Goal: Information Seeking & Learning: Learn about a topic

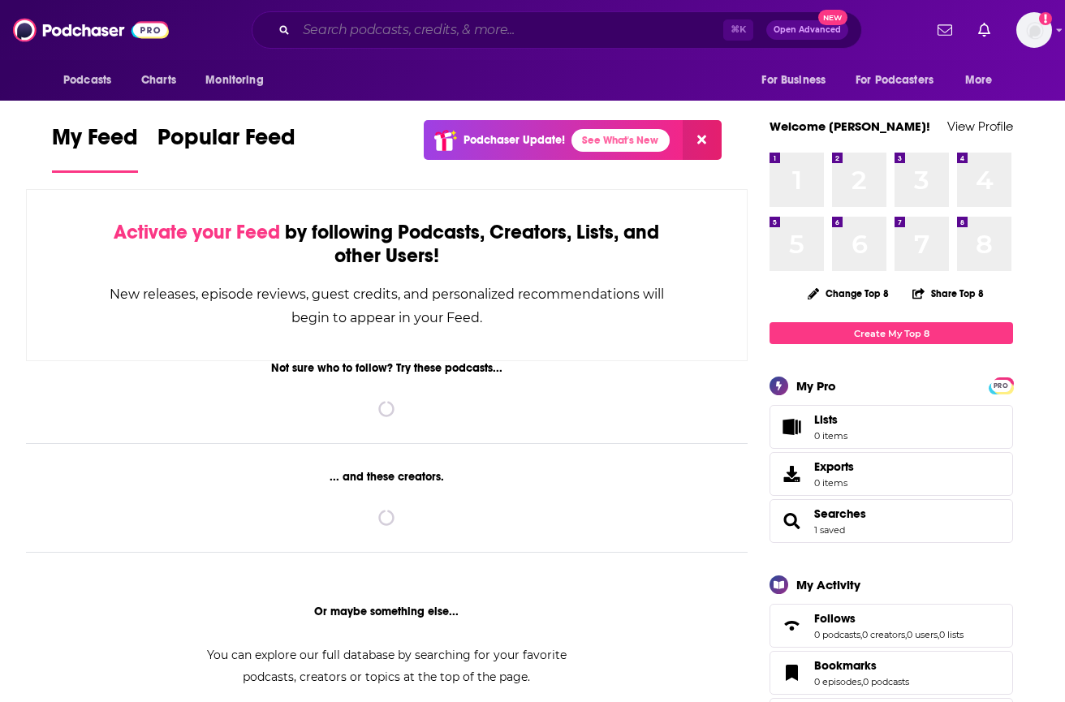
click at [384, 23] on input "Search podcasts, credits, & more..." at bounding box center [509, 30] width 427 height 26
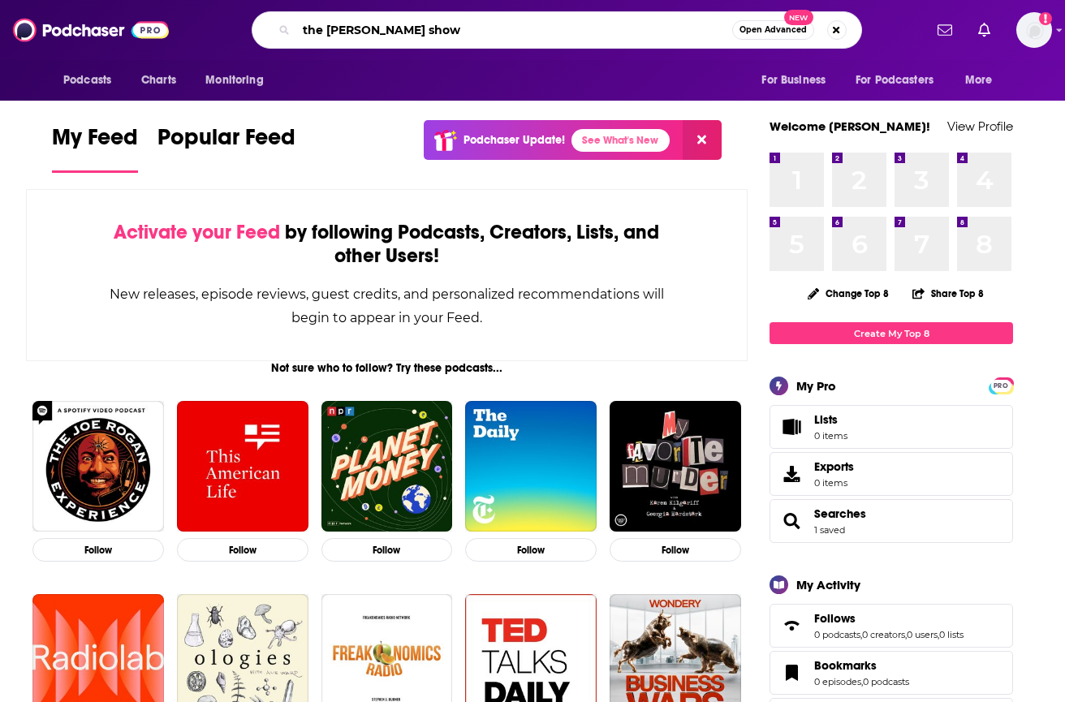
type input "the ramsey show"
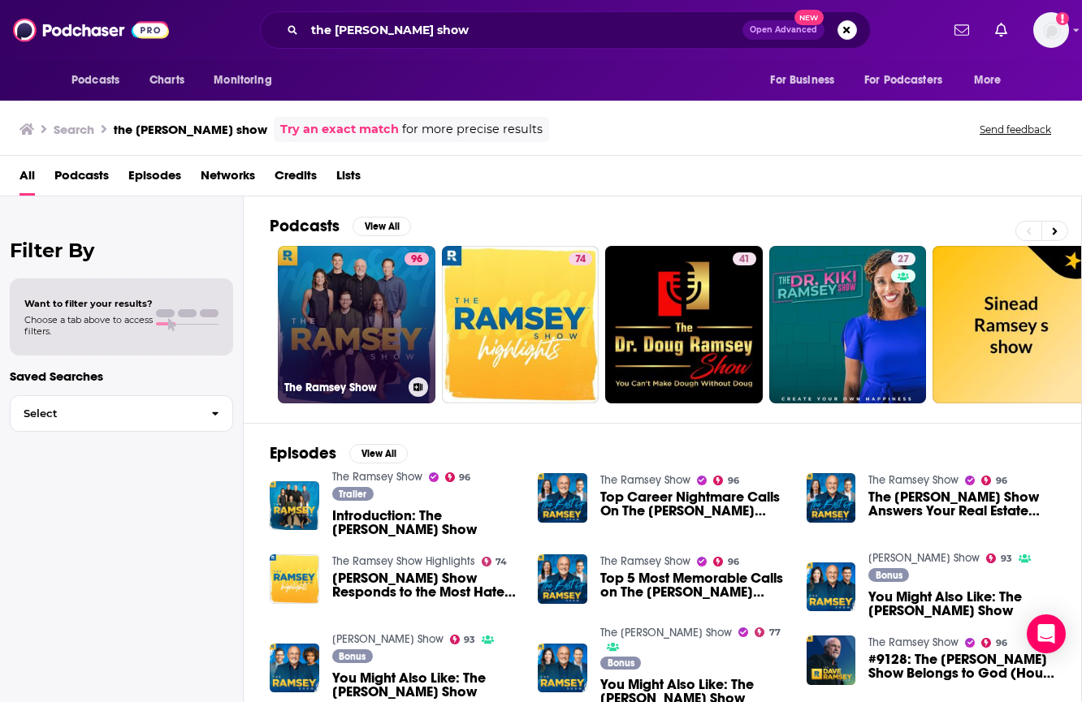
click at [322, 313] on link "96 The Ramsey Show" at bounding box center [357, 325] width 158 height 158
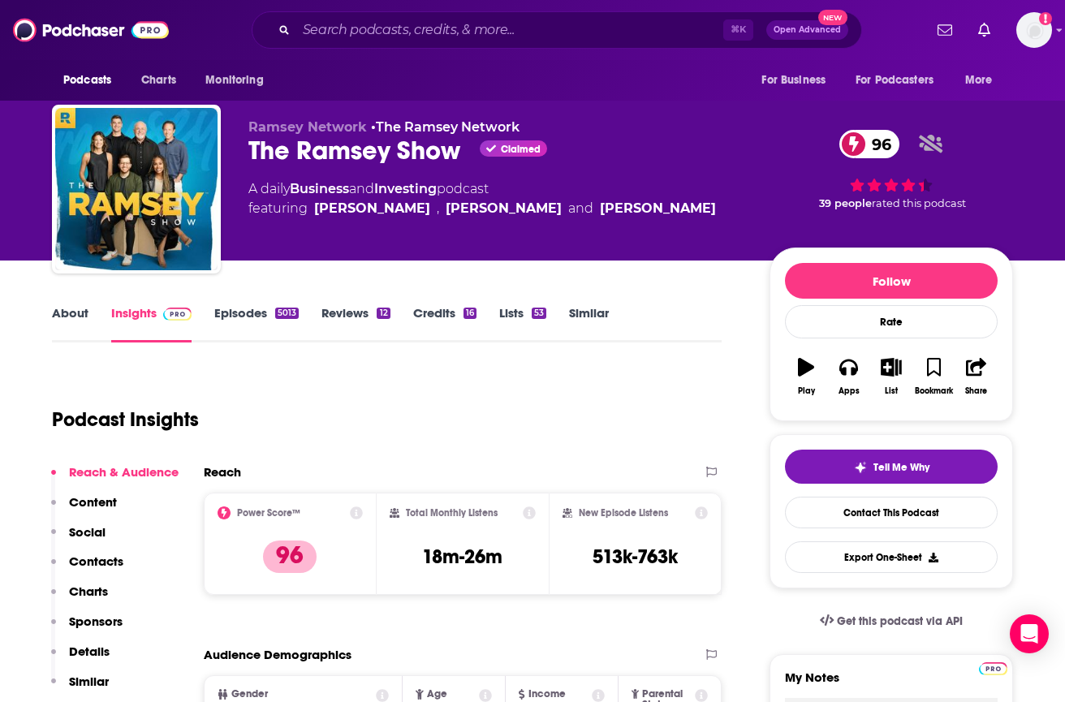
scroll to position [36, 0]
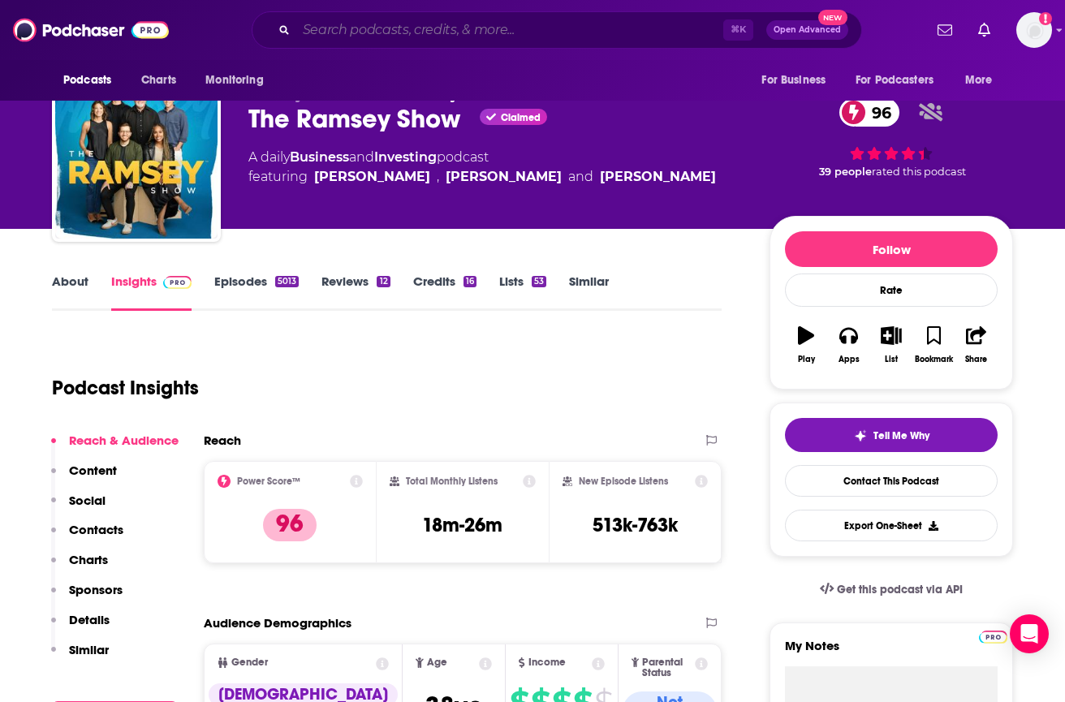
click at [337, 24] on input "Search podcasts, credits, & more..." at bounding box center [509, 30] width 427 height 26
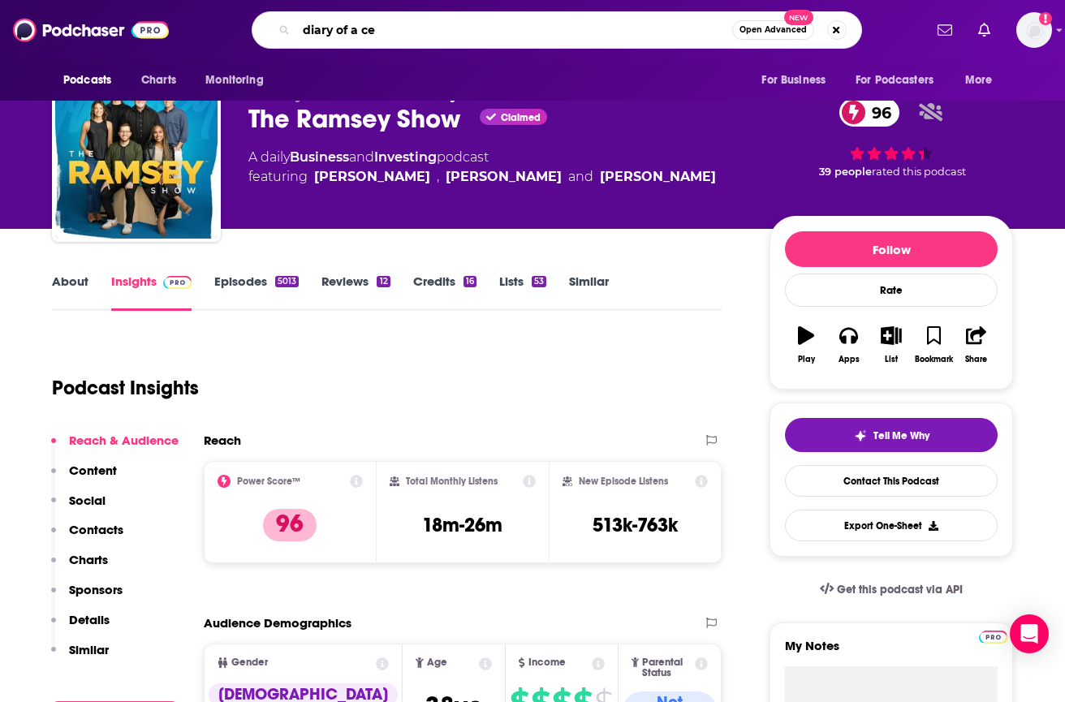
type input "diary of a ceo"
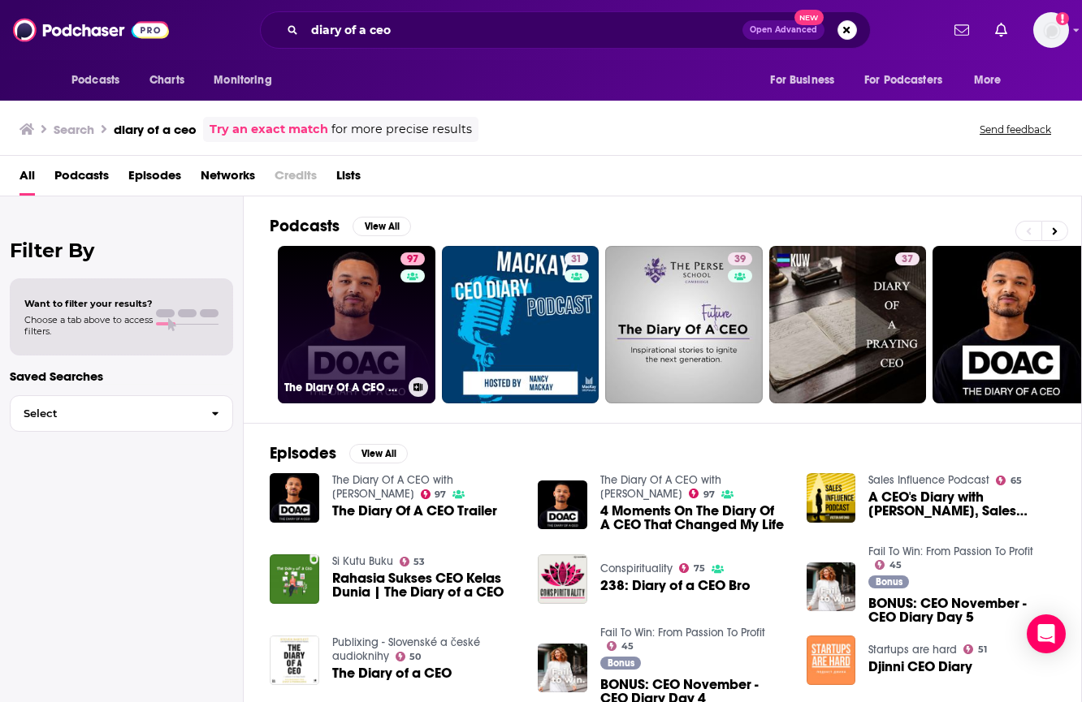
click at [368, 300] on link "97 The Diary Of A CEO with Steven Bartlett" at bounding box center [357, 325] width 158 height 158
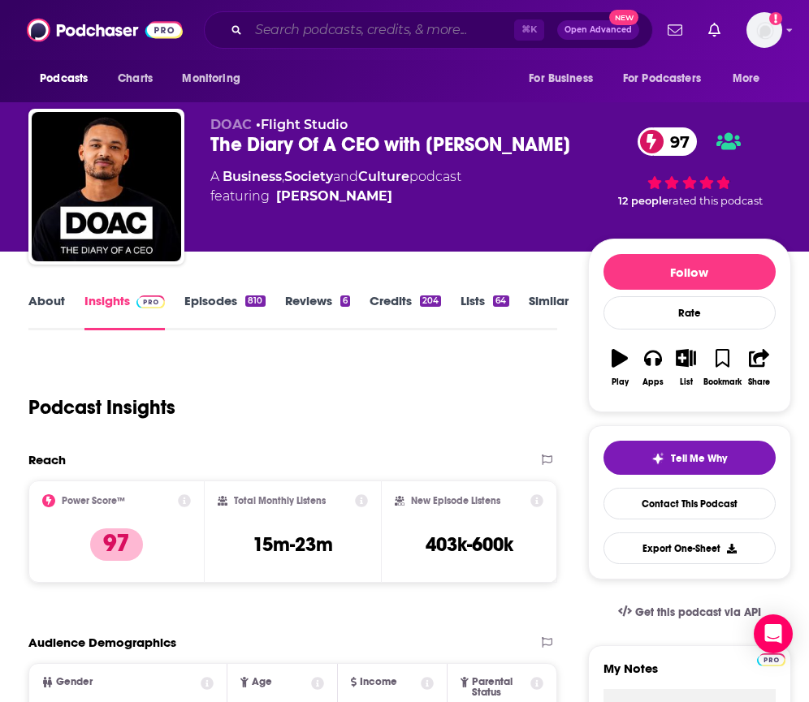
click at [343, 24] on input "Search podcasts, credits, & more..." at bounding box center [381, 30] width 266 height 26
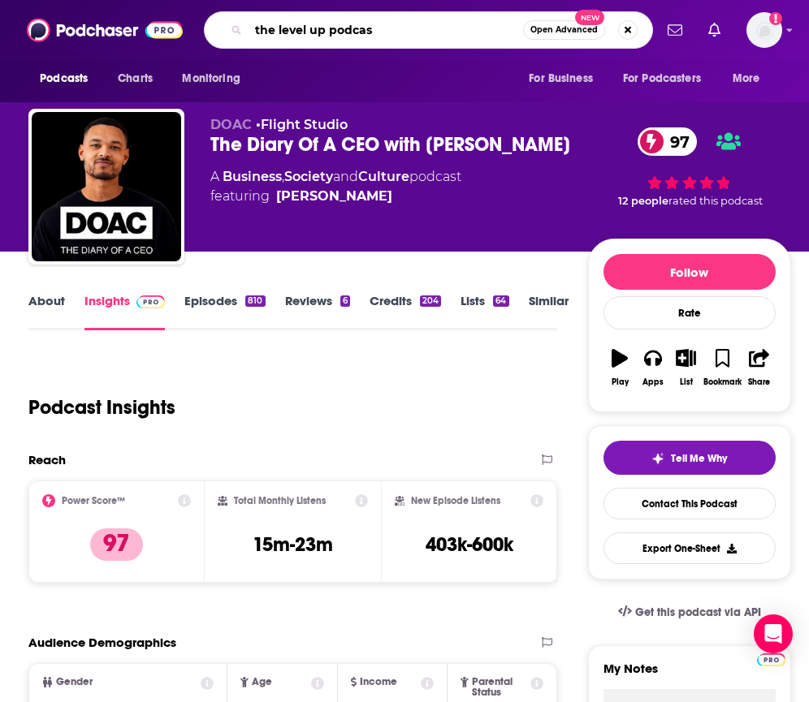
type input "the level up podcast"
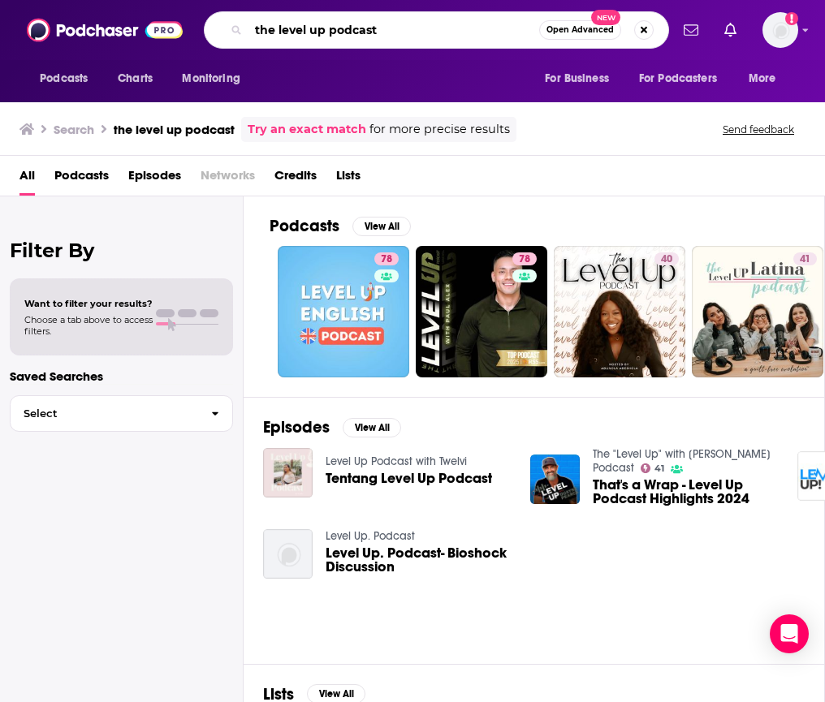
click at [387, 33] on input "the level up podcast" at bounding box center [393, 30] width 291 height 26
type input "the level up podcast with paul alex"
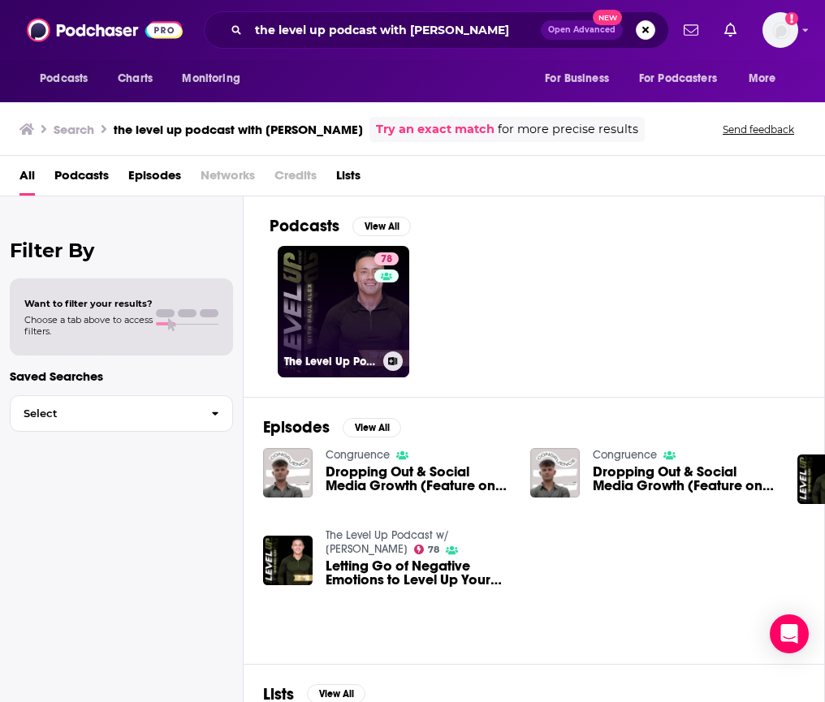
click at [338, 304] on link "78 The Level Up Podcast w/ Paul Alex" at bounding box center [344, 312] width 132 height 132
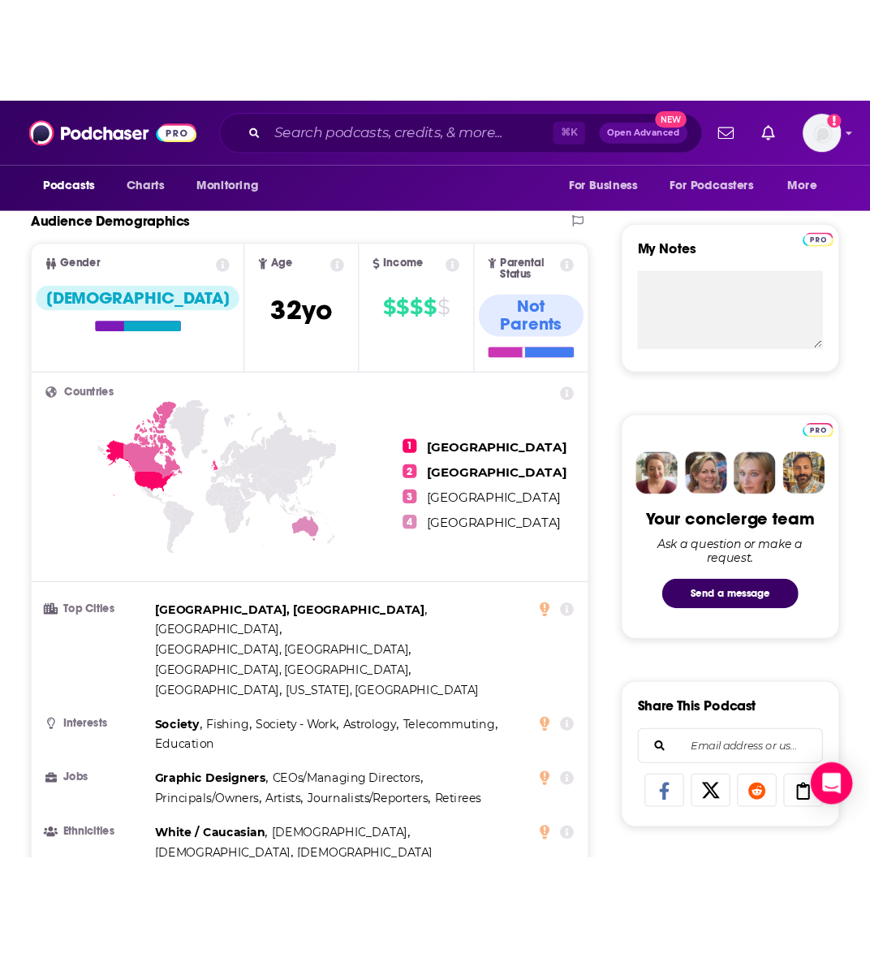
scroll to position [557, 0]
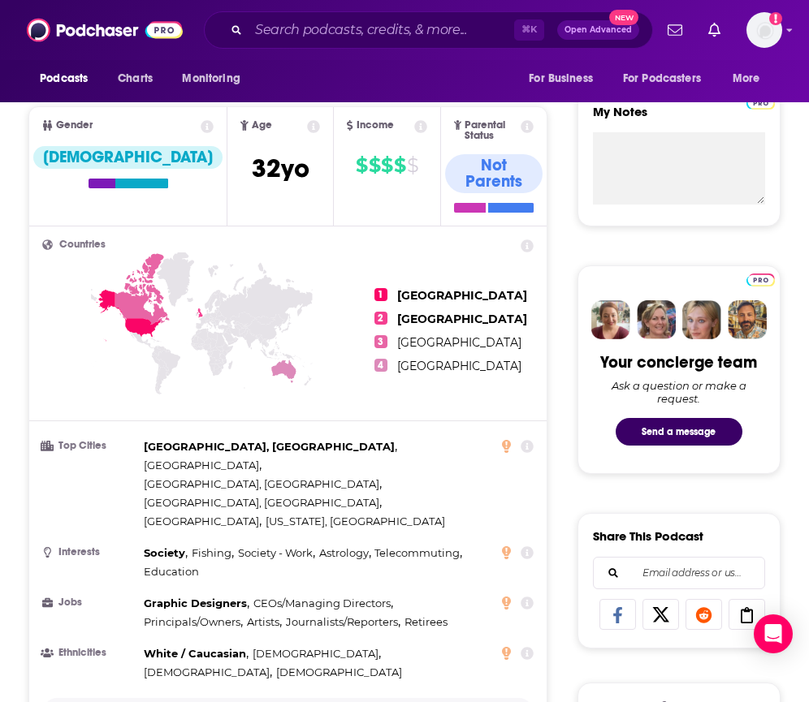
click at [272, 702] on p "Show More" at bounding box center [283, 713] width 49 height 11
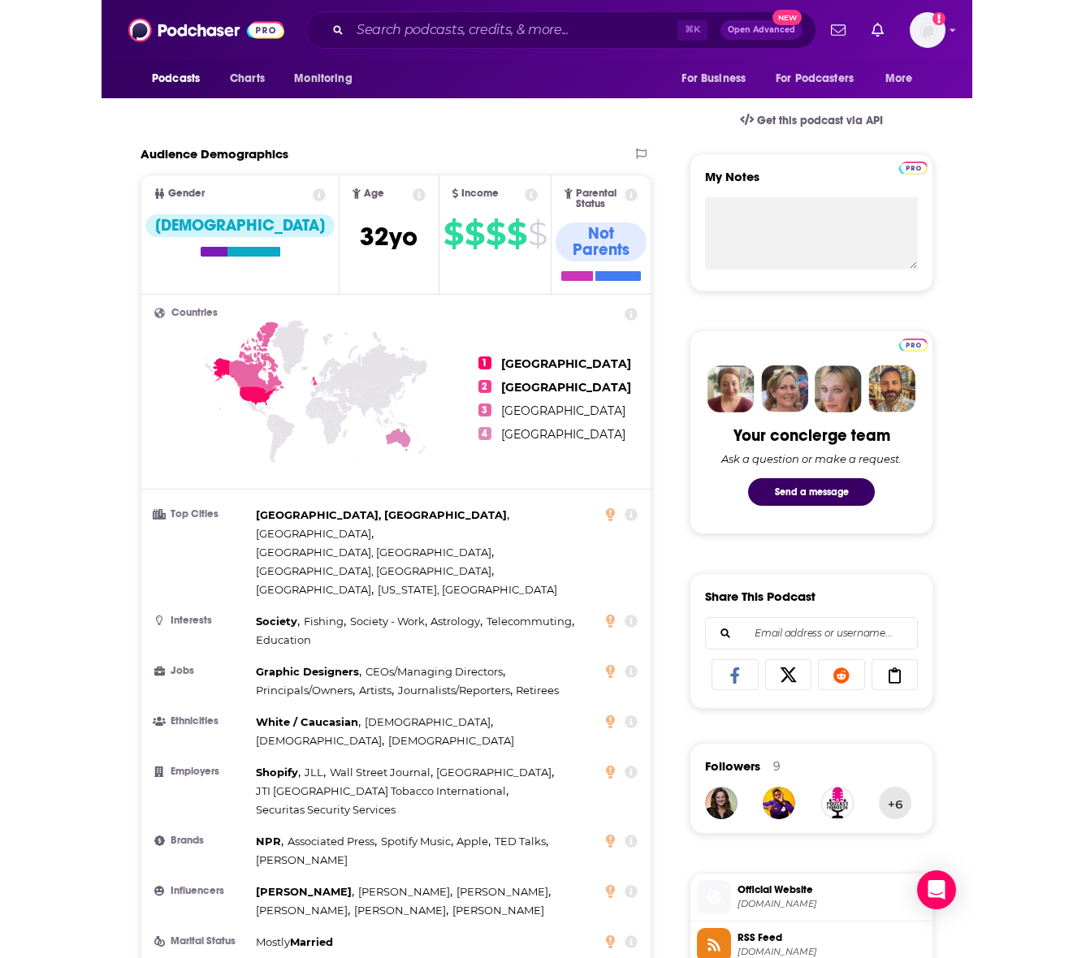
scroll to position [503, 0]
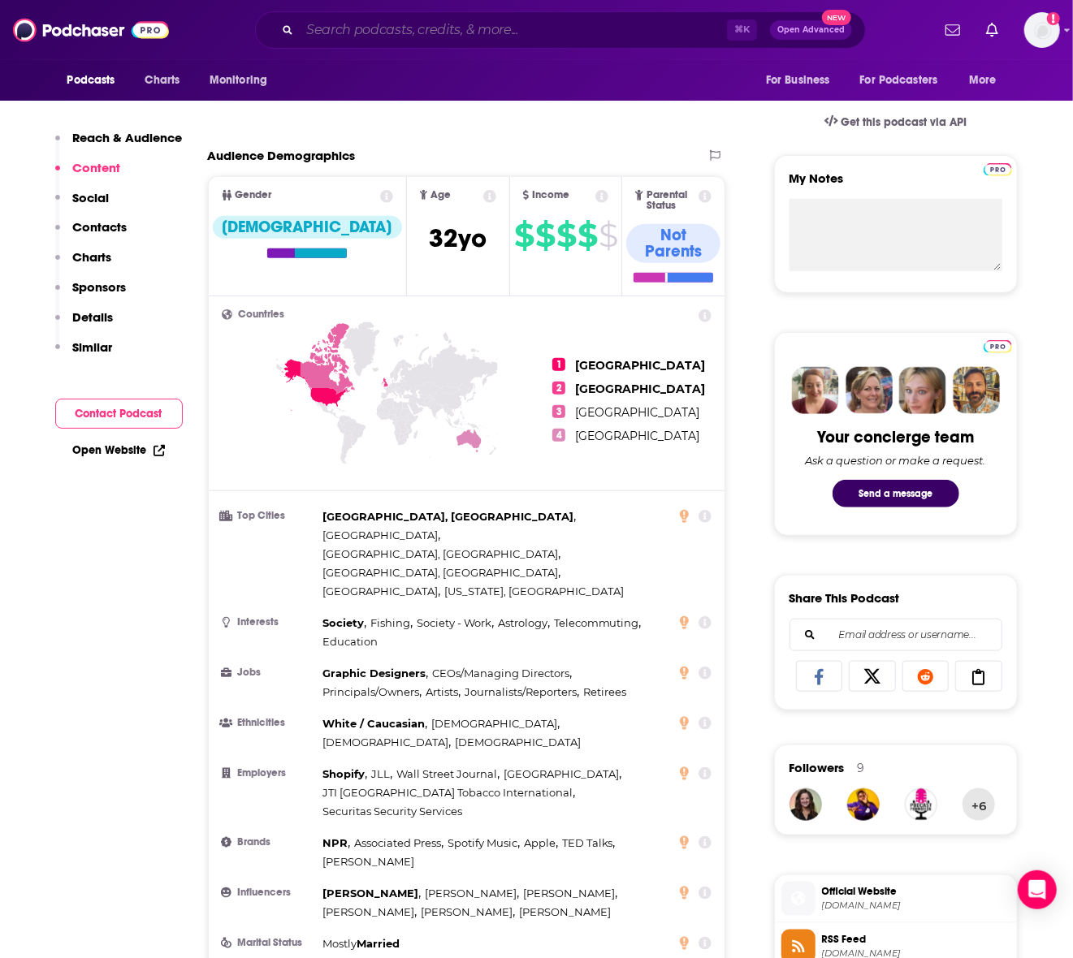
click at [438, 41] on input "Search podcasts, credits, & more..." at bounding box center [513, 30] width 427 height 26
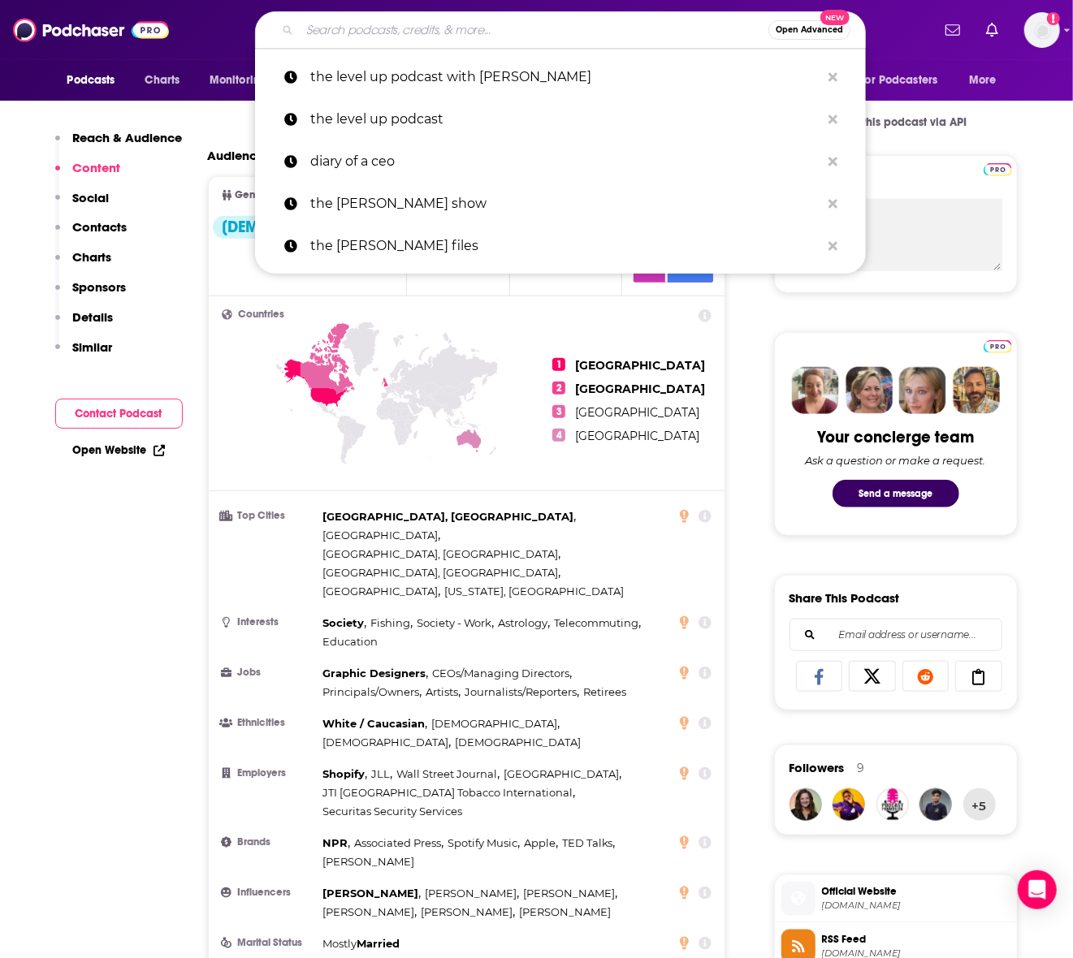
click at [424, 37] on input "Search podcasts, credits, & more..." at bounding box center [534, 30] width 469 height 26
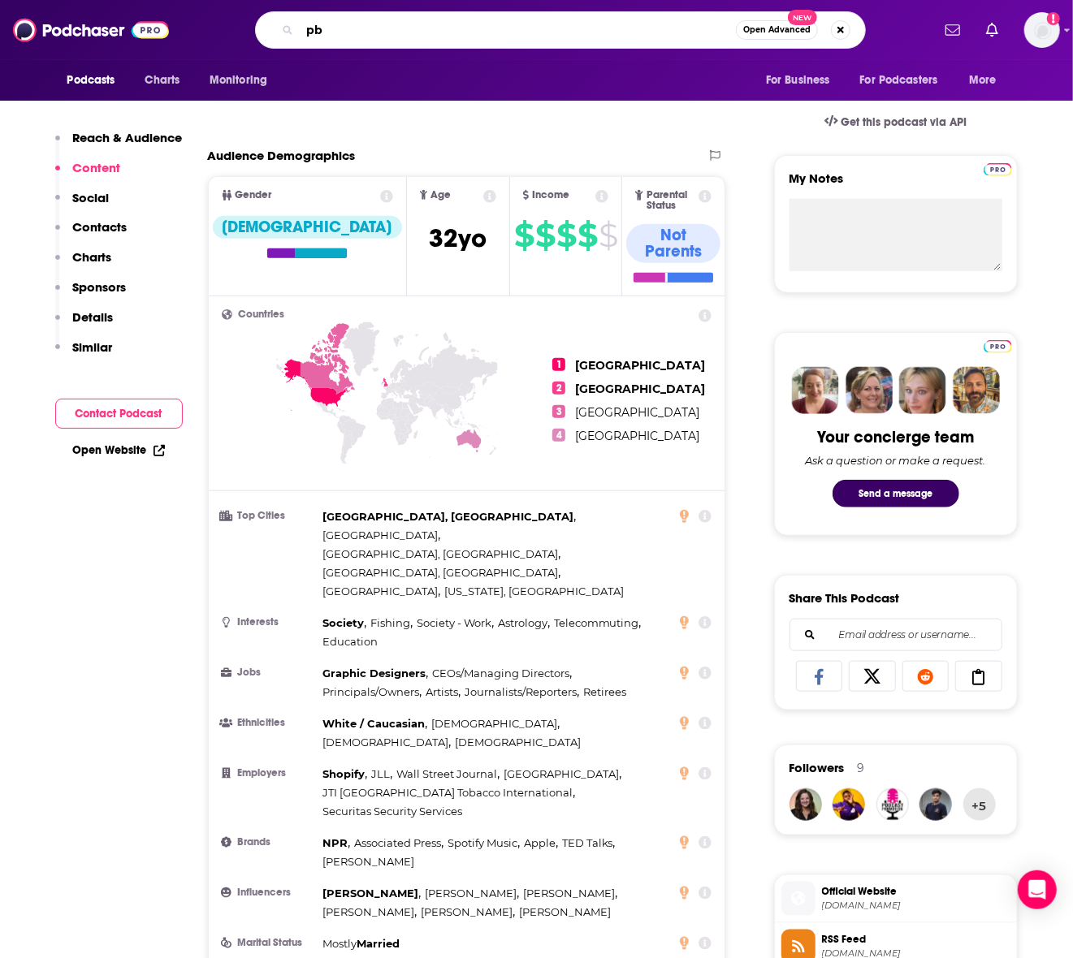
type input "pbd"
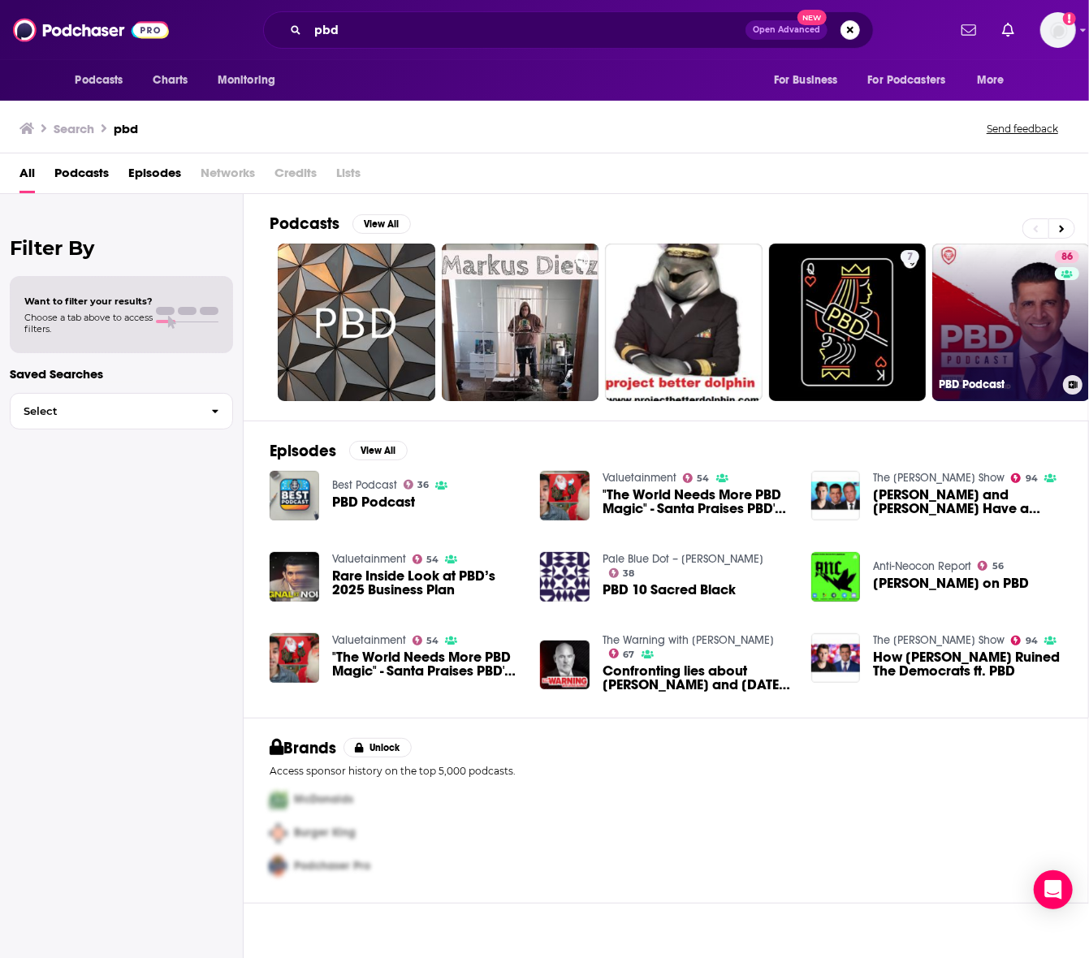
click at [981, 352] on link "86 PBD Podcast" at bounding box center [1011, 323] width 158 height 158
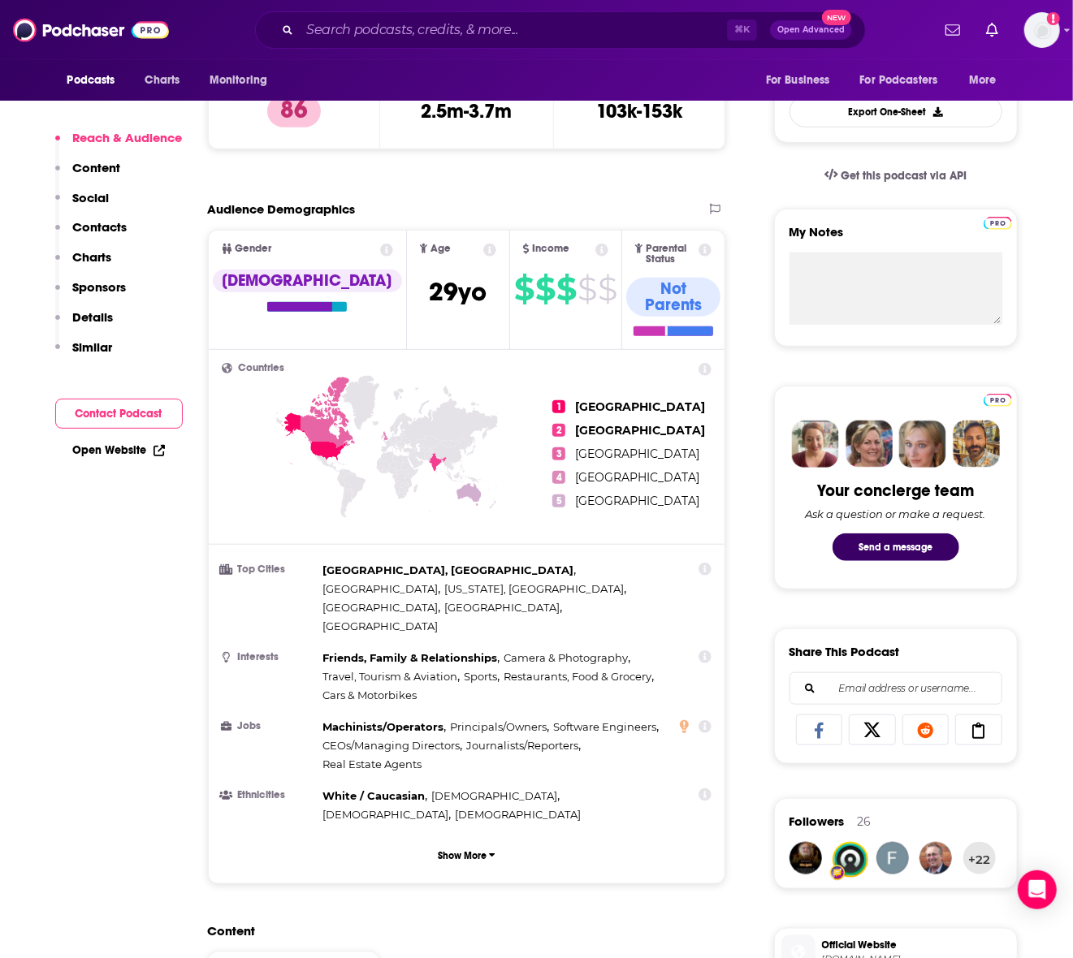
scroll to position [446, 0]
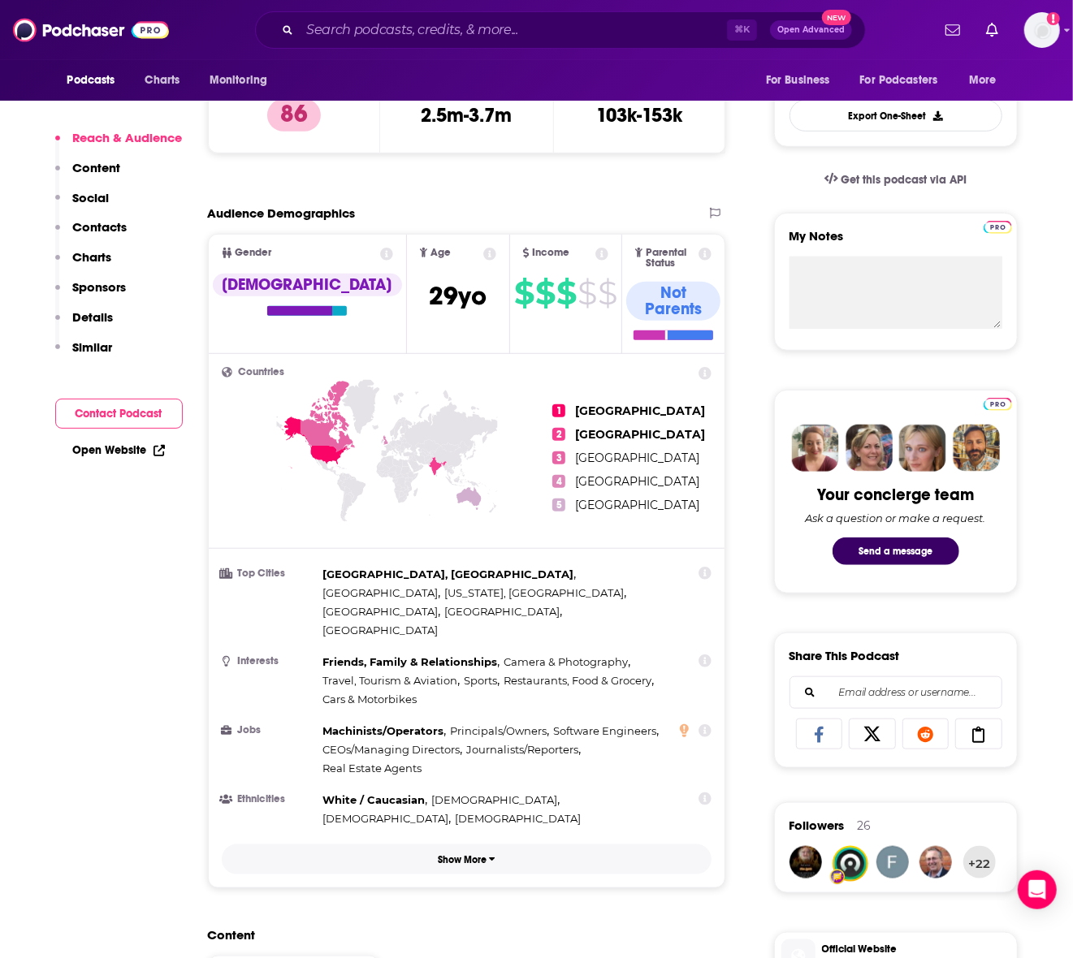
click at [458, 702] on p "Show More" at bounding box center [462, 859] width 49 height 11
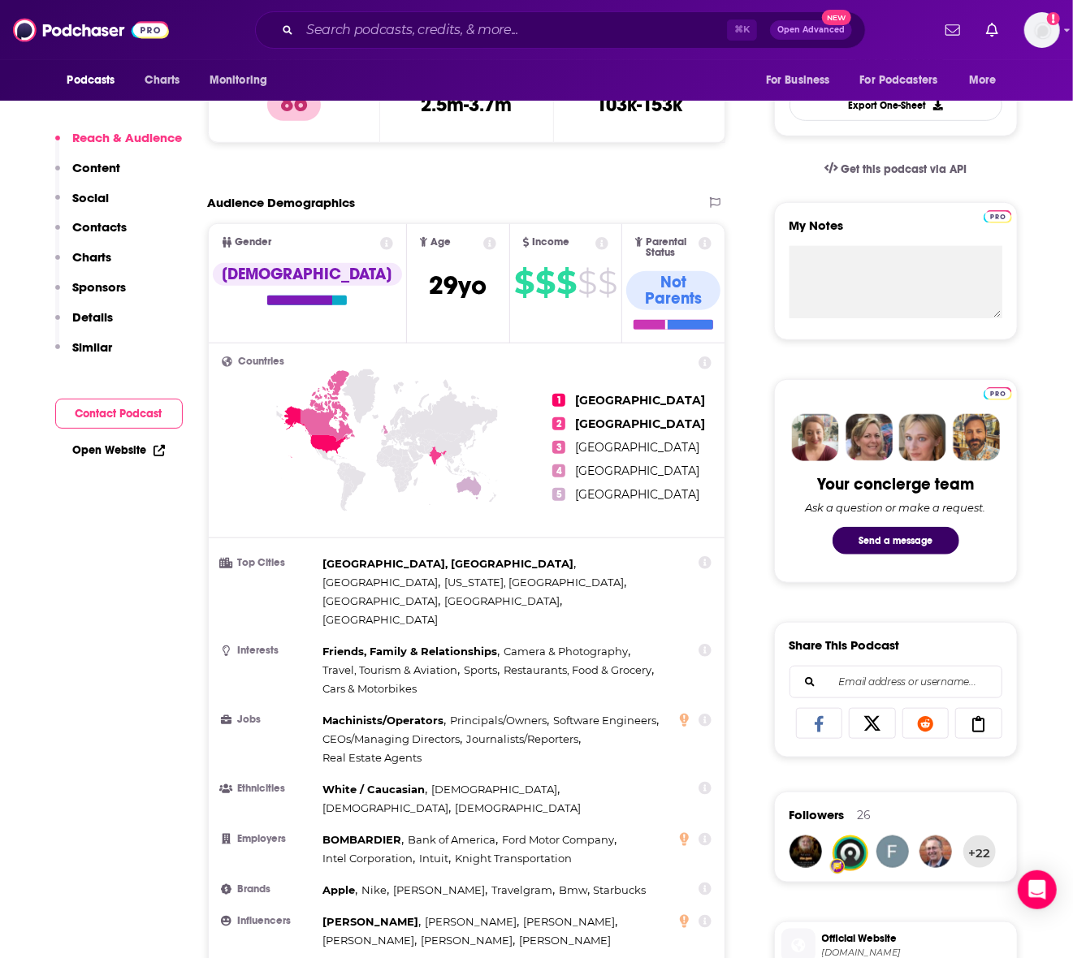
scroll to position [465, 0]
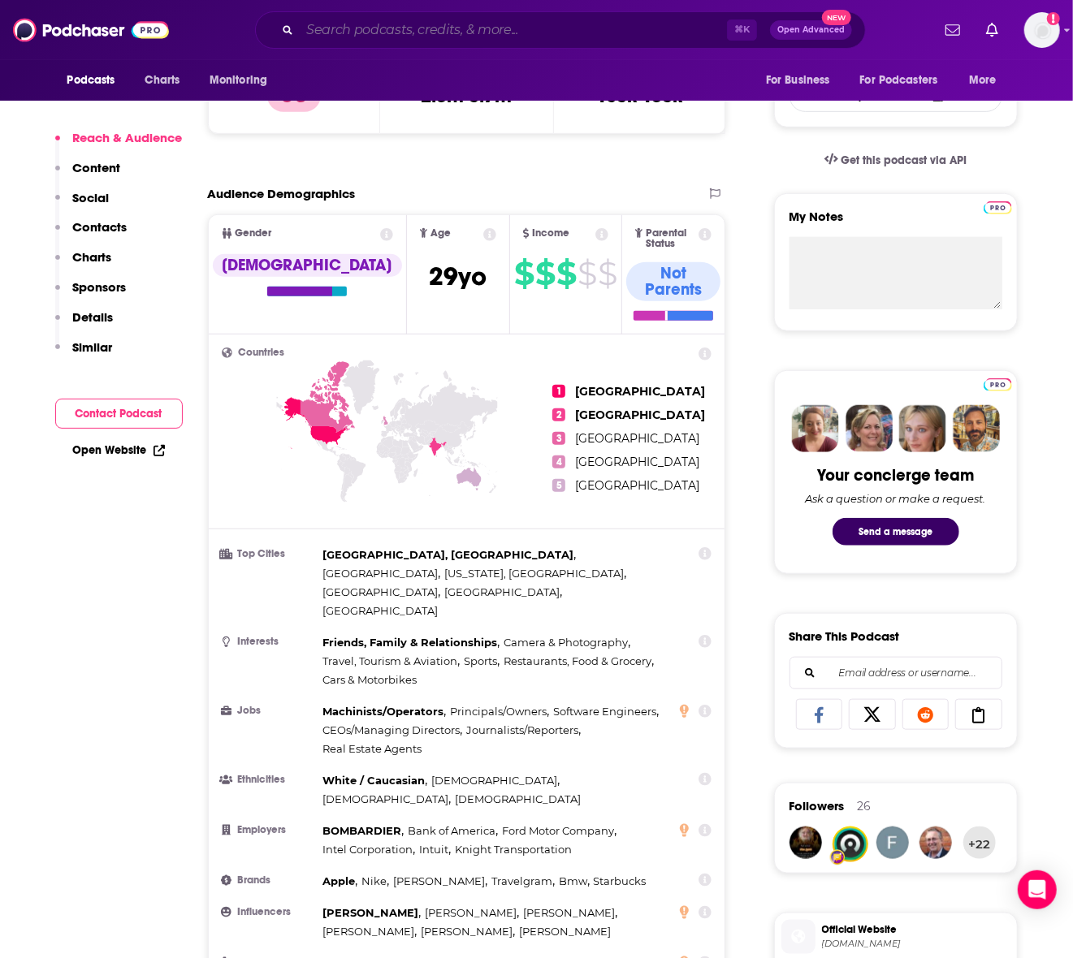
click at [458, 24] on input "Search podcasts, credits, & more..." at bounding box center [513, 30] width 427 height 26
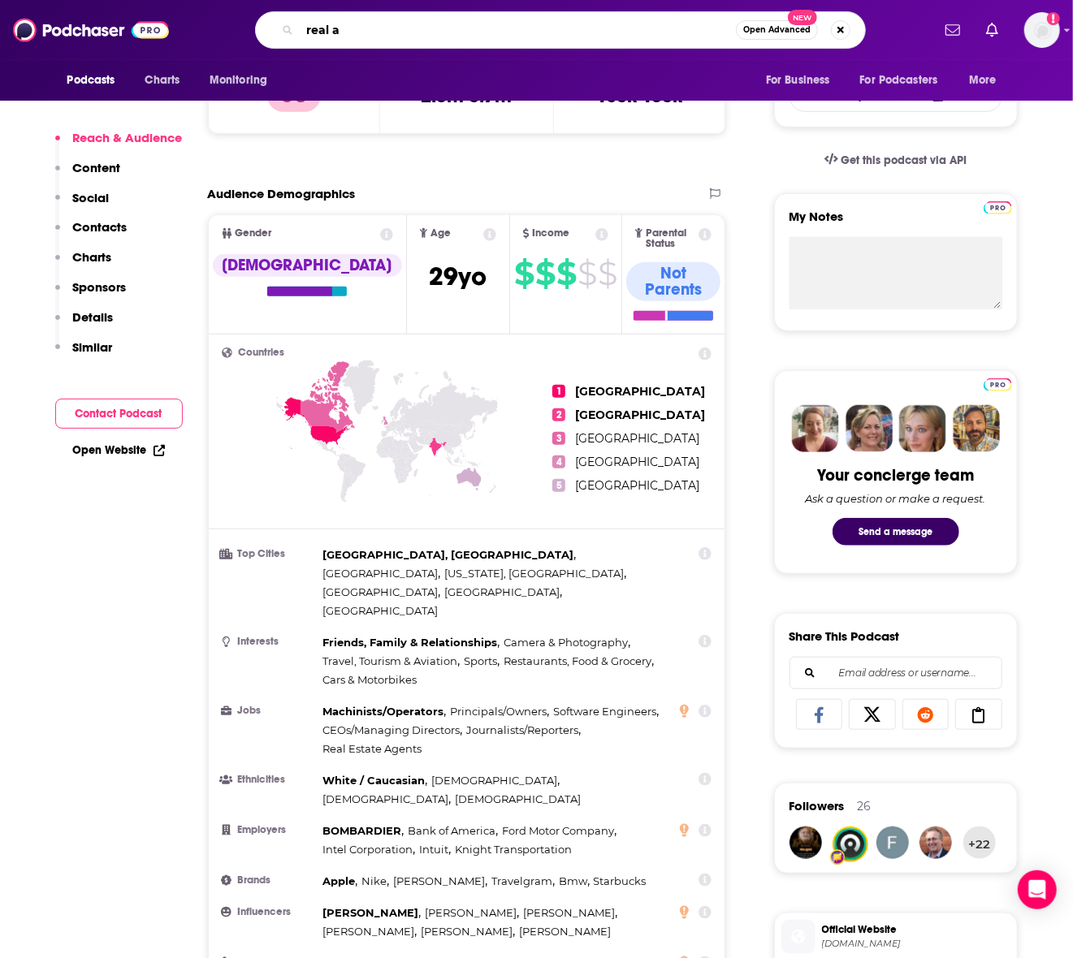
type input "real af"
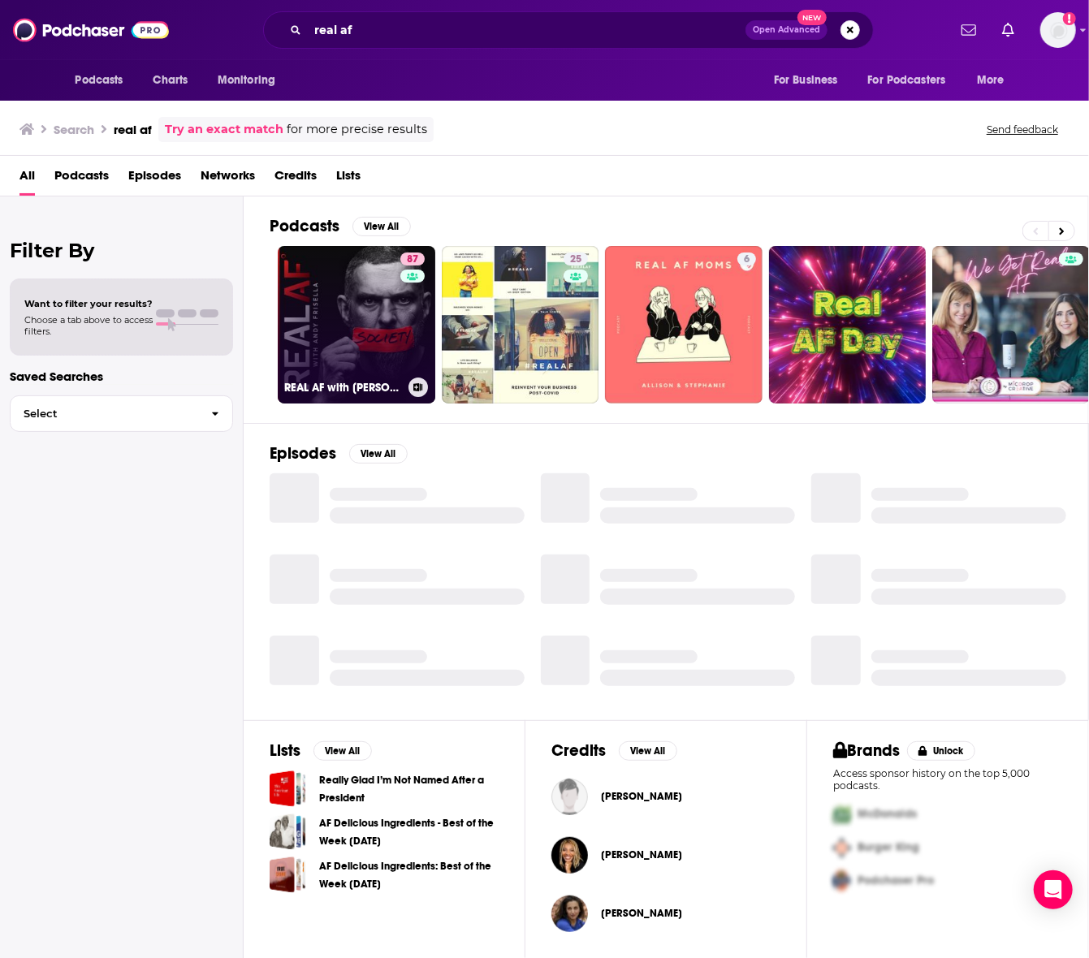
click at [375, 324] on link "87 REAL AF with Andy Frisella" at bounding box center [357, 325] width 158 height 158
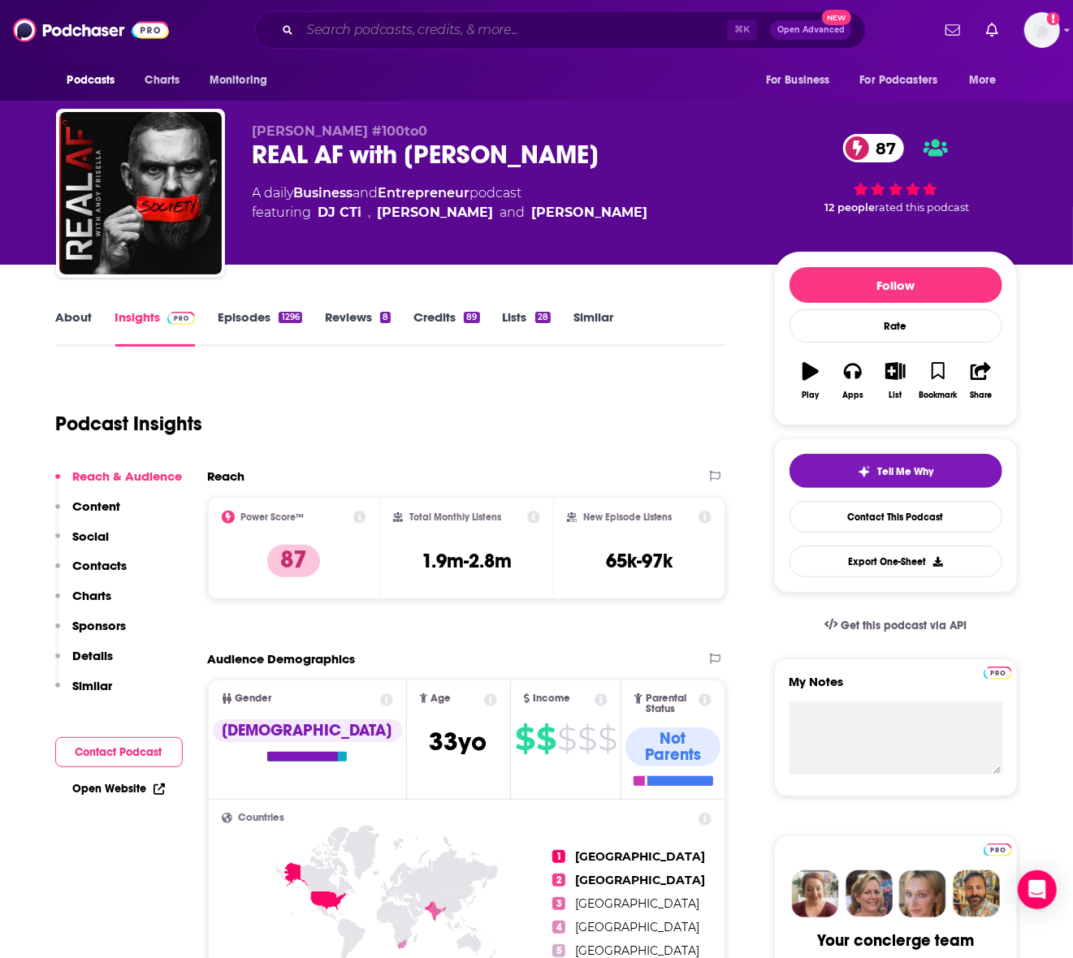
click at [415, 32] on input "Search podcasts, credits, & more..." at bounding box center [513, 30] width 427 height 26
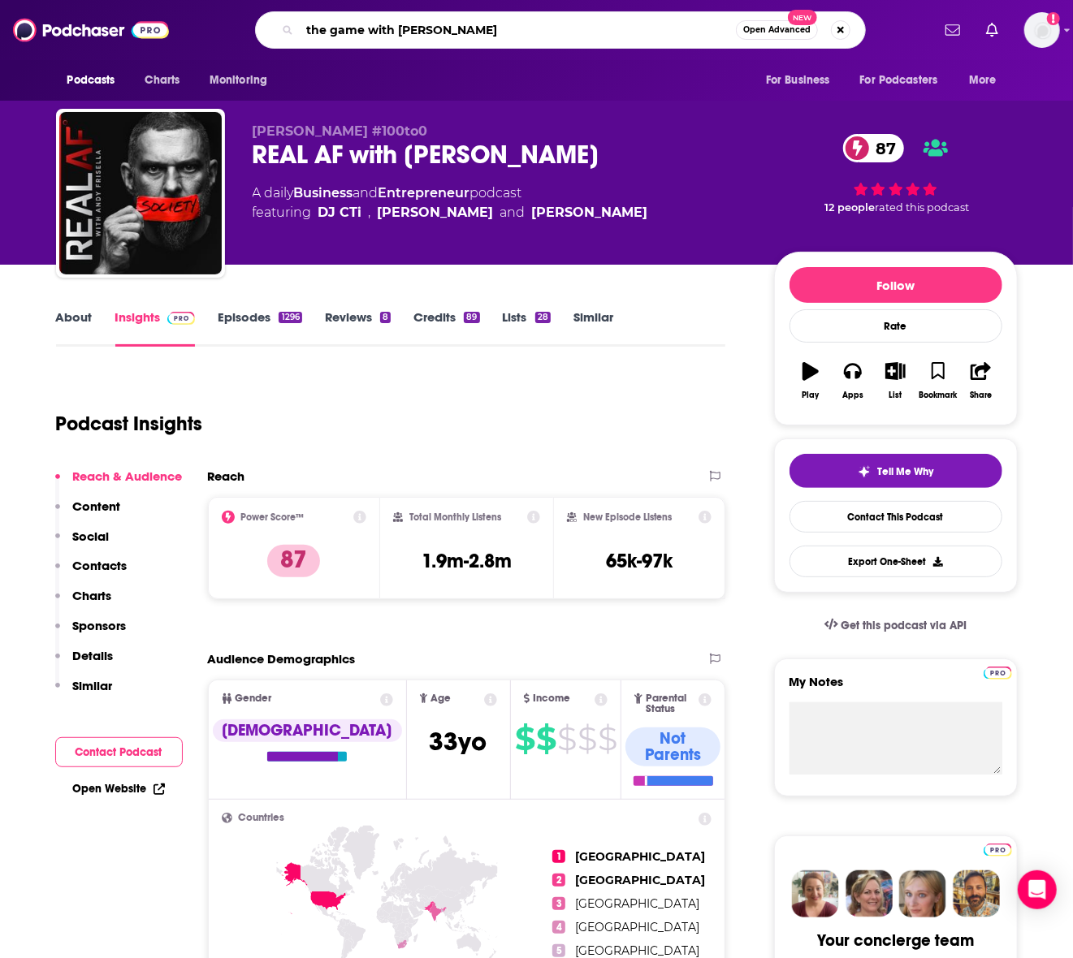
type input "the game with alex hormozi"
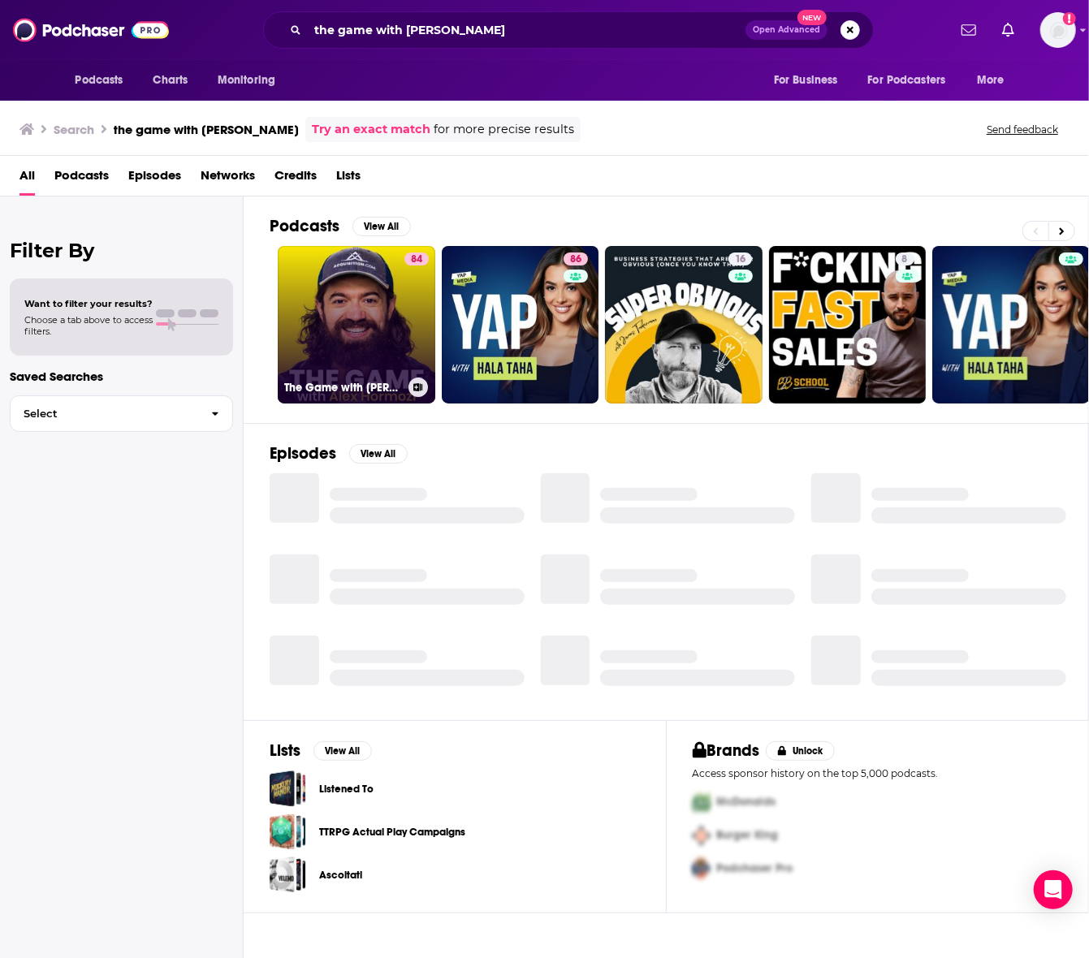
click at [353, 339] on link "84 The Game with Alex Hormozi" at bounding box center [357, 325] width 158 height 158
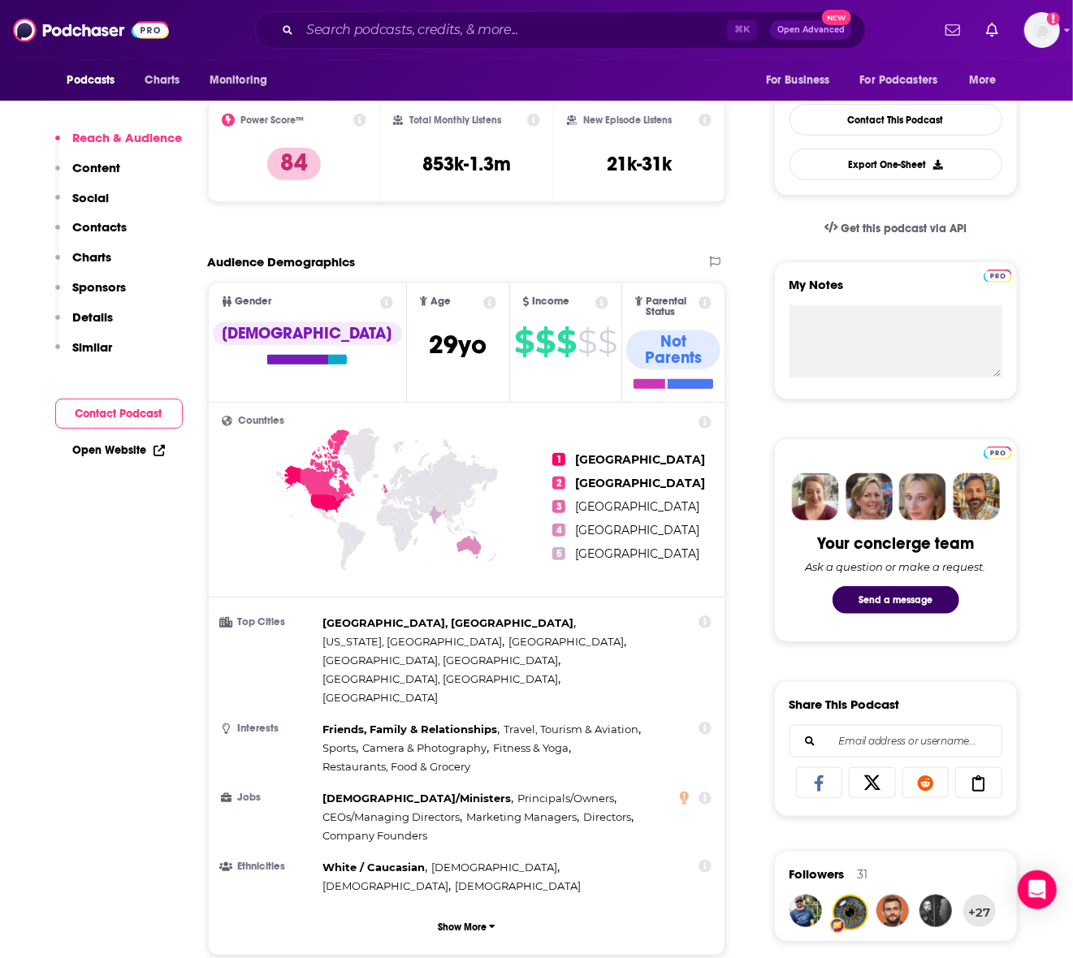
scroll to position [401, 0]
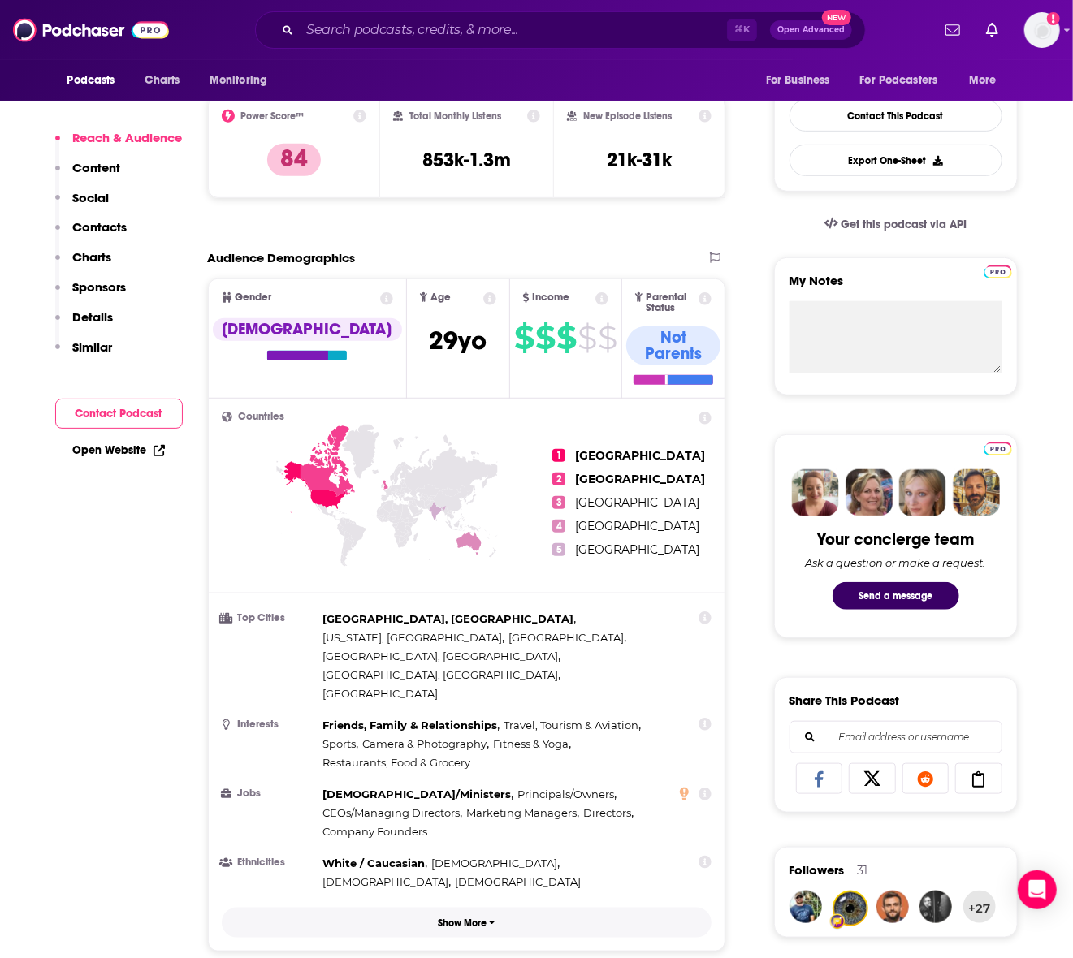
click at [464, 702] on button "Show More" at bounding box center [467, 923] width 490 height 30
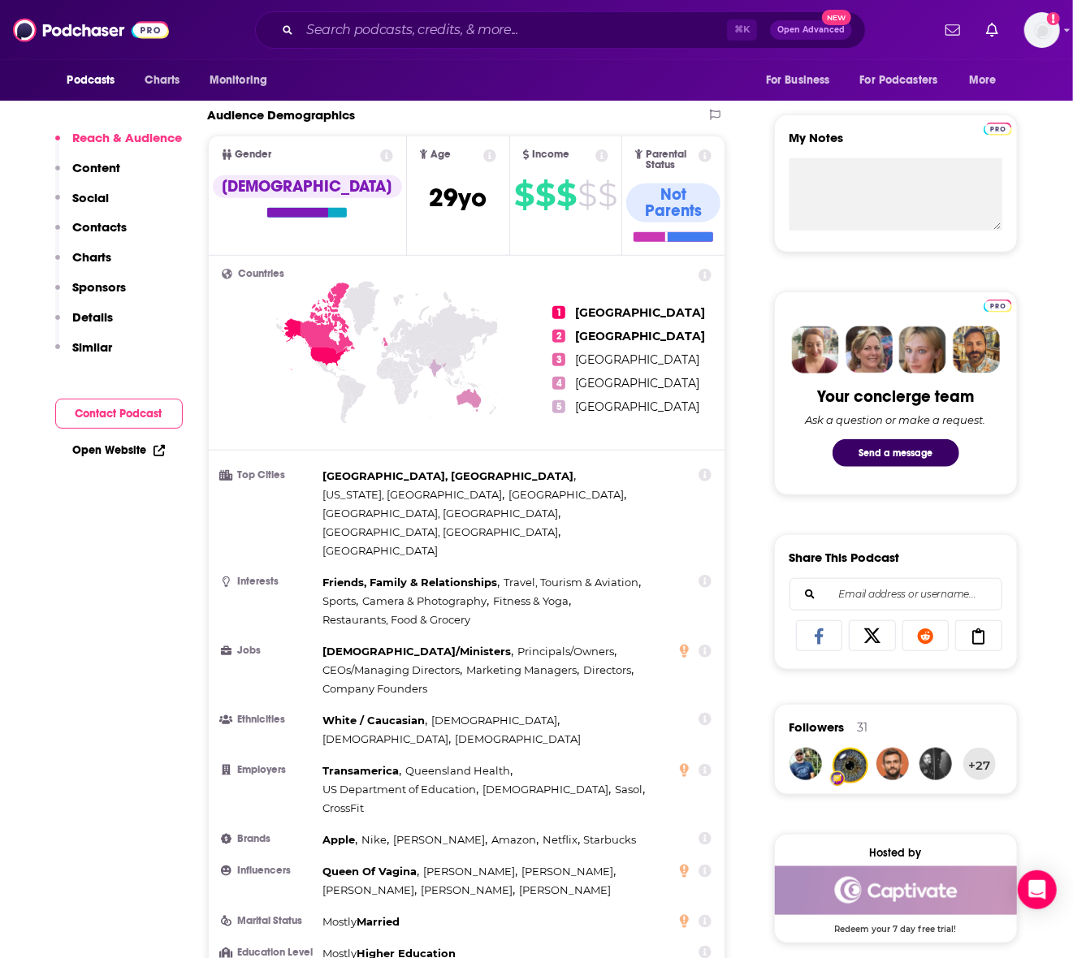
scroll to position [546, 0]
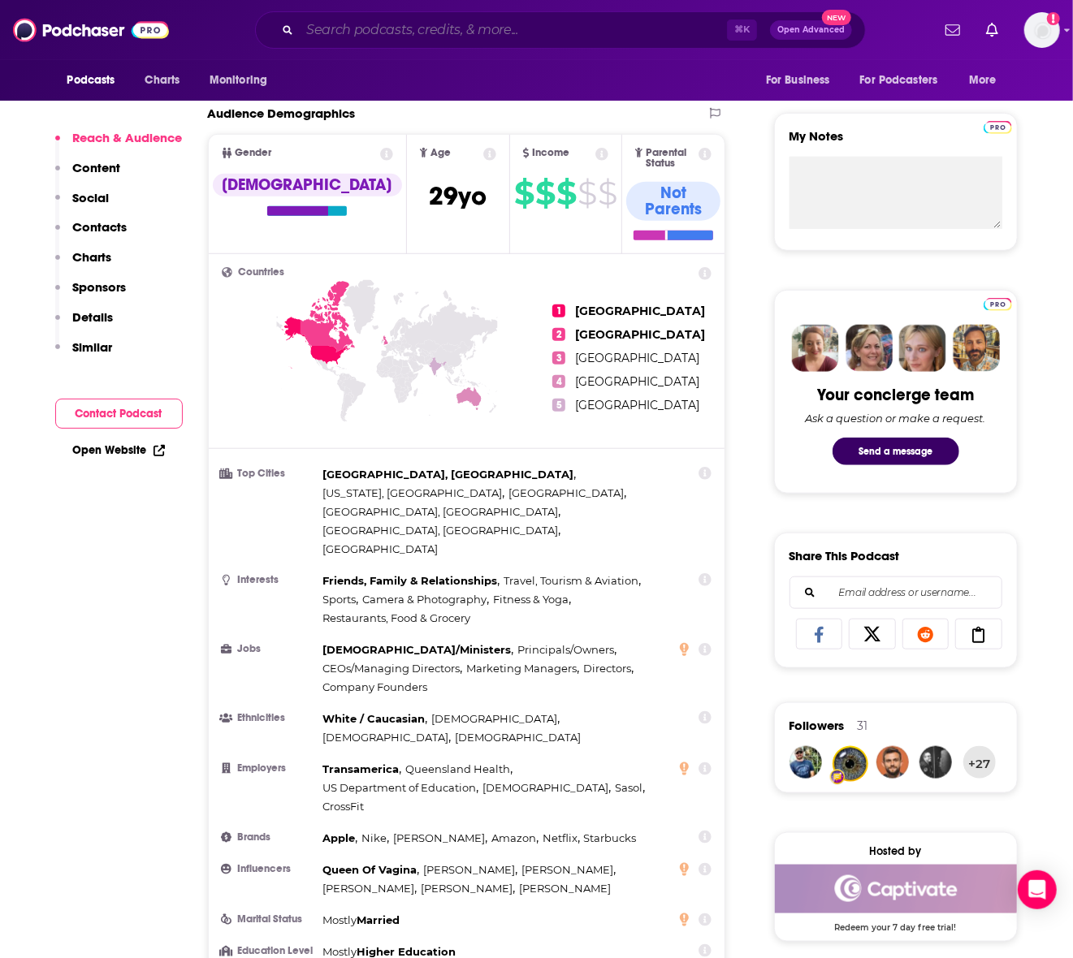
click at [336, 24] on input "Search podcasts, credits, & more..." at bounding box center [513, 30] width 427 height 26
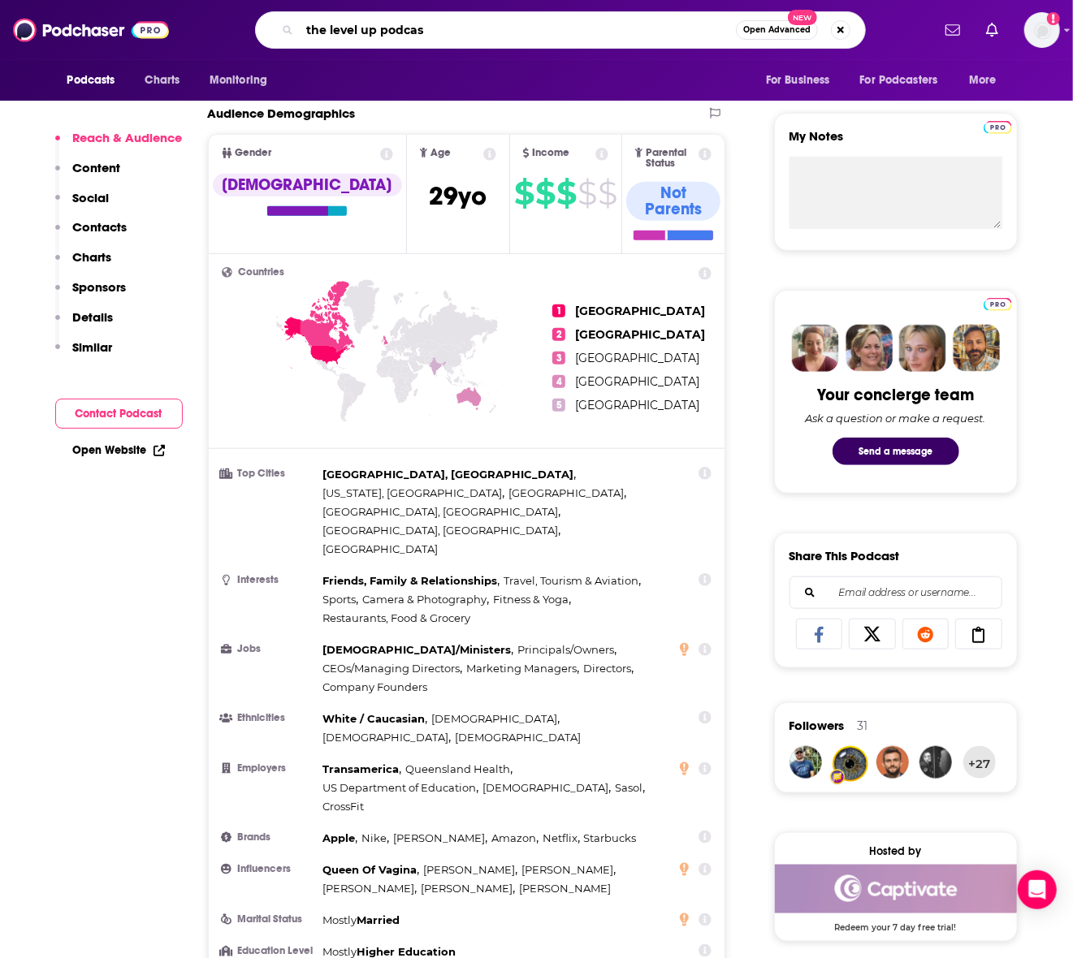
type input "the level up podcast"
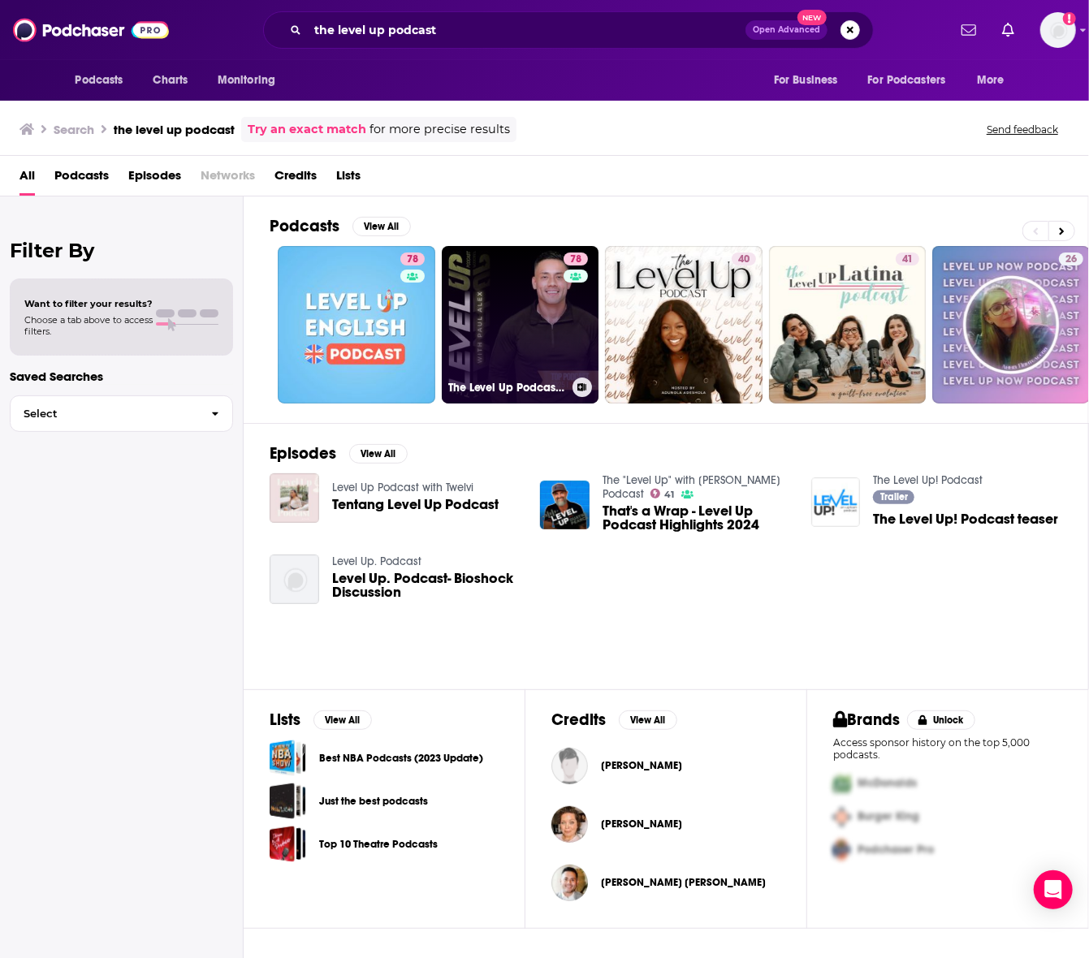
click at [516, 304] on link "78 The Level Up Podcast w/ Paul Alex" at bounding box center [521, 325] width 158 height 158
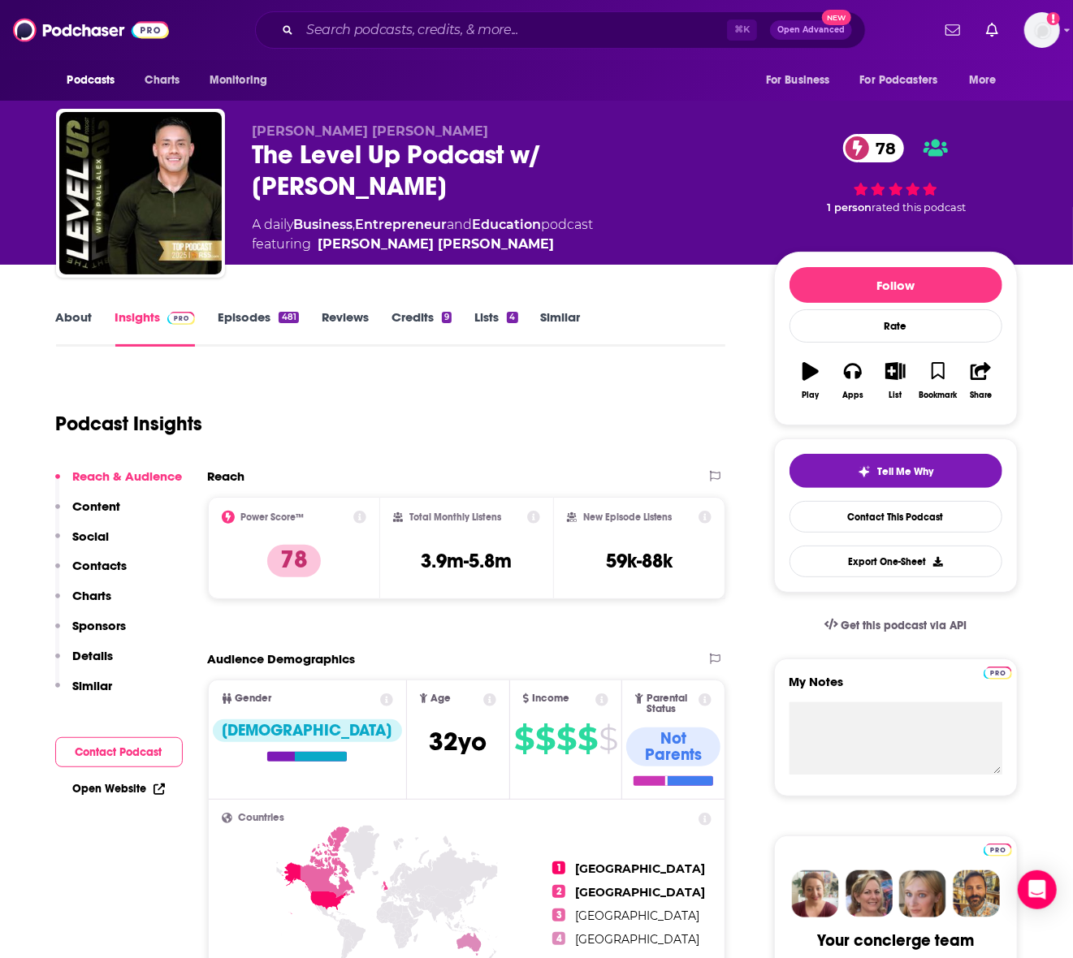
click at [350, 50] on div "Podcasts Charts Monitoring ⌘ K Open Advanced New For Business For Podcasters Mo…" at bounding box center [536, 30] width 1073 height 60
click at [335, 37] on input "Search podcasts, credits, & more..." at bounding box center [513, 30] width 427 height 26
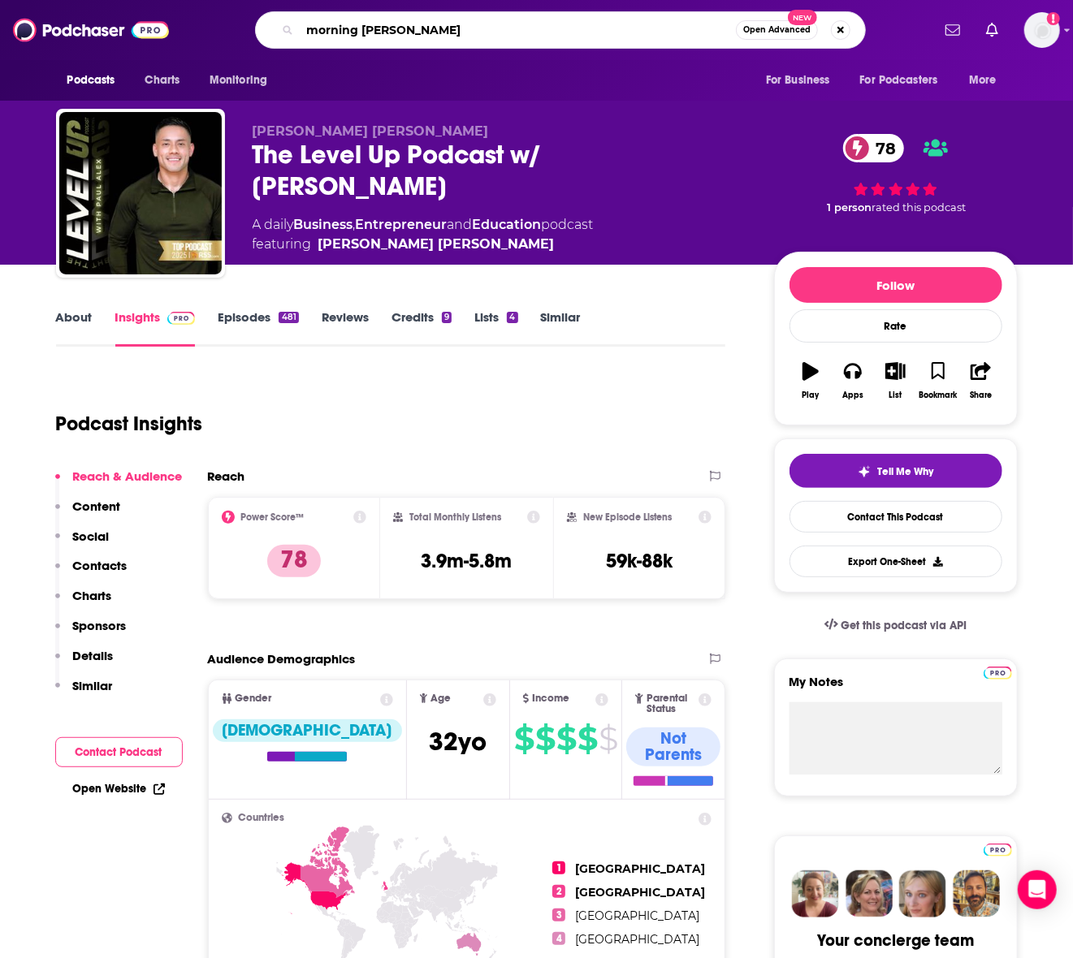
type input "morning brew daily"
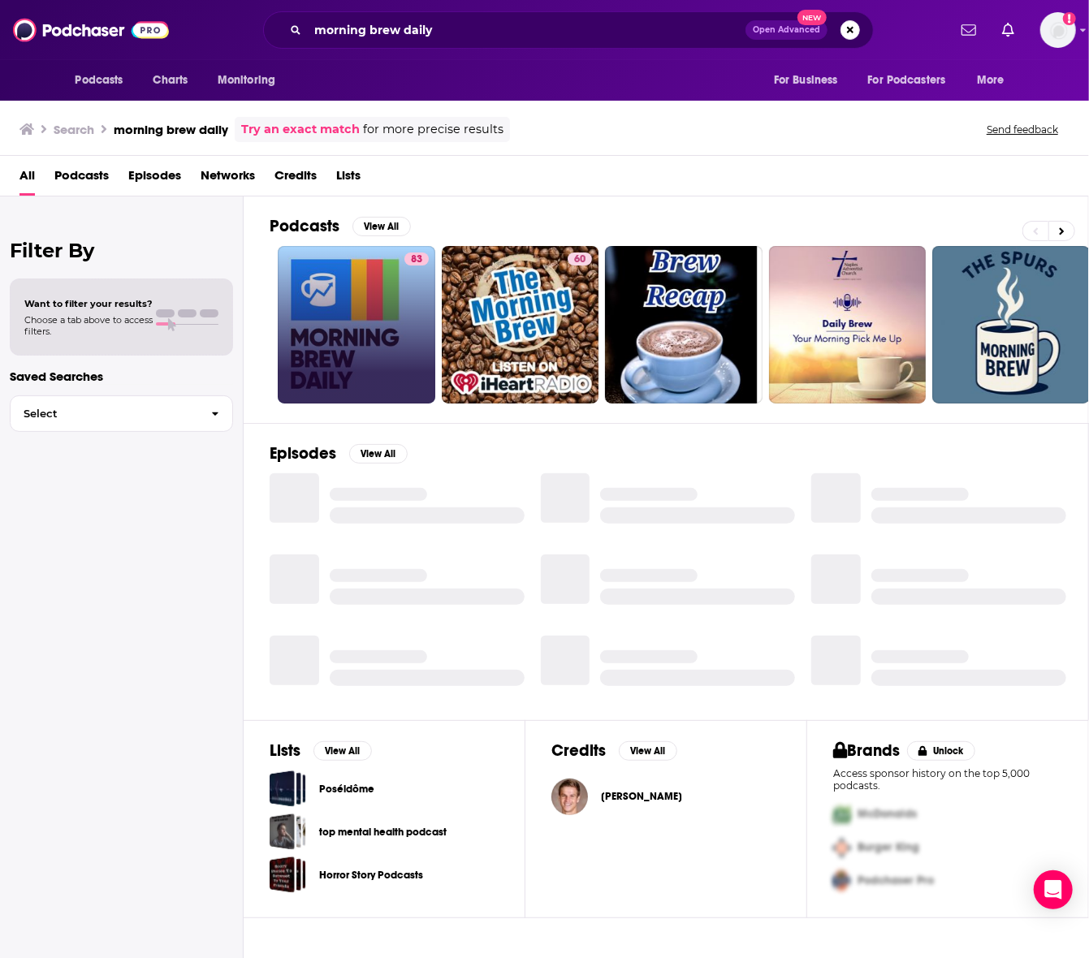
click at [369, 303] on link "83" at bounding box center [357, 325] width 158 height 158
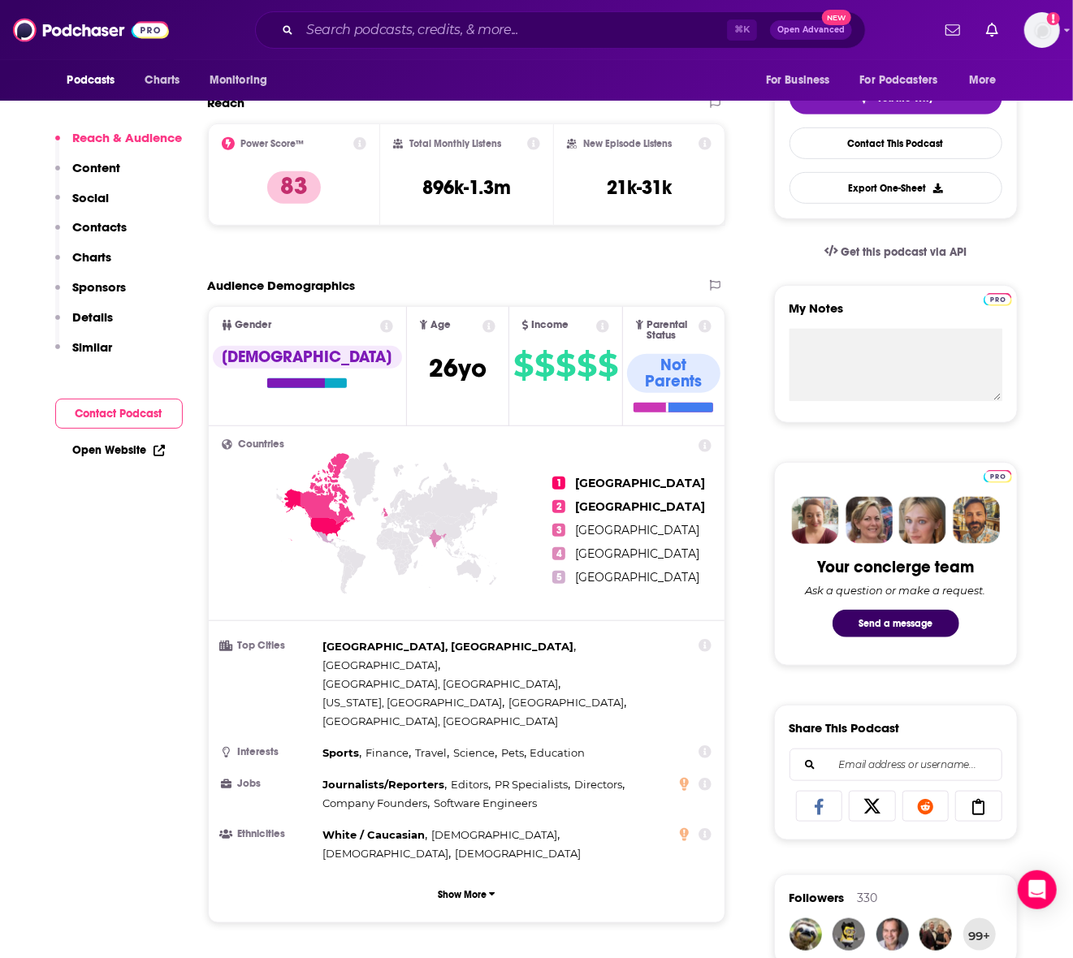
scroll to position [403, 0]
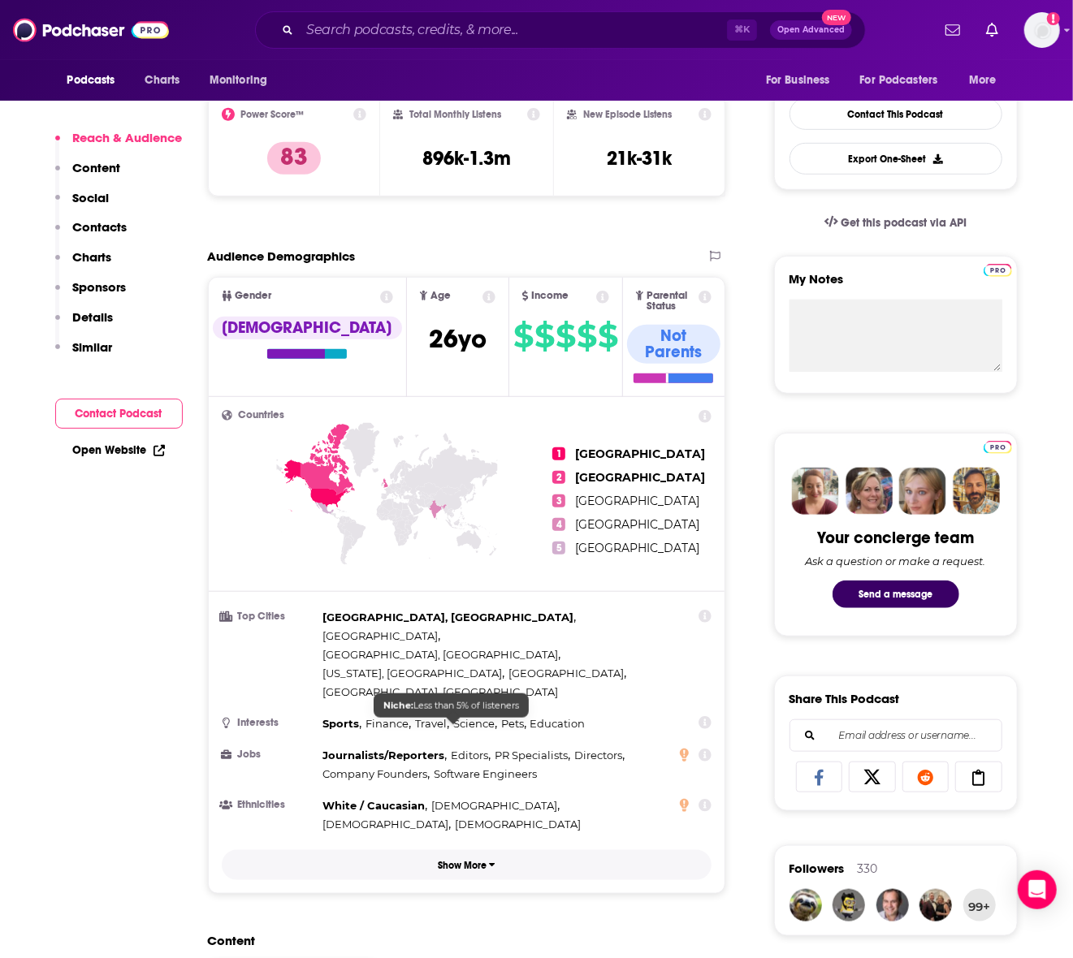
click at [430, 702] on button "Show More" at bounding box center [467, 865] width 490 height 30
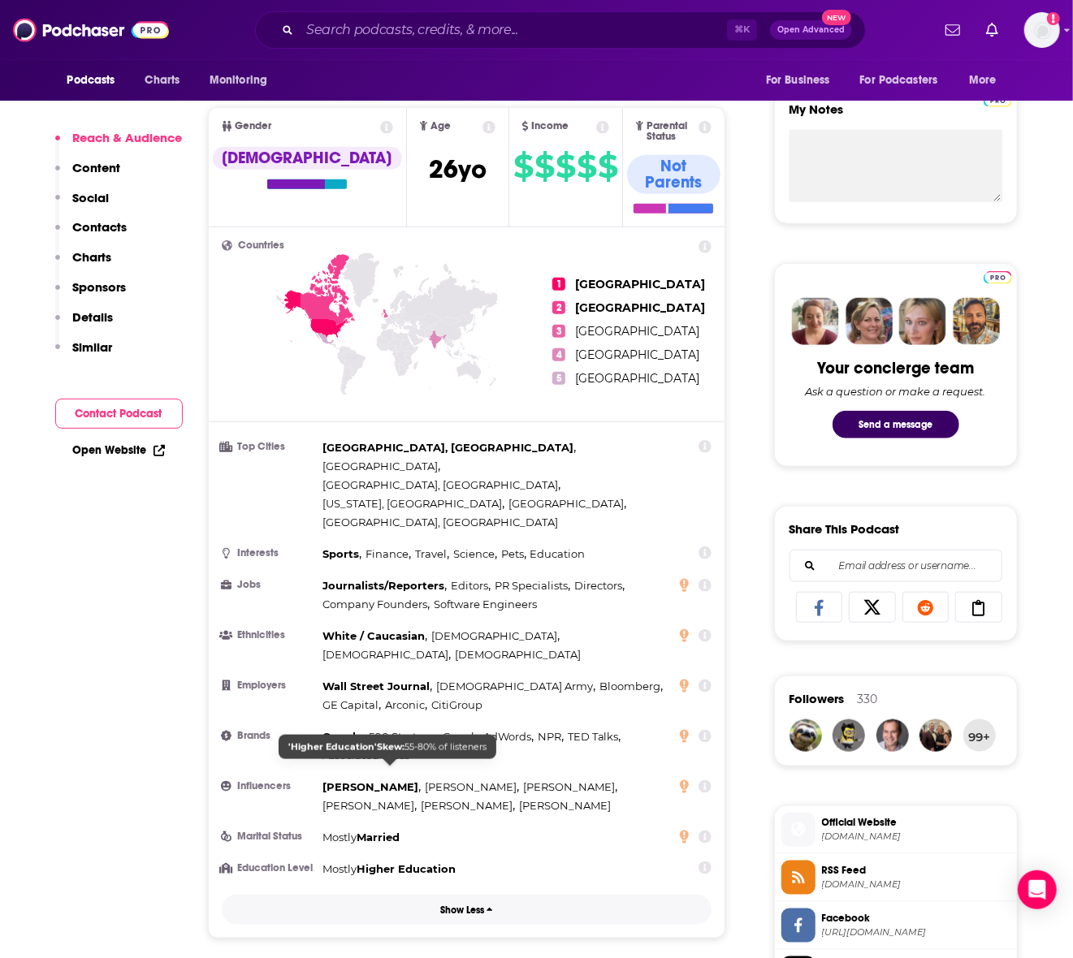
scroll to position [541, 0]
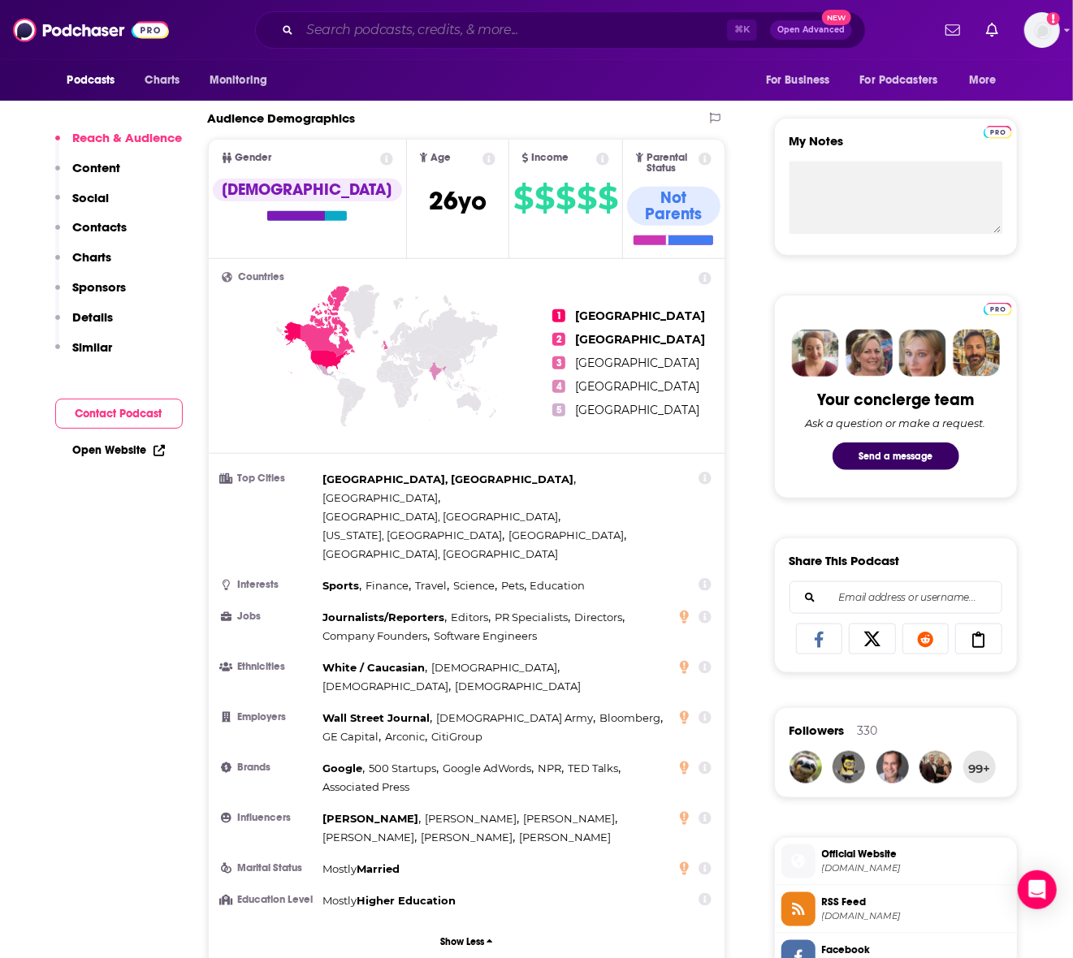
click at [538, 30] on input "Search podcasts, credits, & more..." at bounding box center [513, 30] width 427 height 26
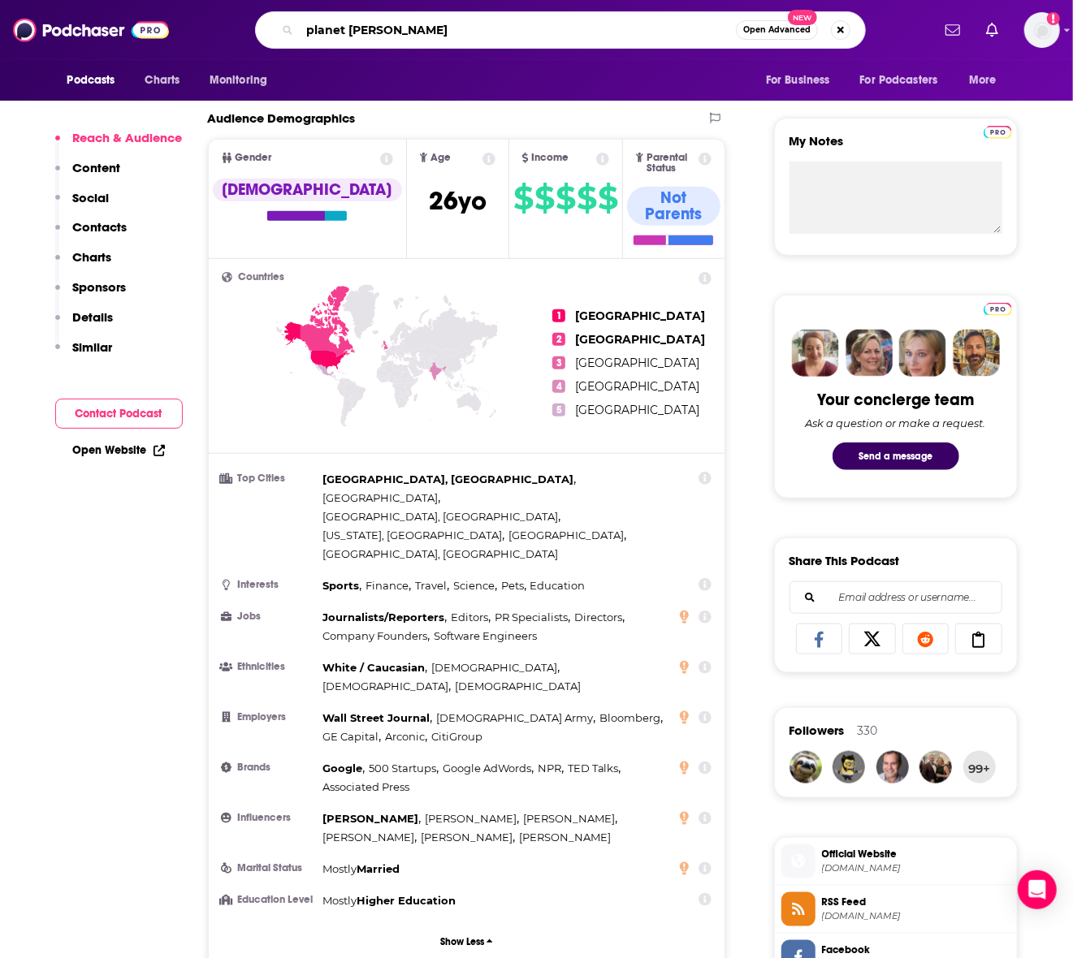
type input "planet moeny"
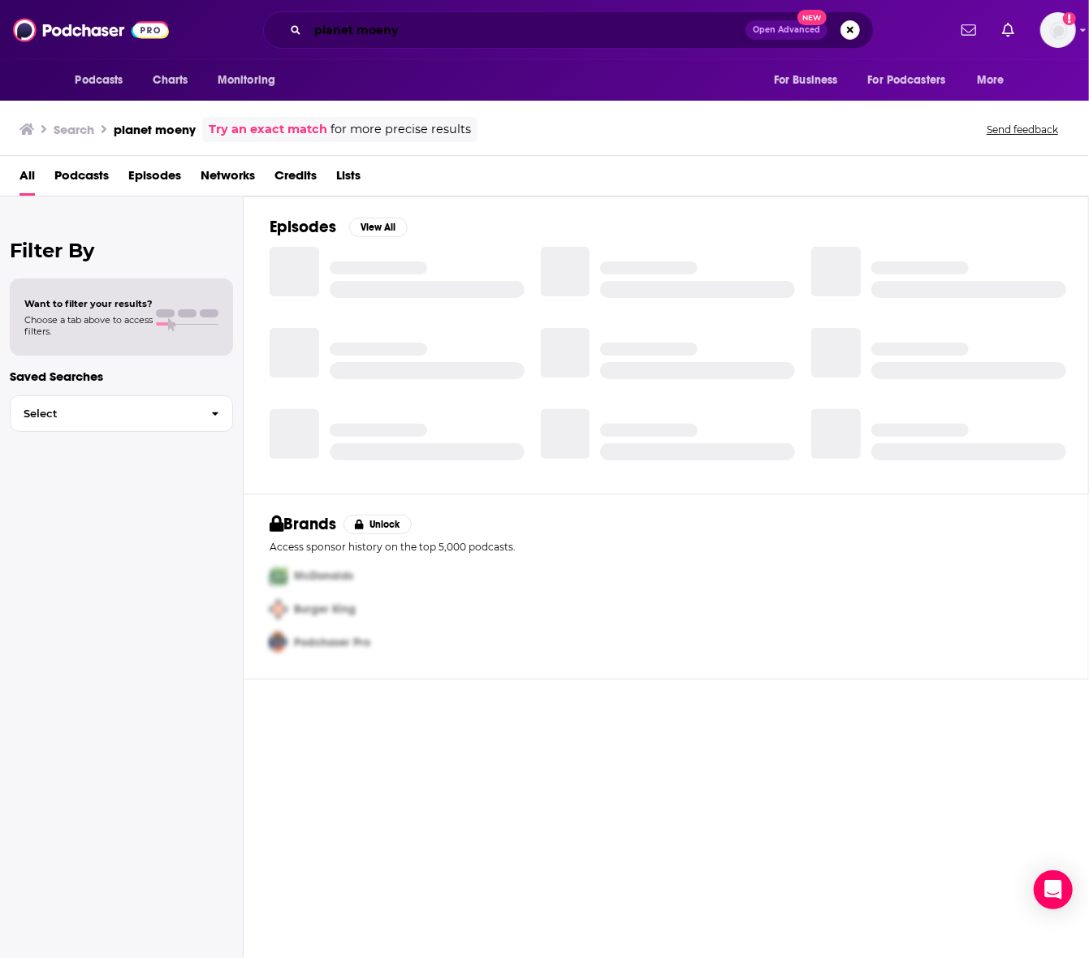
click at [402, 25] on input "planet moeny" at bounding box center [527, 30] width 438 height 26
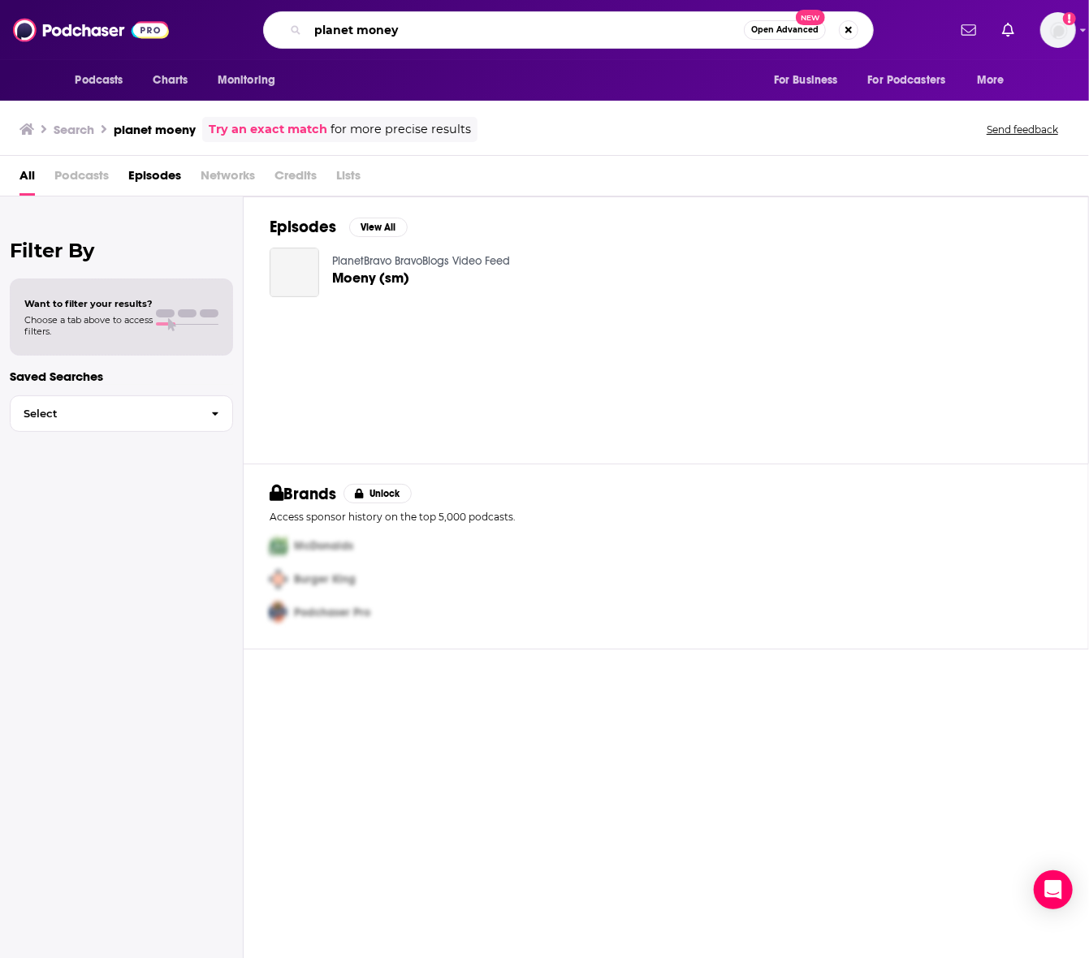
type input "planet money"
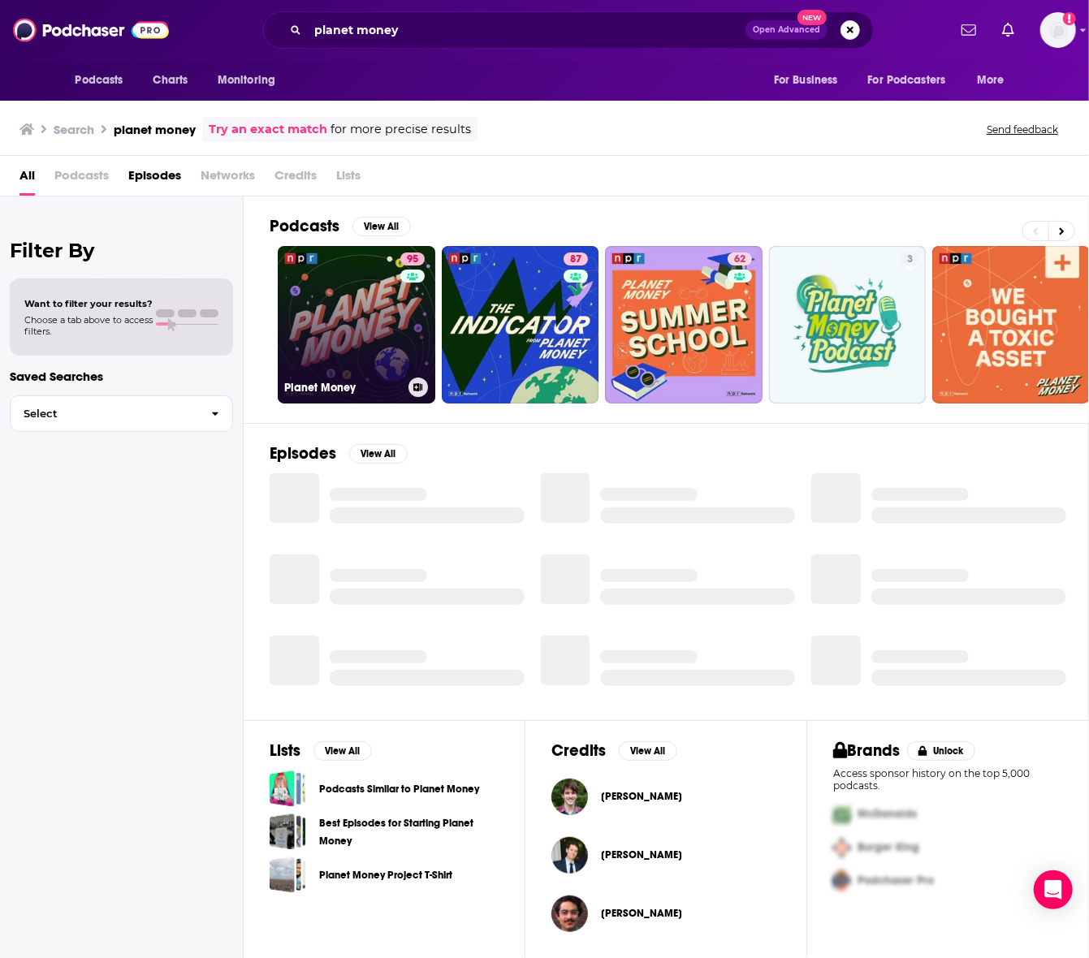
click at [323, 349] on link "95 Planet Money" at bounding box center [357, 325] width 158 height 158
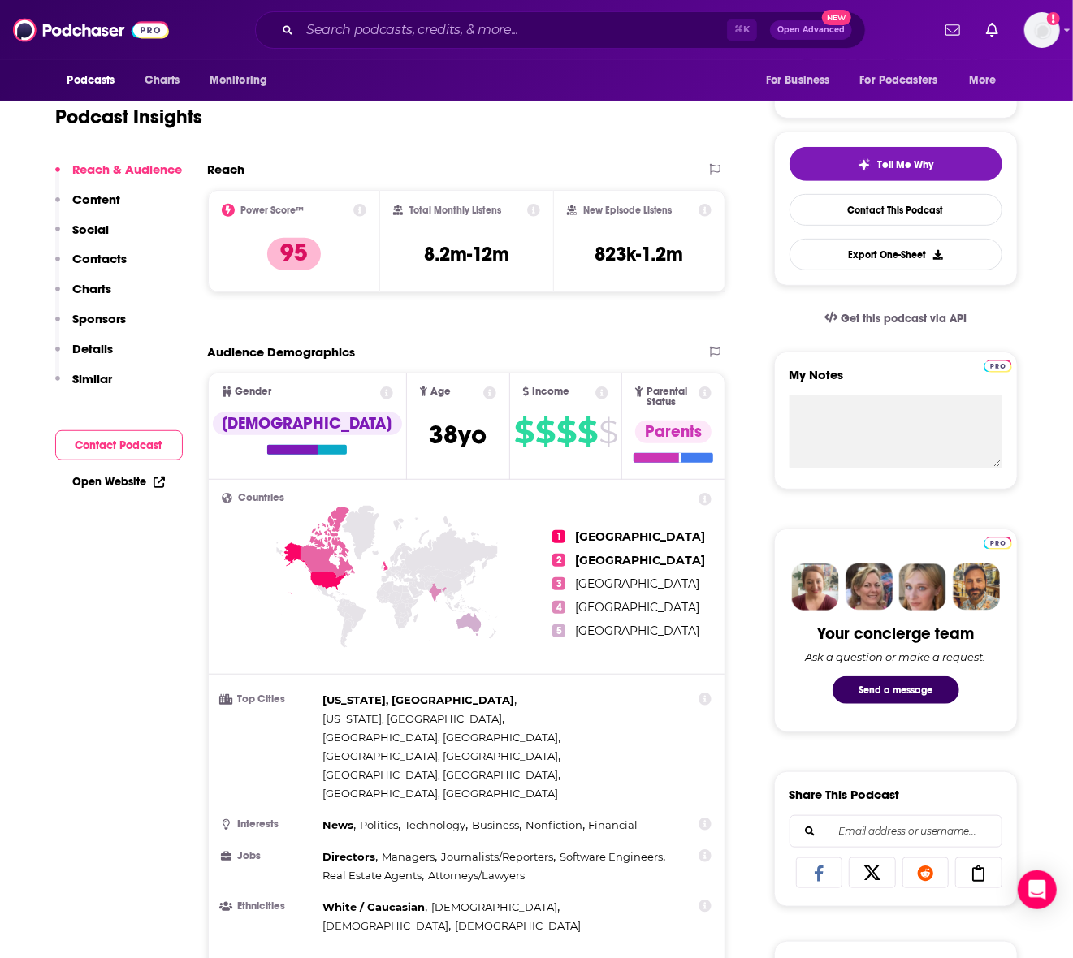
scroll to position [461, 0]
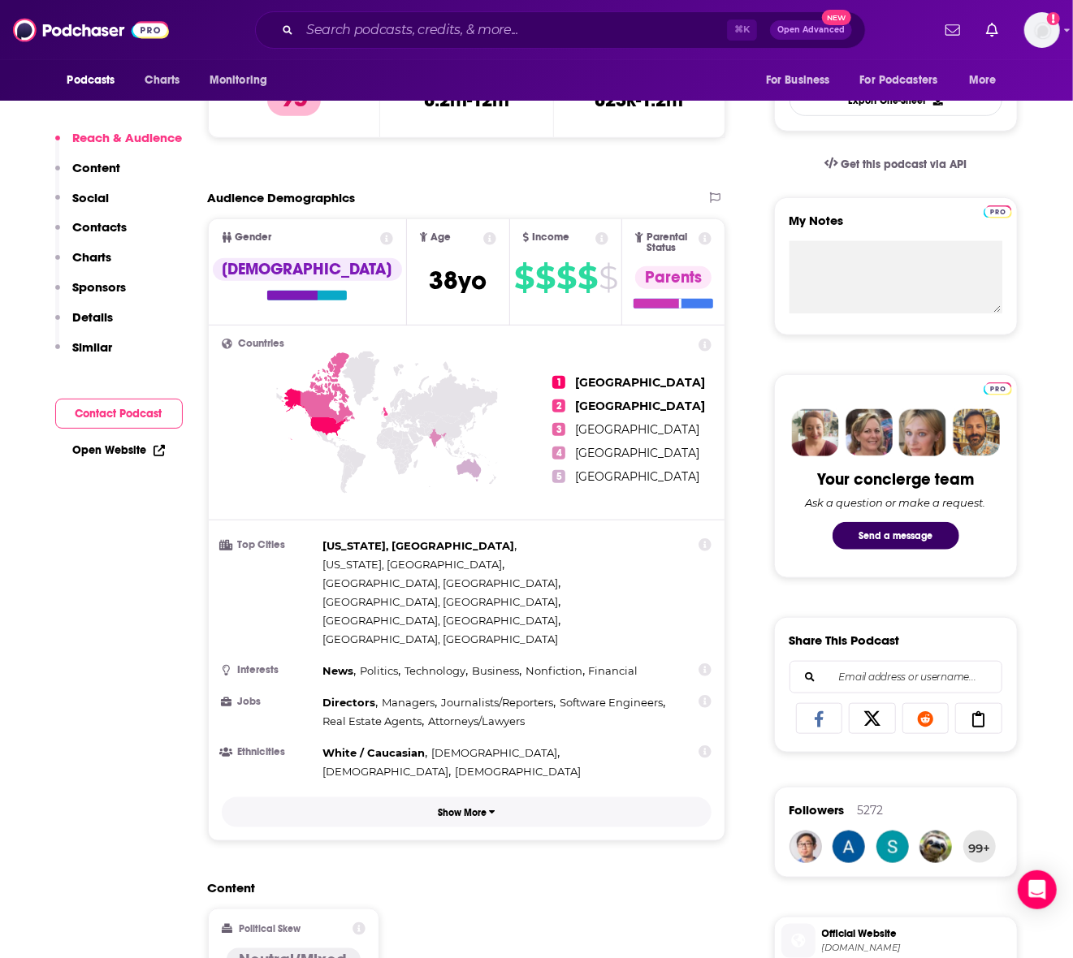
click at [452, 702] on p "Show More" at bounding box center [462, 812] width 49 height 11
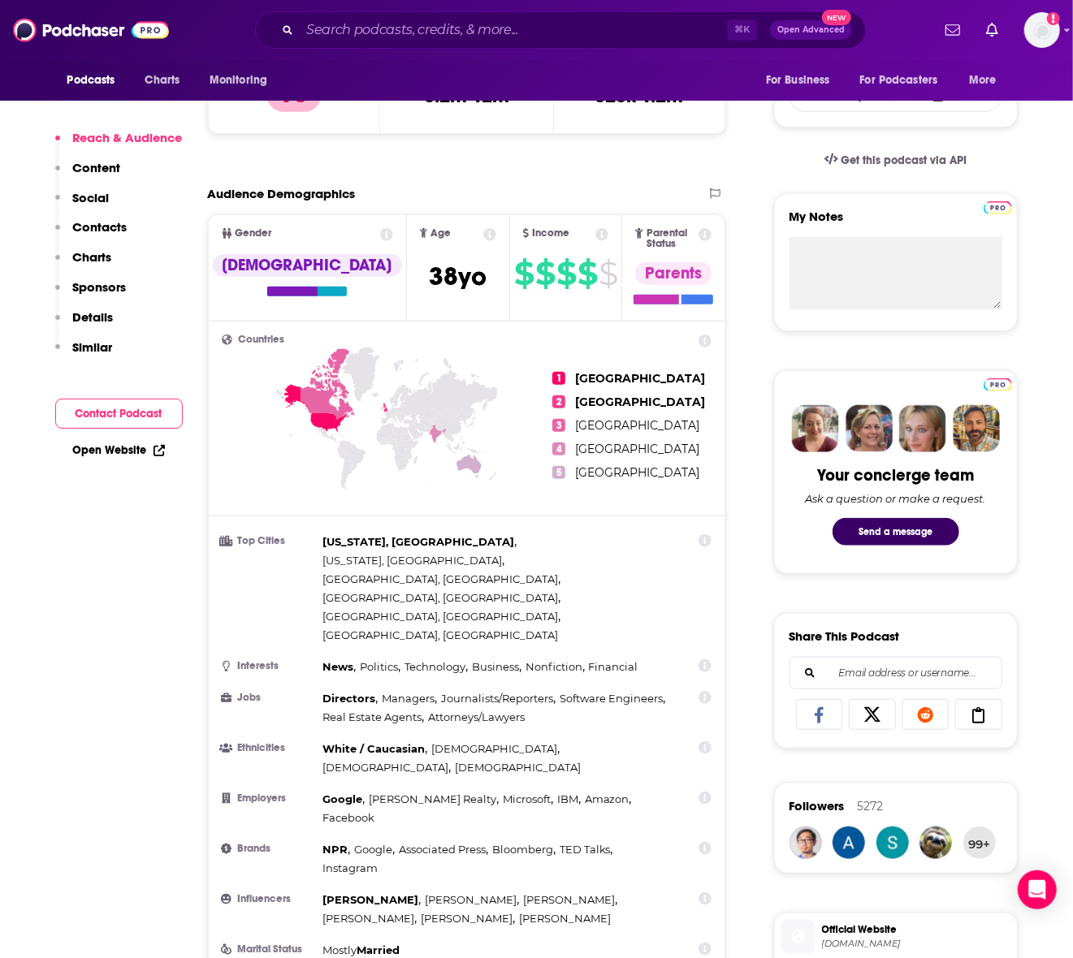
scroll to position [468, 0]
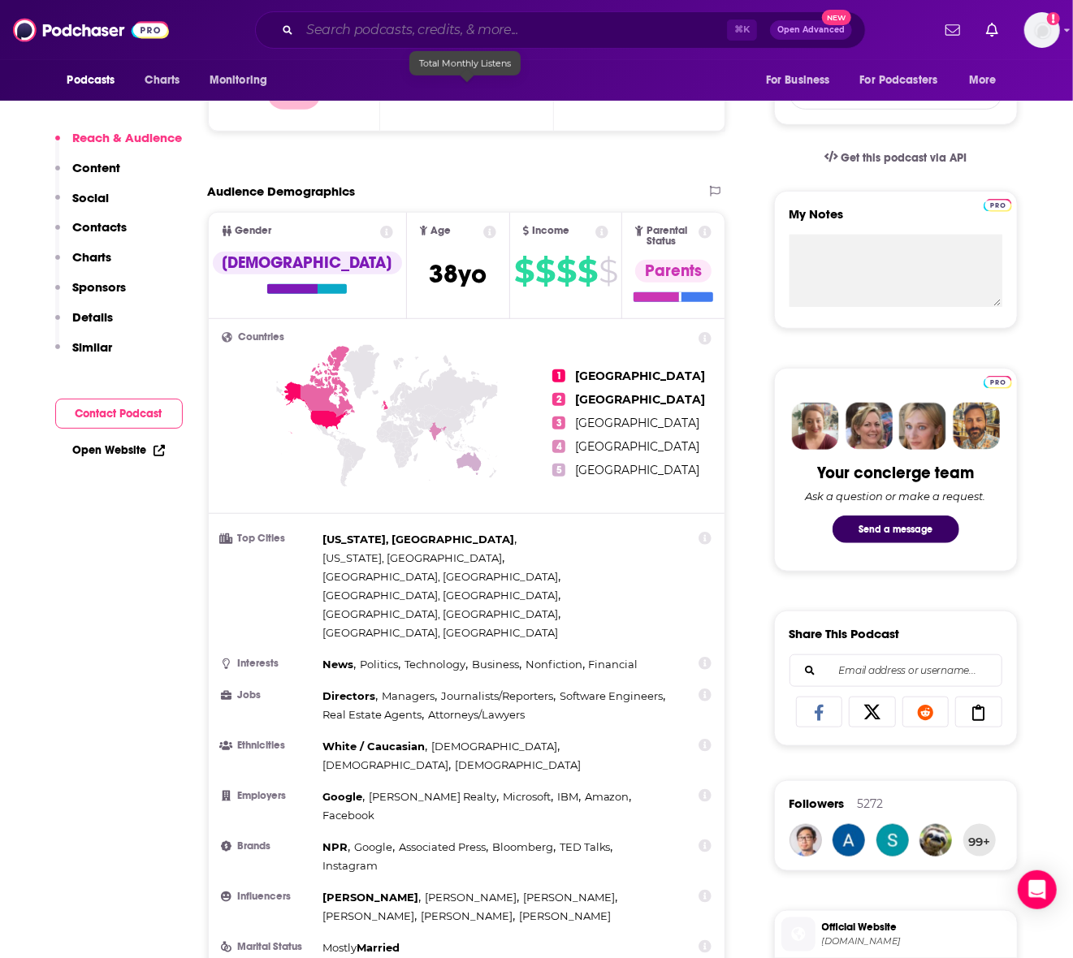
click at [417, 26] on input "Search podcasts, credits, & more..." at bounding box center [513, 30] width 427 height 26
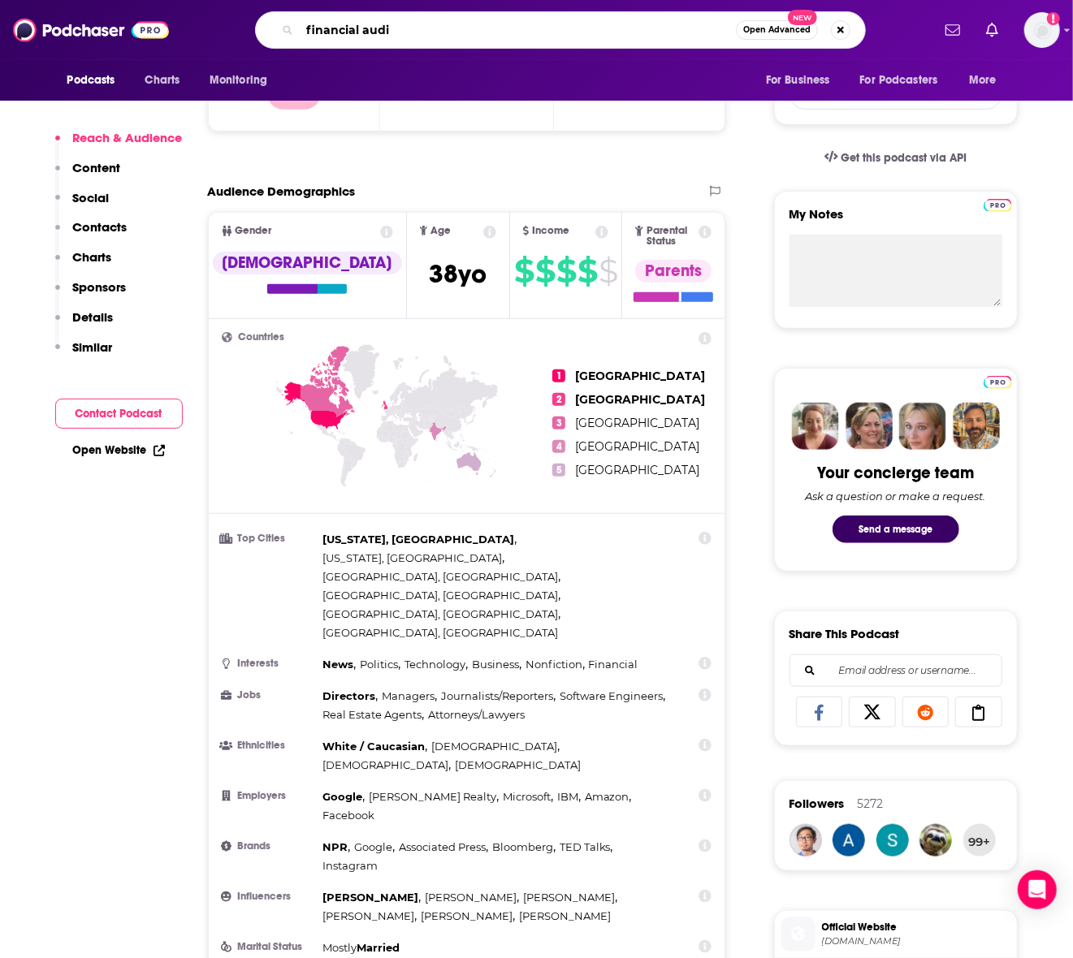
type input "financial audit"
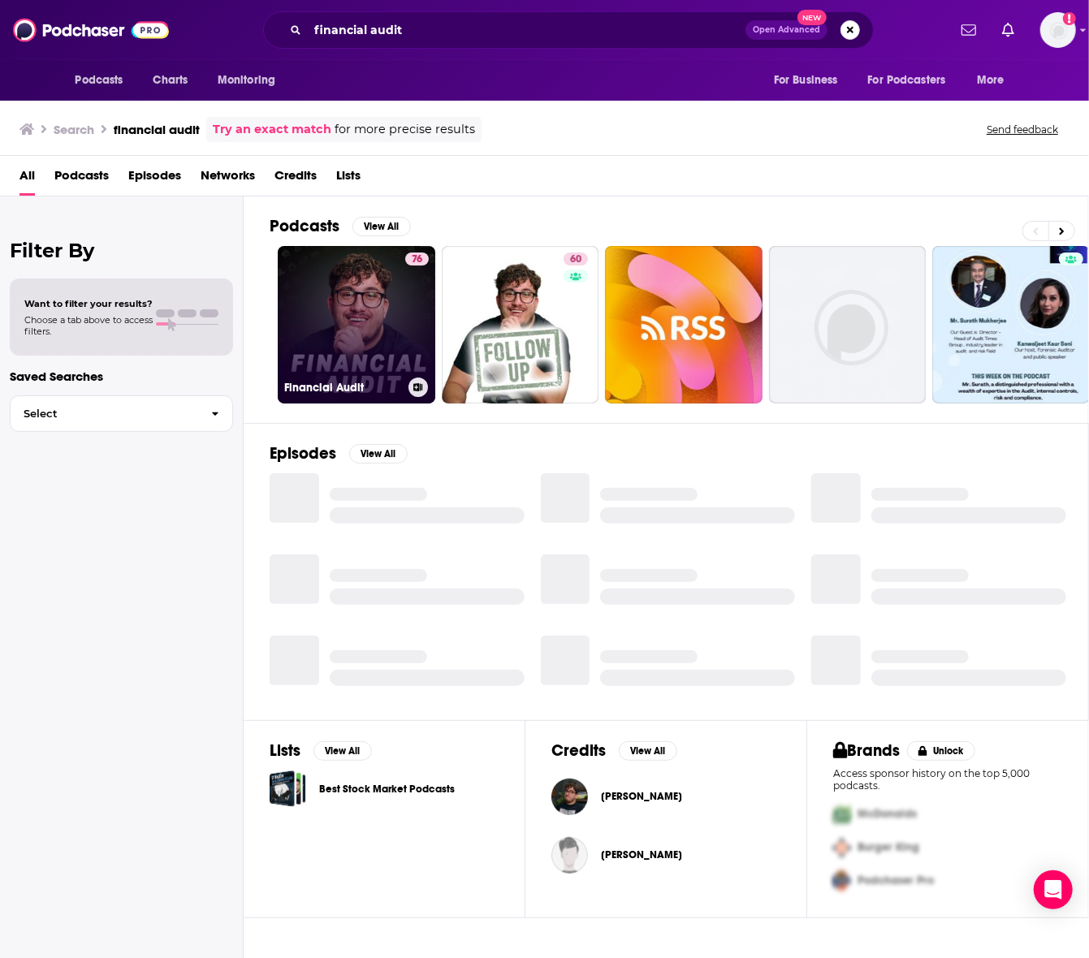
click at [369, 286] on link "76 Financial Audit" at bounding box center [357, 325] width 158 height 158
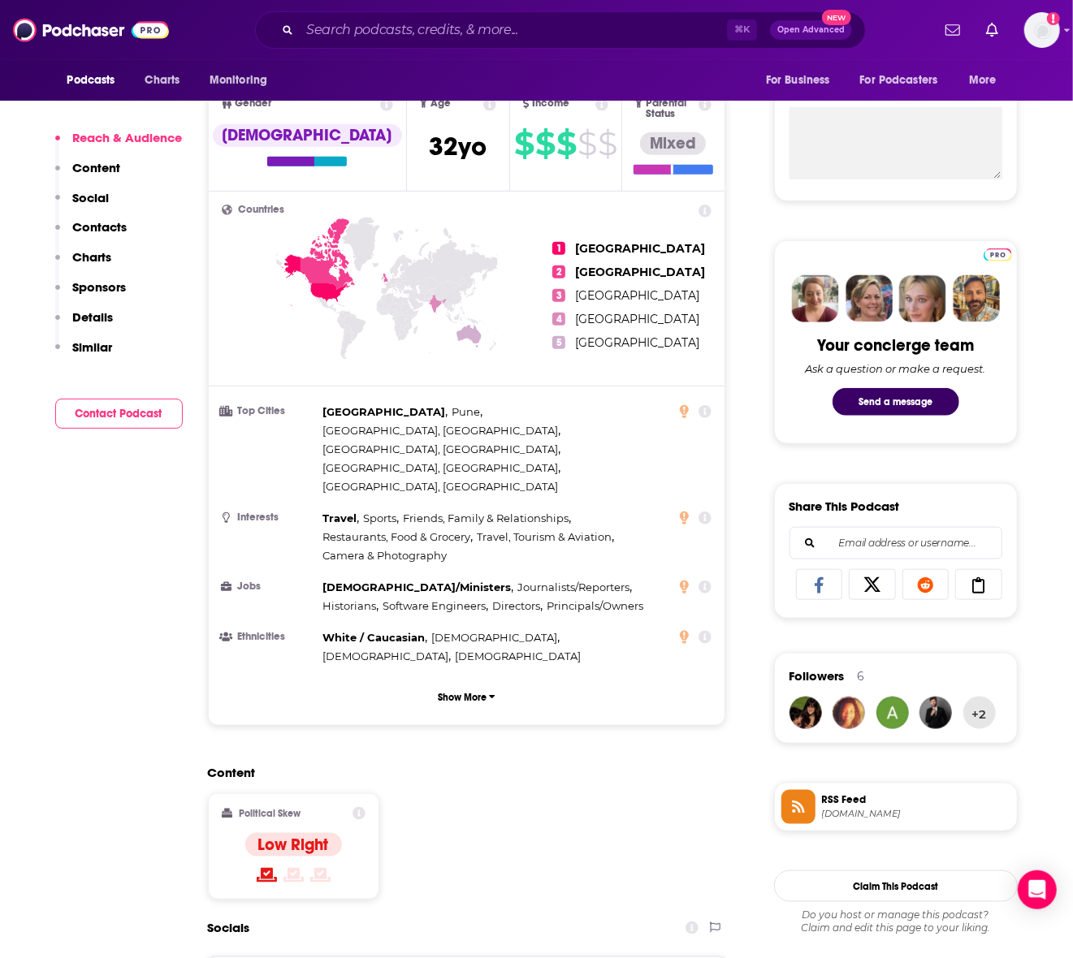
scroll to position [591, 0]
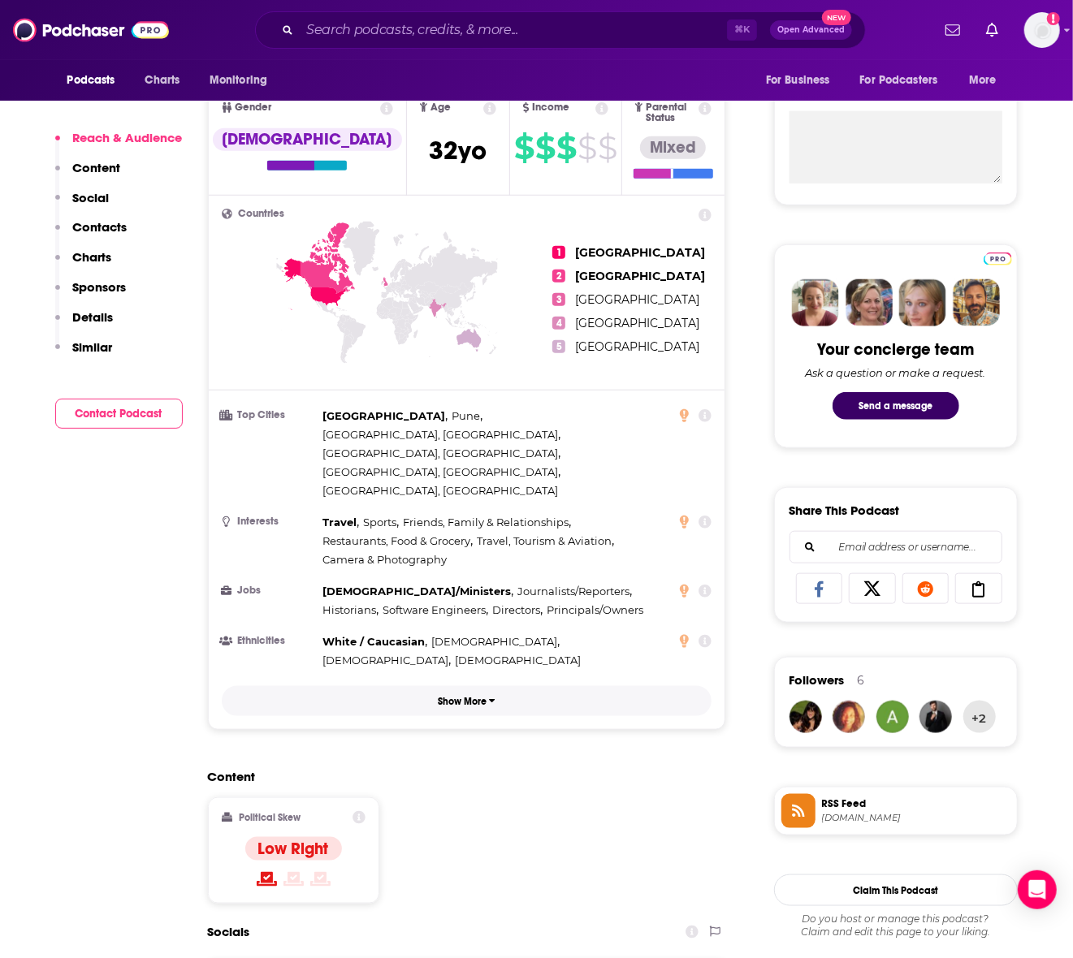
click at [442, 696] on p "Show More" at bounding box center [462, 701] width 49 height 11
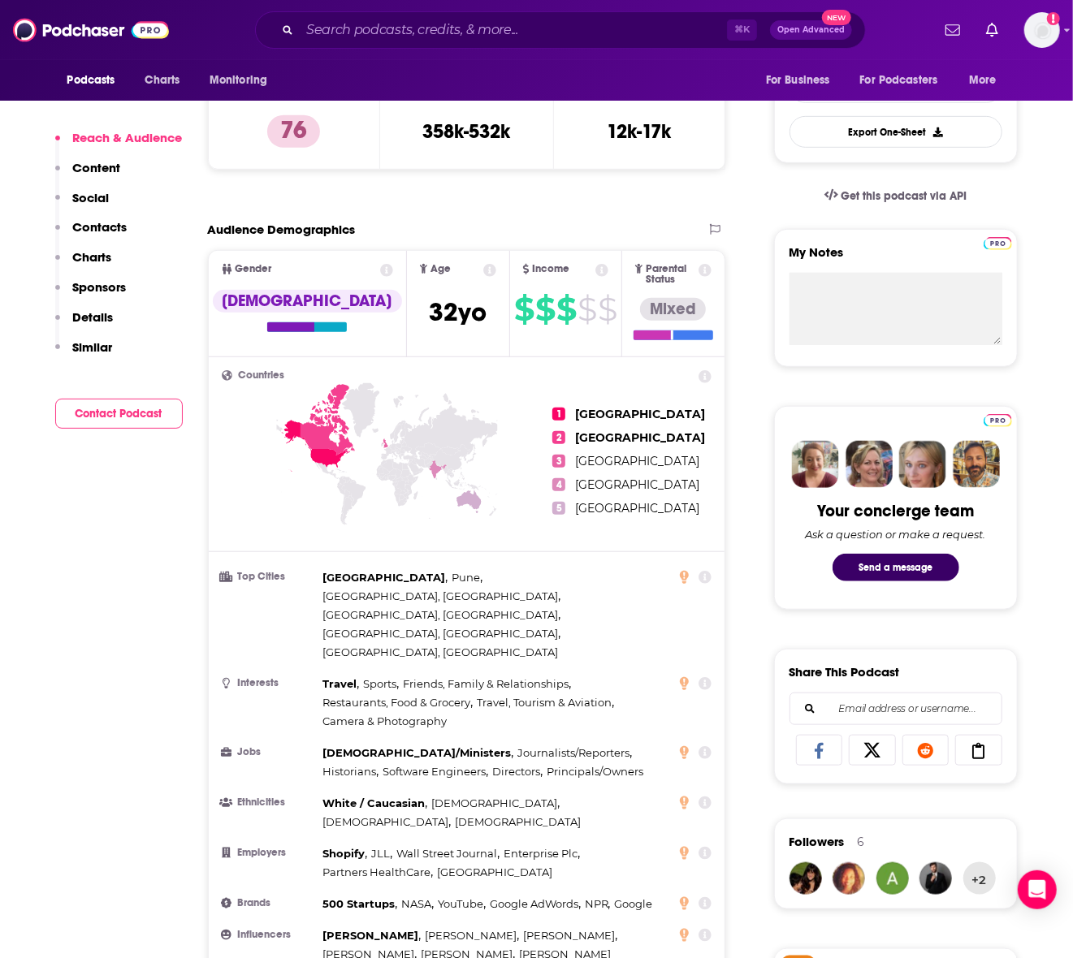
scroll to position [425, 0]
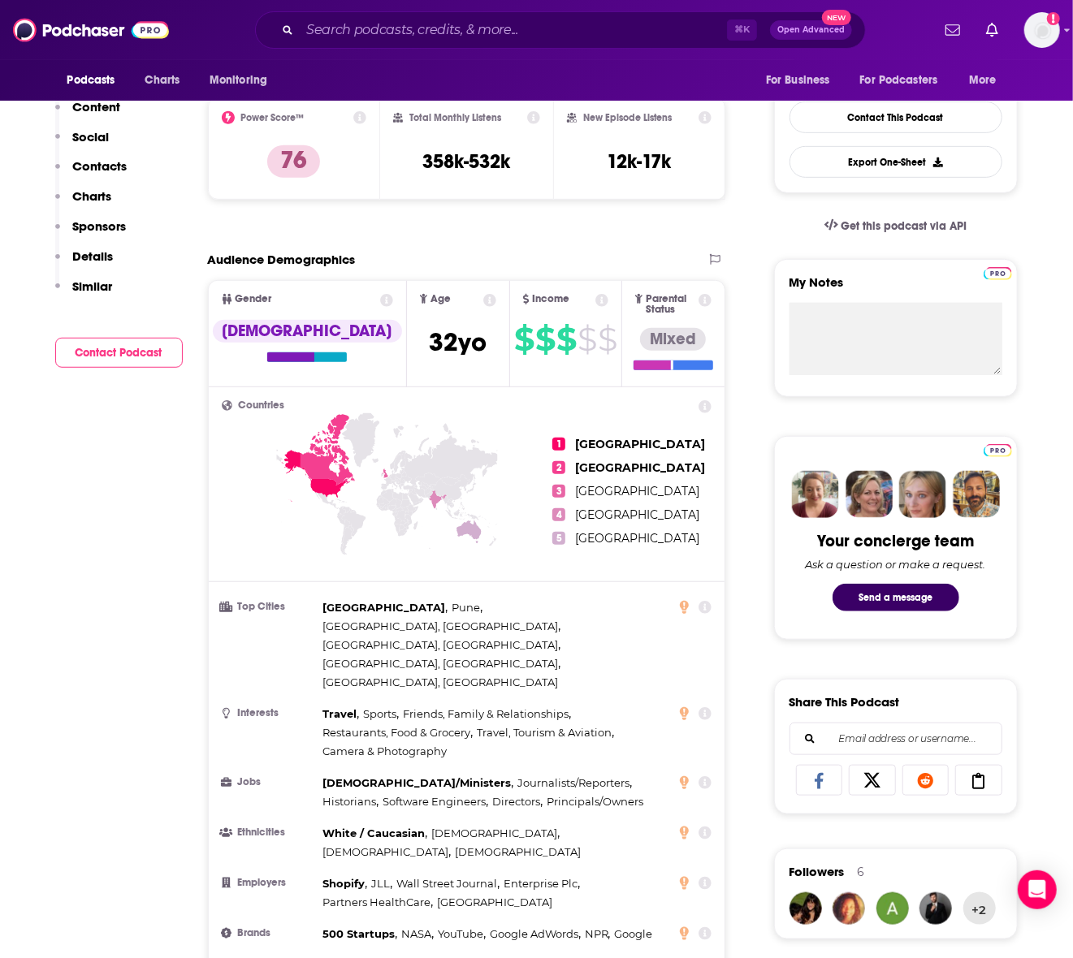
scroll to position [553, 0]
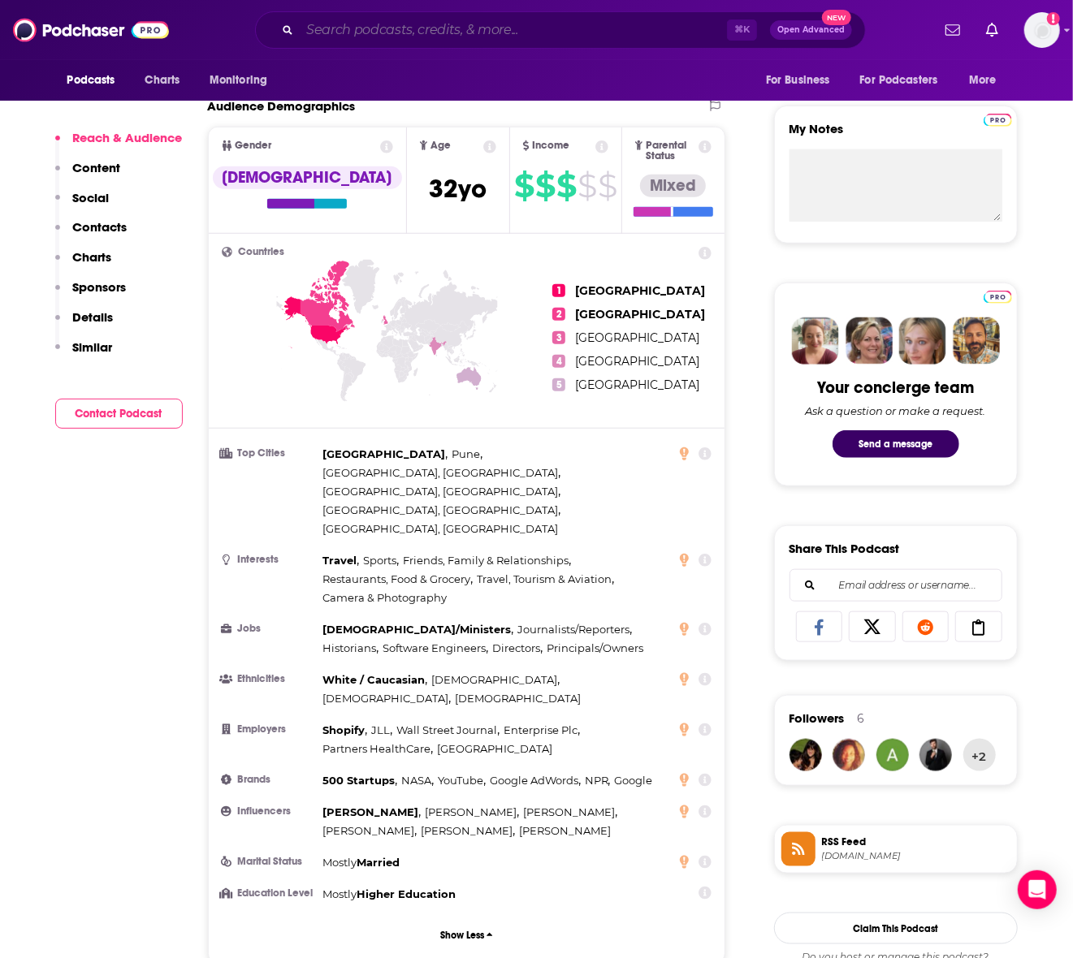
click at [455, 38] on input "Search podcasts, credits, & more..." at bounding box center [513, 30] width 427 height 26
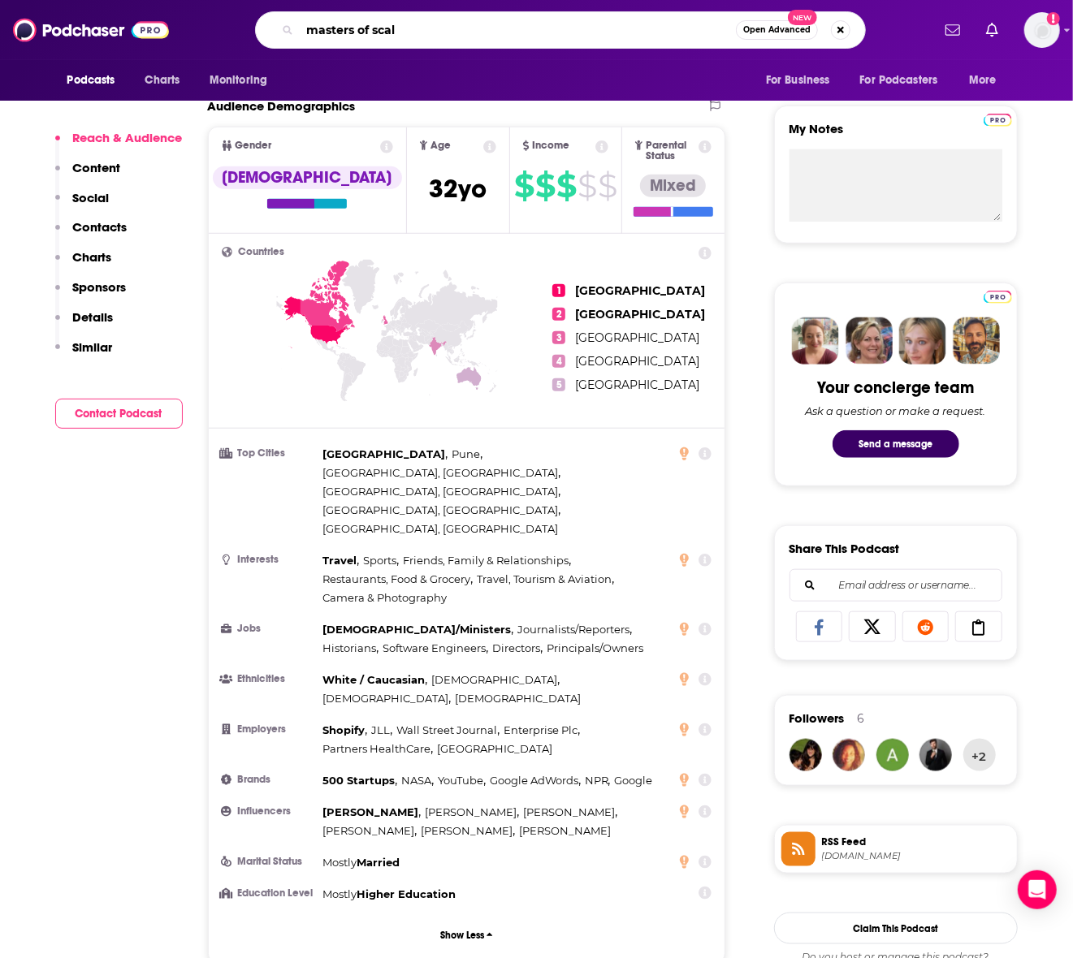
type input "masters of scale"
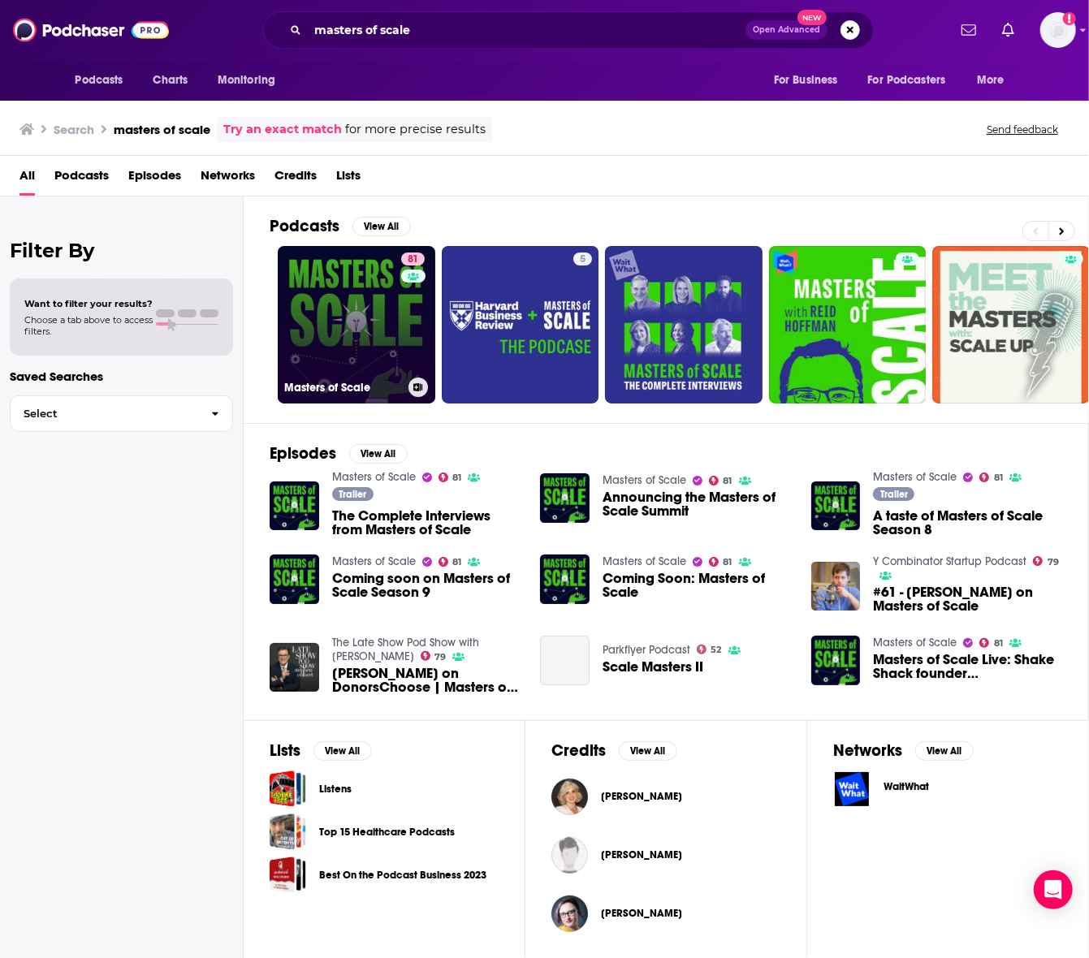
click at [361, 309] on link "81 Masters of Scale" at bounding box center [357, 325] width 158 height 158
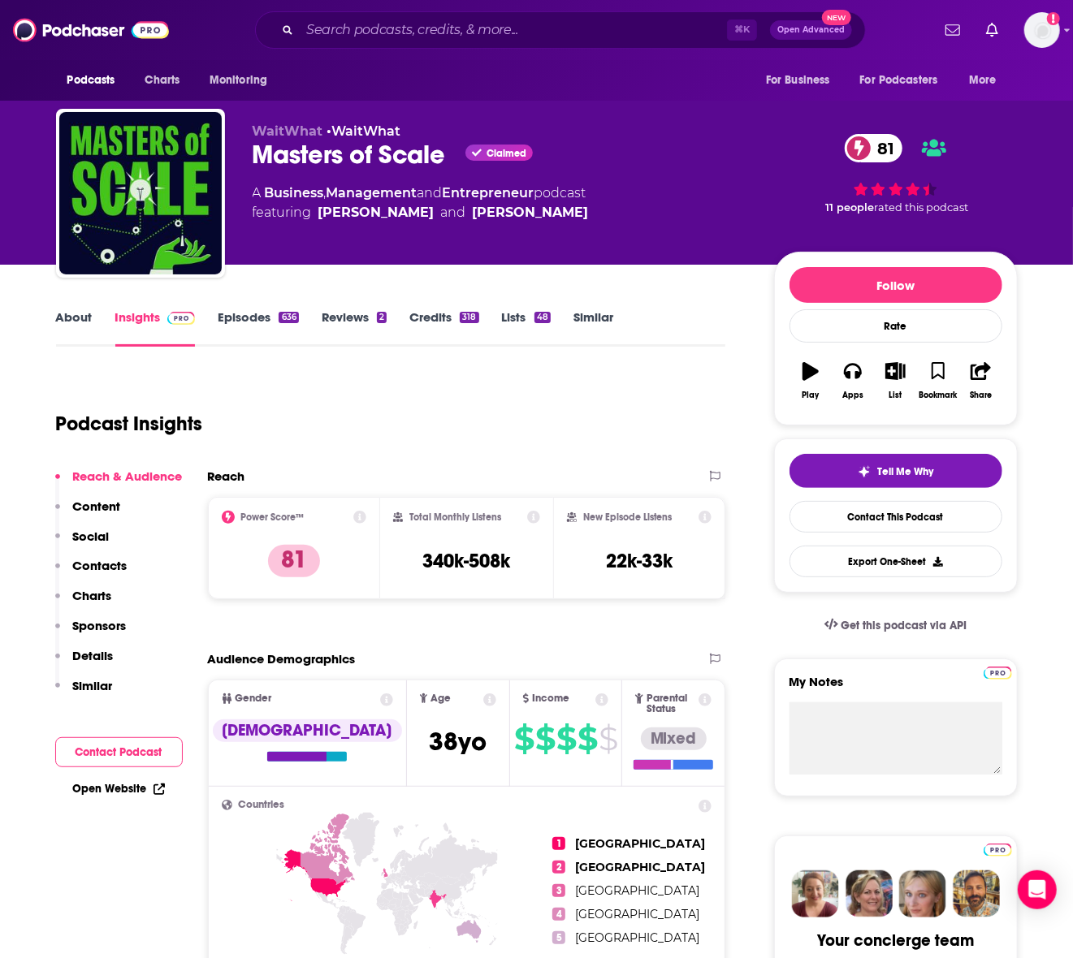
click at [415, 44] on div "⌘ K Open Advanced New" at bounding box center [560, 29] width 611 height 37
click at [404, 20] on input "Search podcasts, credits, & more..." at bounding box center [513, 30] width 427 height 26
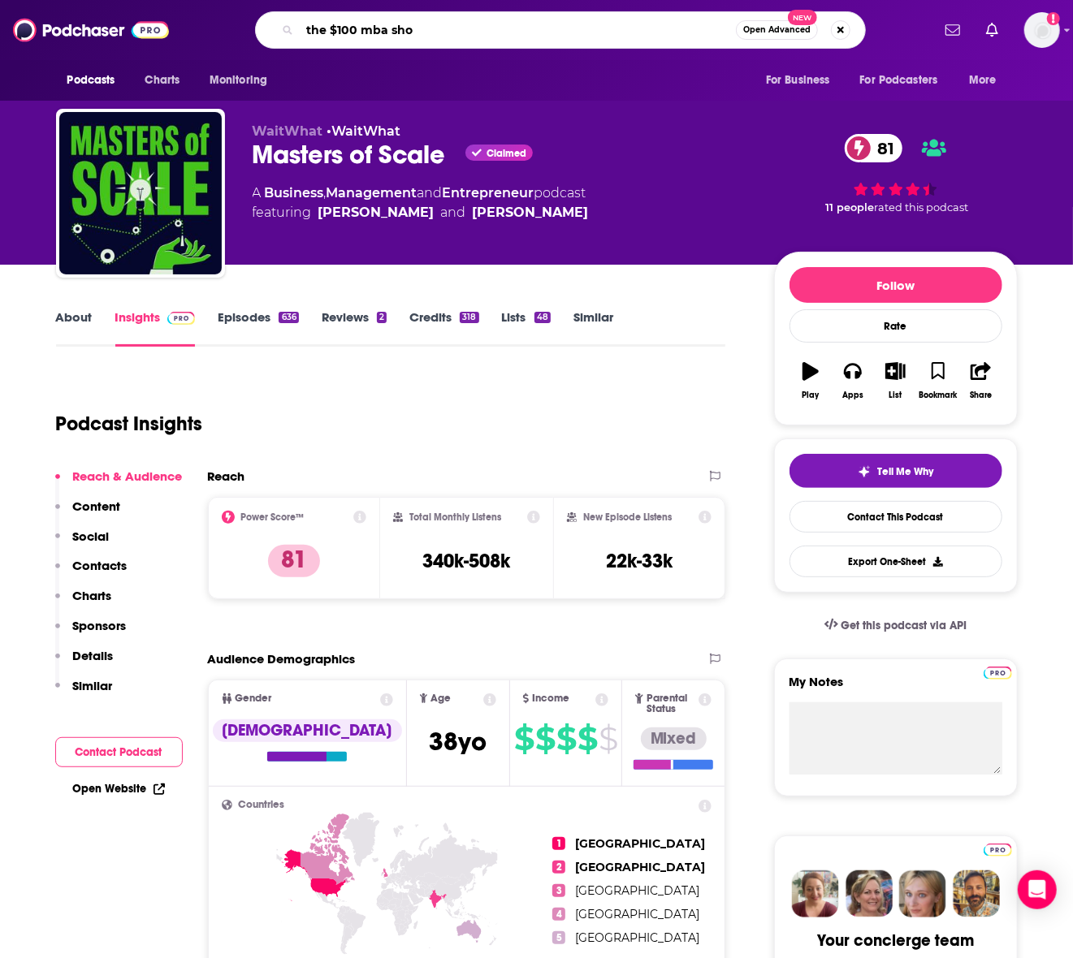
type input "the $100 mba show"
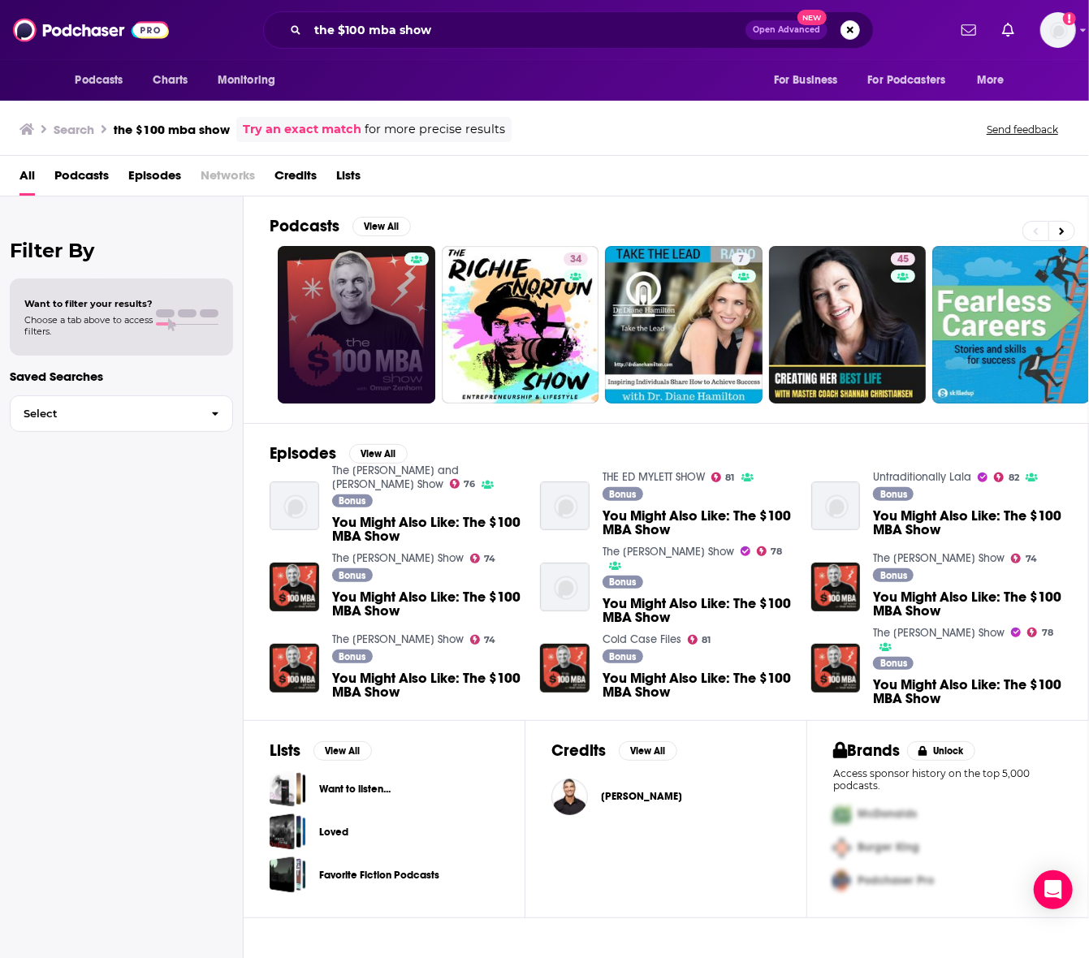
click at [376, 277] on link at bounding box center [357, 325] width 158 height 158
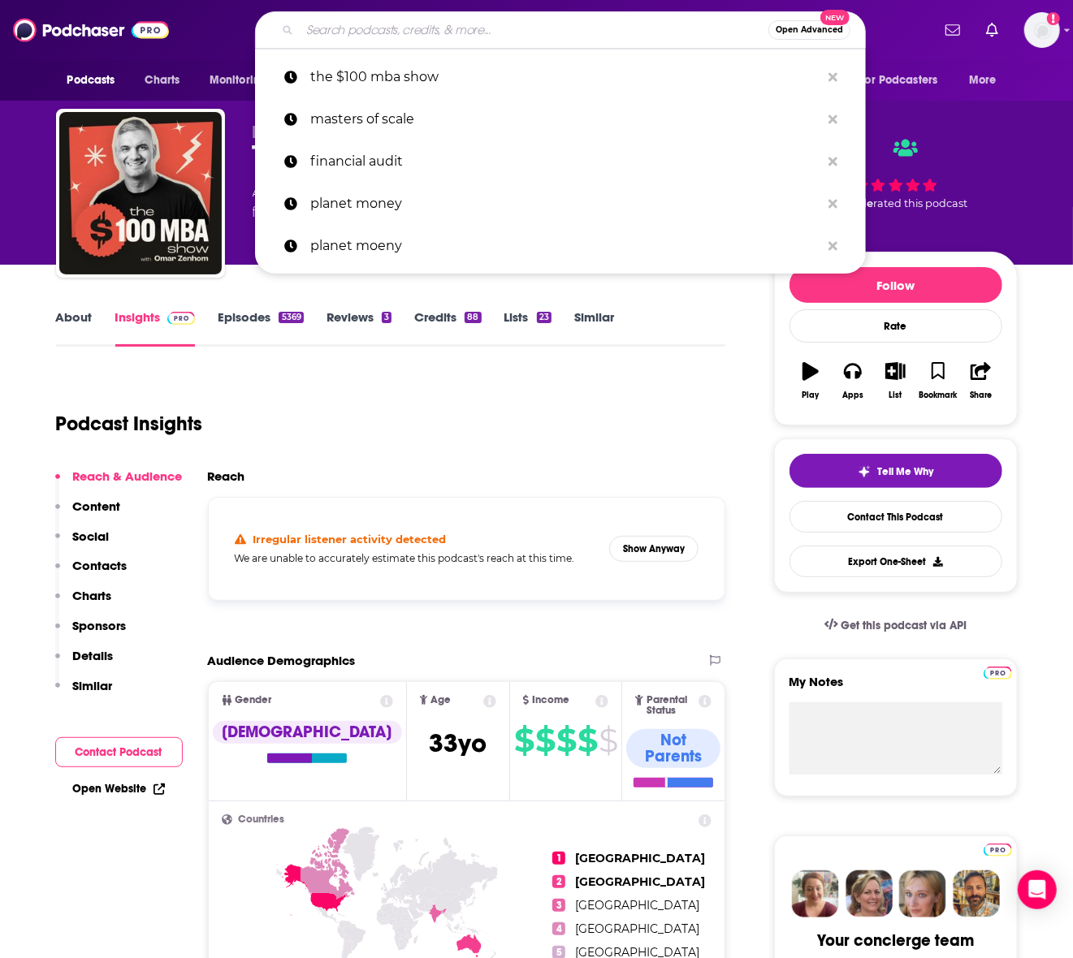
click at [333, 35] on input "Search podcasts, credits, & more..." at bounding box center [534, 30] width 469 height 26
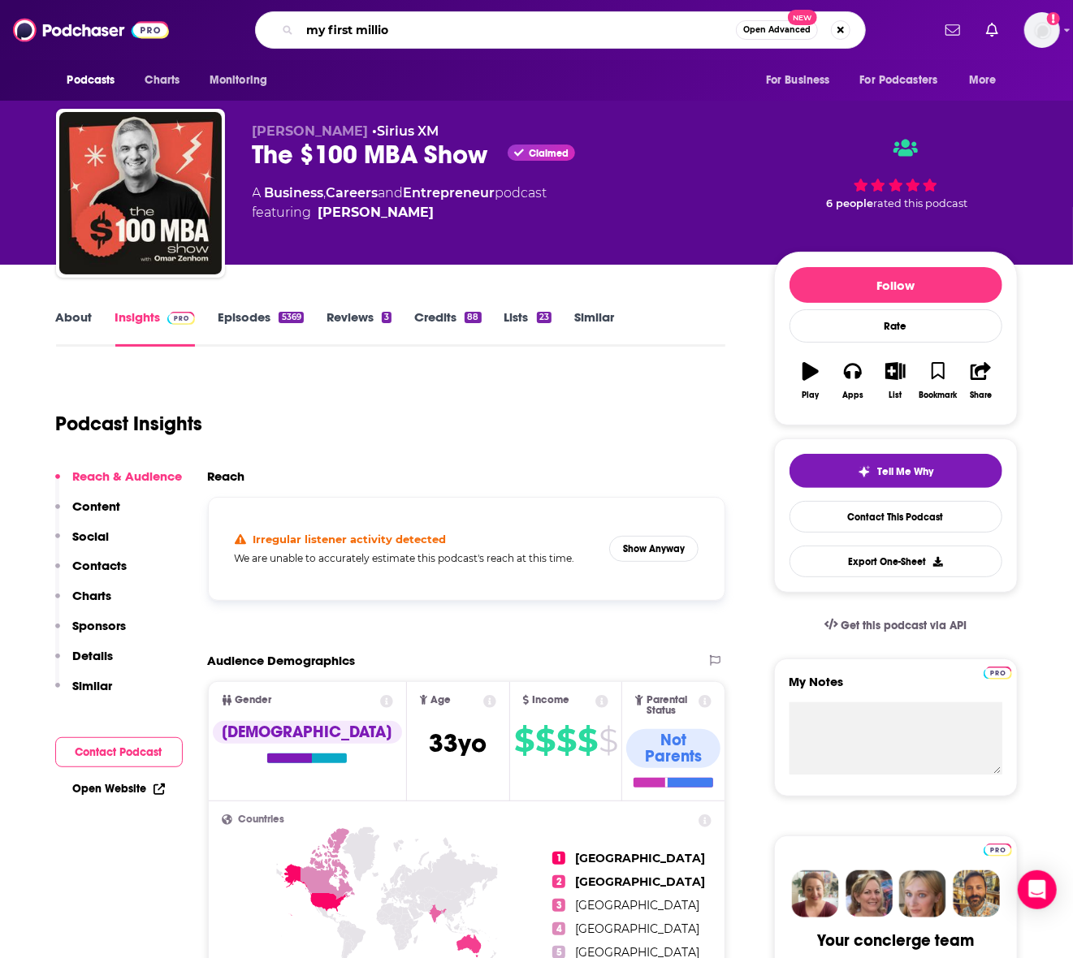
type input "my first million"
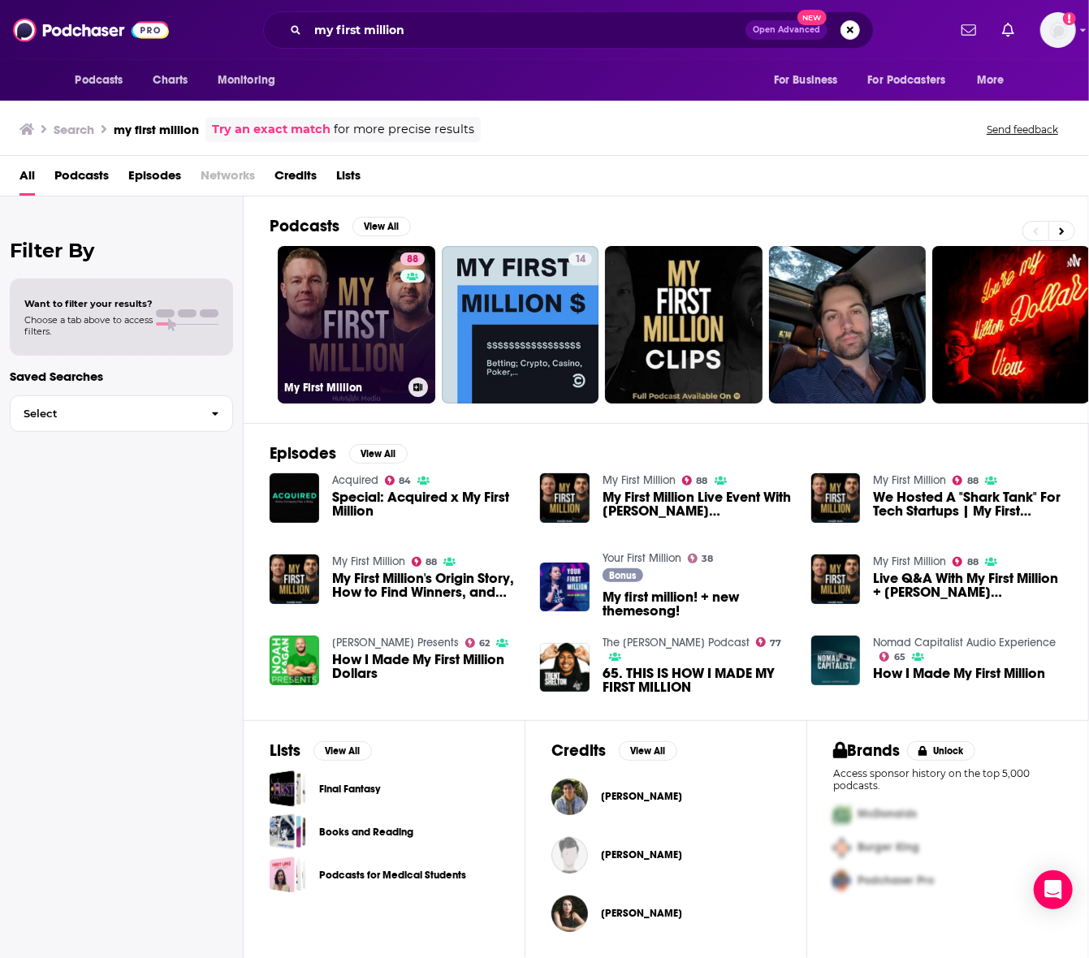
click at [362, 329] on link "88 My First Million" at bounding box center [357, 325] width 158 height 158
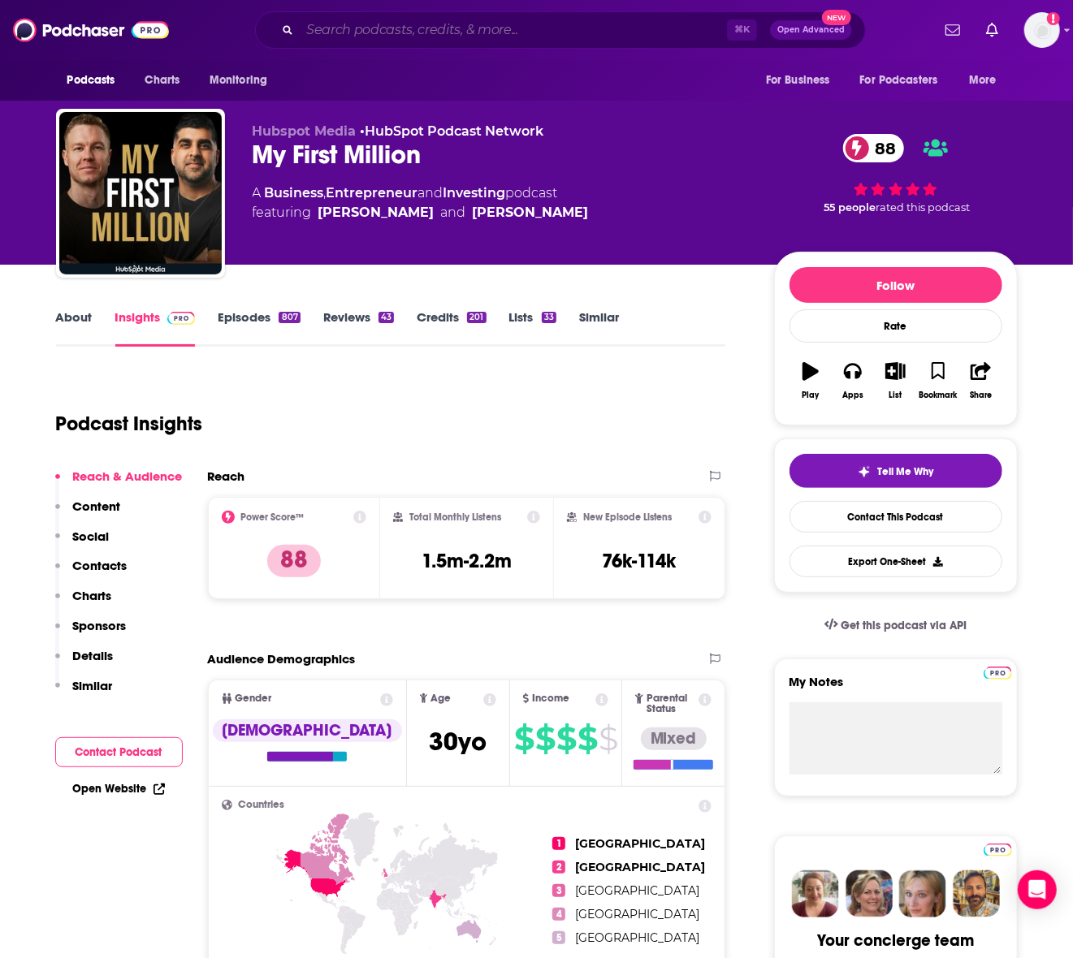
click at [377, 28] on input "Search podcasts, credits, & more..." at bounding box center [513, 30] width 427 height 26
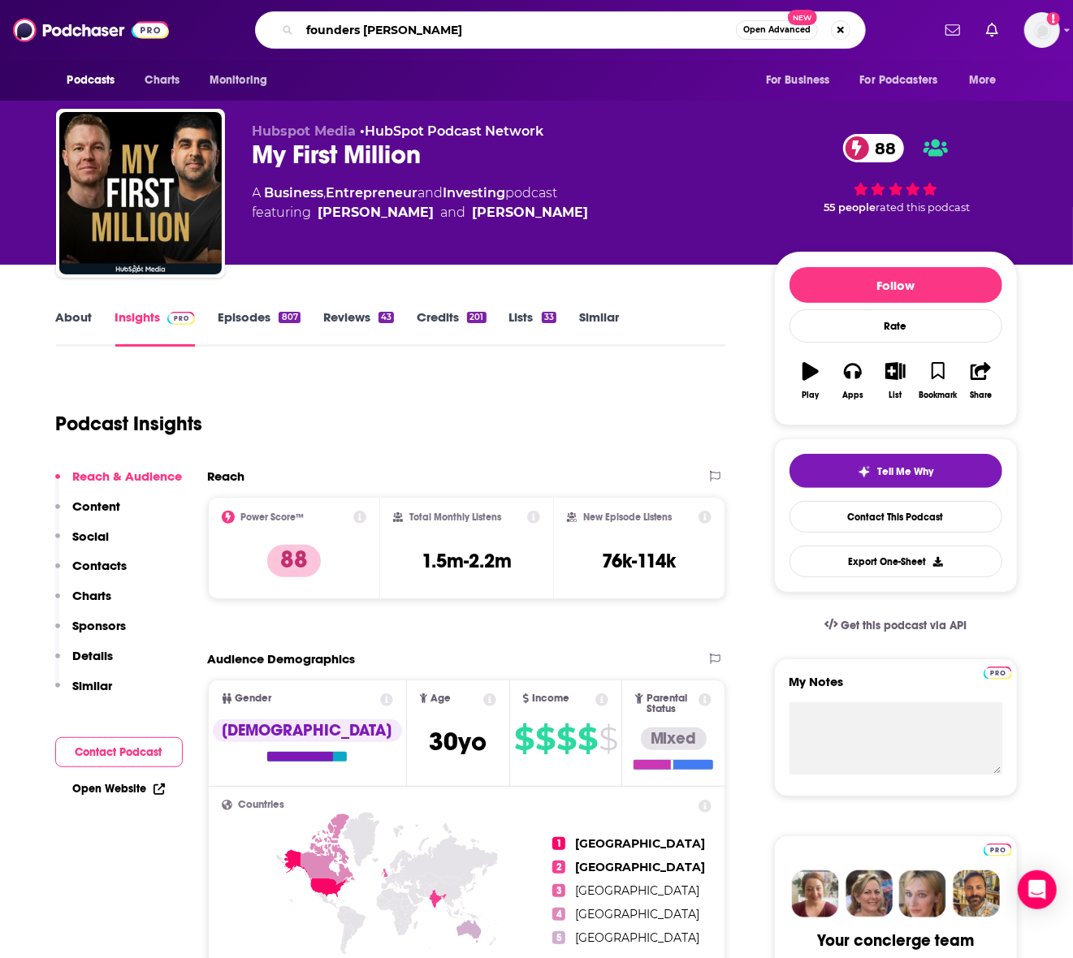
type input "founders david senra"
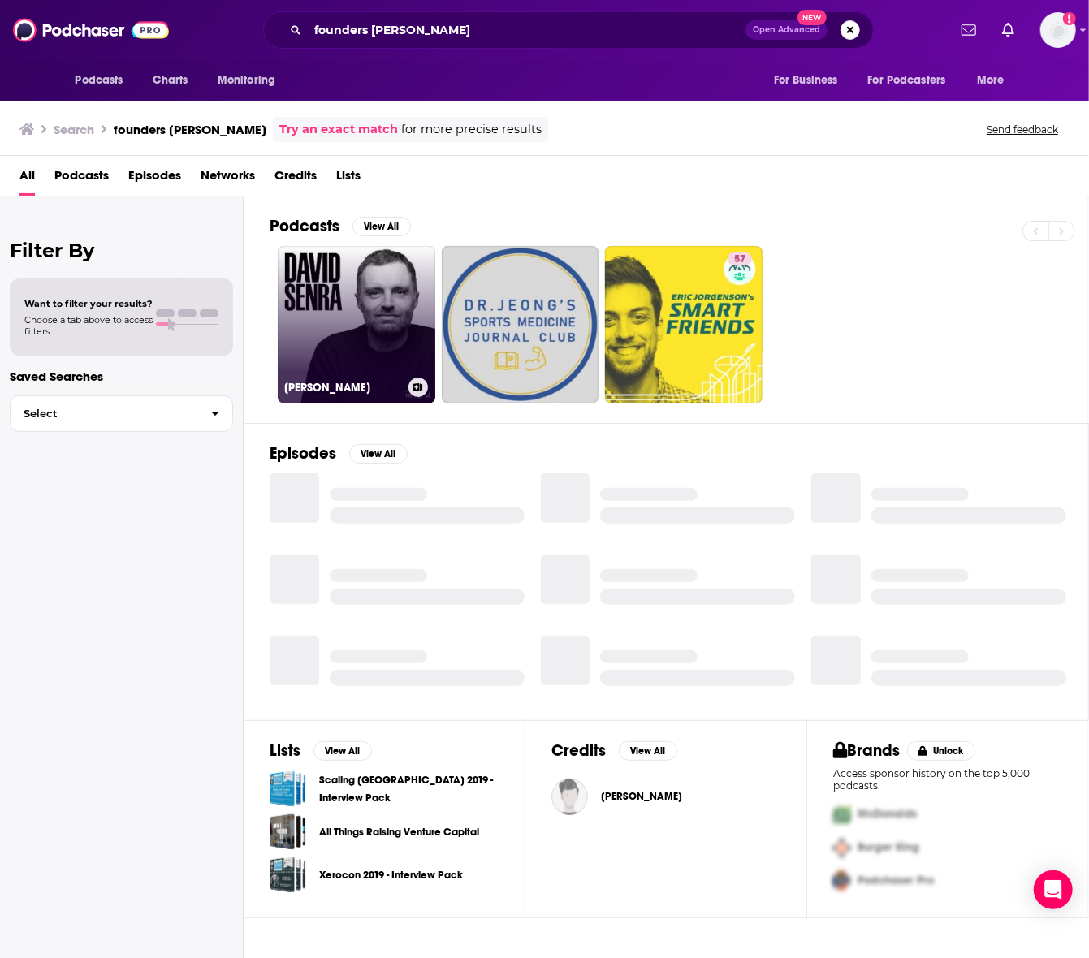
click at [358, 328] on link "[PERSON_NAME]" at bounding box center [357, 325] width 158 height 158
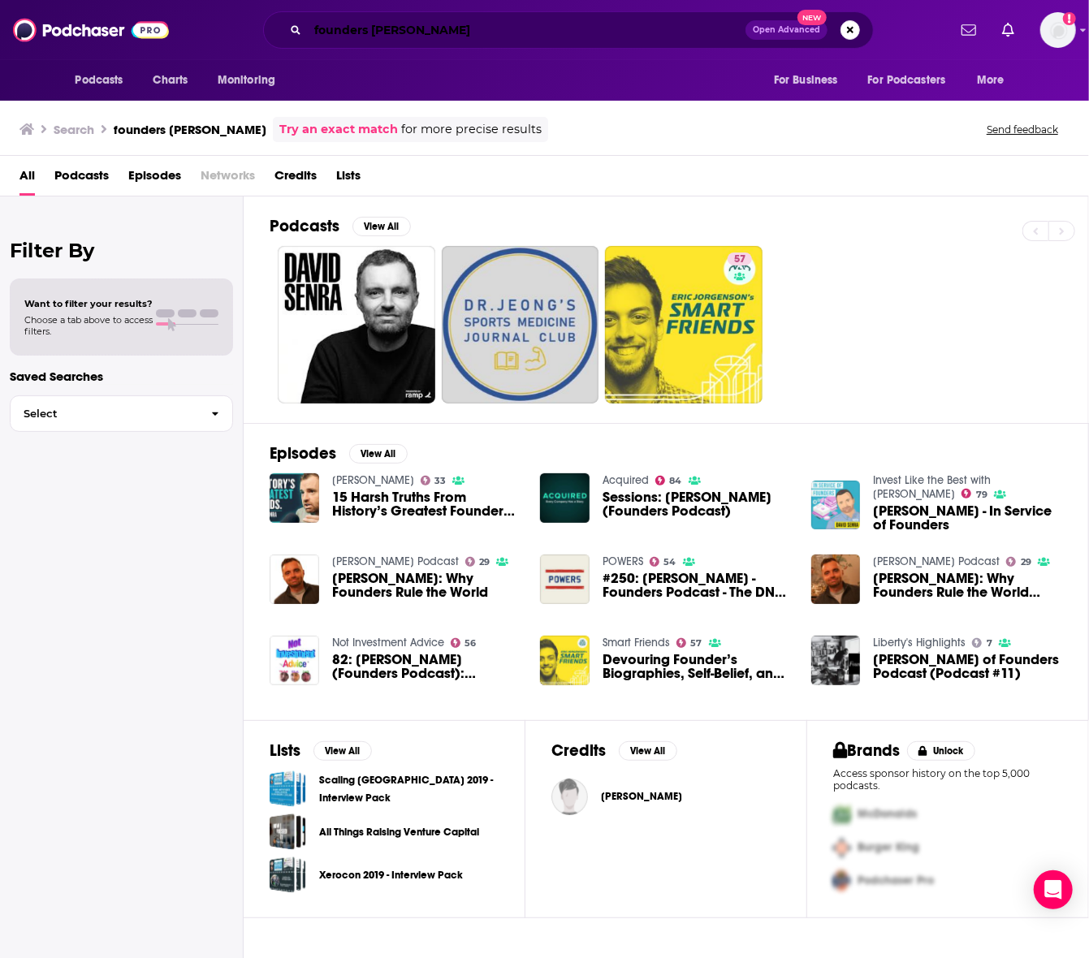
click at [403, 26] on input "founders david senra" at bounding box center [527, 30] width 438 height 26
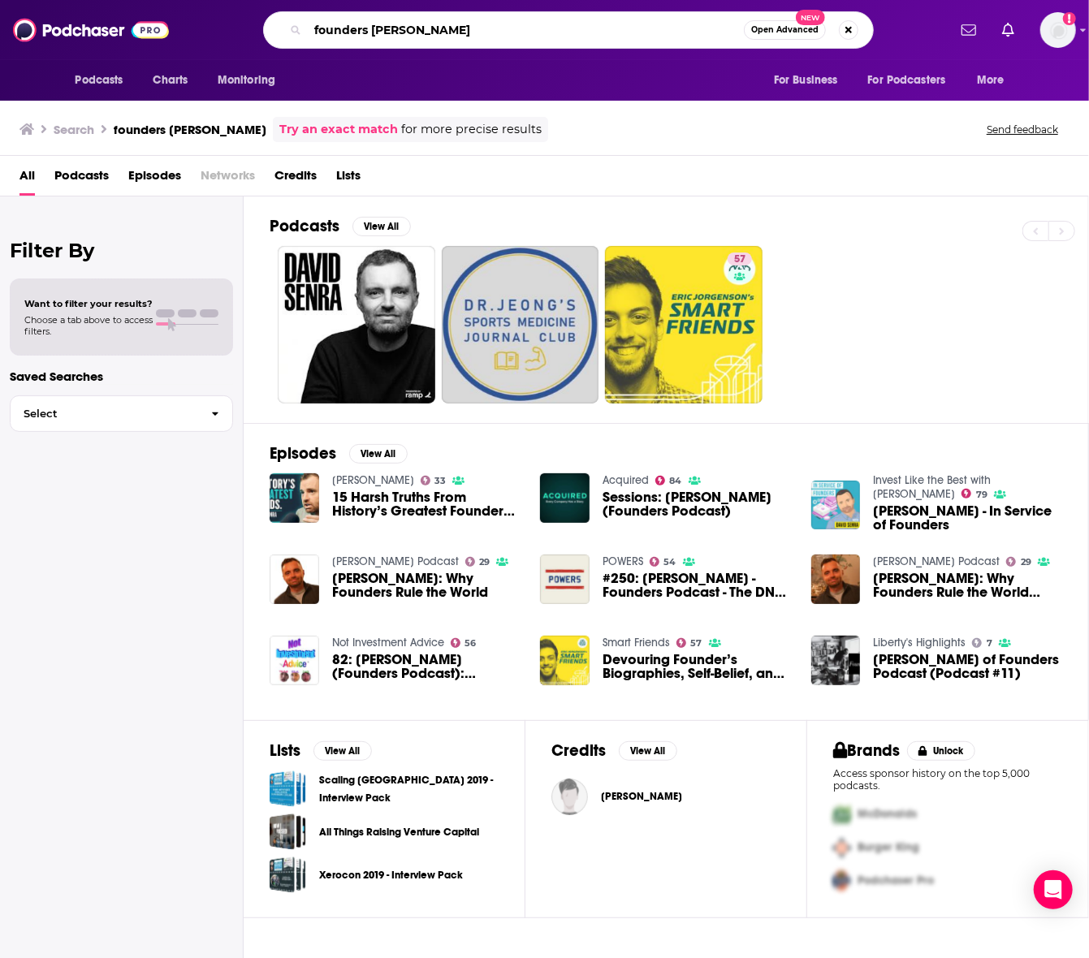
click at [403, 26] on input "founders david senra" at bounding box center [526, 30] width 436 height 26
type input "founders"
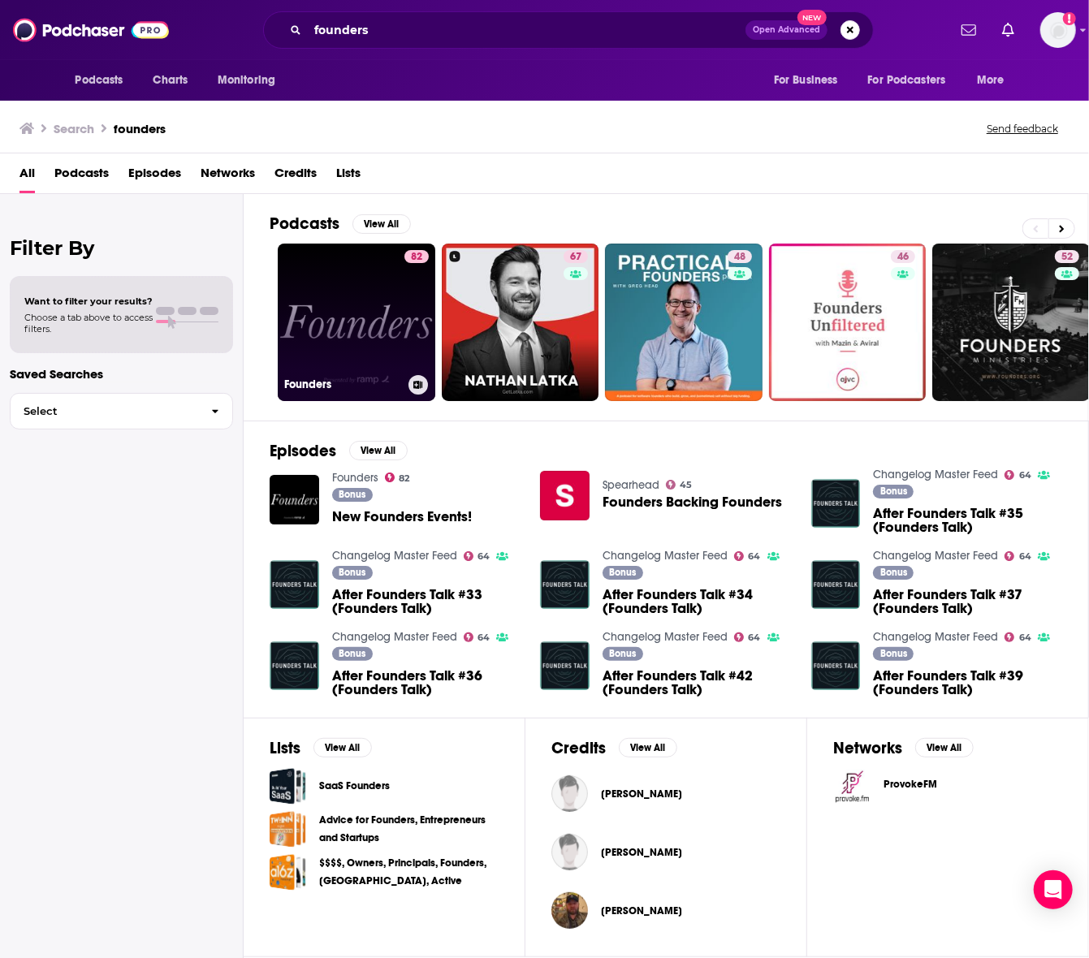
click at [374, 337] on link "82 Founders" at bounding box center [357, 323] width 158 height 158
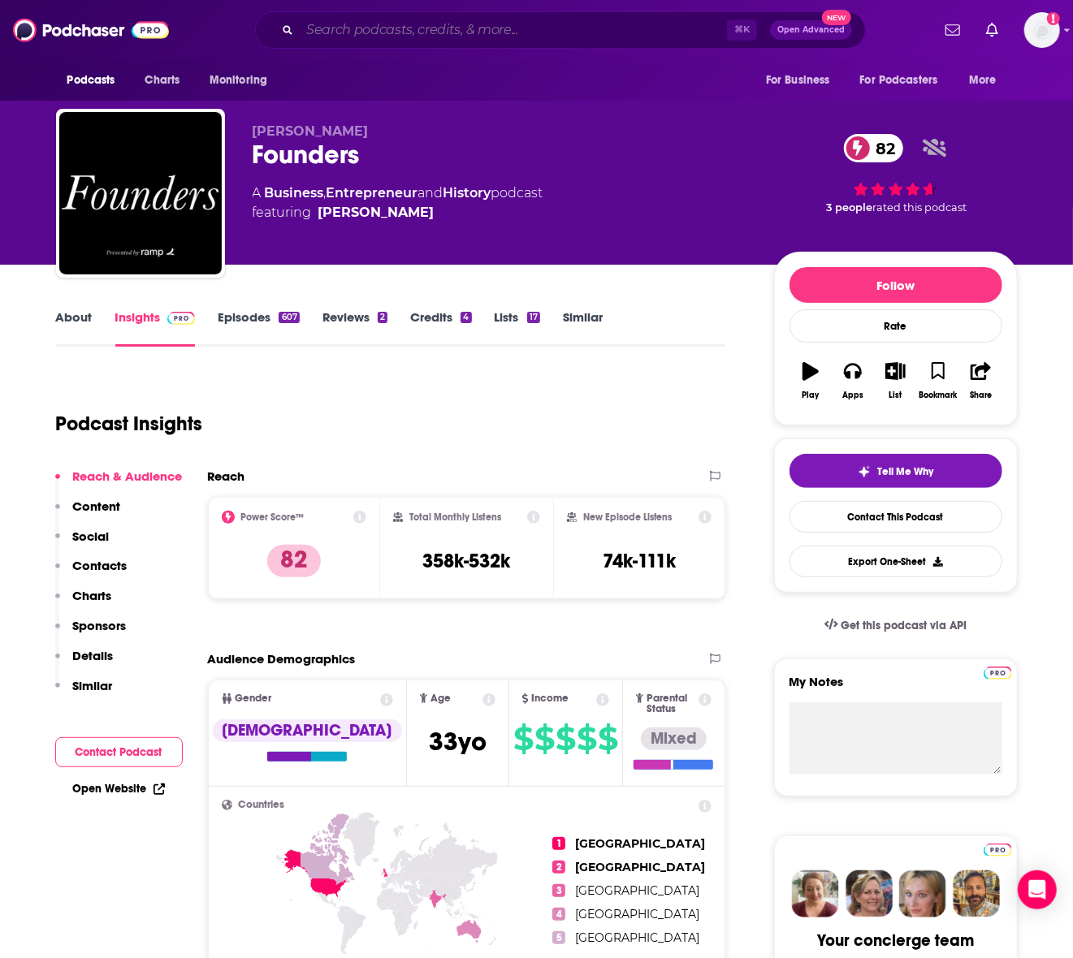
click at [399, 28] on input "Search podcasts, credits, & more..." at bounding box center [513, 30] width 427 height 26
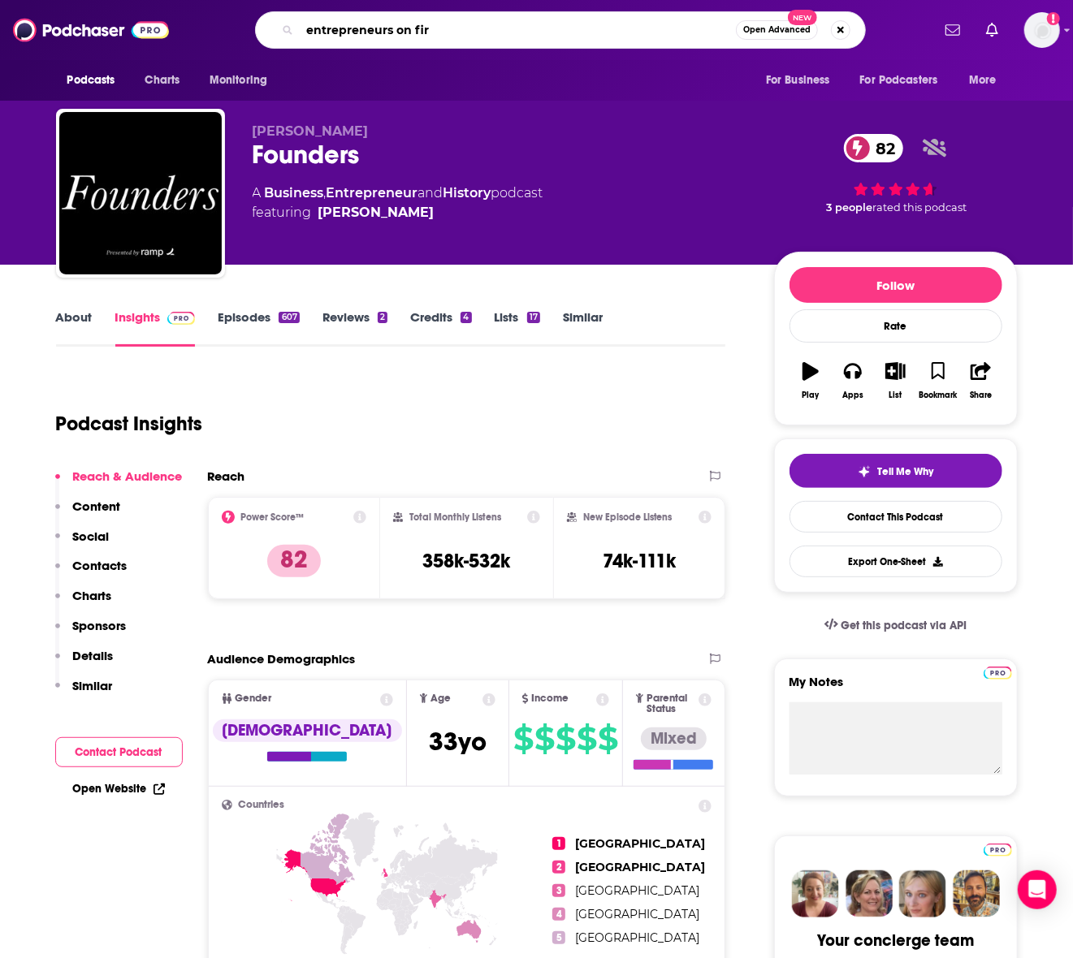
type input "entrepreneurs on fire"
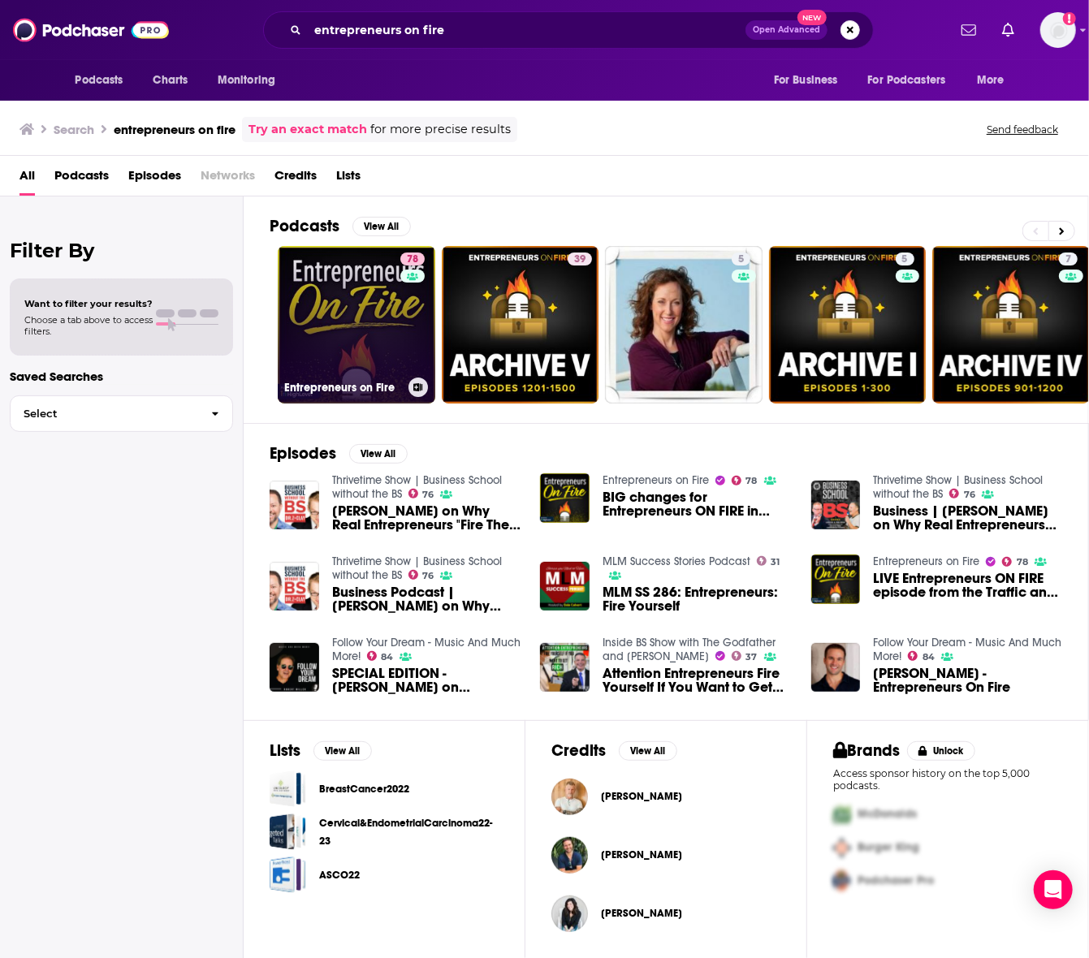
click at [359, 324] on link "78 Entrepreneurs on Fire" at bounding box center [357, 325] width 158 height 158
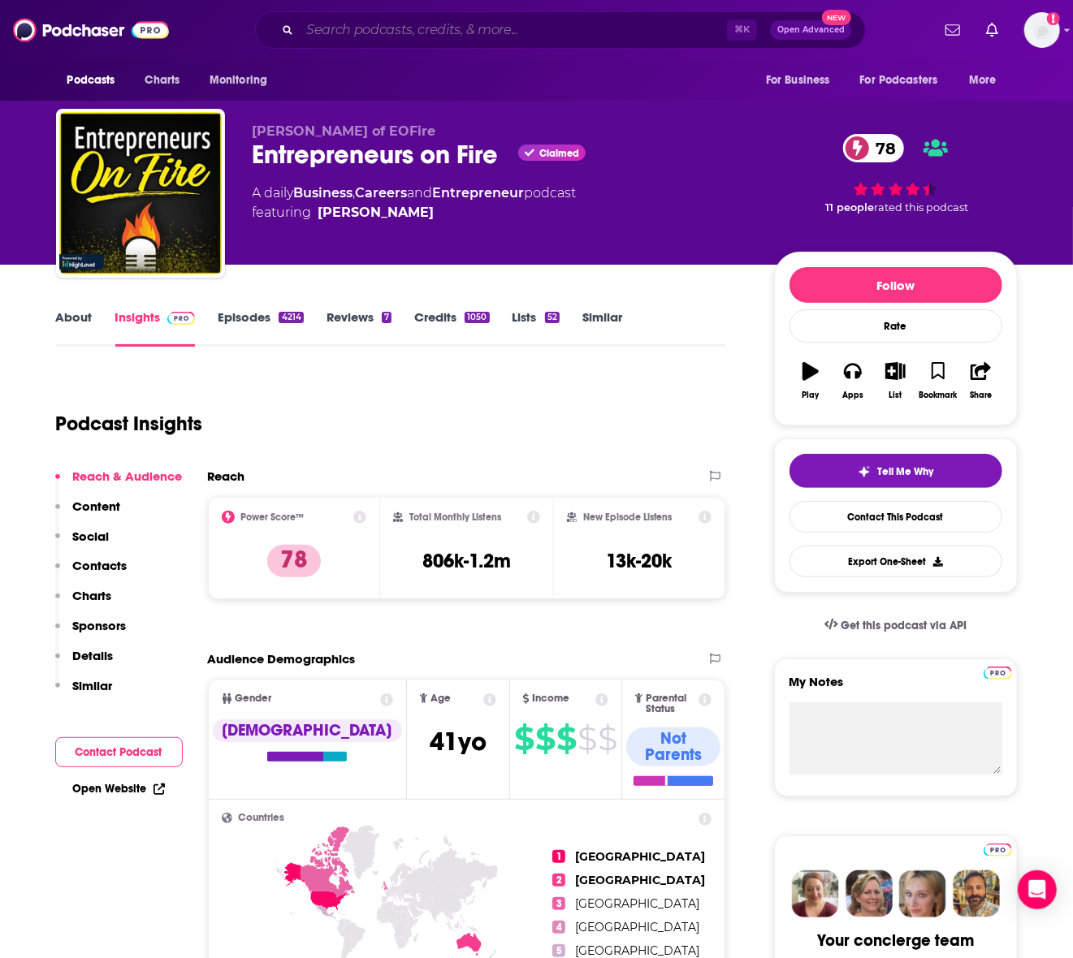
click at [433, 25] on input "Search podcasts, credits, & more..." at bounding box center [513, 30] width 427 height 26
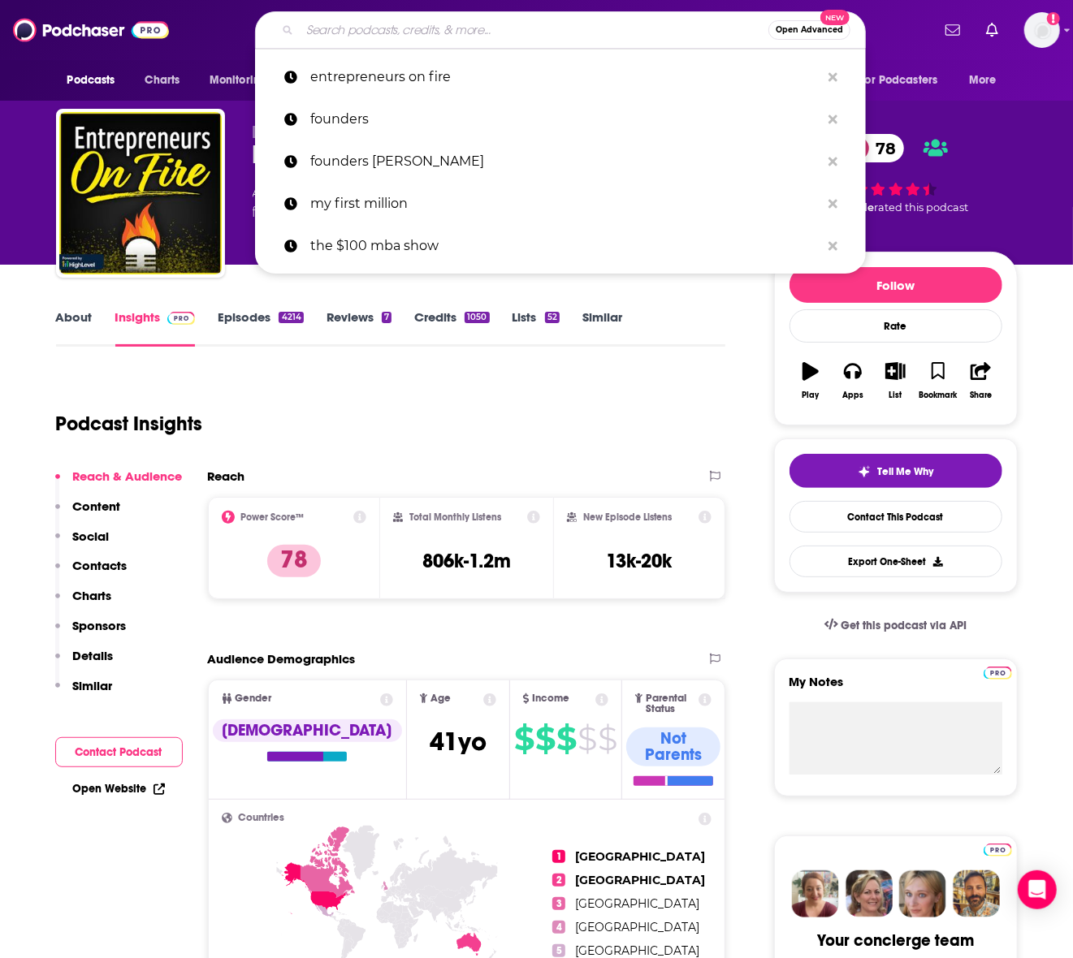
click at [432, 25] on input "Search podcasts, credits, & more..." at bounding box center [534, 30] width 469 height 26
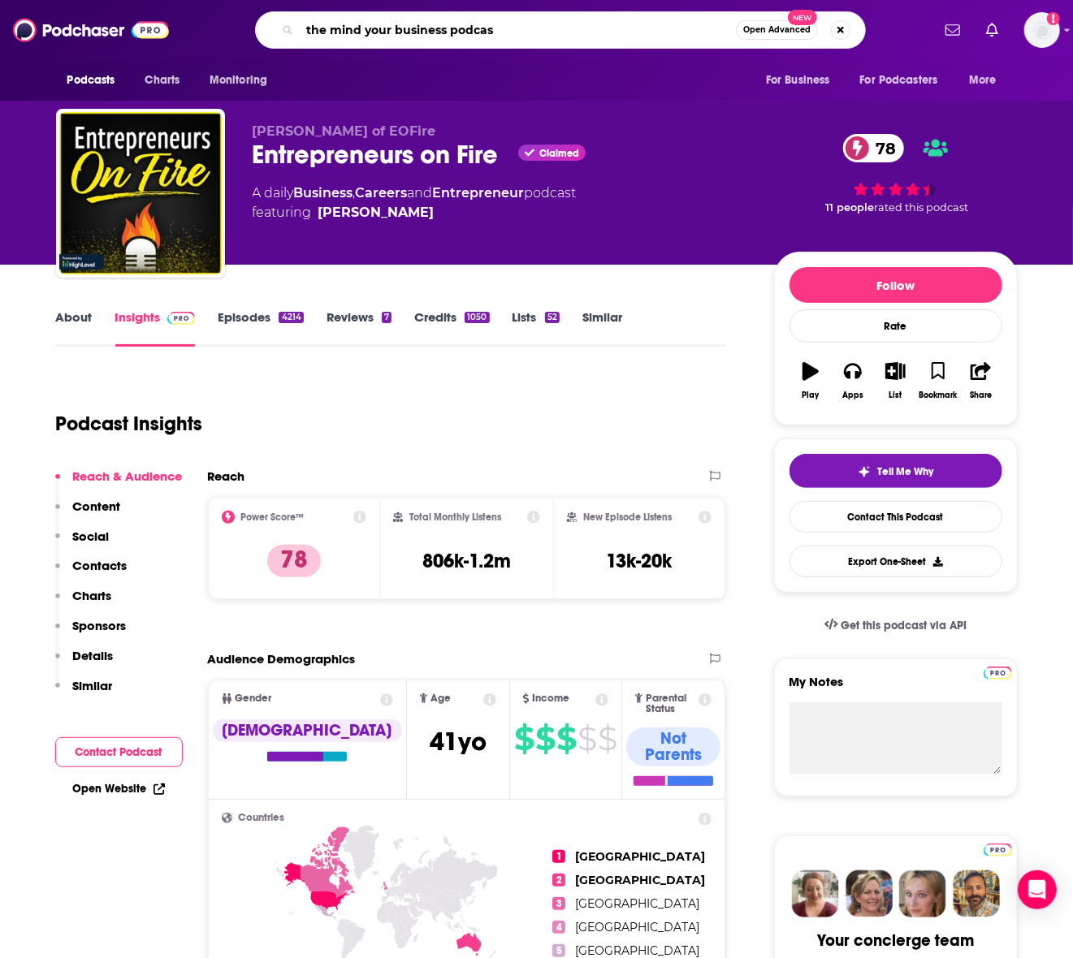
type input "the mind your business podcast"
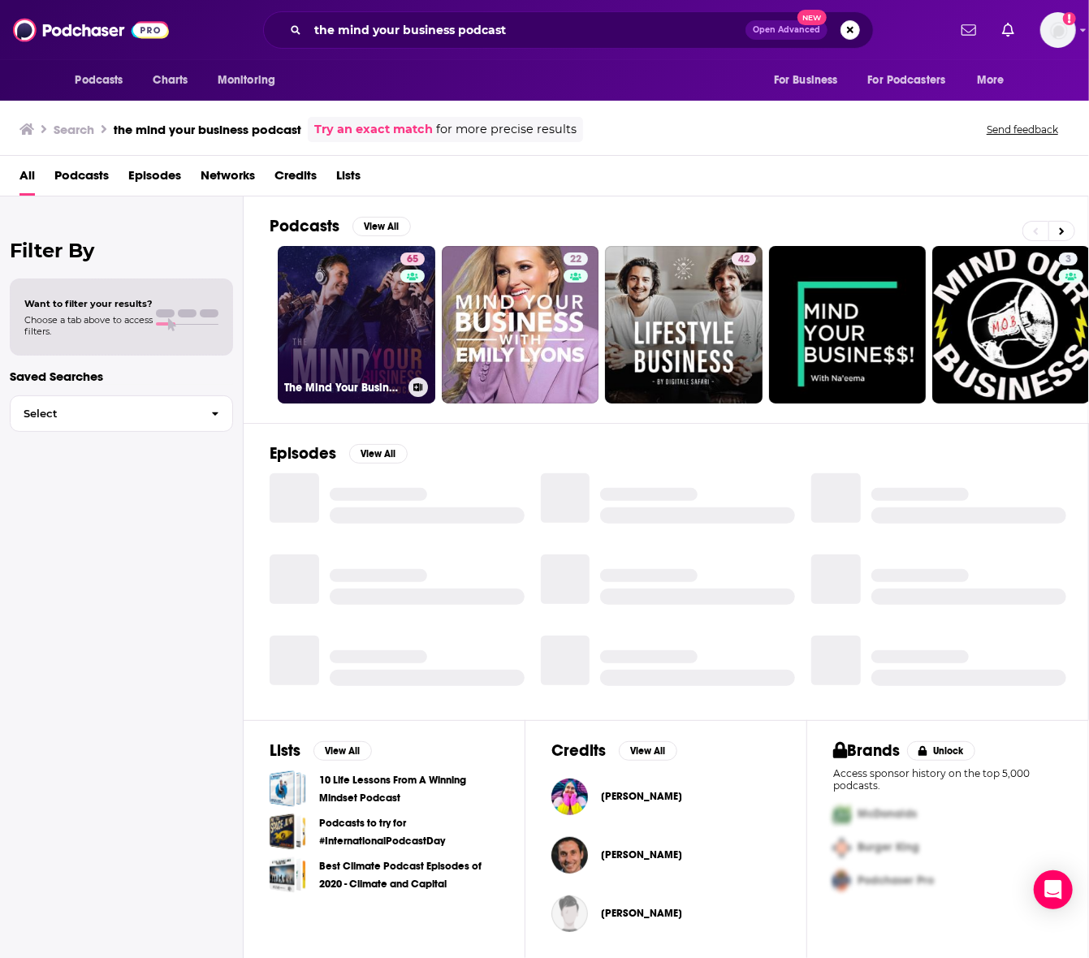
click at [365, 336] on link "65 The Mind Your Business Podcast" at bounding box center [357, 325] width 158 height 158
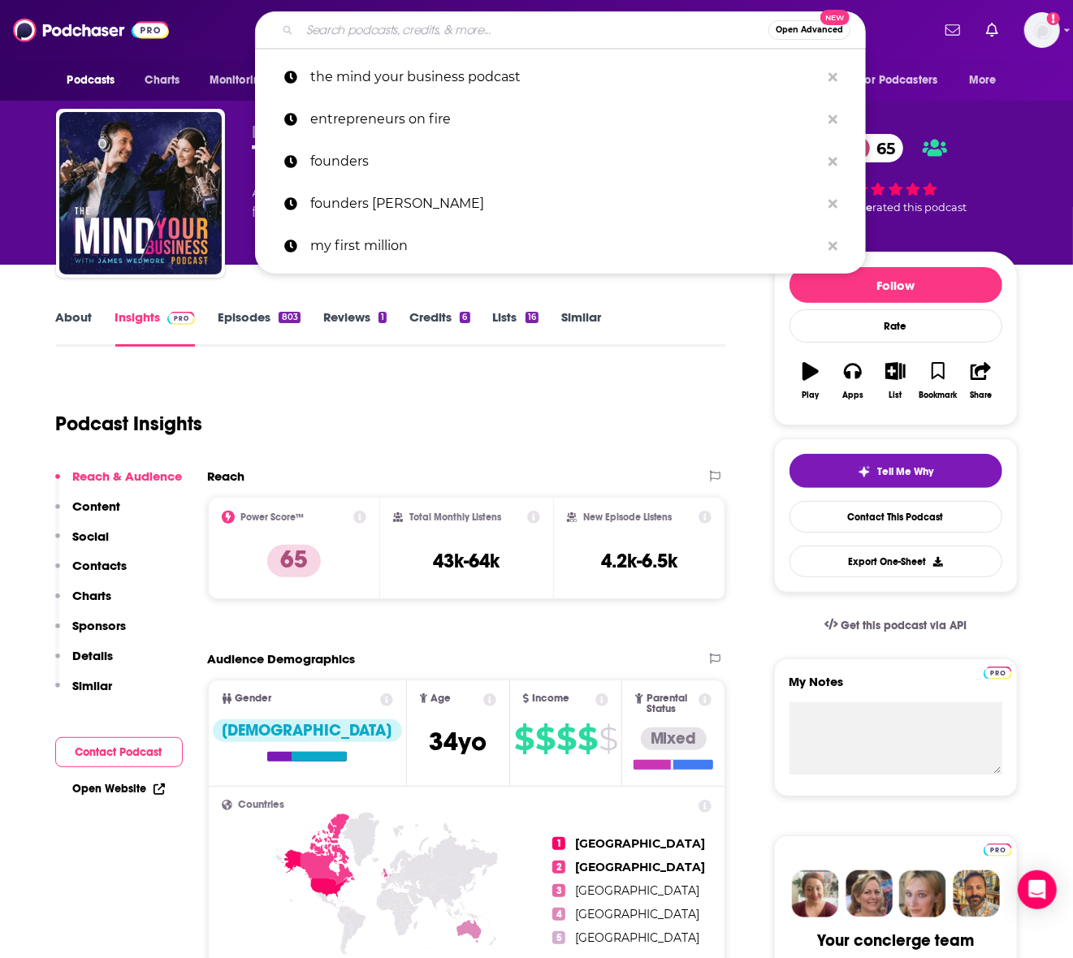
click at [330, 34] on input "Search podcasts, credits, & more..." at bounding box center [534, 30] width 469 height 26
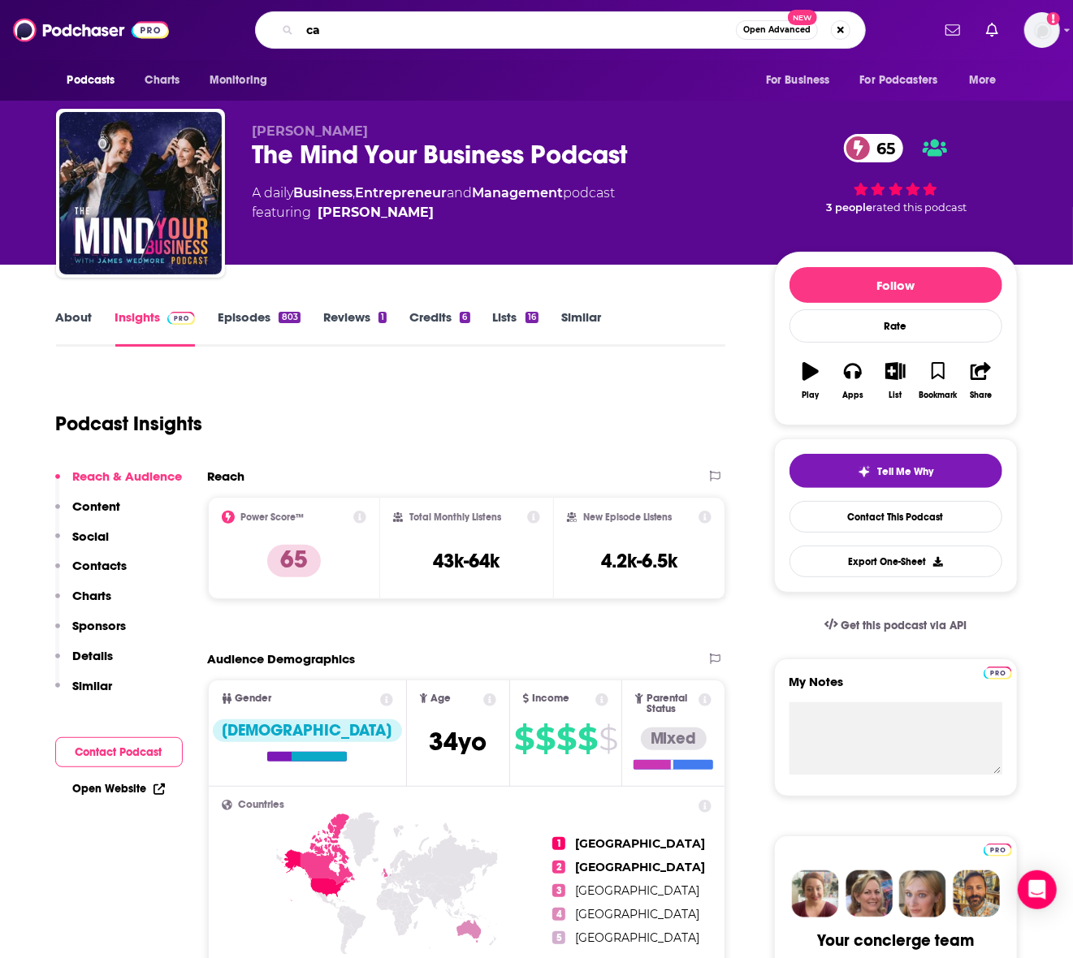
type input "c"
type input "acquired"
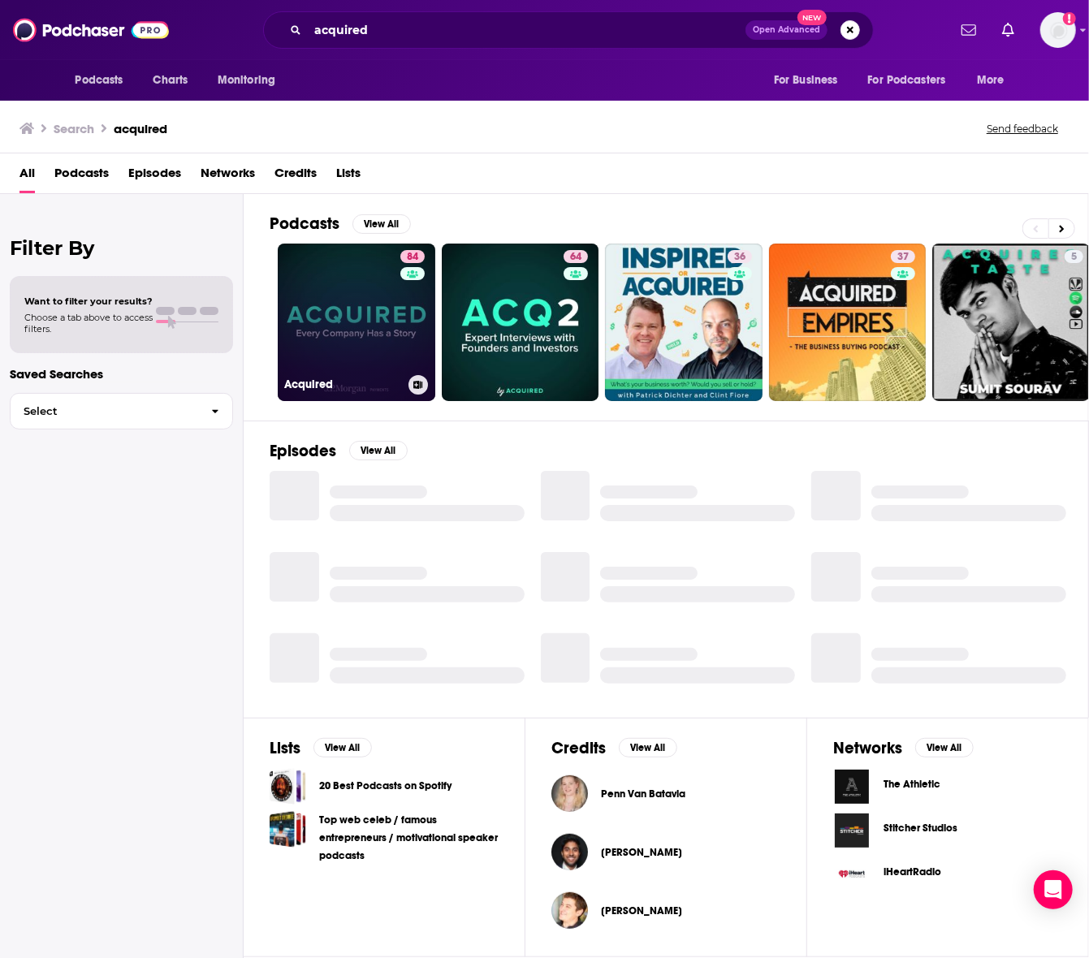
click at [357, 312] on link "84 Acquired" at bounding box center [357, 323] width 158 height 158
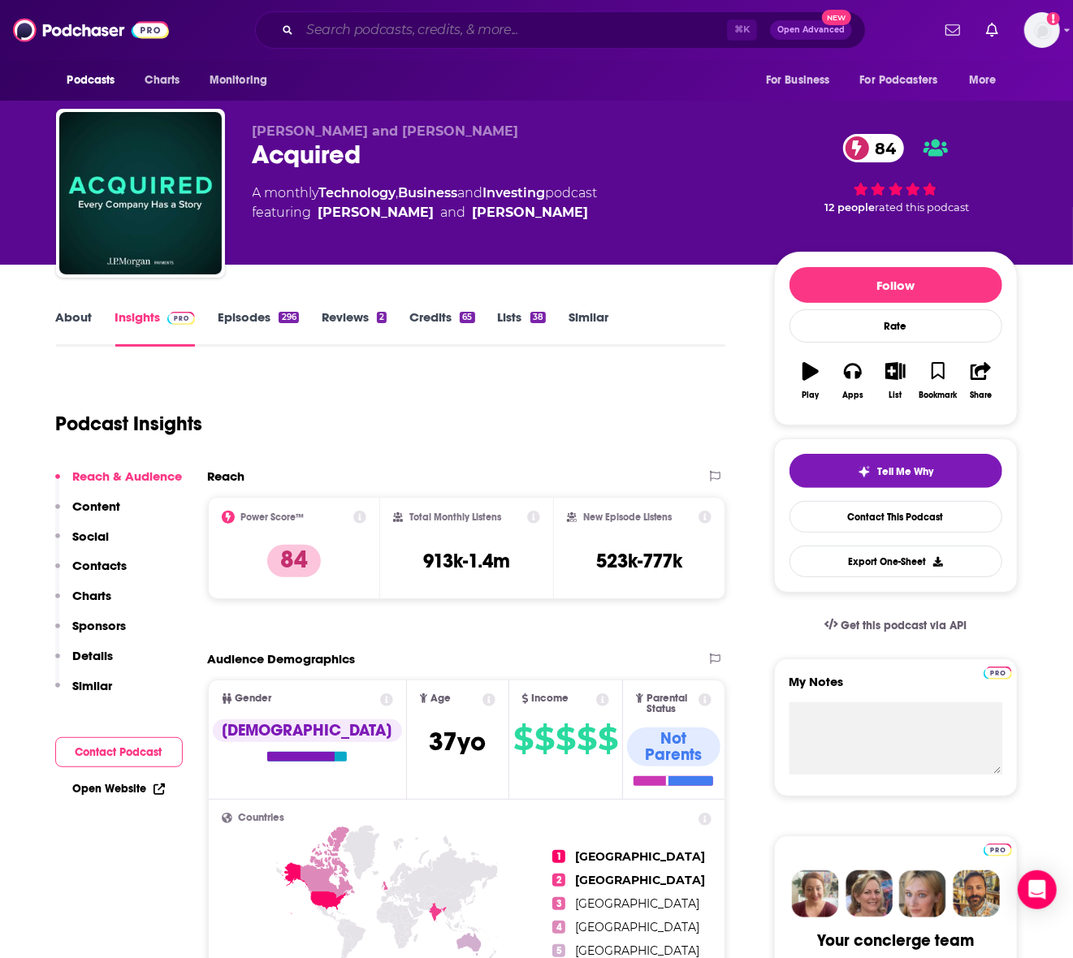
click at [339, 36] on input "Search podcasts, credits, & more..." at bounding box center [513, 30] width 427 height 26
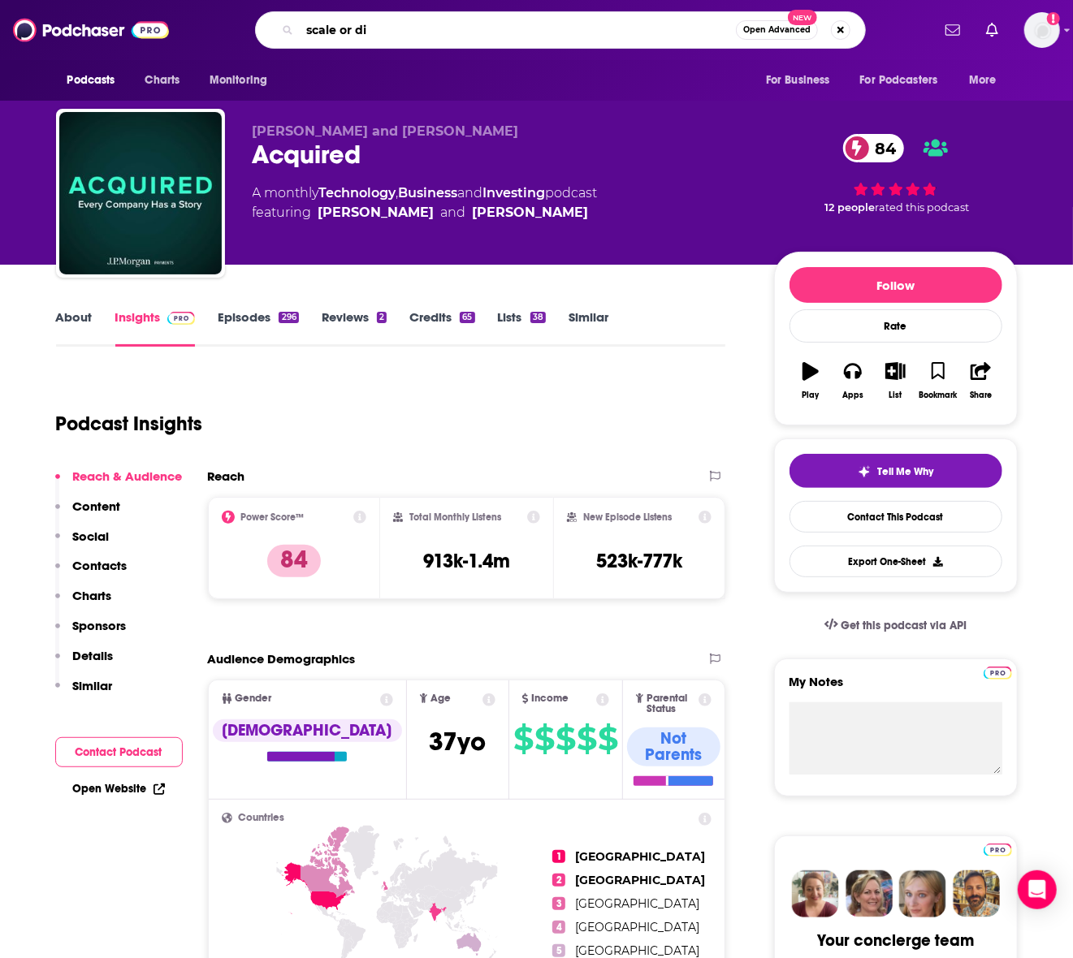
type input "scale or die"
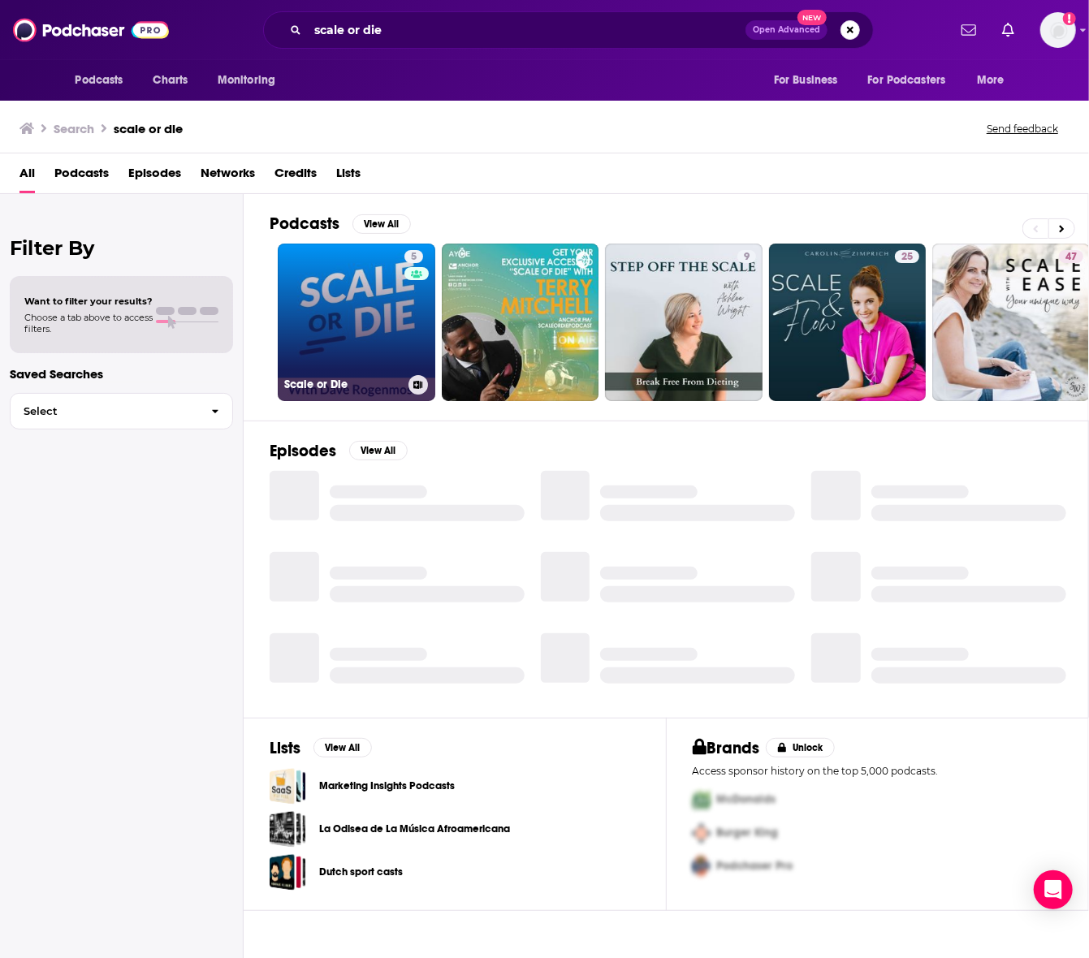
click at [344, 282] on link "5 Scale or Die" at bounding box center [357, 323] width 158 height 158
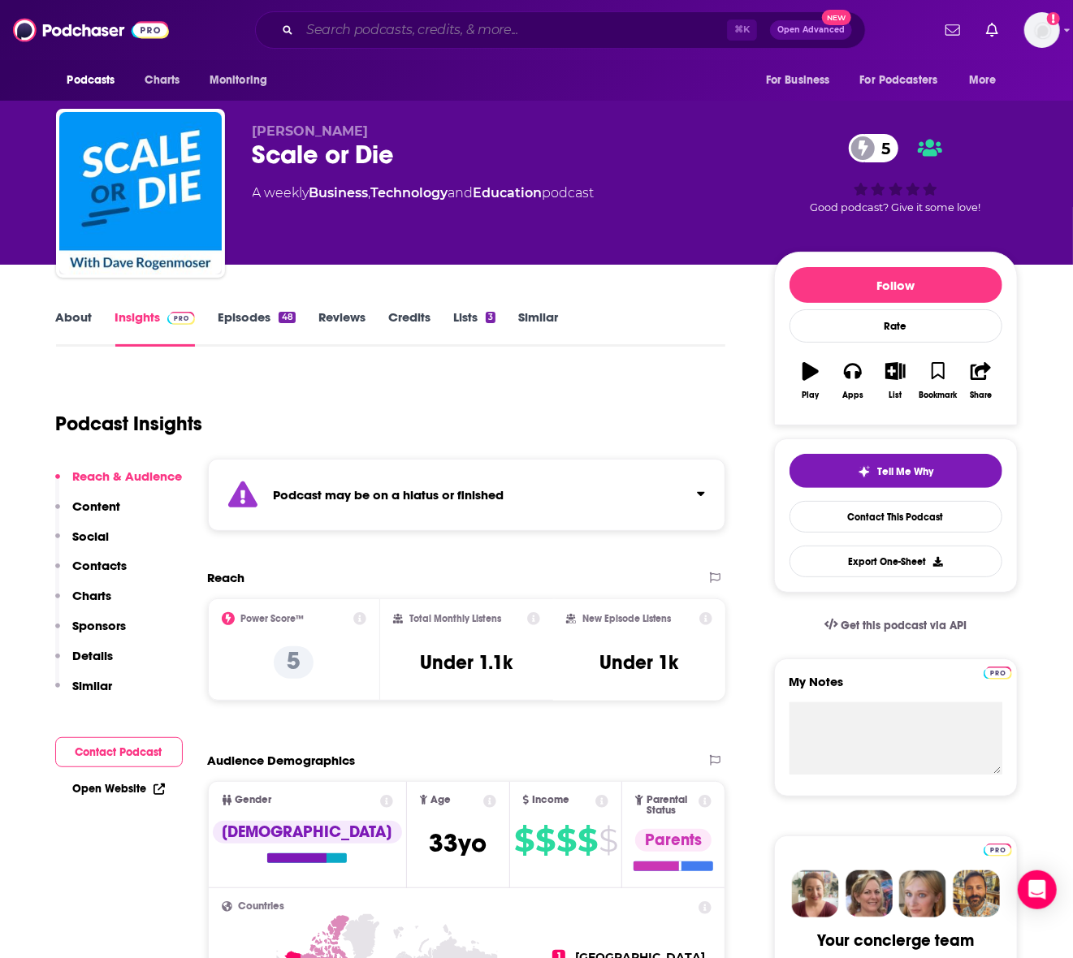
click at [500, 29] on input "Search podcasts, credits, & more..." at bounding box center [513, 30] width 427 height 26
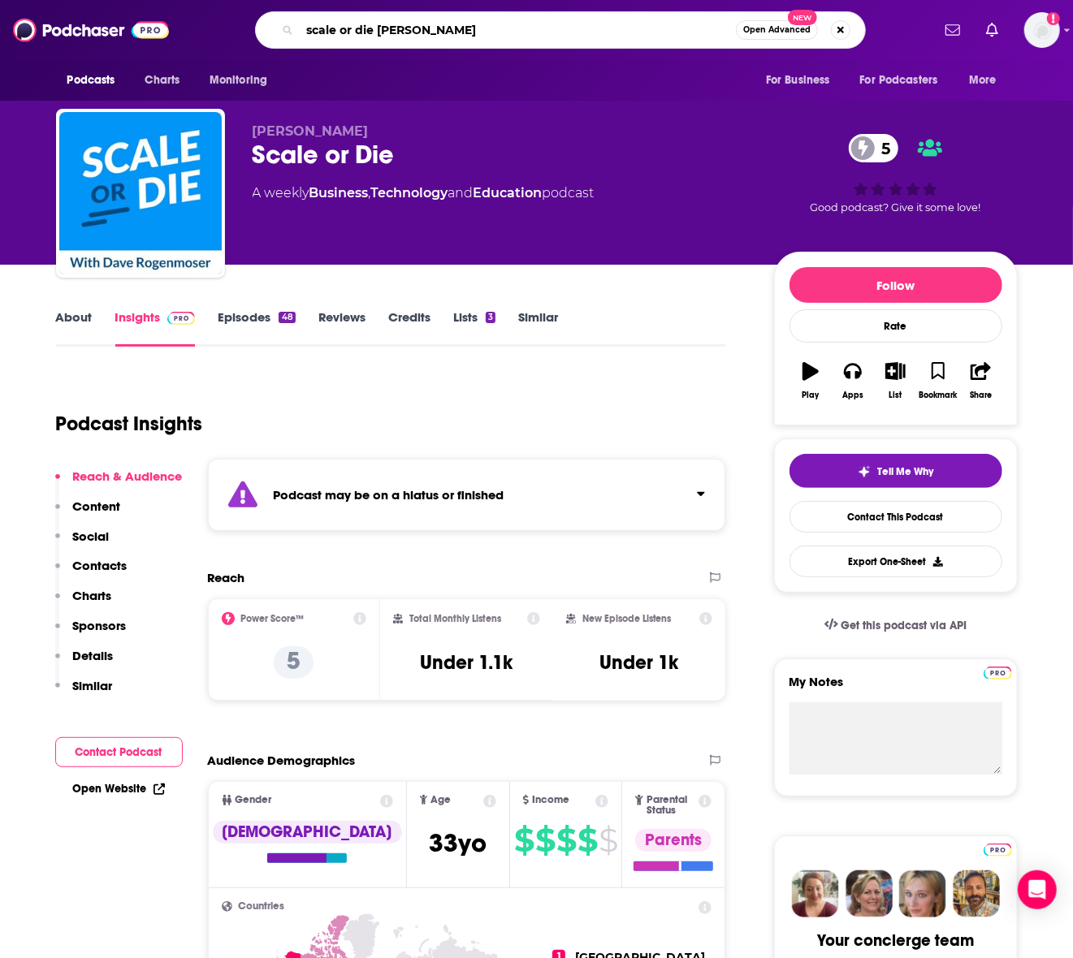
type input "scale or die [PERSON_NAME]"
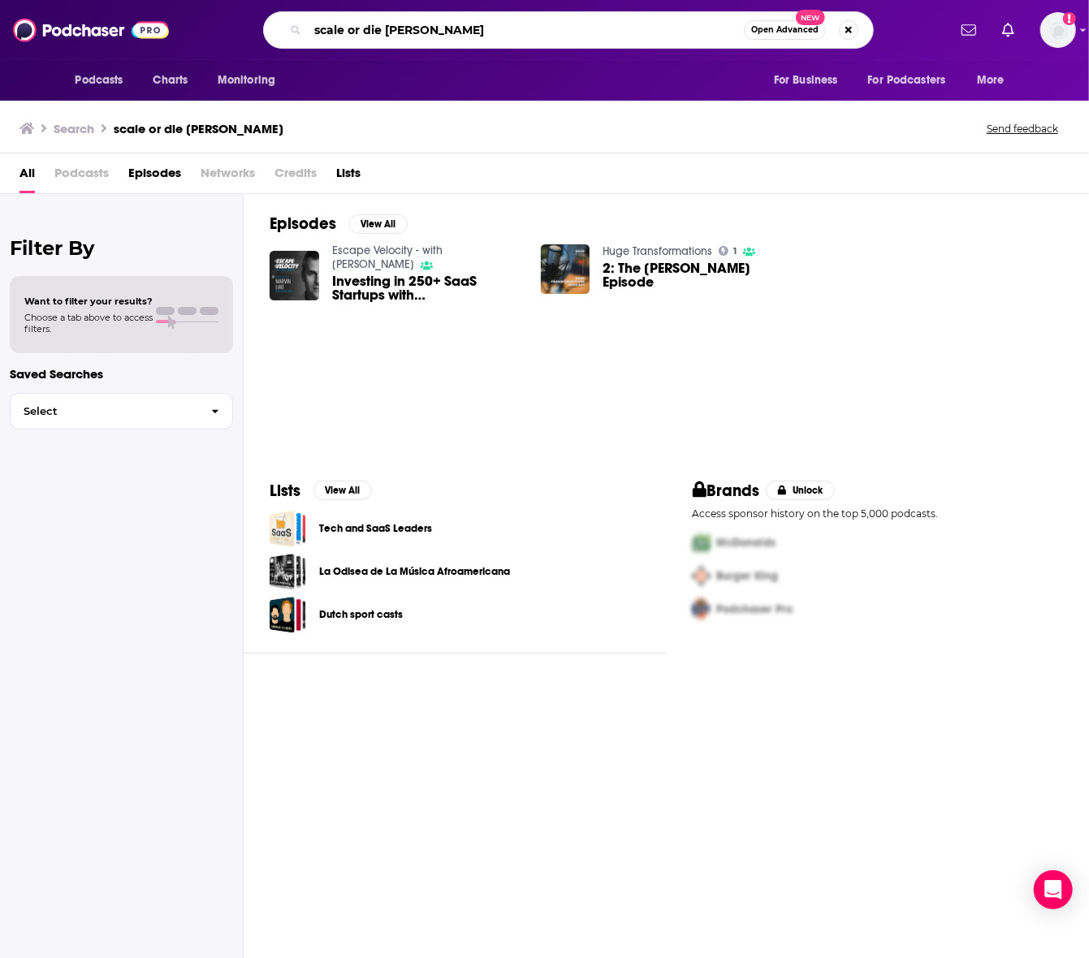
drag, startPoint x: 388, startPoint y: 28, endPoint x: 512, endPoint y: 37, distance: 123.7
click at [512, 37] on input "scale or die [PERSON_NAME]" at bounding box center [526, 30] width 436 height 26
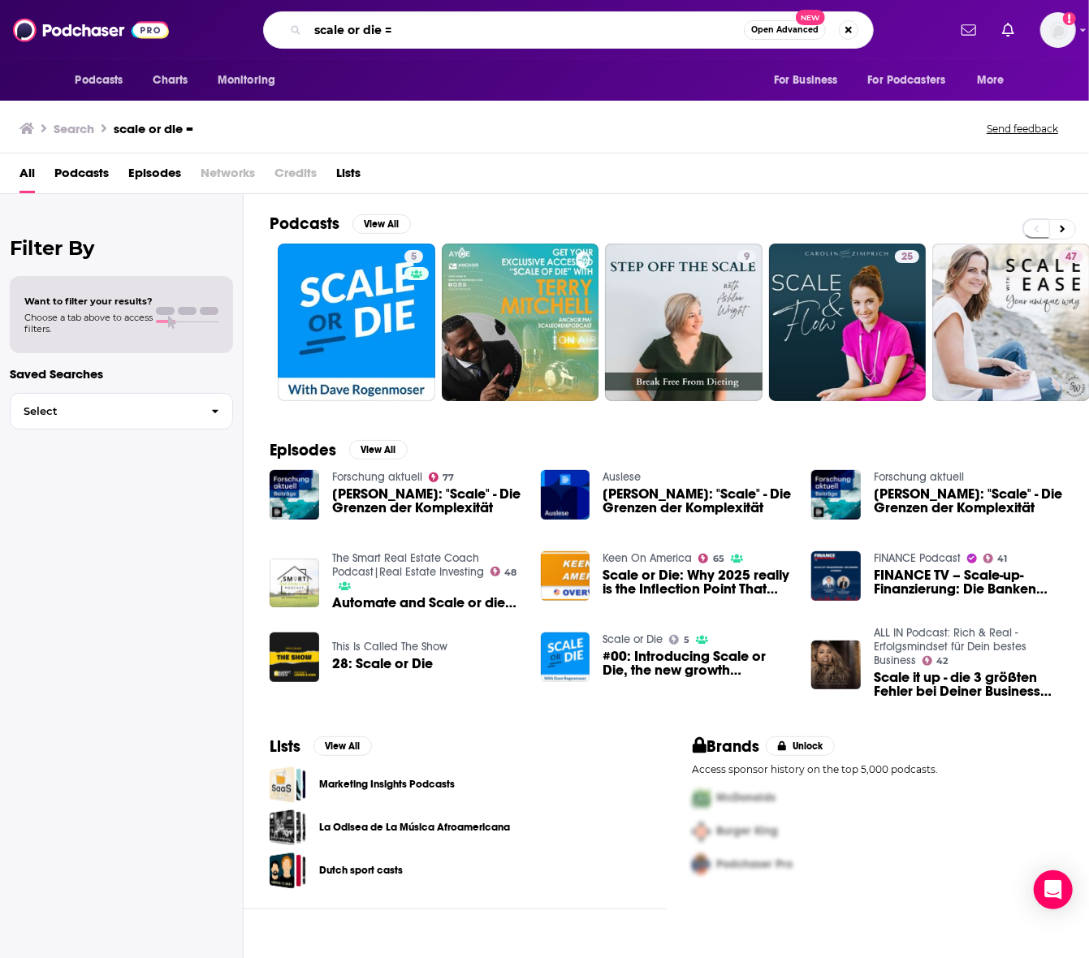
click at [431, 31] on input "scale or die =" at bounding box center [526, 30] width 436 height 26
click at [430, 31] on input "scale or die =" at bounding box center [526, 30] width 436 height 26
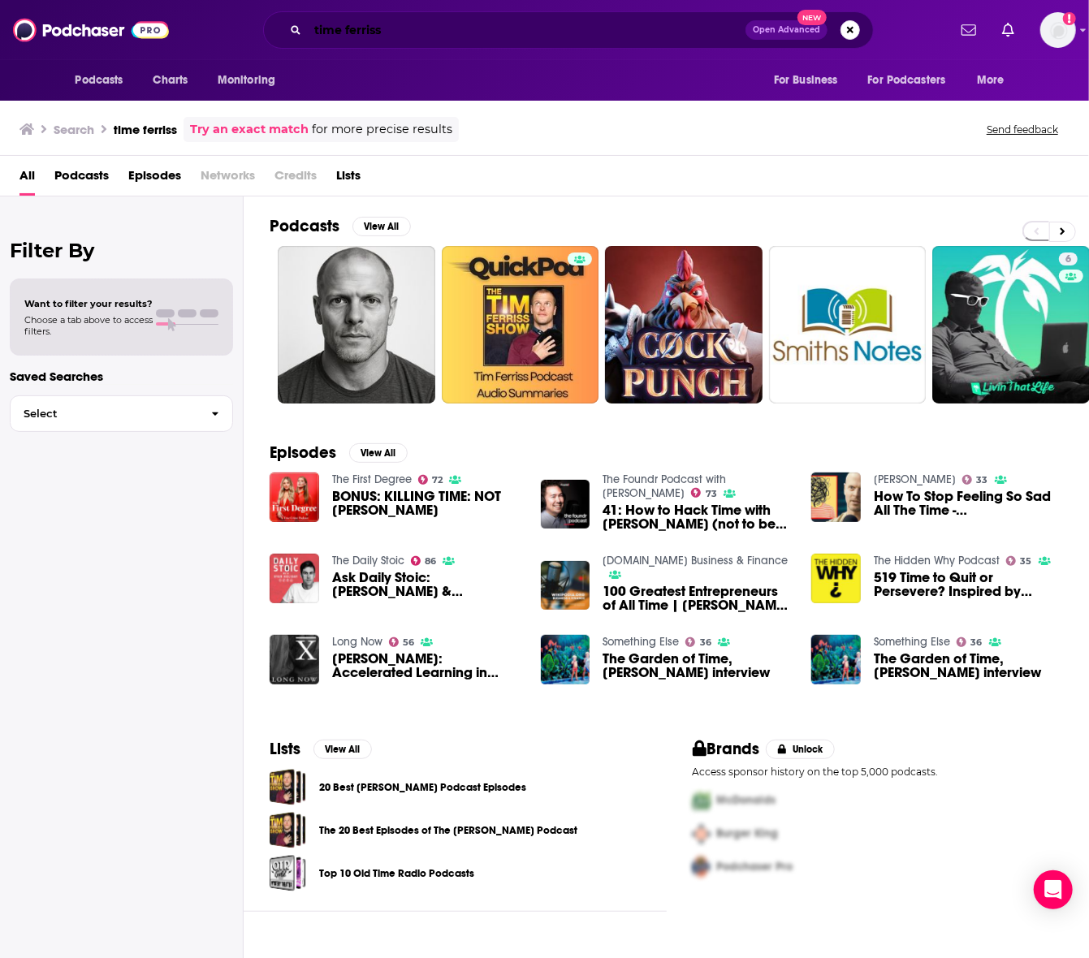
click at [438, 33] on input "time ferriss" at bounding box center [527, 30] width 438 height 26
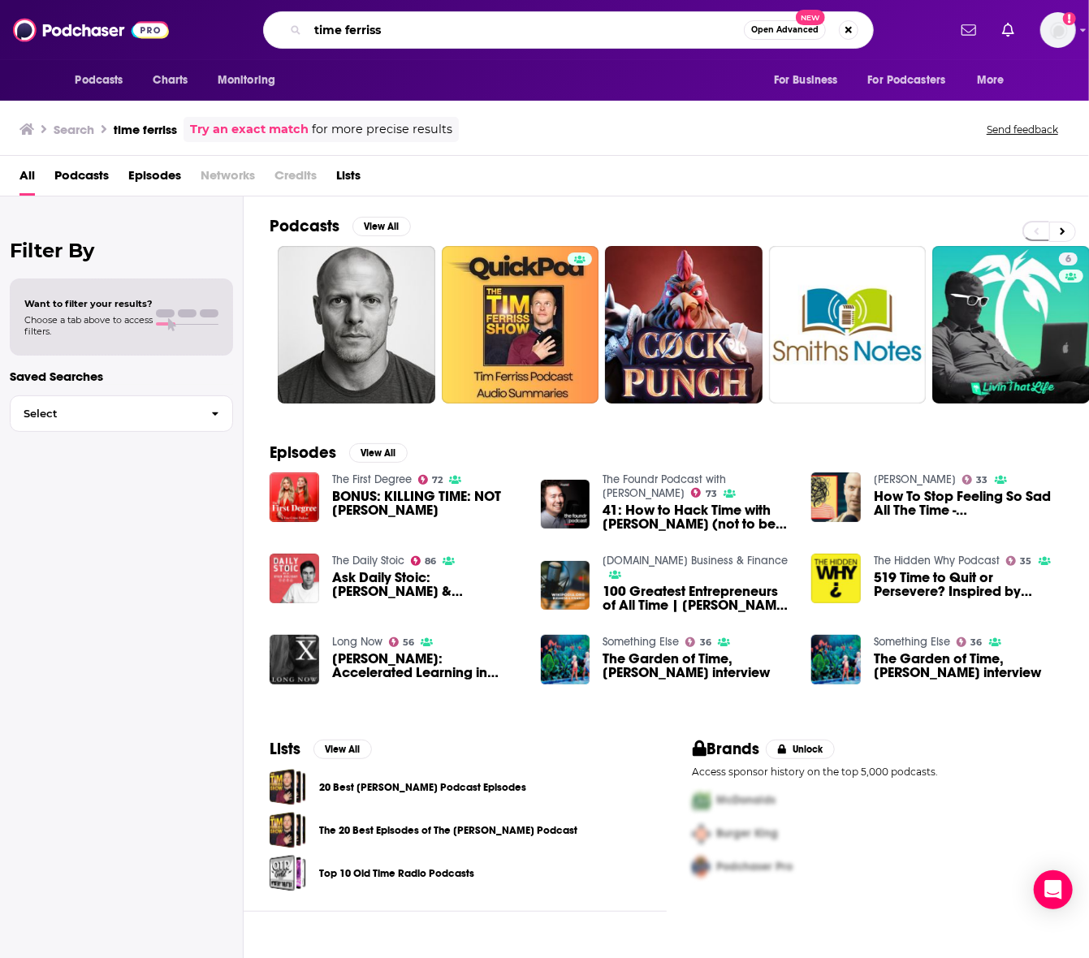
click at [438, 33] on input "time ferriss" at bounding box center [526, 30] width 436 height 26
type input "[PERSON_NAME] show"
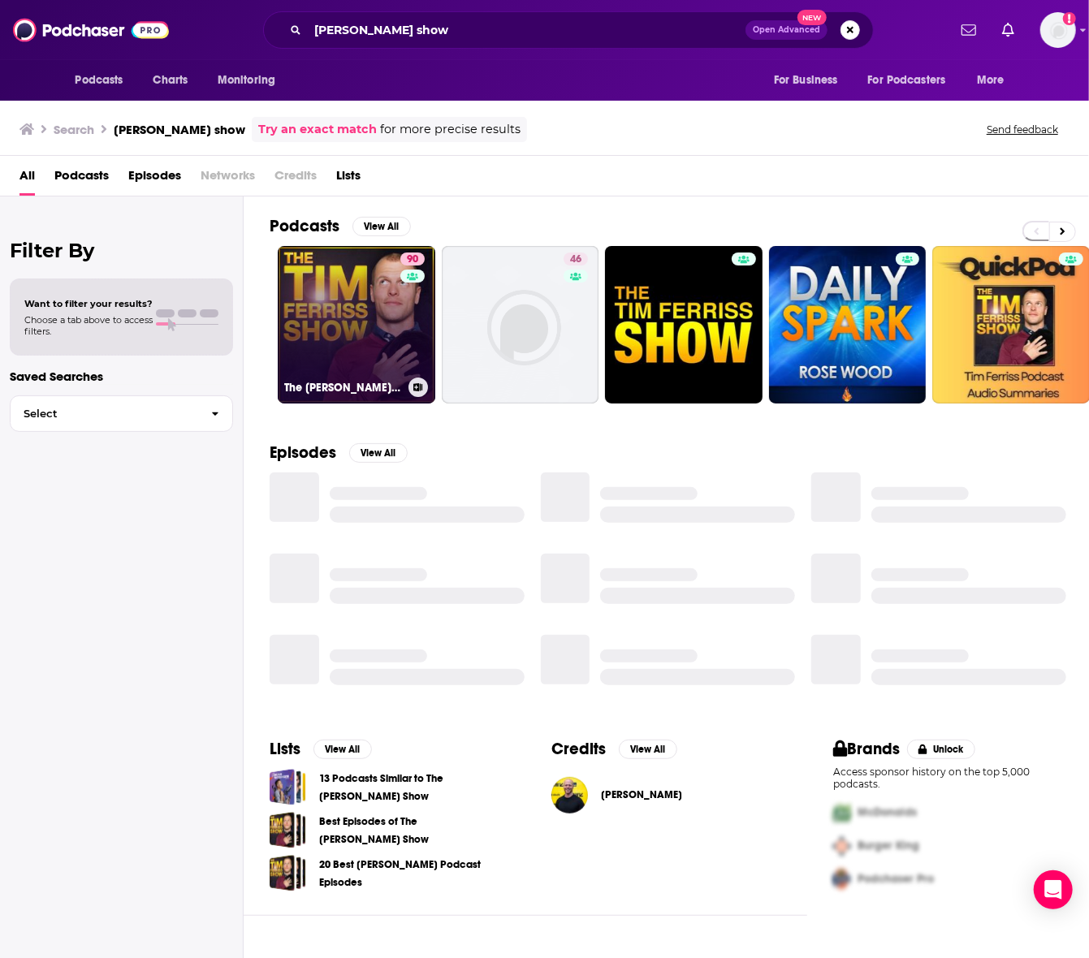
click at [372, 305] on link "90 The [PERSON_NAME] Show" at bounding box center [357, 325] width 158 height 158
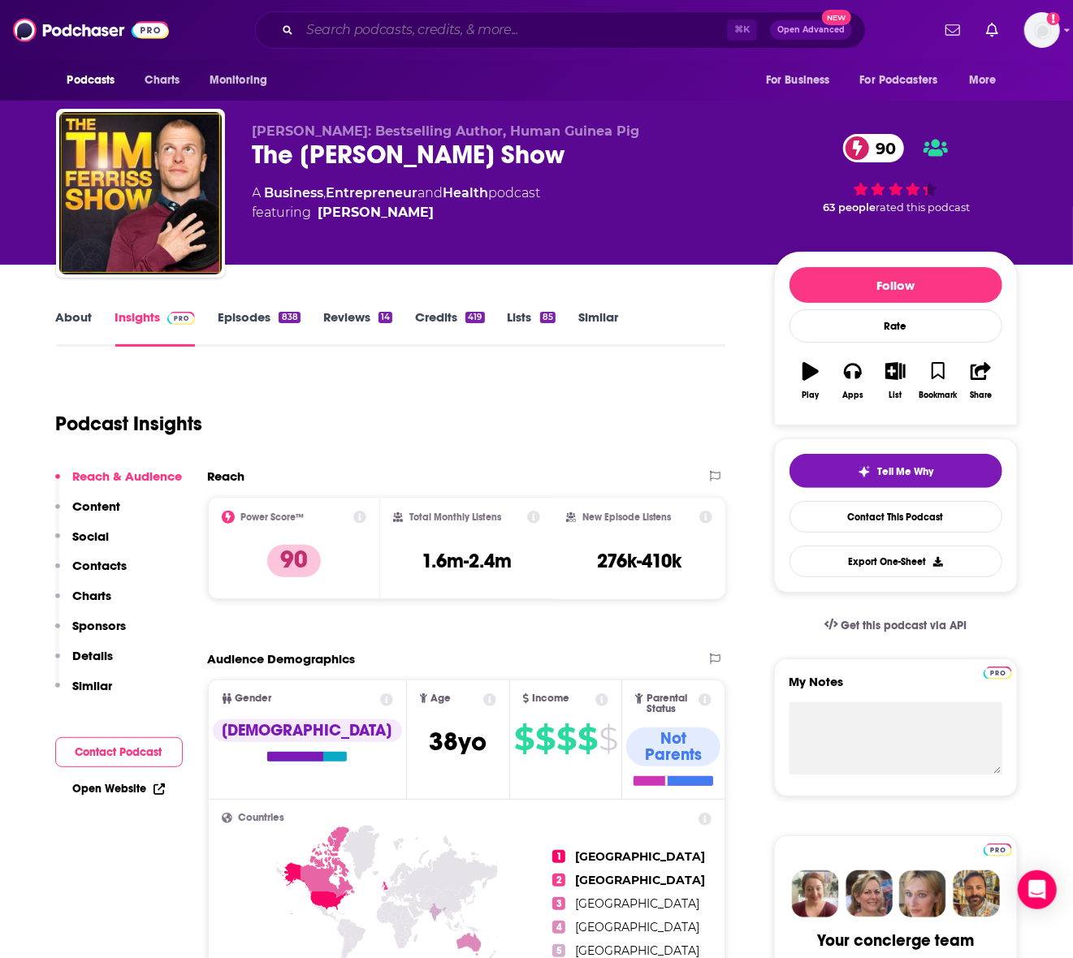
click at [408, 28] on input "Search podcasts, credits, & more..." at bounding box center [513, 30] width 427 height 26
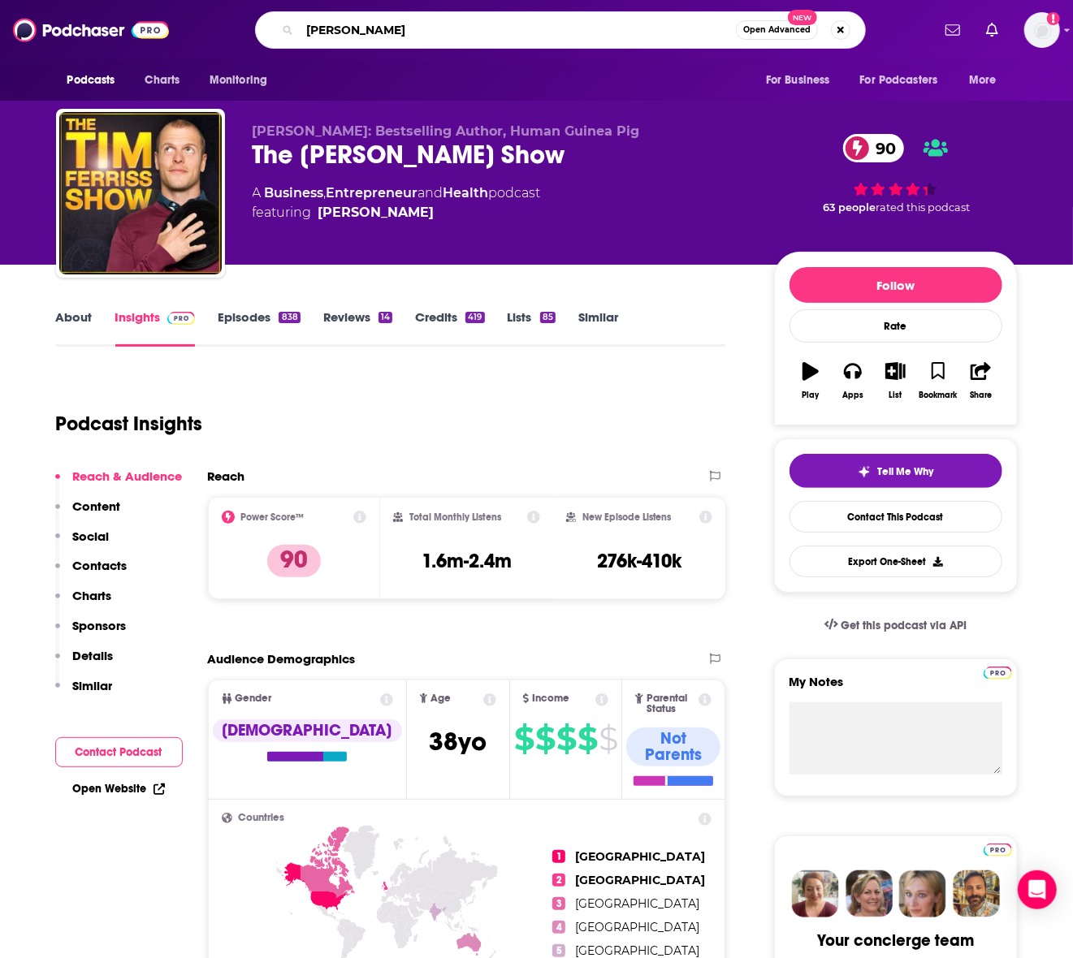
type input "[PERSON_NAME]"
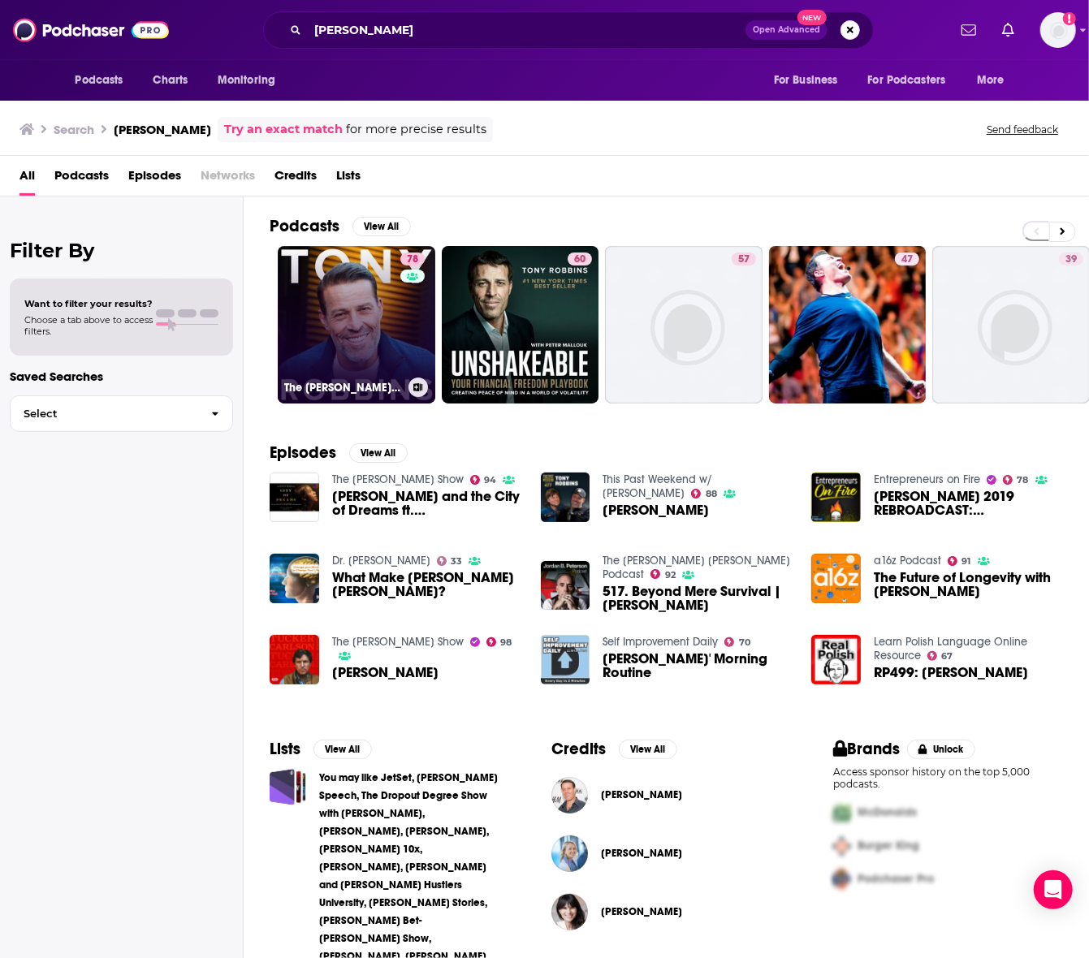
click at [345, 266] on link "78 The [PERSON_NAME] Podcast" at bounding box center [357, 325] width 158 height 158
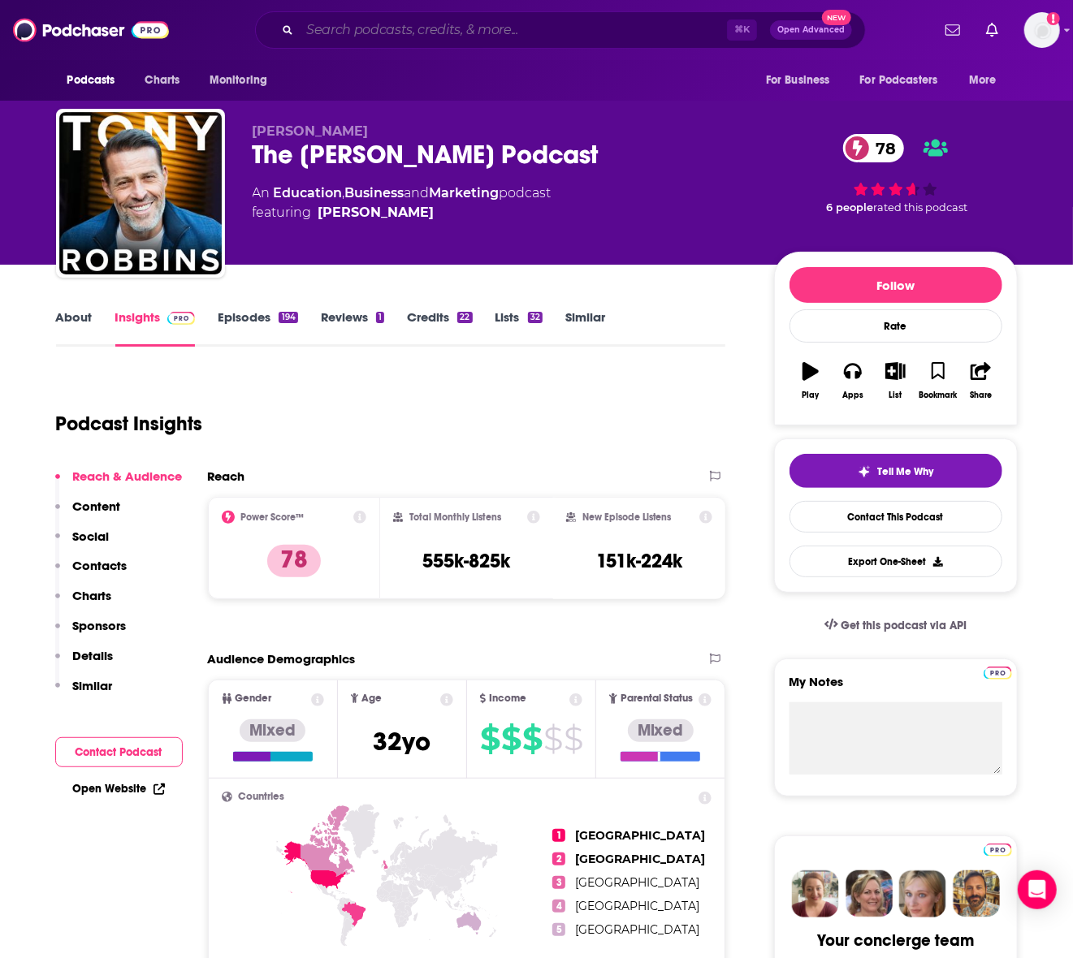
click at [457, 29] on input "Search podcasts, credits, & more..." at bounding box center [513, 30] width 427 height 26
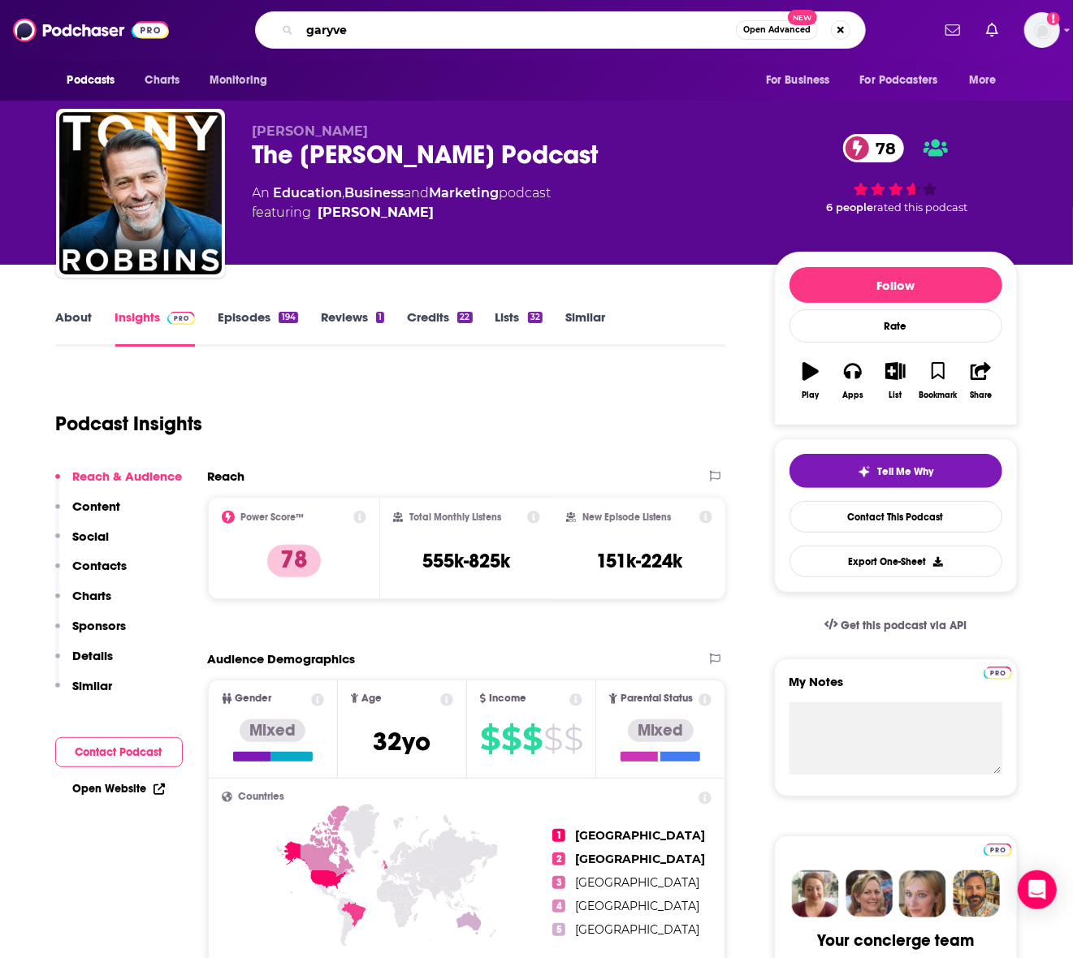
type input "garyvee"
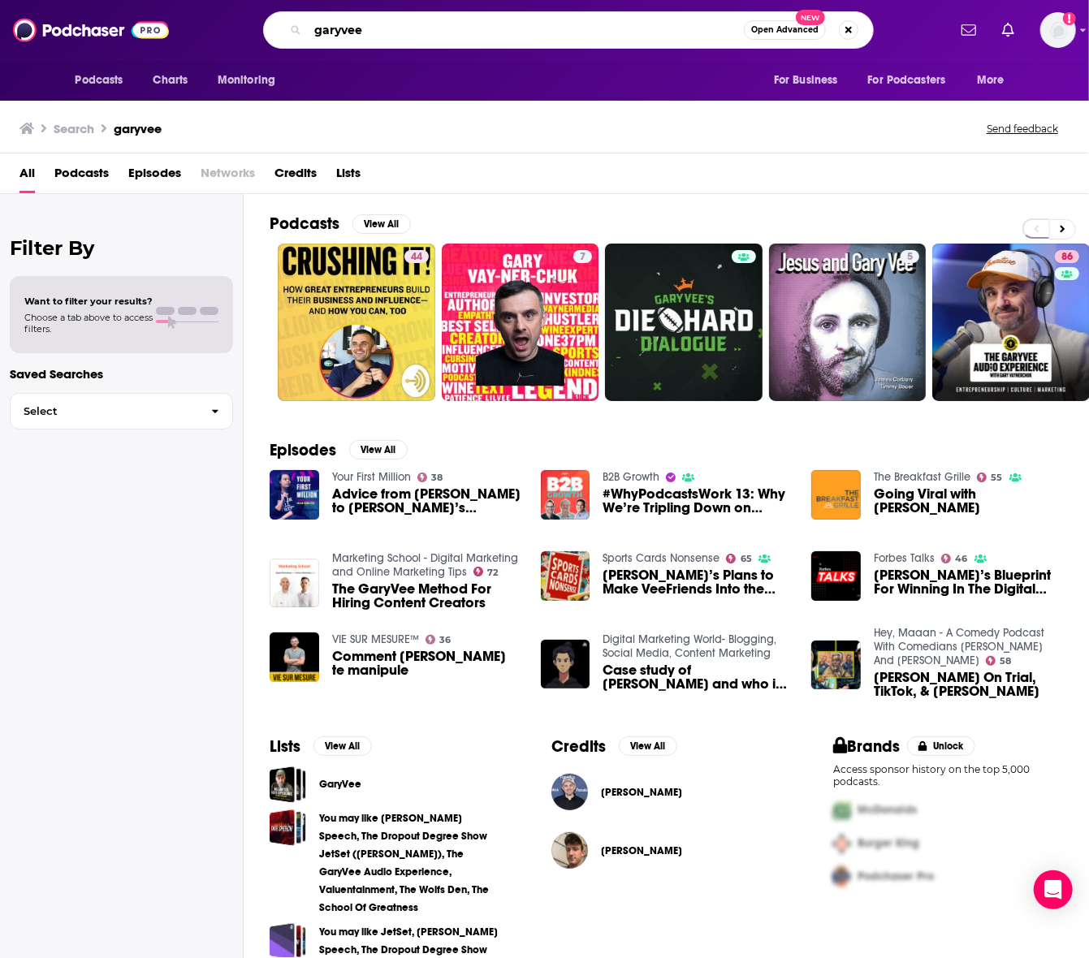
click at [443, 20] on input "garyvee" at bounding box center [526, 30] width 436 height 26
click at [432, 38] on input "garyvee" at bounding box center [526, 30] width 436 height 26
click at [431, 38] on input "garyvee" at bounding box center [526, 30] width 436 height 26
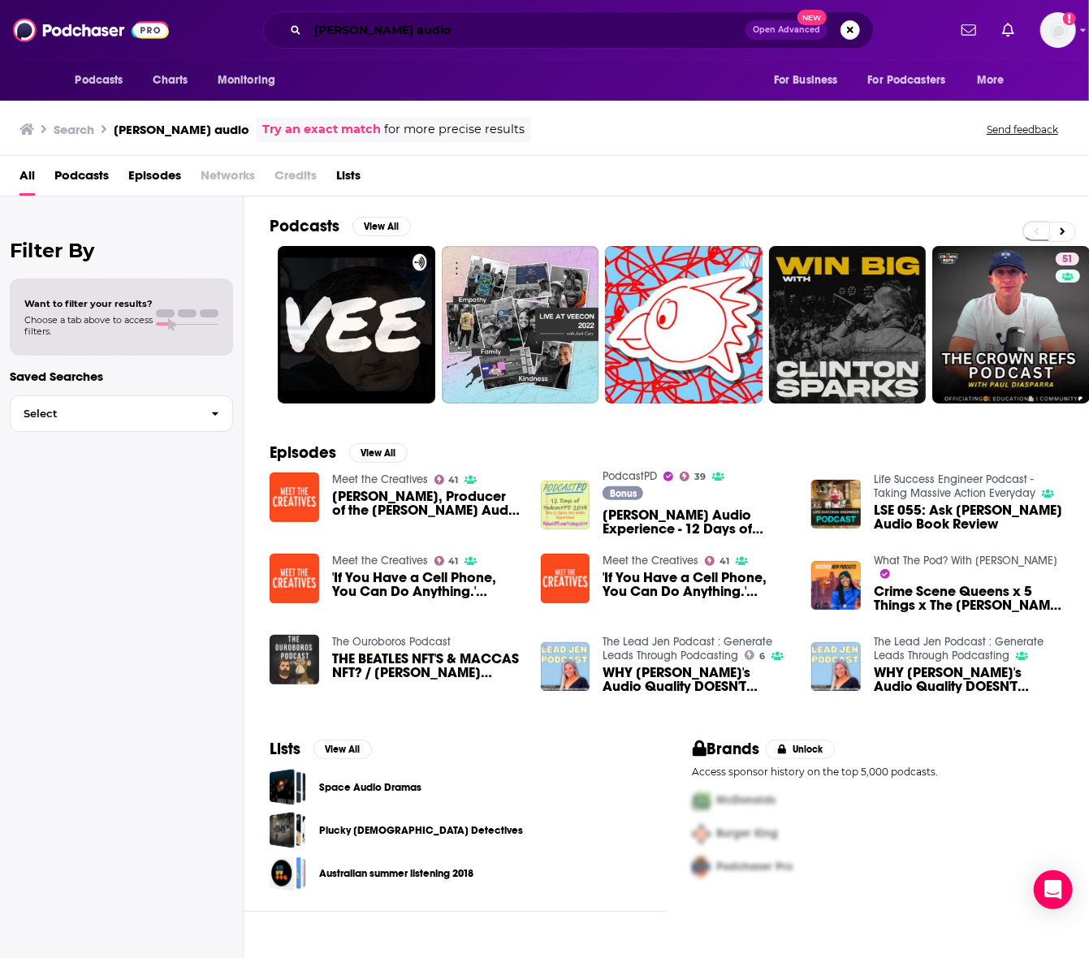
click at [369, 25] on input "[PERSON_NAME] audio" at bounding box center [527, 30] width 438 height 26
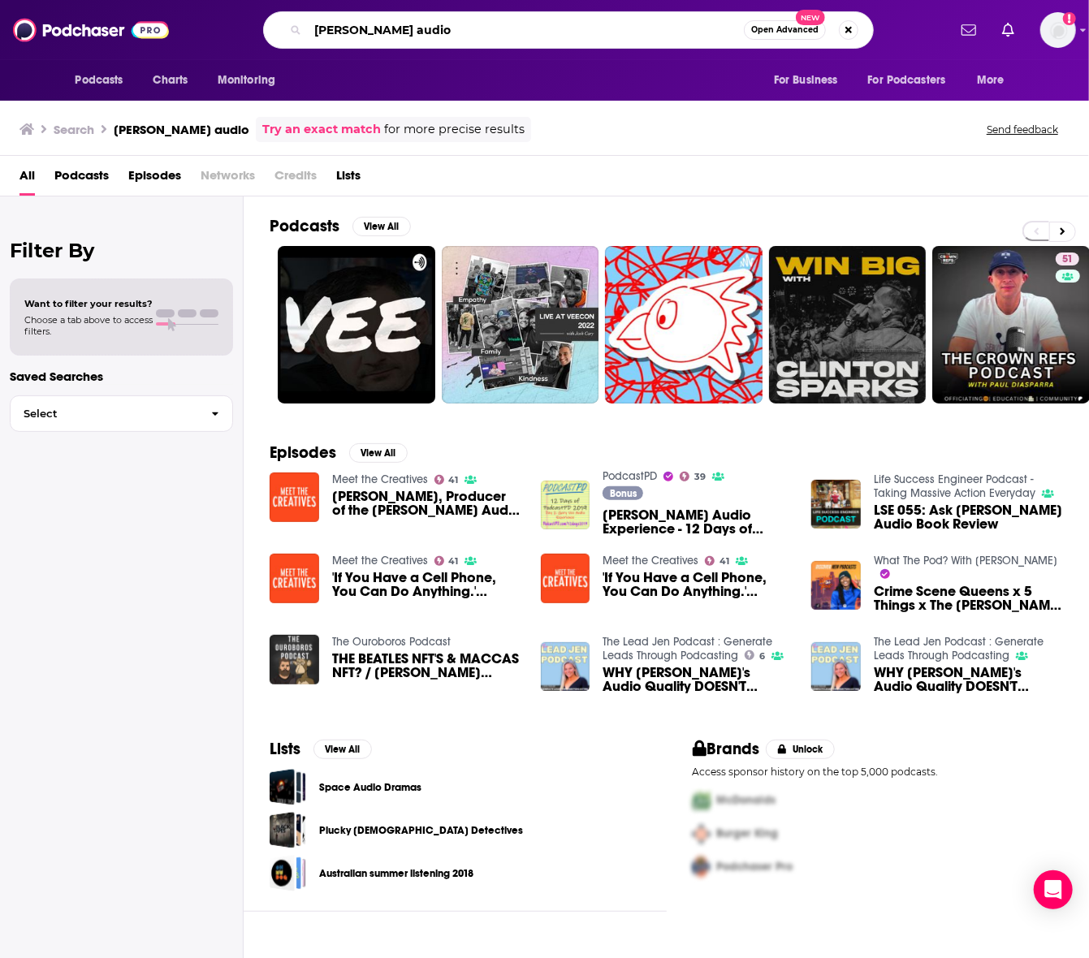
click at [368, 25] on input "[PERSON_NAME] audio" at bounding box center [526, 30] width 436 height 26
type input "garyvee audio experience"
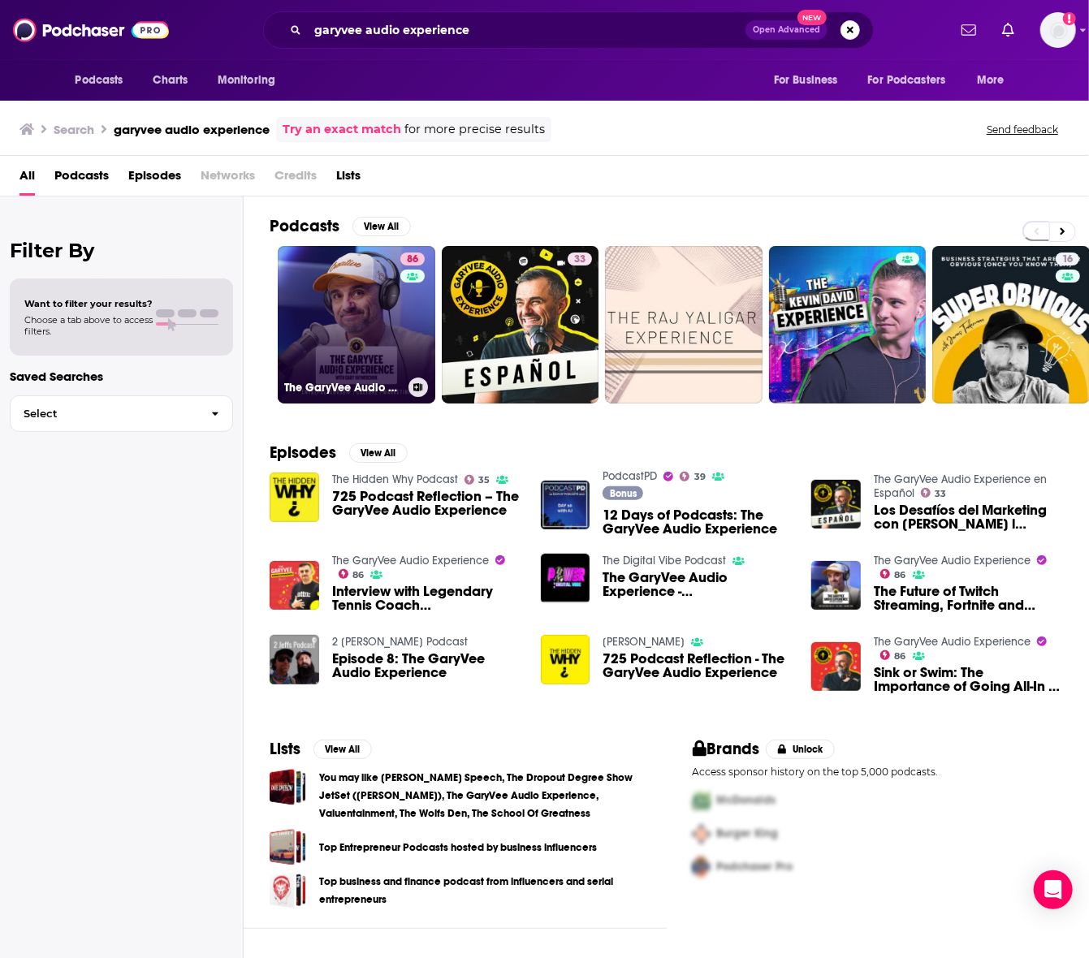
click at [304, 326] on link "86 The GaryVee Audio Experience" at bounding box center [357, 325] width 158 height 158
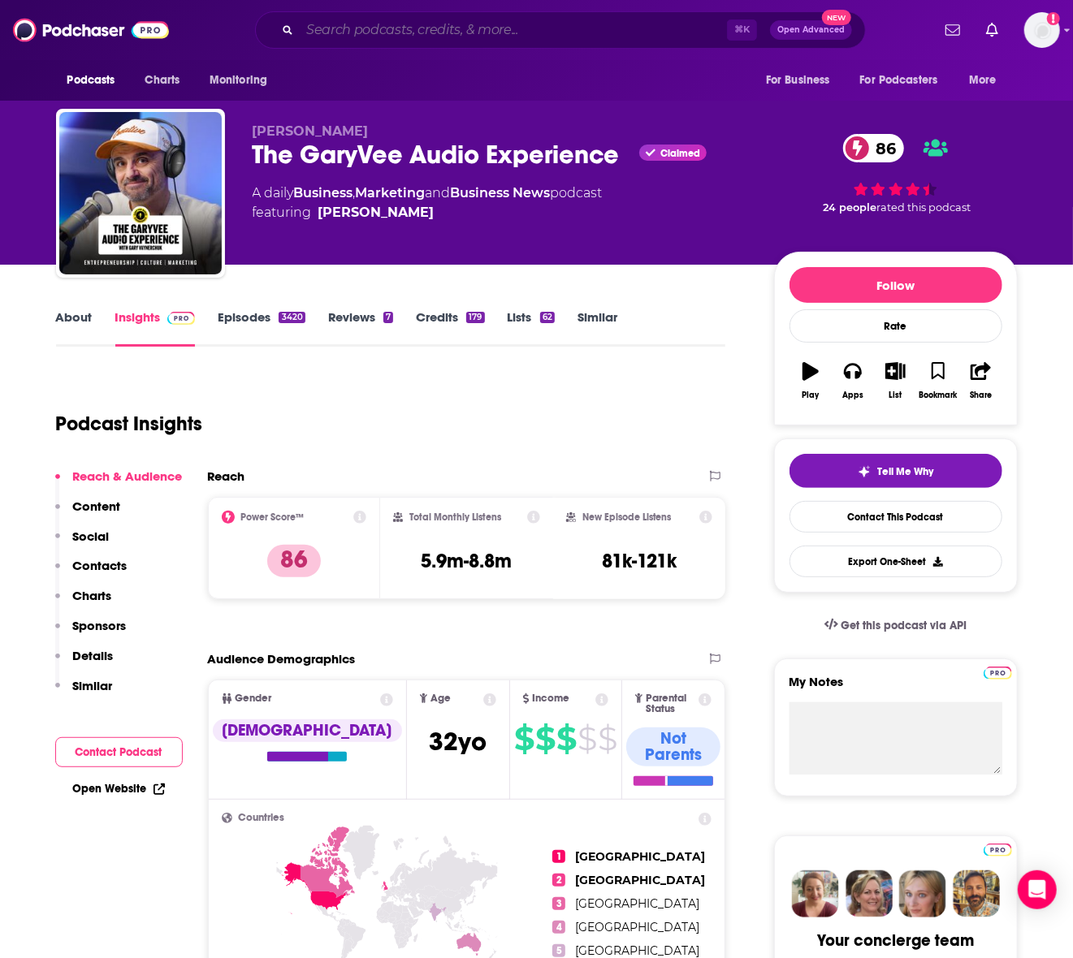
click at [413, 28] on input "Search podcasts, credits, & more..." at bounding box center [513, 30] width 427 height 26
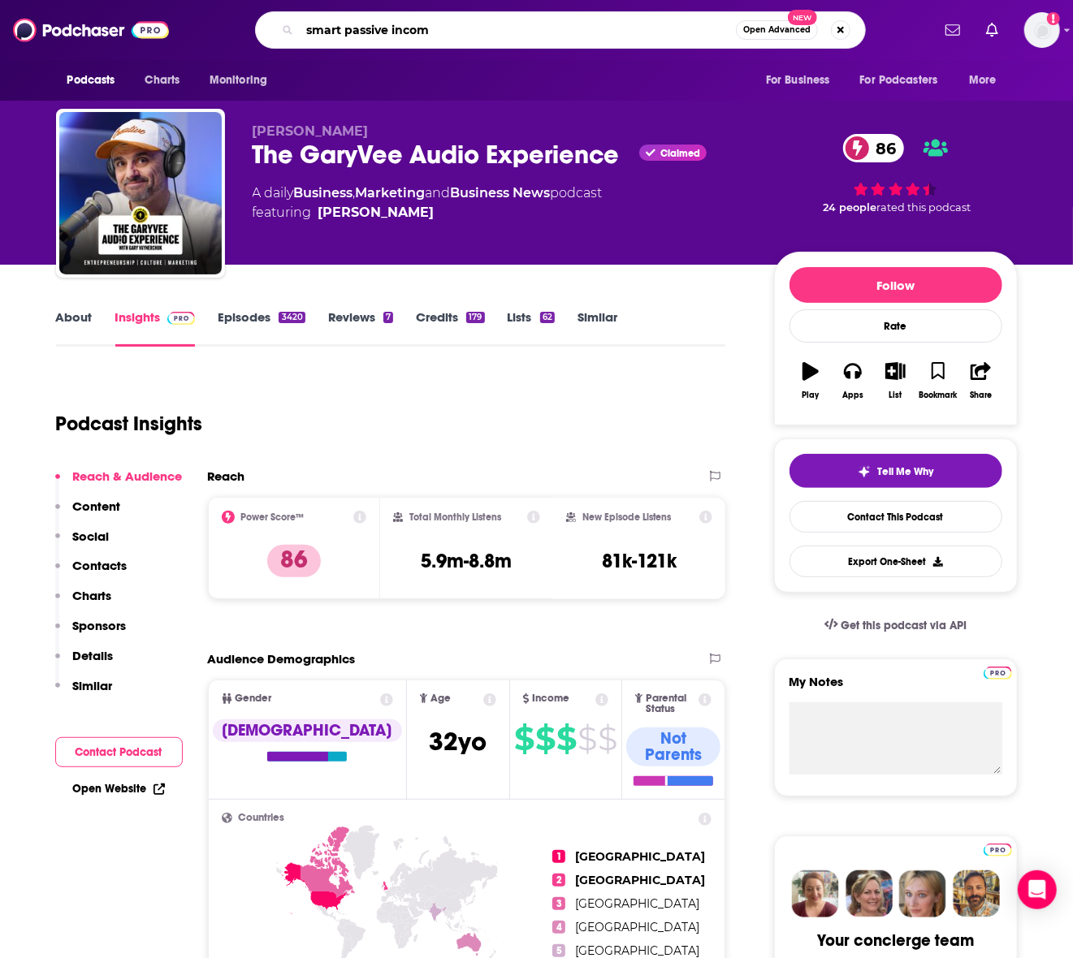
type input "smart passive income"
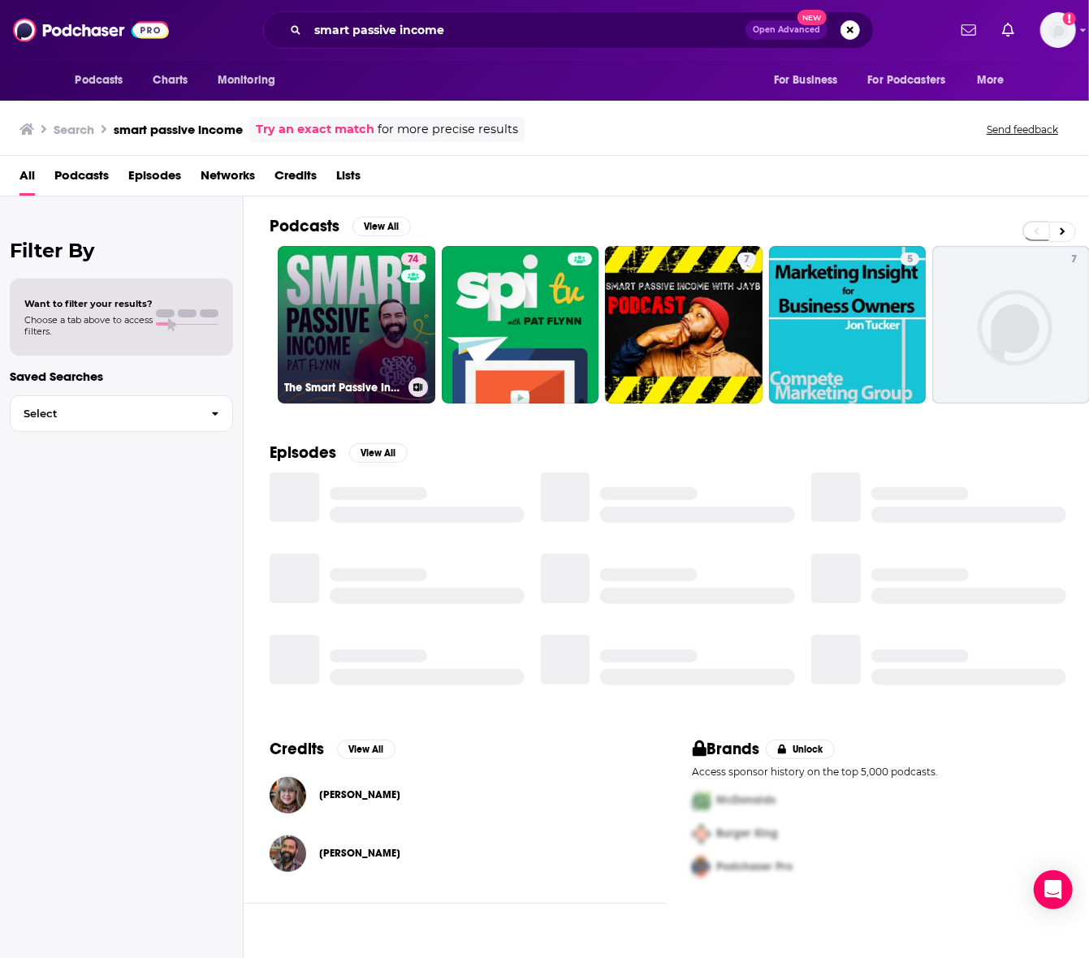
click at [374, 301] on link "74 The Smart Passive Income Online Business and Blogging Podcast" at bounding box center [357, 325] width 158 height 158
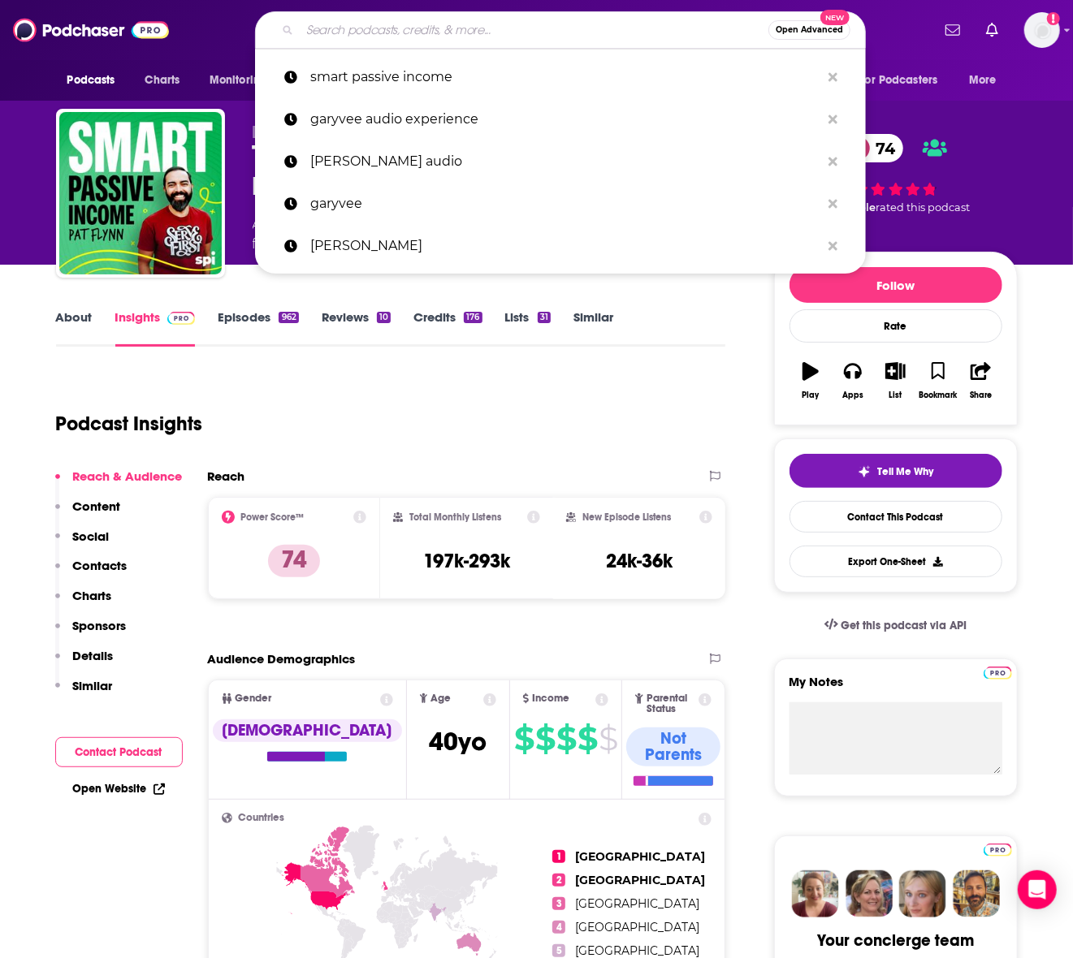
click at [368, 24] on input "Search podcasts, credits, & more..." at bounding box center [534, 30] width 469 height 26
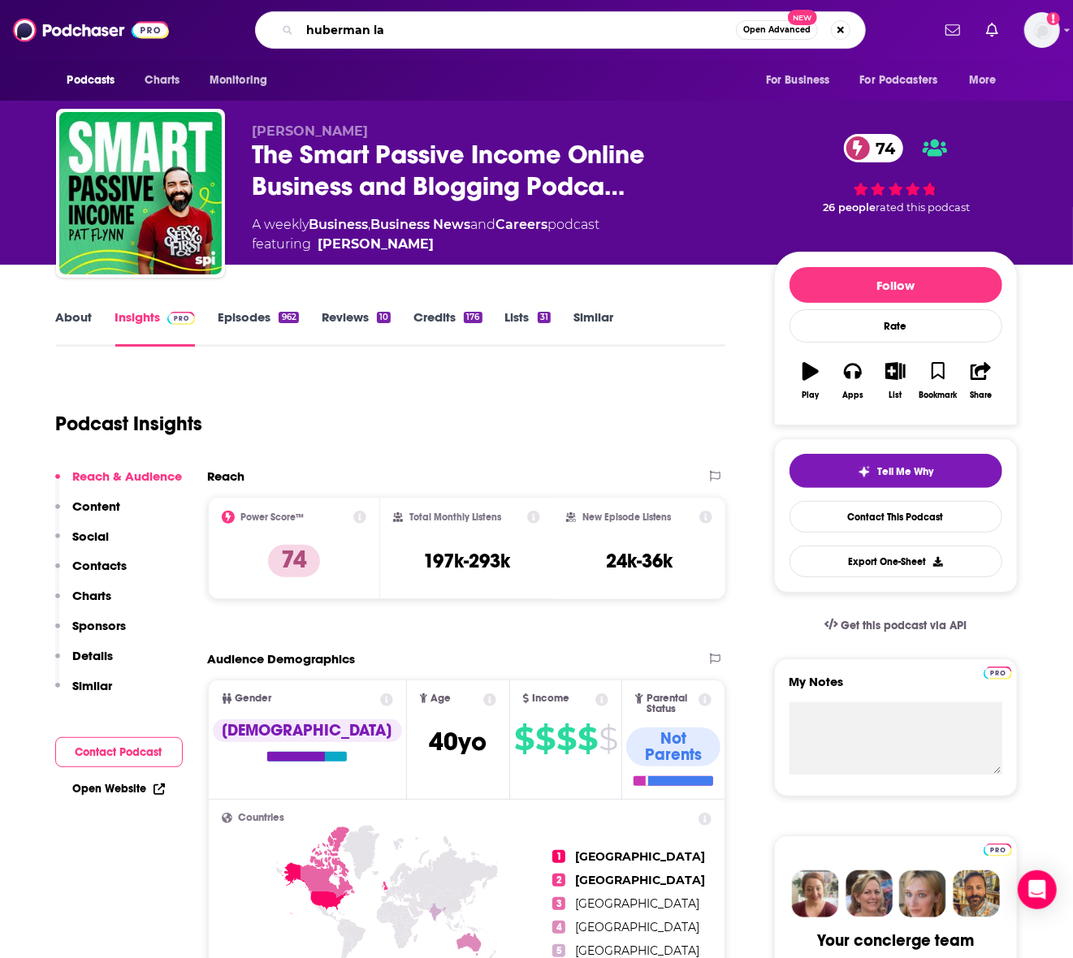
type input "huberman lab"
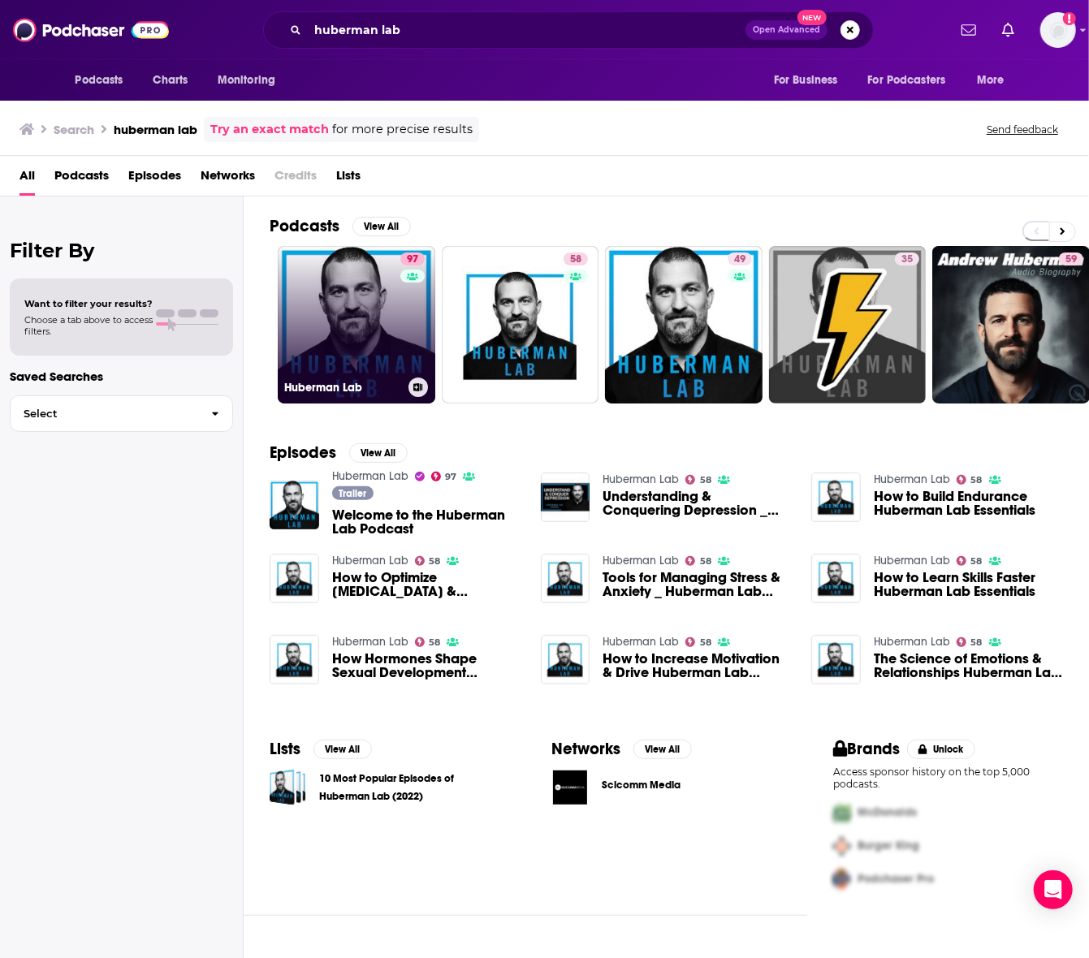
click at [330, 313] on link "97 Huberman Lab" at bounding box center [357, 325] width 158 height 158
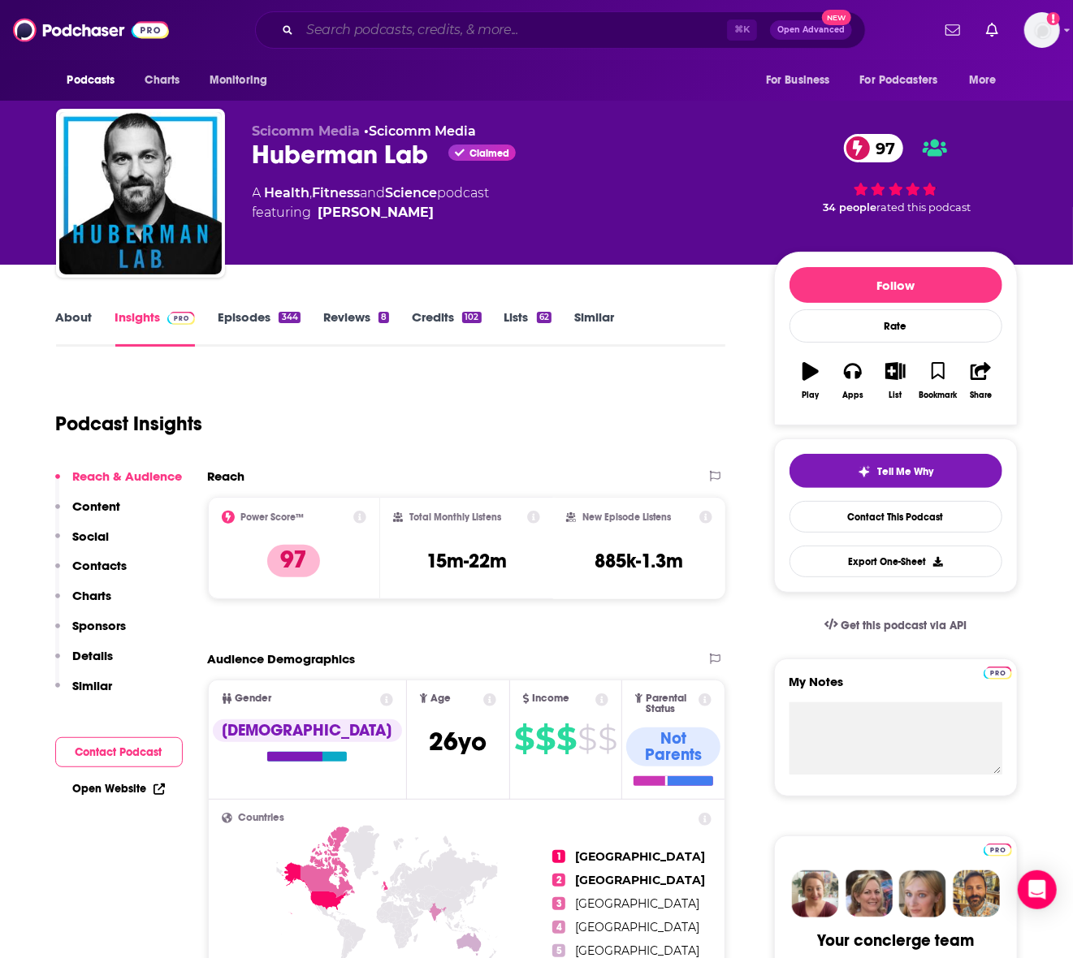
click at [397, 33] on input "Search podcasts, credits, & more..." at bounding box center [513, 30] width 427 height 26
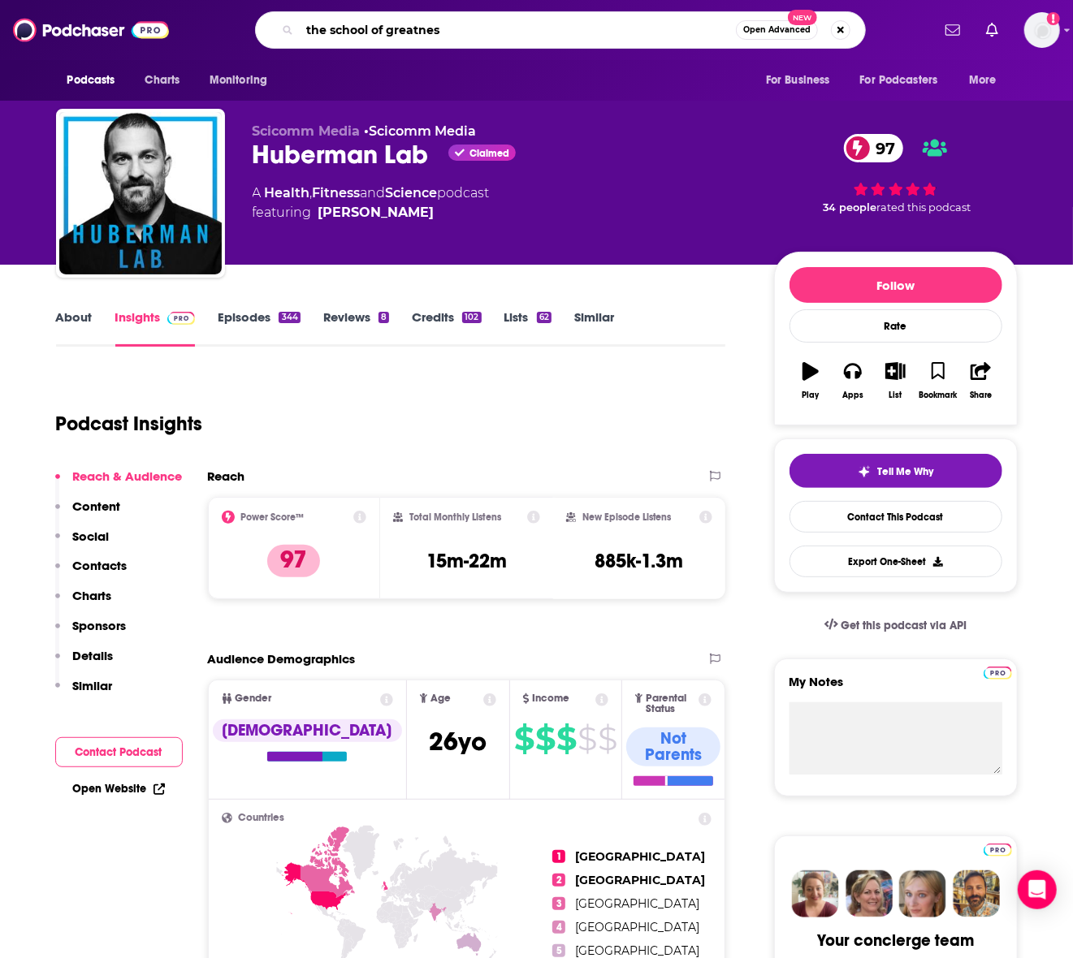
type input "the school of greatness"
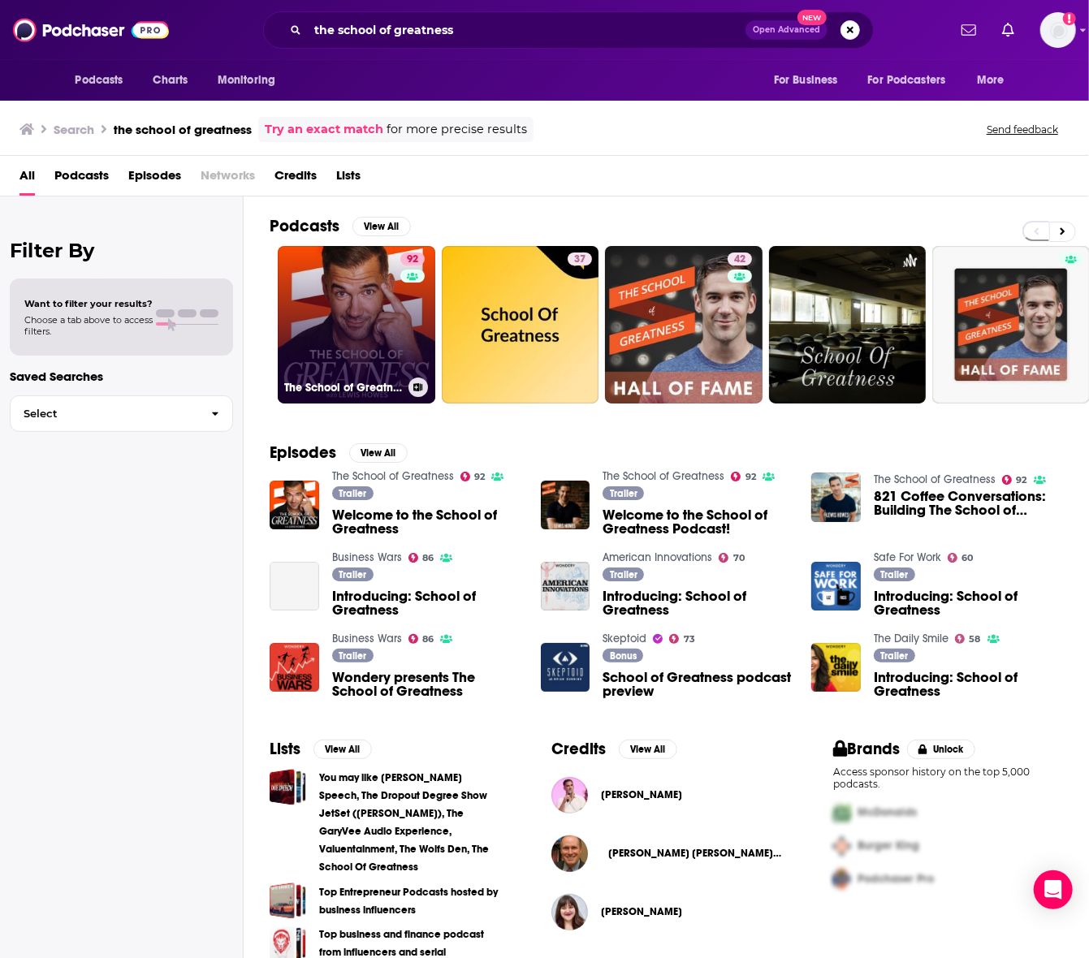
click at [349, 300] on link "92 The School of Greatness" at bounding box center [357, 325] width 158 height 158
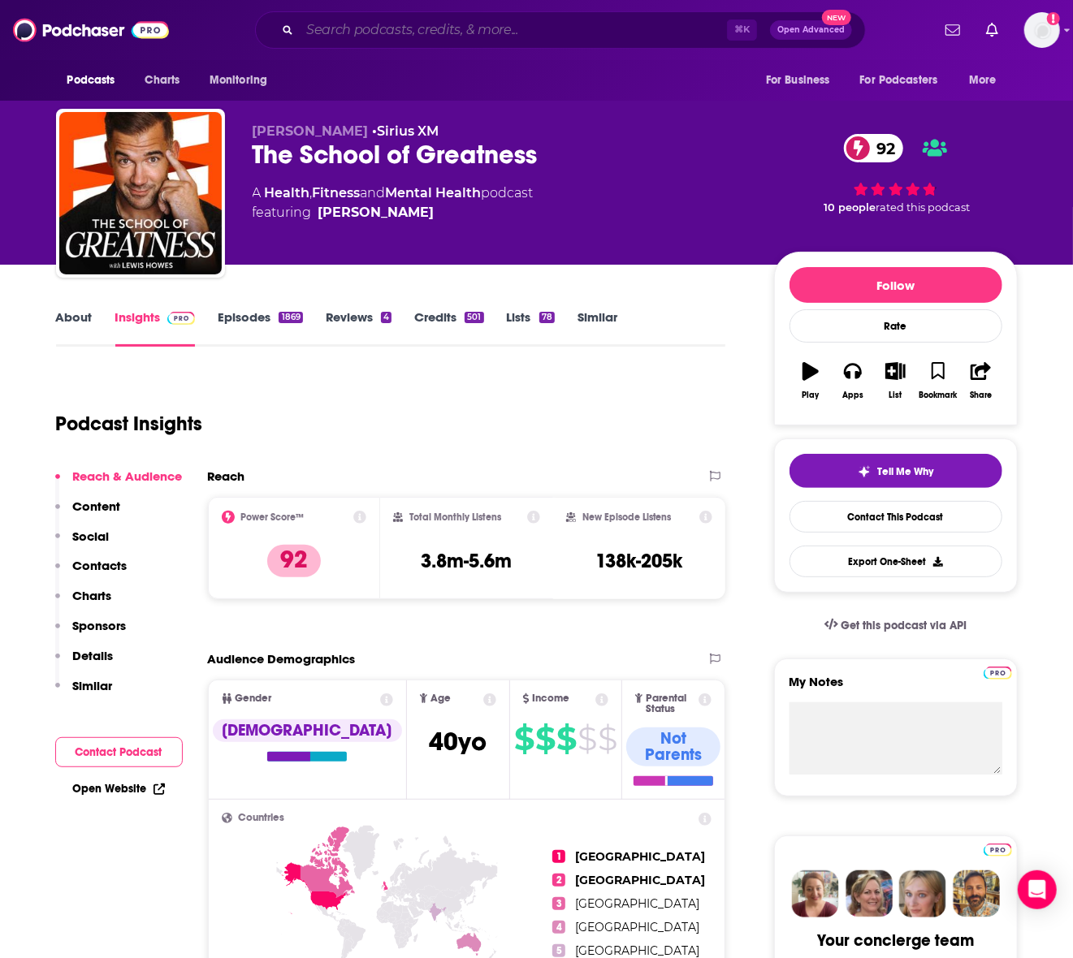
click at [354, 37] on input "Search podcasts, credits, & more..." at bounding box center [513, 30] width 427 height 26
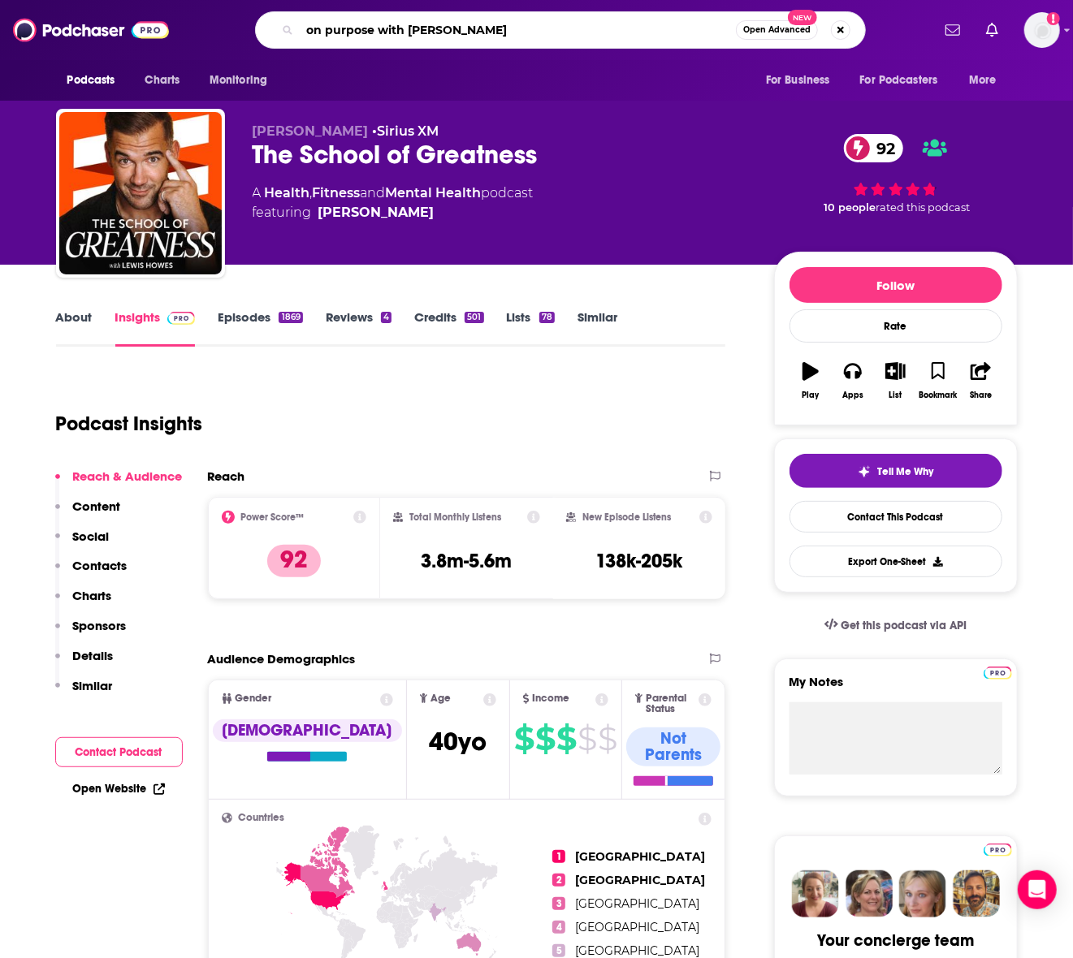
type input "on purpose with [PERSON_NAME]"
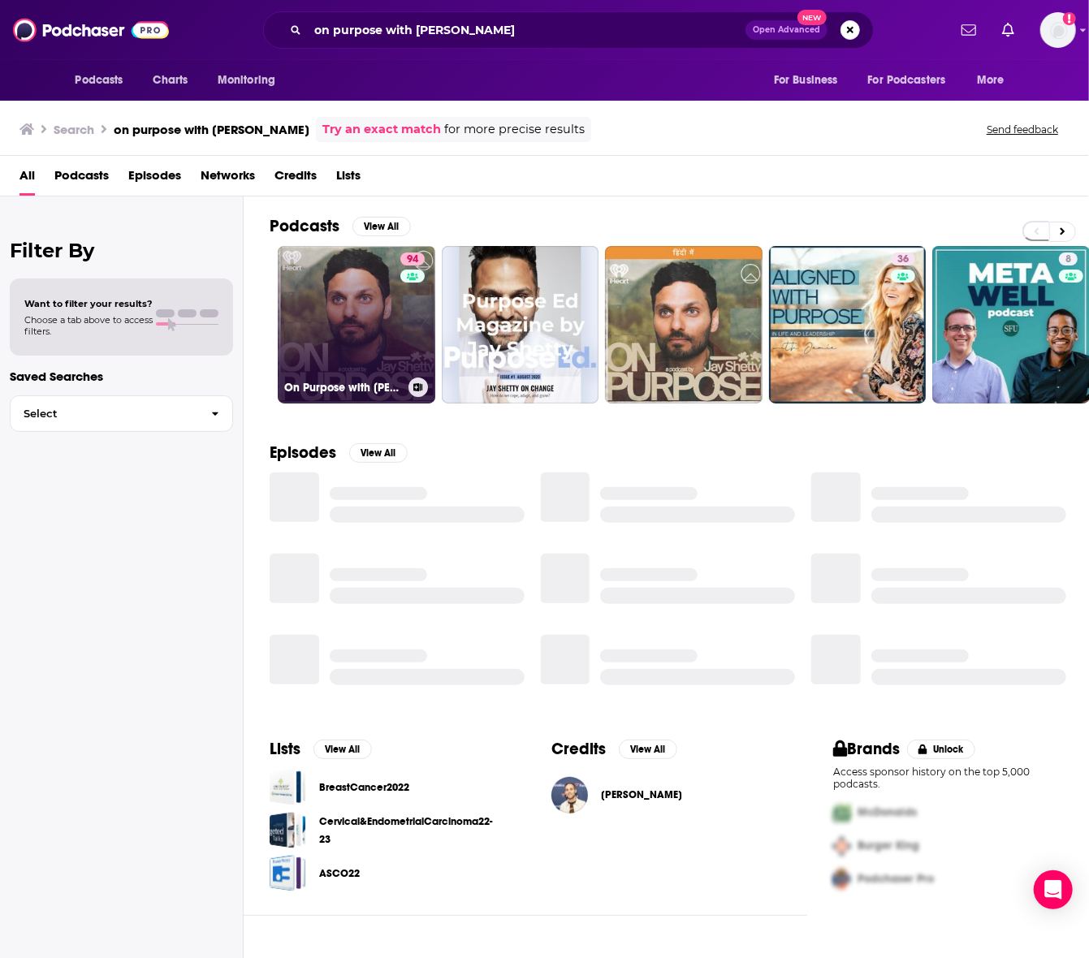
click at [370, 309] on link "94 On Purpose with [PERSON_NAME]" at bounding box center [357, 325] width 158 height 158
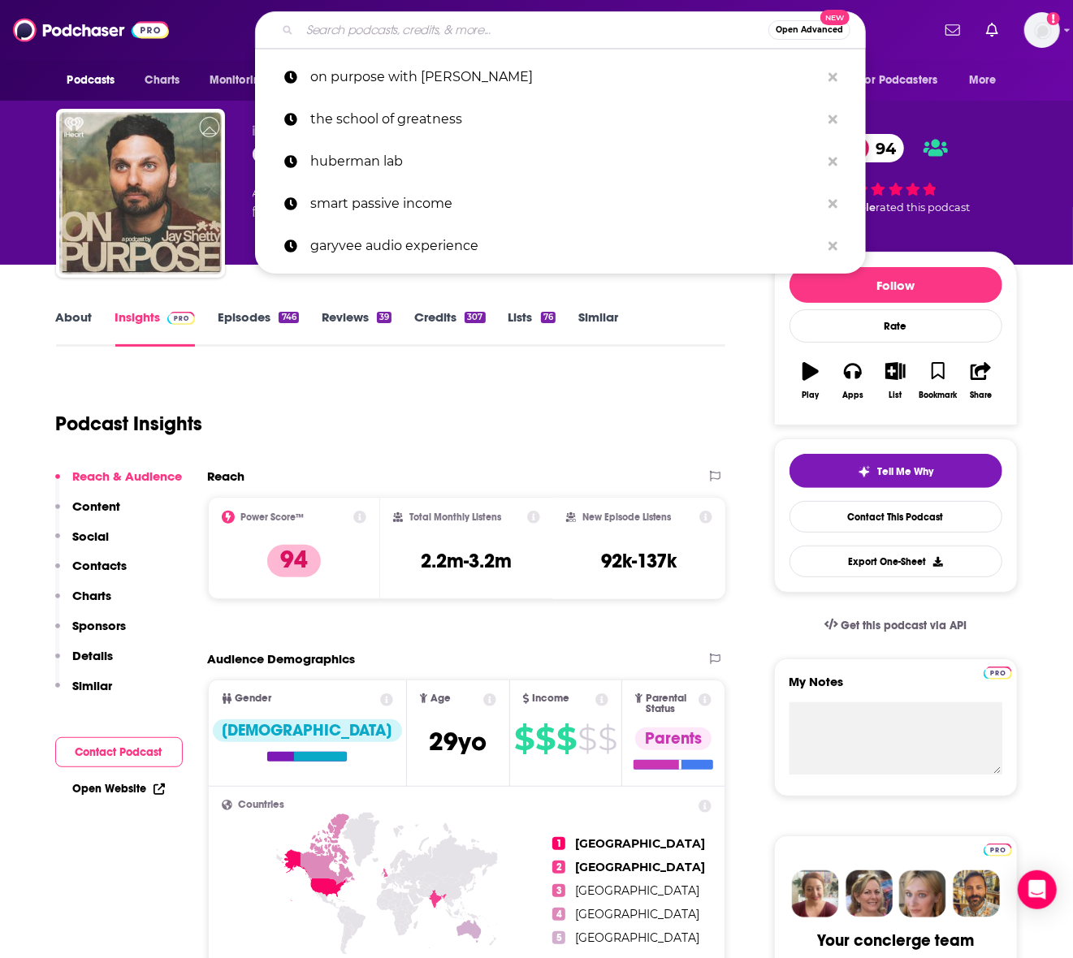
click at [364, 25] on input "Search podcasts, credits, & more..." at bounding box center [534, 30] width 469 height 26
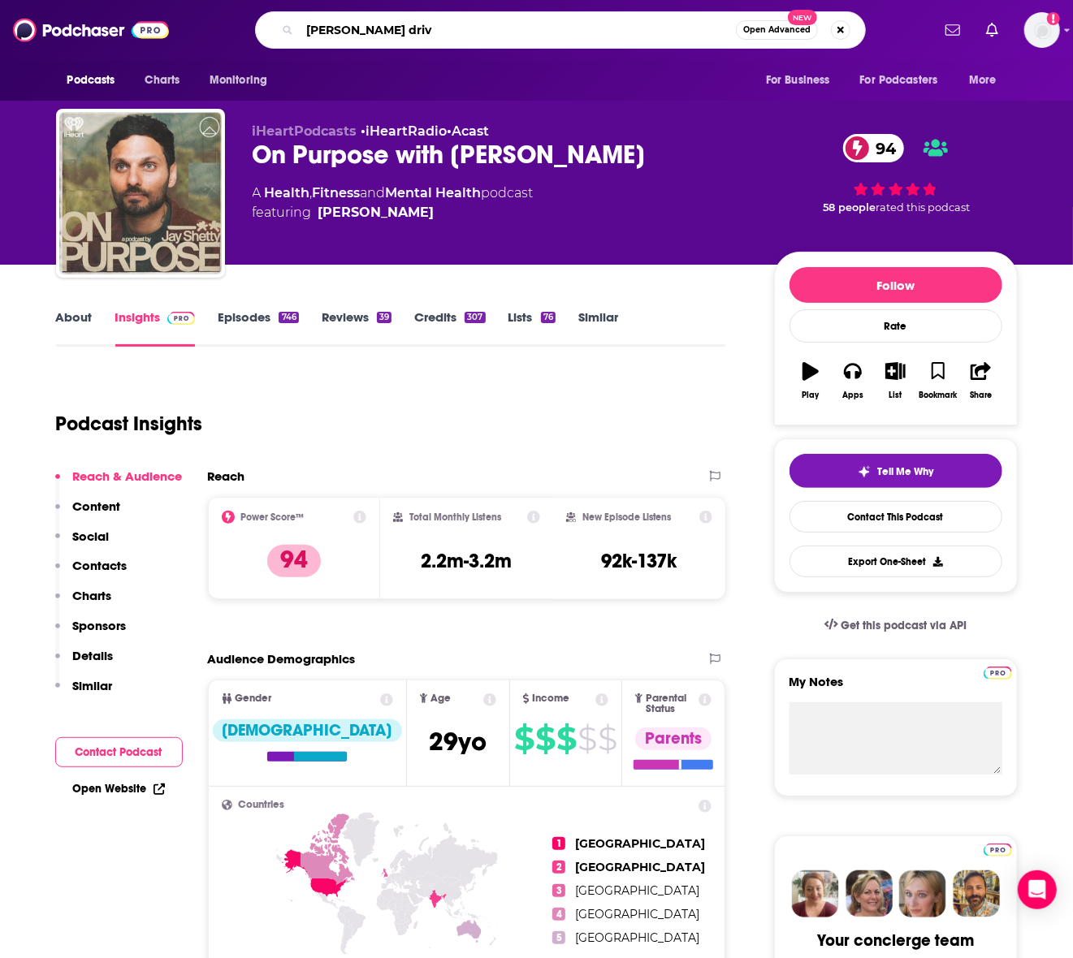
type input "[PERSON_NAME] drive"
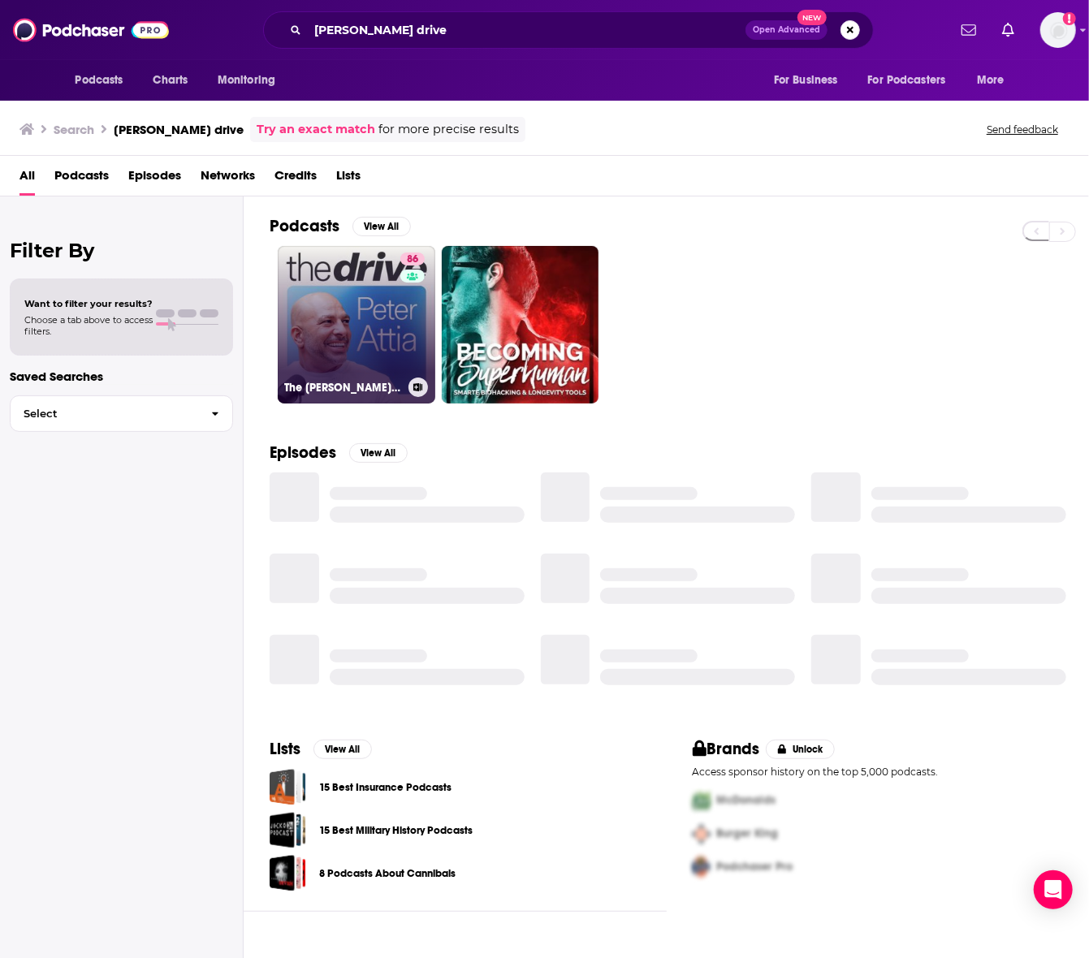
click at [403, 318] on div "86" at bounding box center [414, 315] width 28 height 125
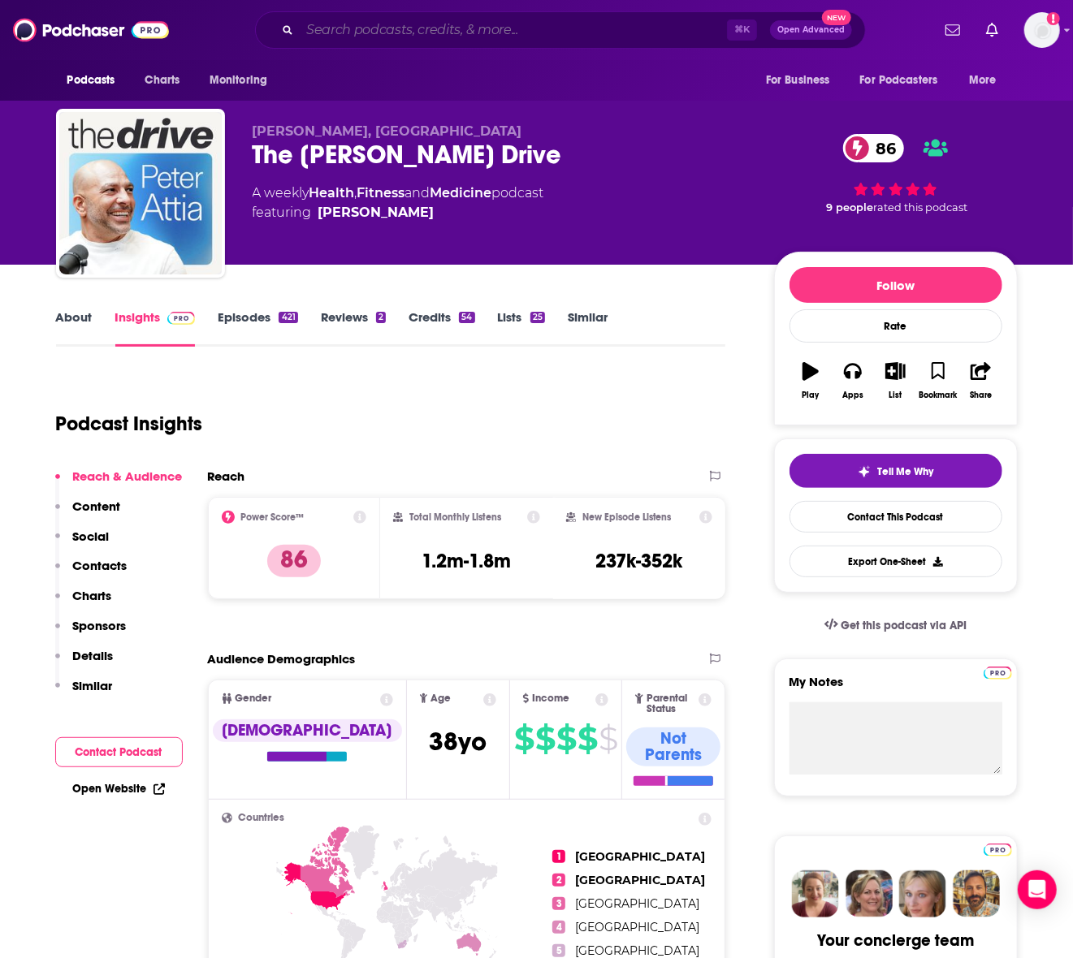
click at [387, 23] on input "Search podcasts, credits, & more..." at bounding box center [513, 30] width 427 height 26
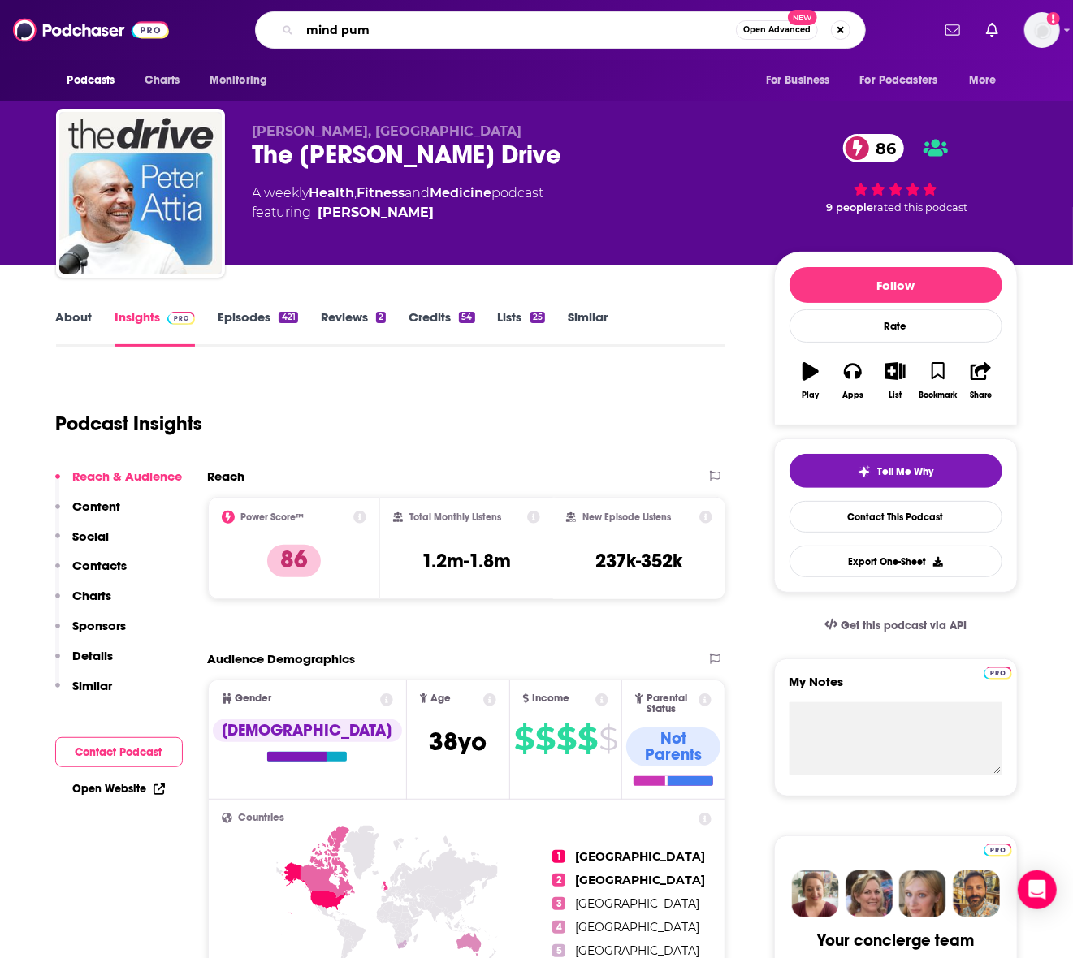
type input "mind pump"
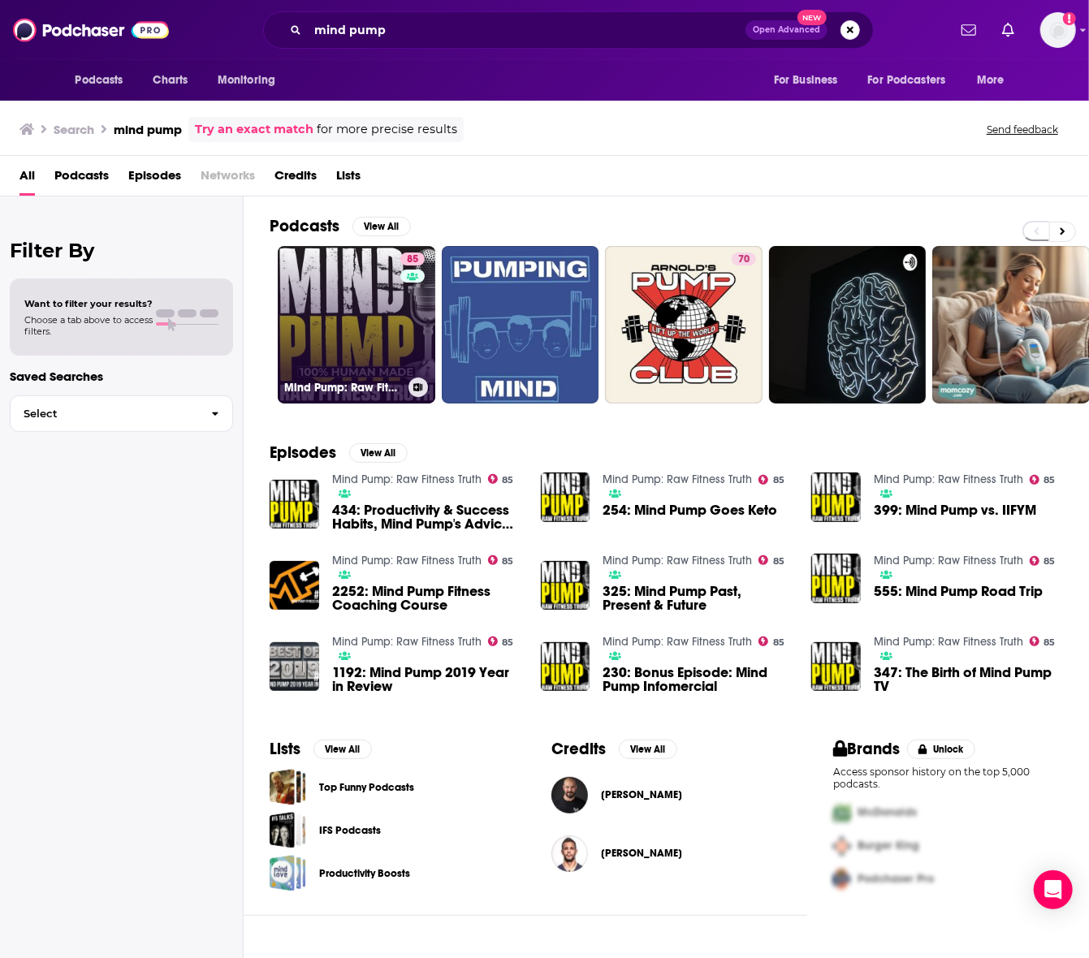
click at [374, 338] on link "85 Mind Pump: Raw Fitness Truth" at bounding box center [357, 325] width 158 height 158
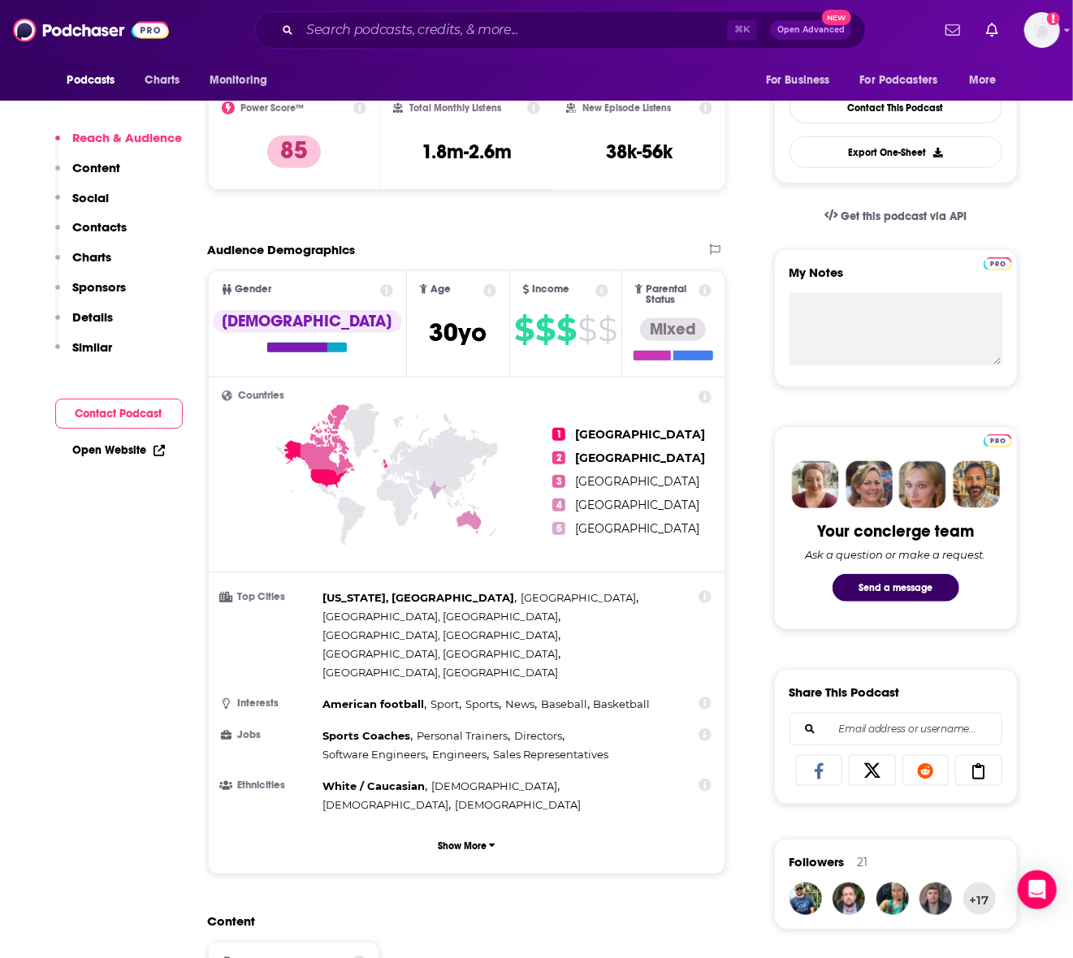
scroll to position [416, 0]
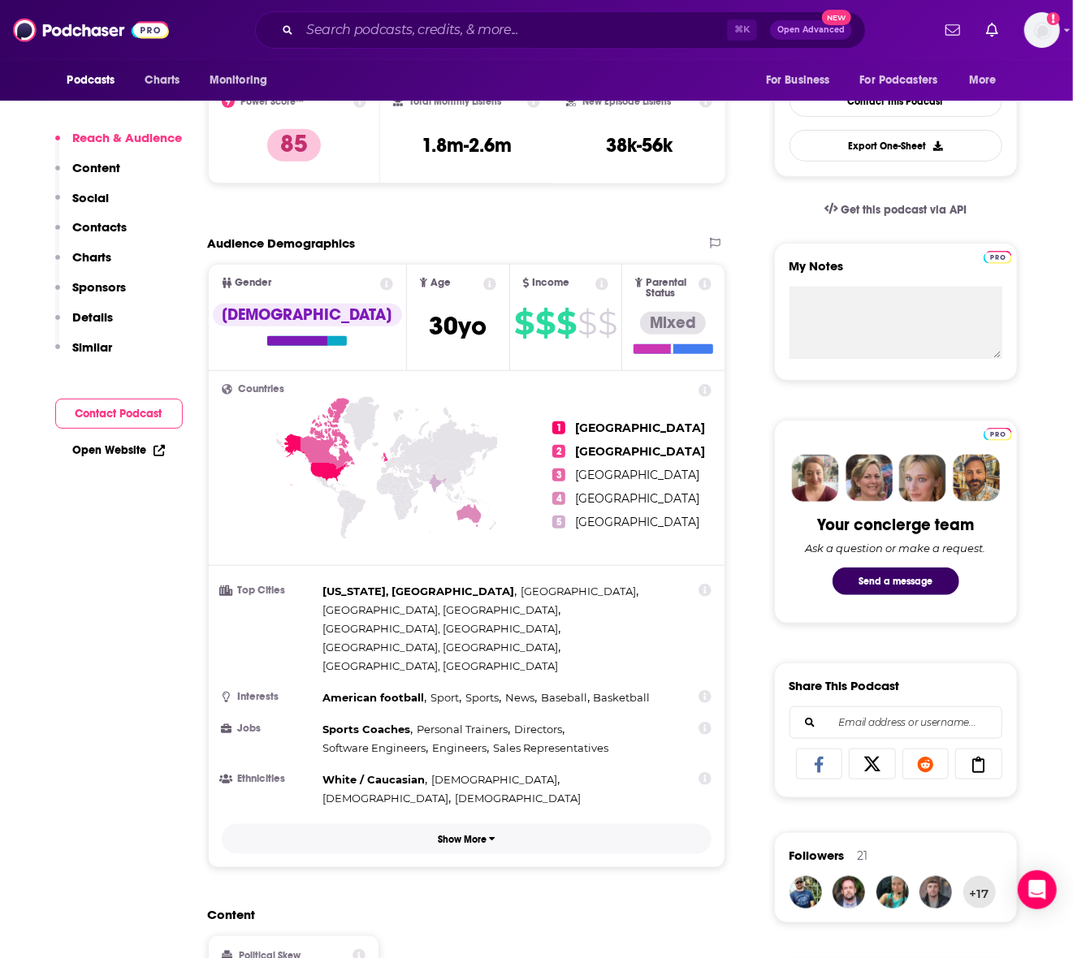
click at [441, 824] on button "Show More" at bounding box center [467, 839] width 490 height 30
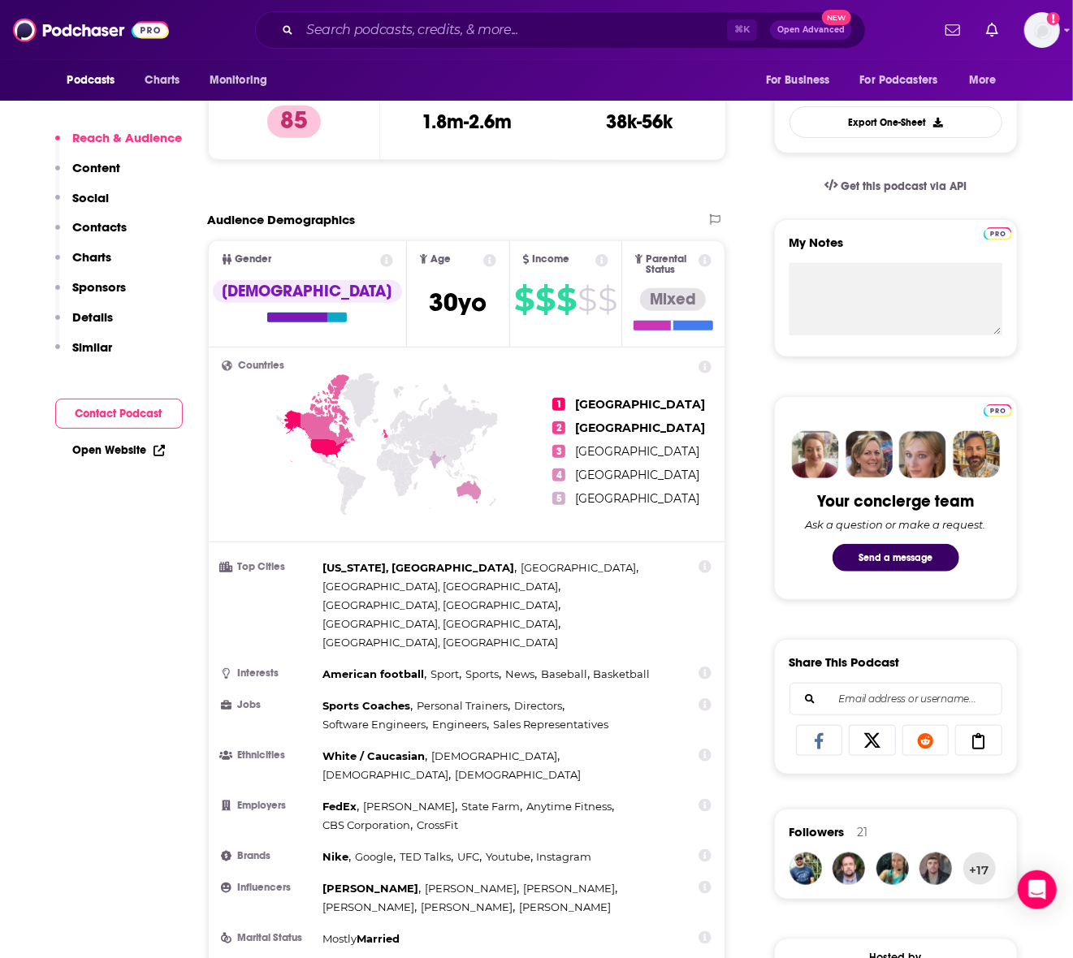
scroll to position [440, 0]
click at [581, 21] on input "Search podcasts, credits, & more..." at bounding box center [513, 30] width 427 height 26
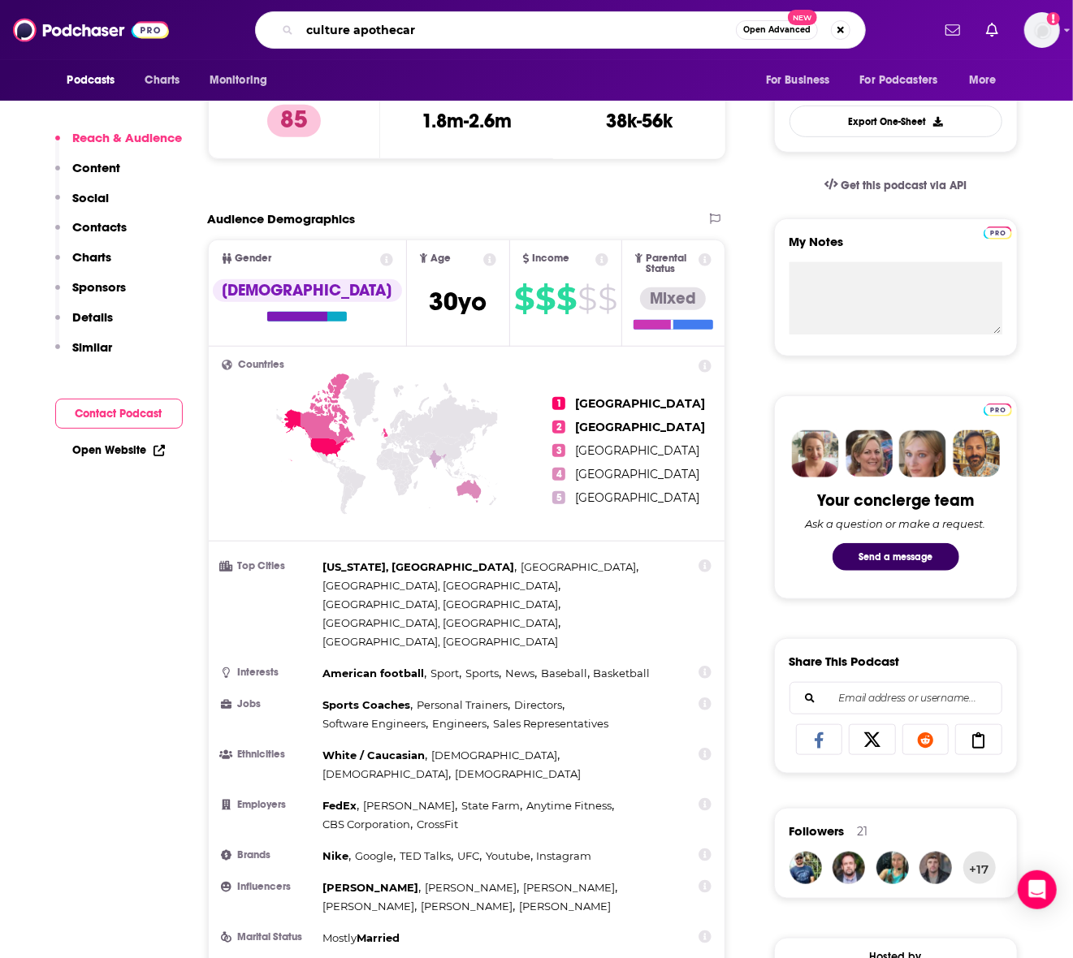
type input "culture apothecary"
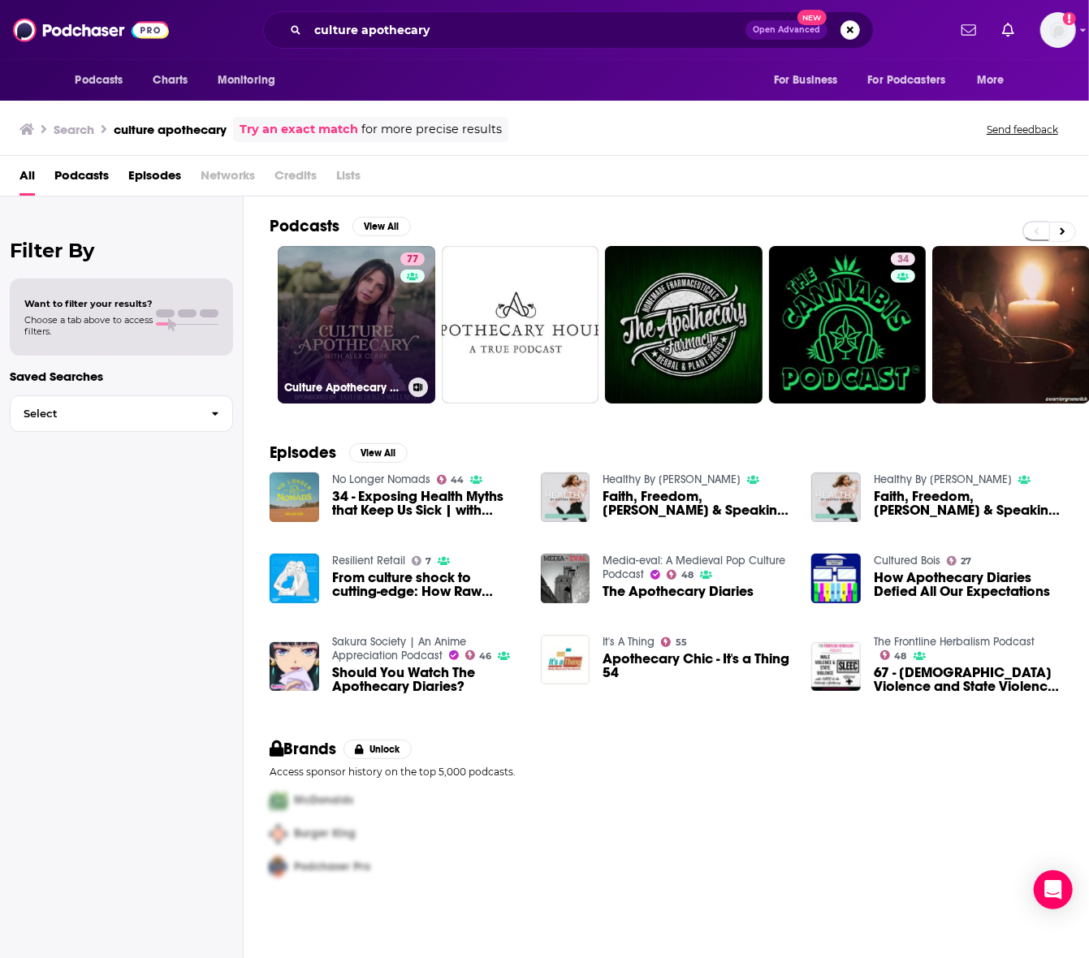
click at [319, 287] on link "77 Culture Apothecary with [PERSON_NAME]" at bounding box center [357, 325] width 158 height 158
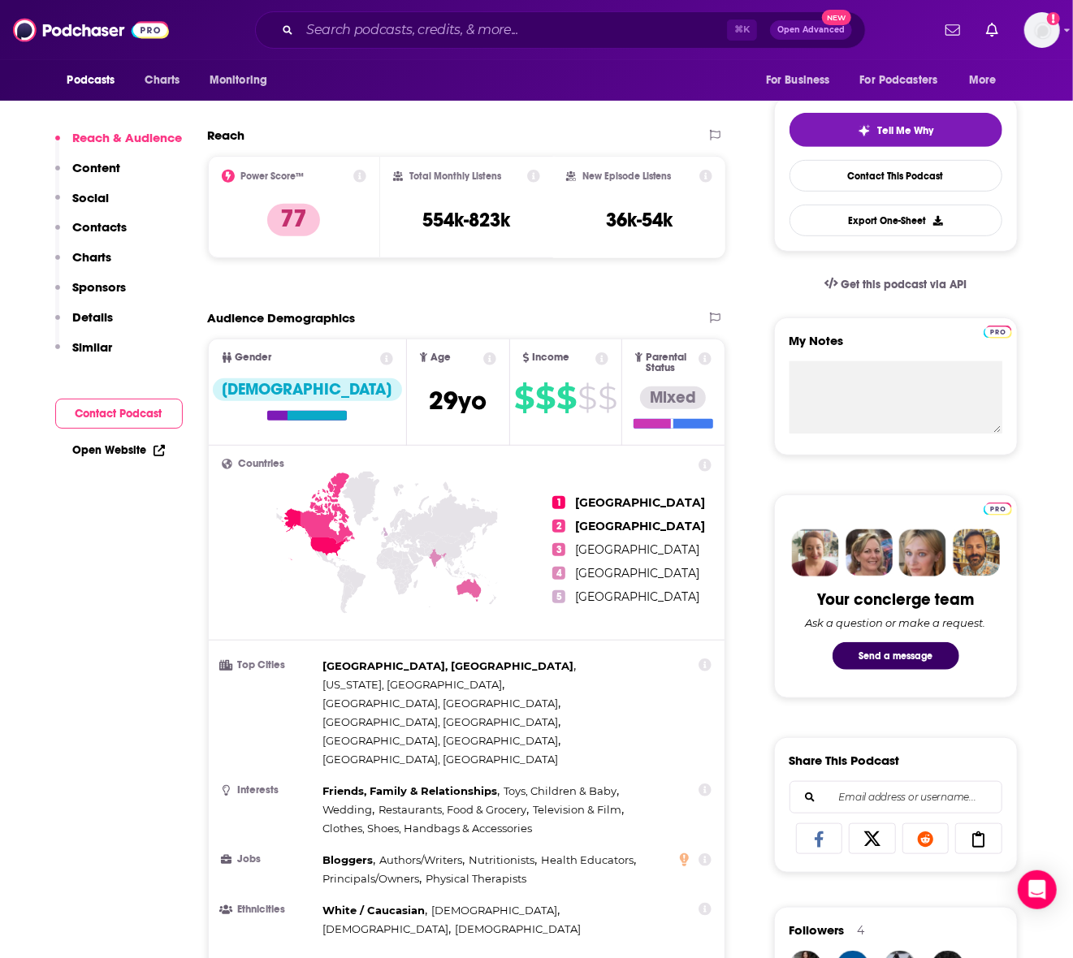
scroll to position [336, 0]
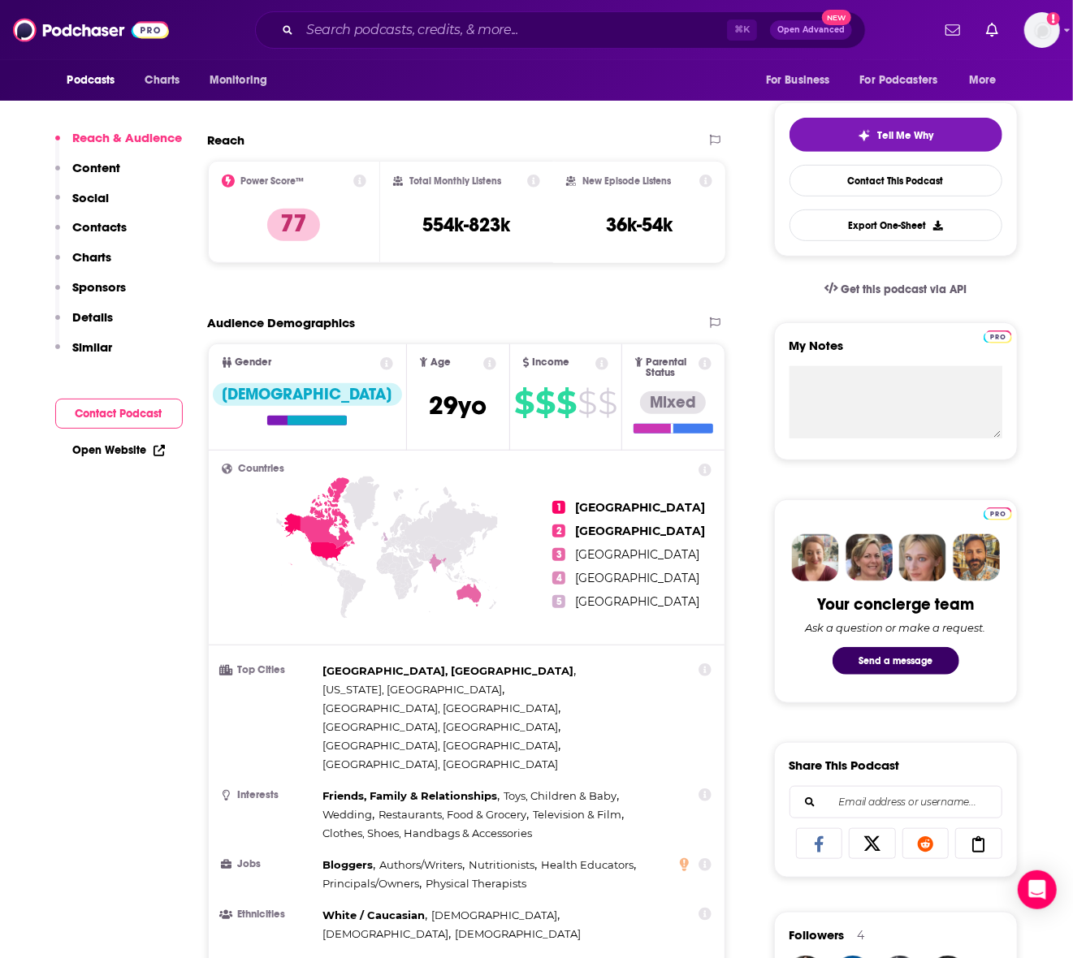
click at [448, 957] on p "Show More" at bounding box center [462, 975] width 49 height 11
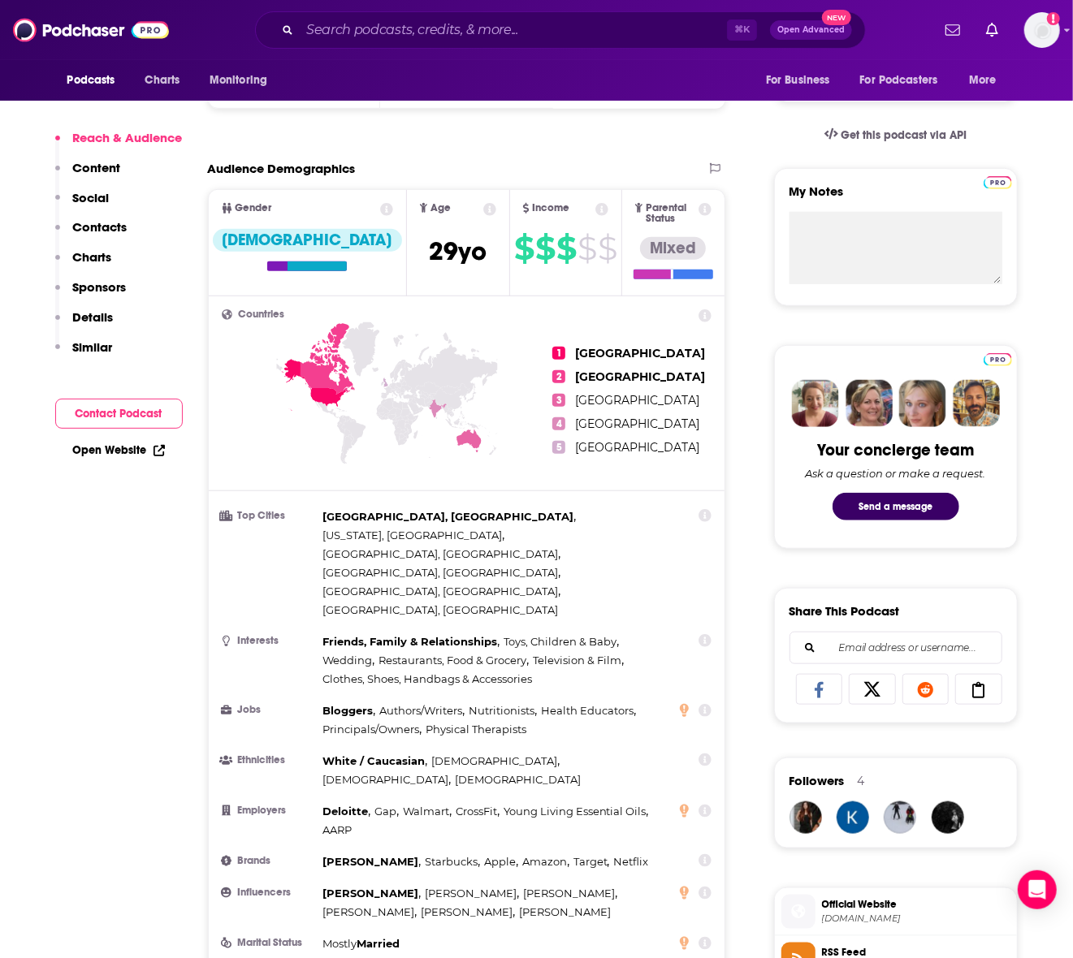
scroll to position [489, 0]
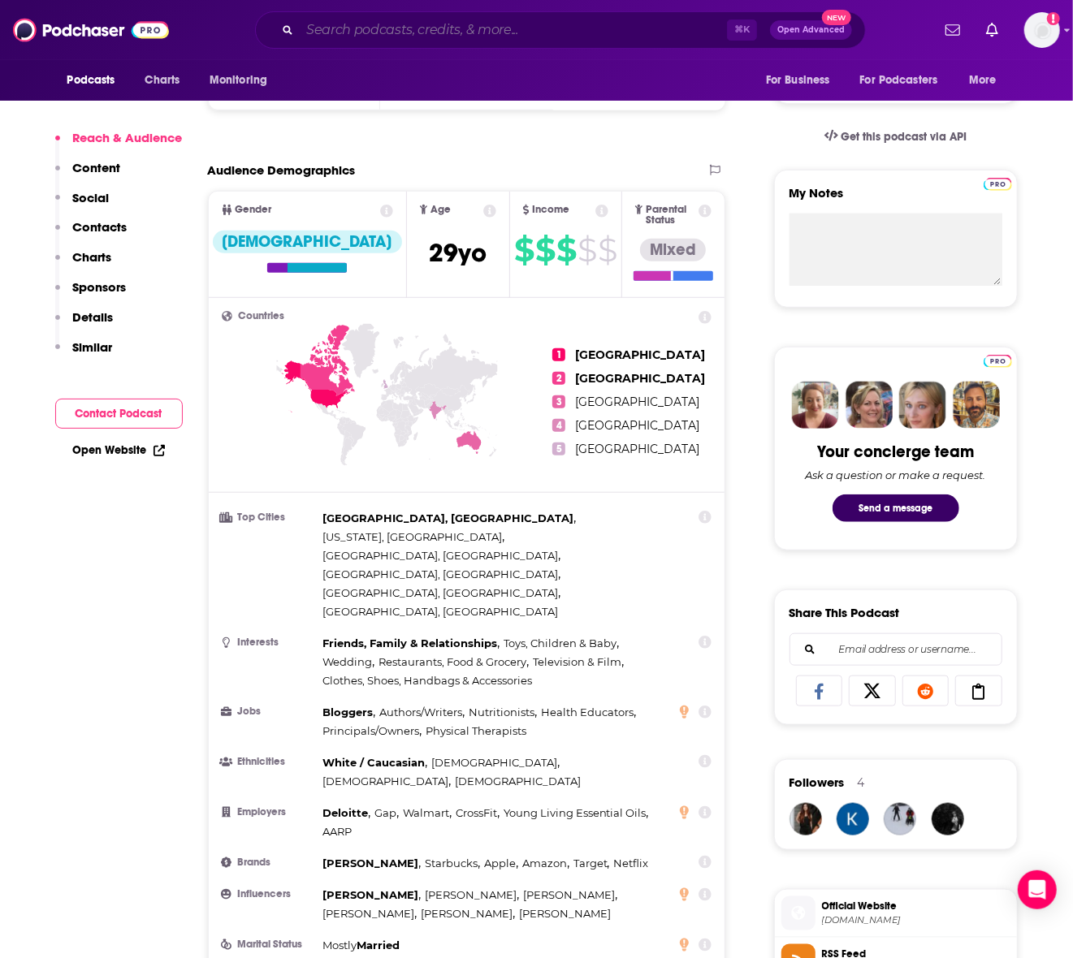
click at [336, 32] on input "Search podcasts, credits, & more..." at bounding box center [513, 30] width 427 height 26
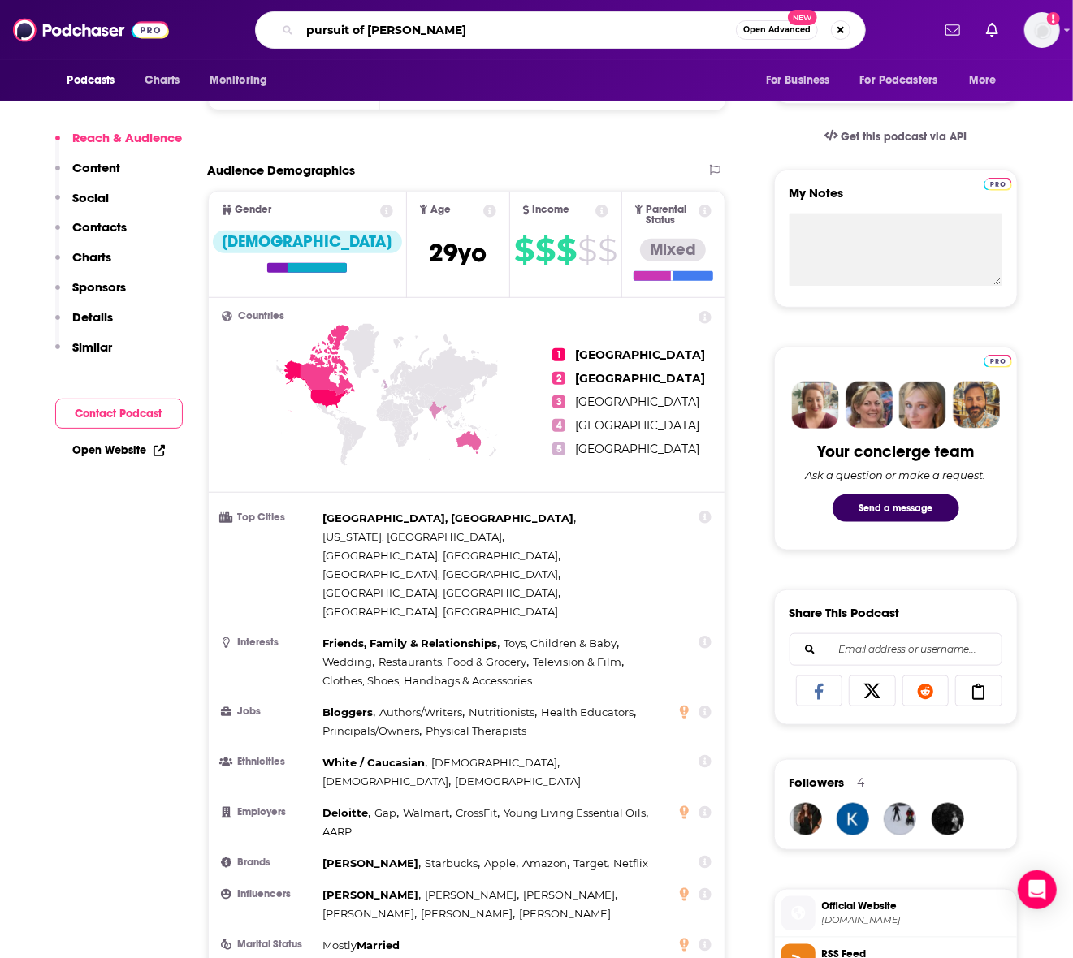
type input "pursuit of wellness"
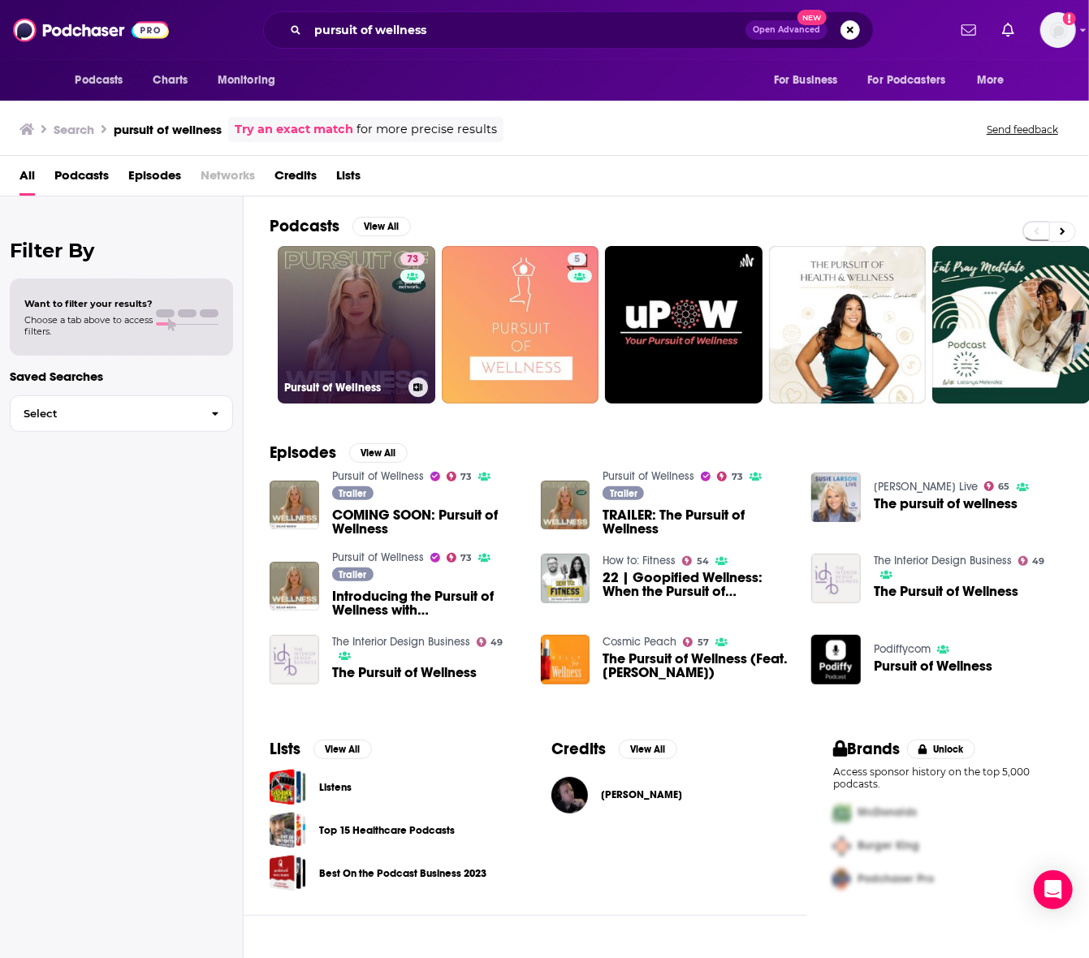
click at [325, 257] on link "73 Pursuit of Wellness" at bounding box center [357, 325] width 158 height 158
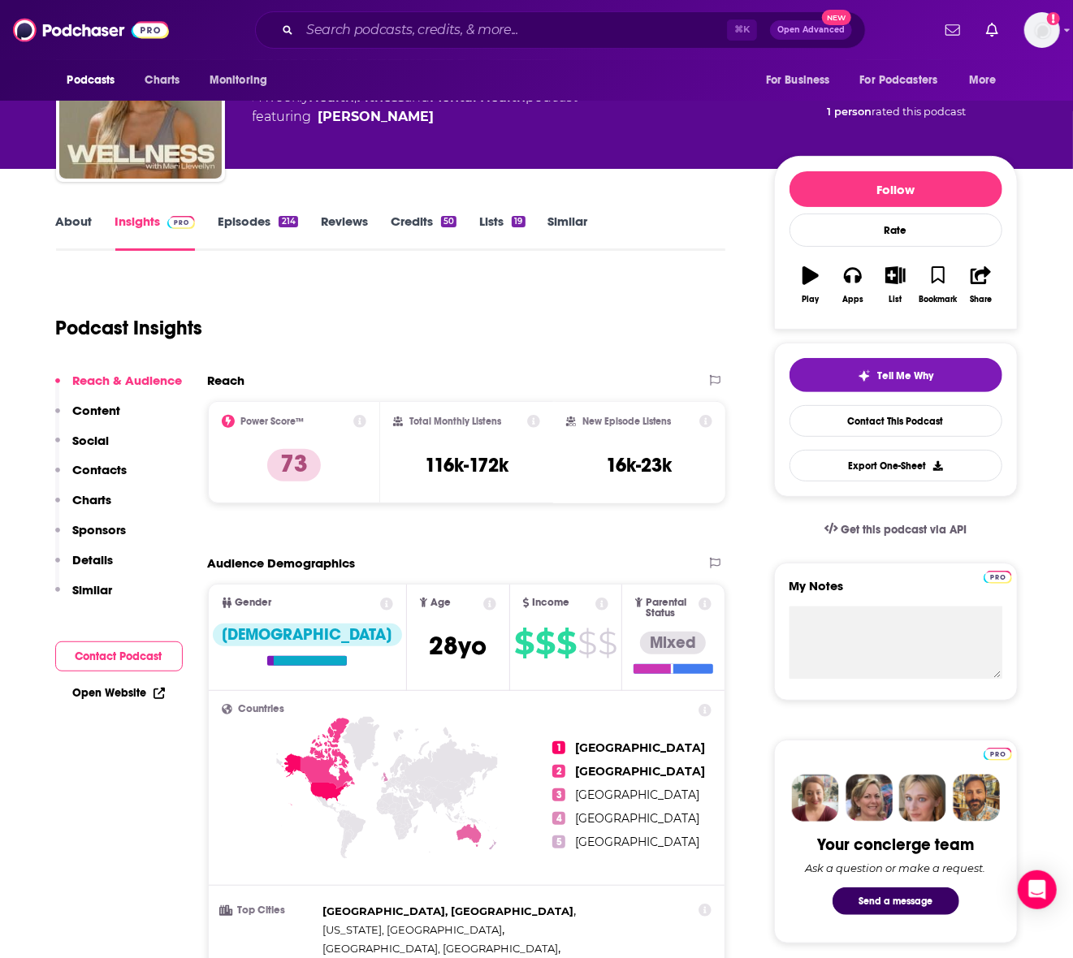
scroll to position [111, 0]
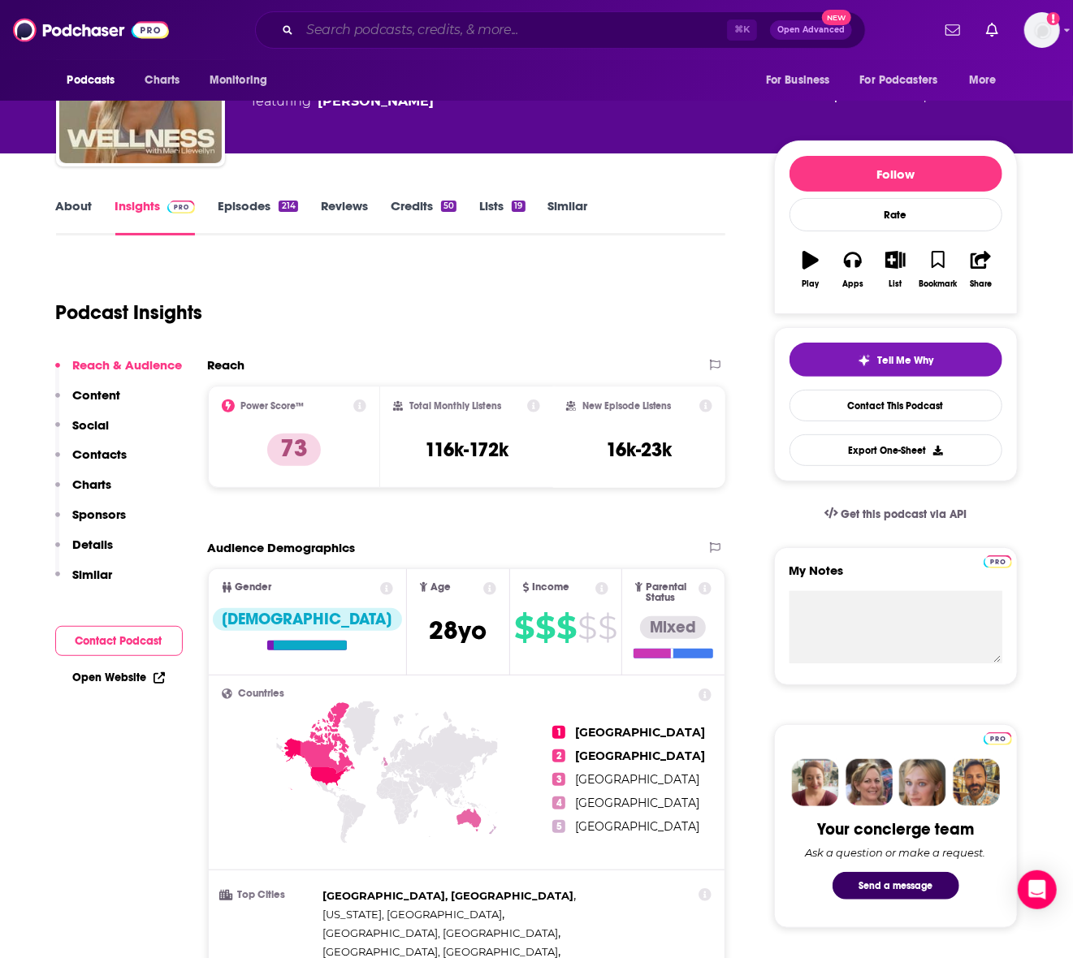
click at [502, 18] on input "Search podcasts, credits, & more..." at bounding box center [513, 30] width 427 height 26
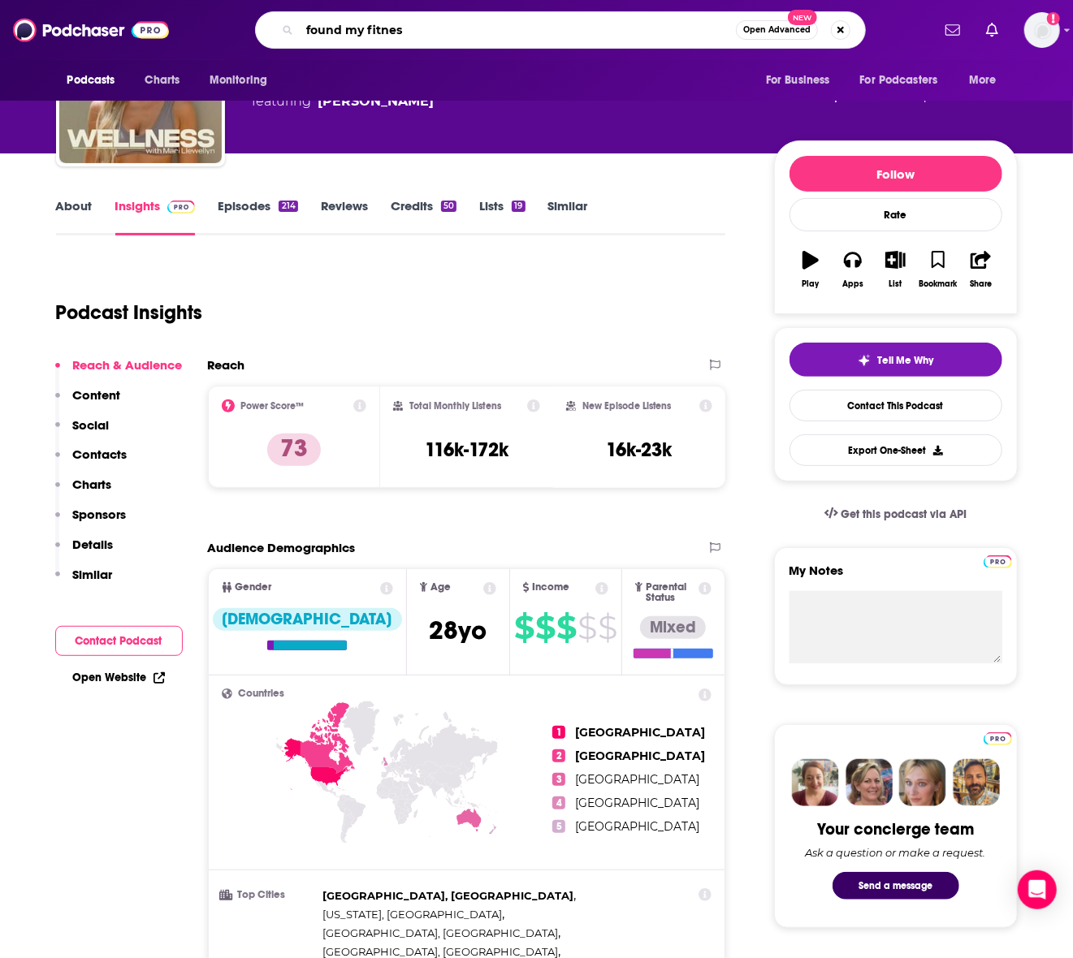
type input "found my fitness"
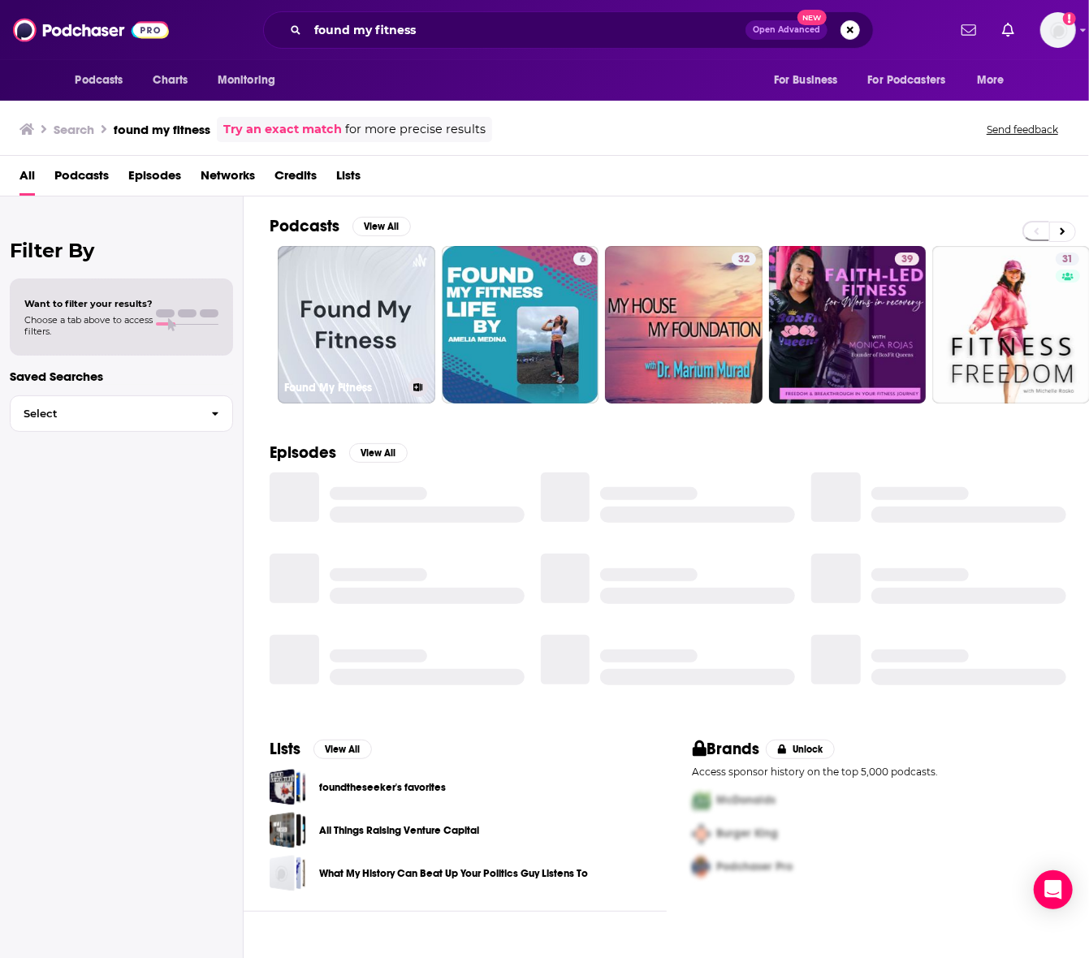
click at [355, 321] on link "Found My Fitness" at bounding box center [357, 325] width 158 height 158
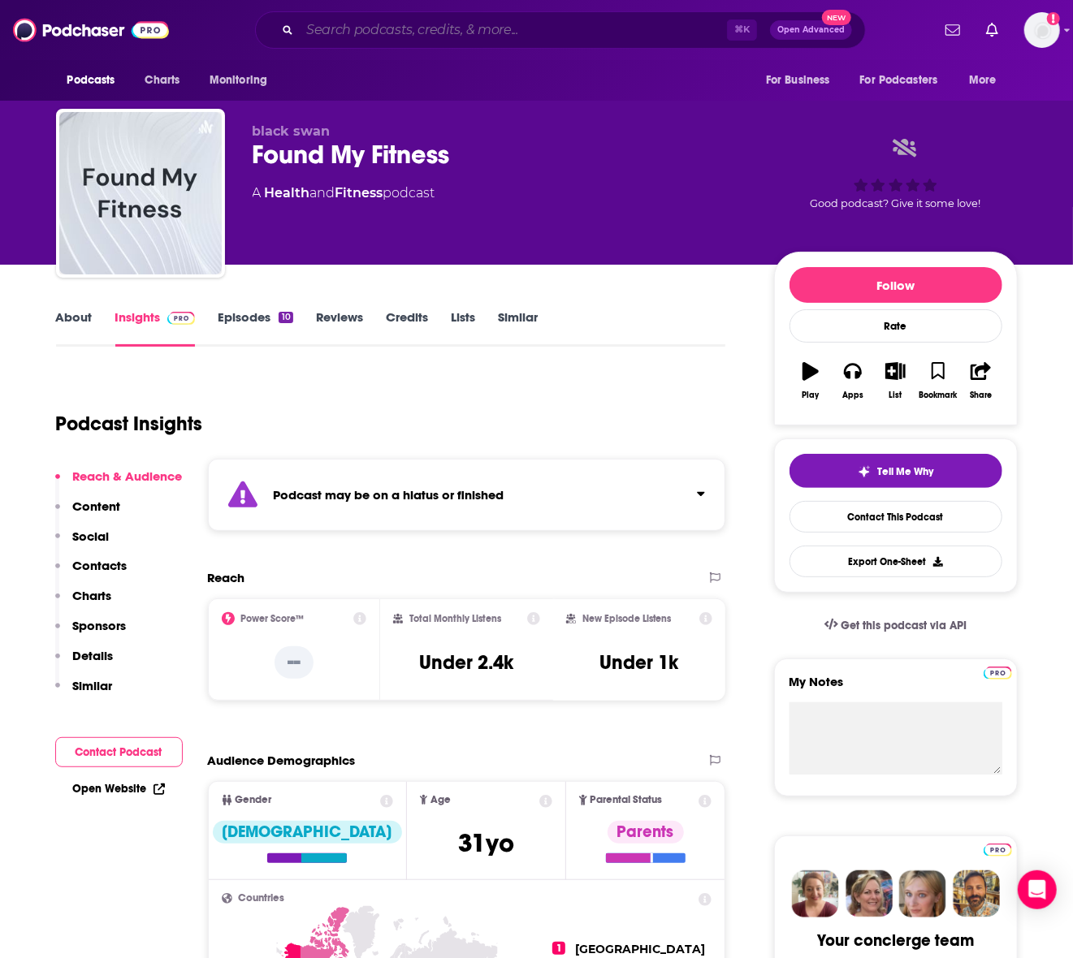
click at [350, 34] on input "Search podcasts, credits, & more..." at bounding box center [513, 30] width 427 height 26
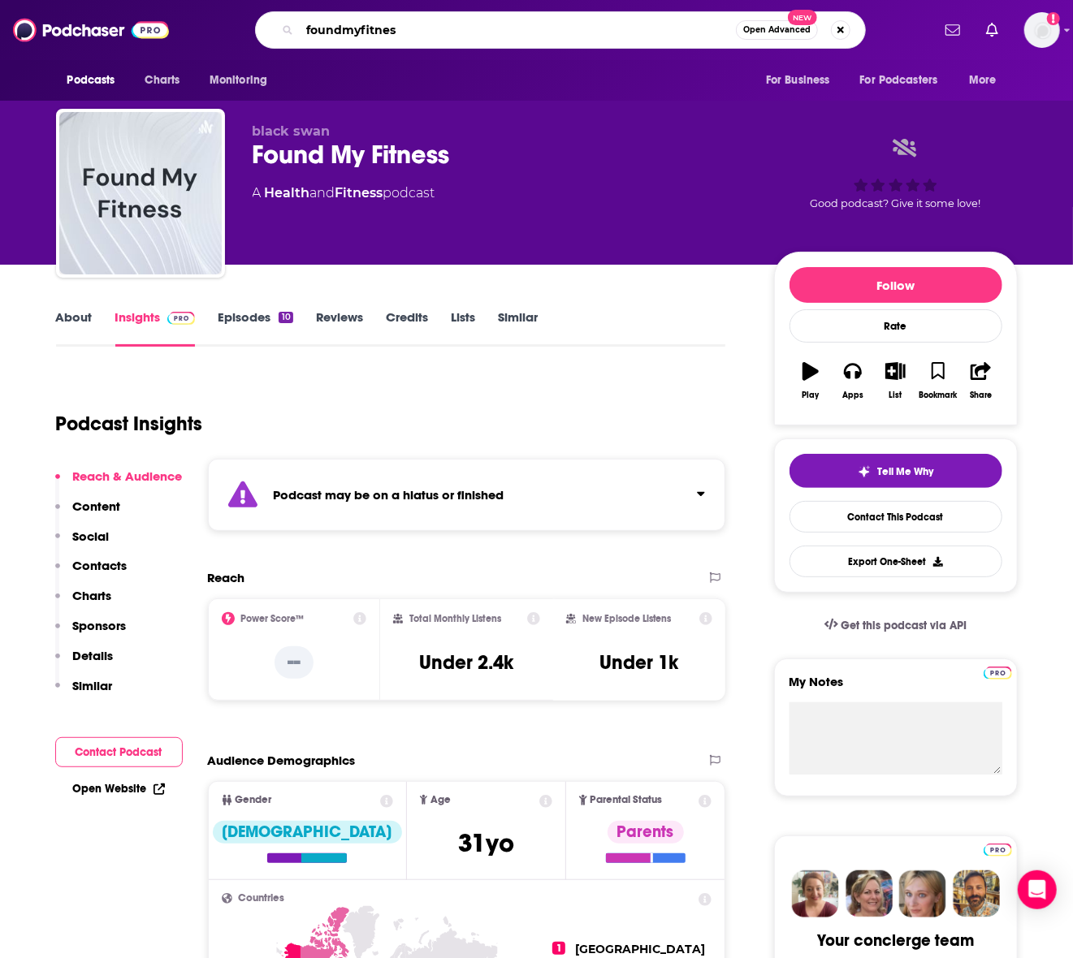
type input "foundmyfitness"
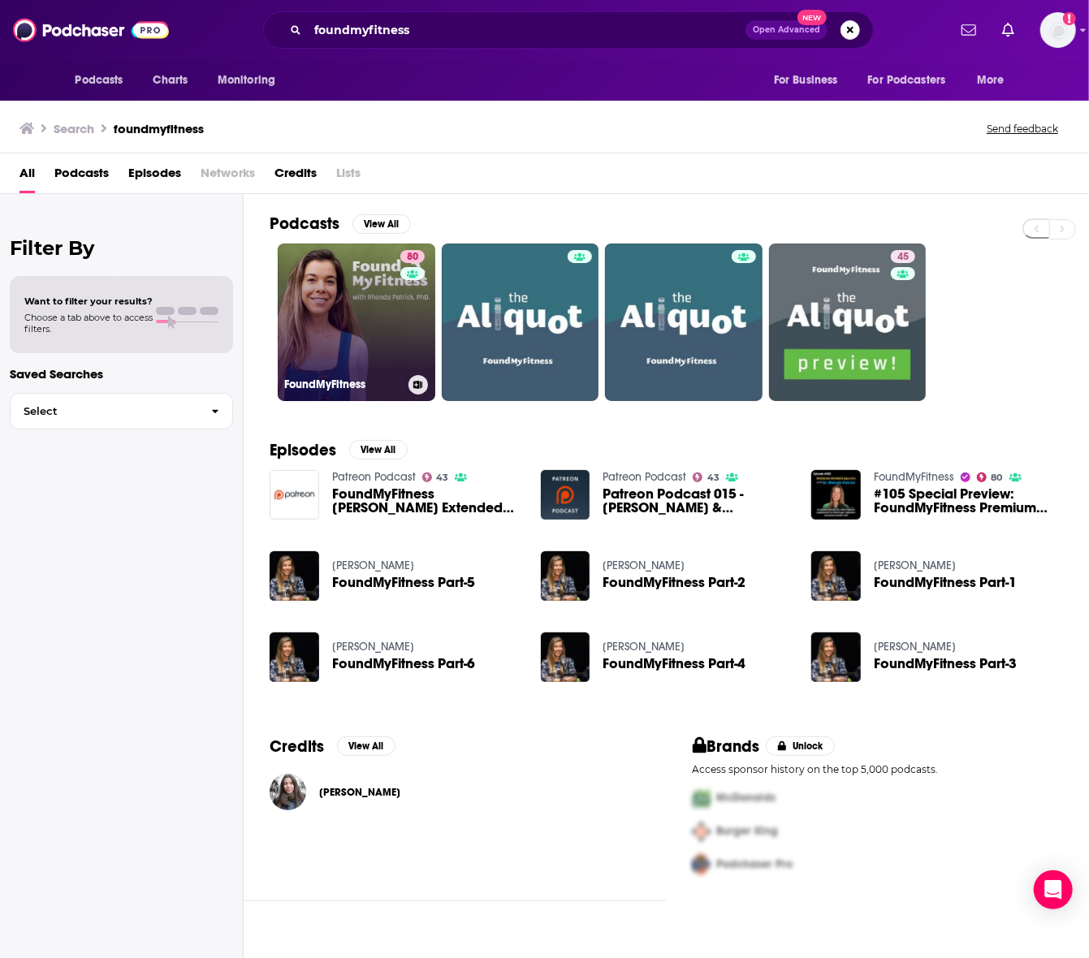
click at [312, 299] on link "80 FoundMyFitness" at bounding box center [357, 323] width 158 height 158
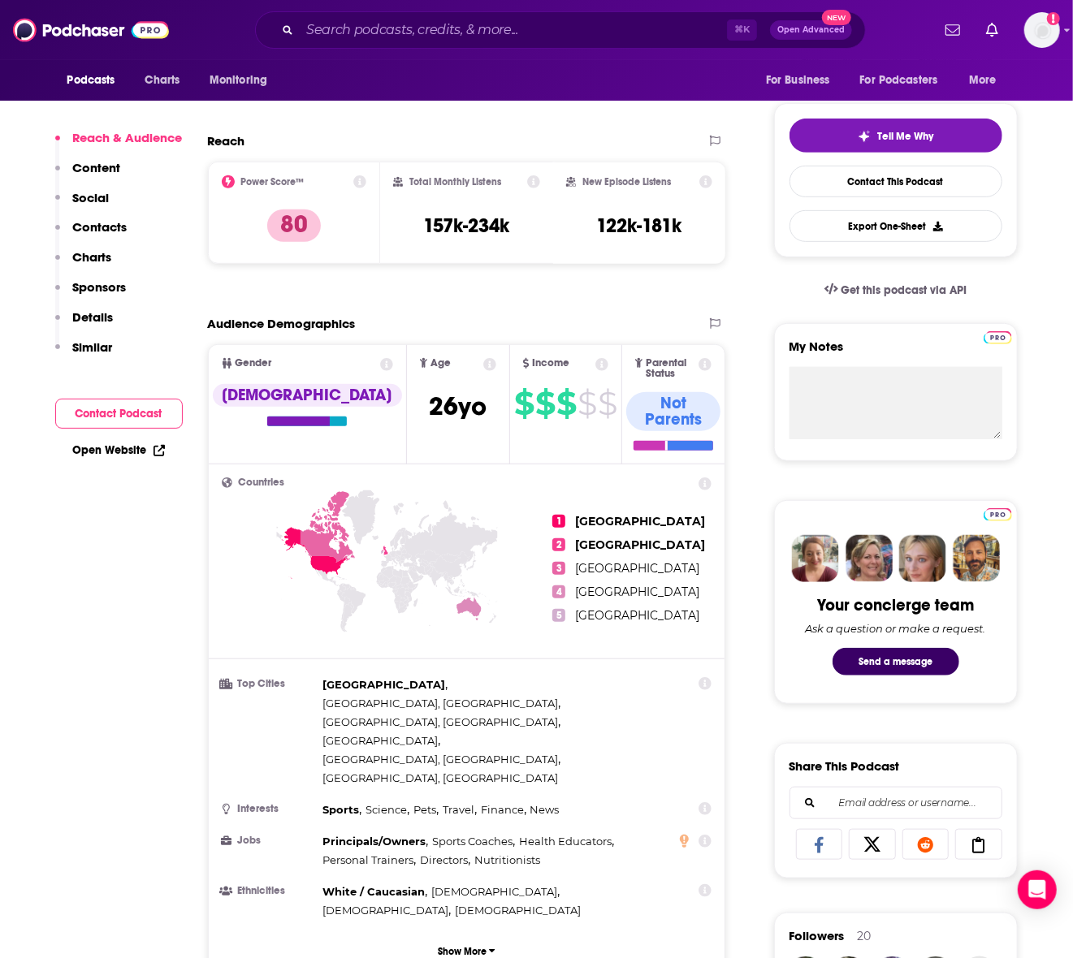
scroll to position [367, 0]
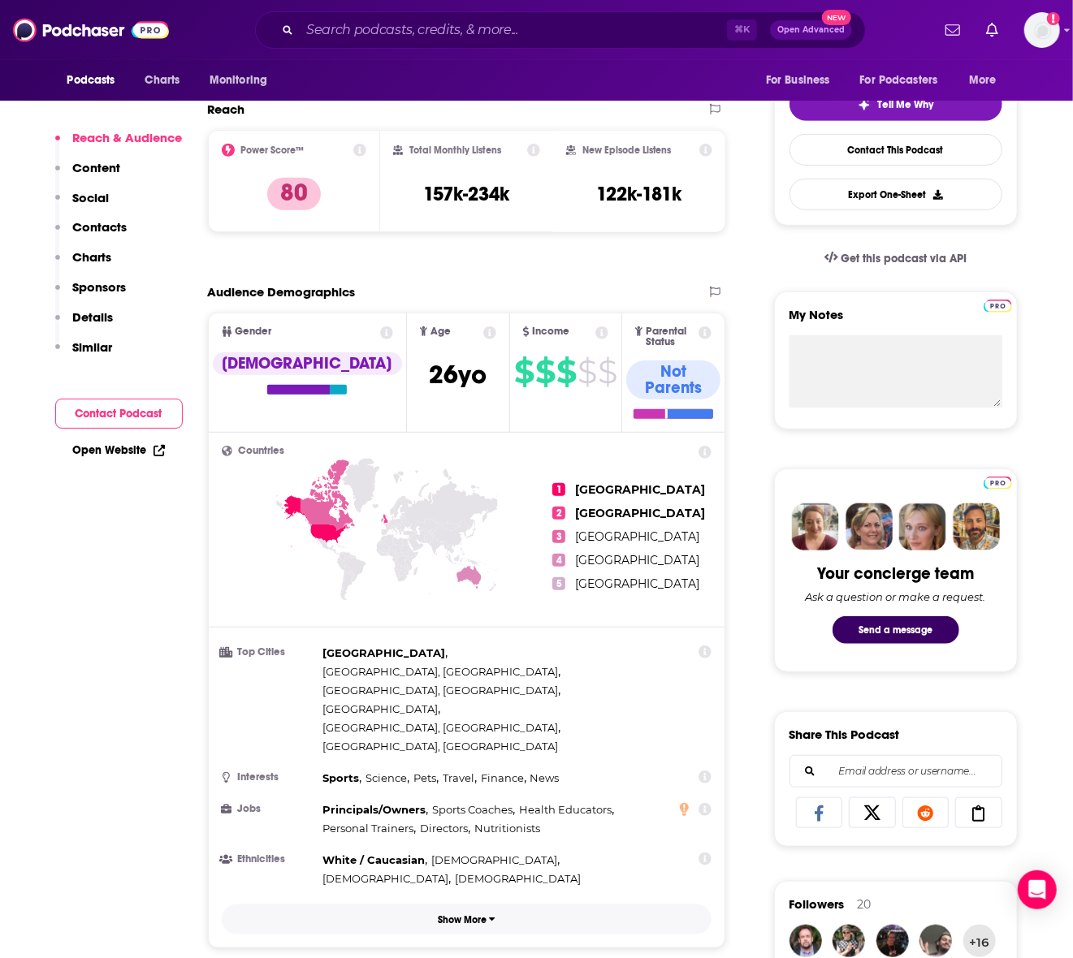
click at [443, 914] on p "Show More" at bounding box center [462, 919] width 49 height 11
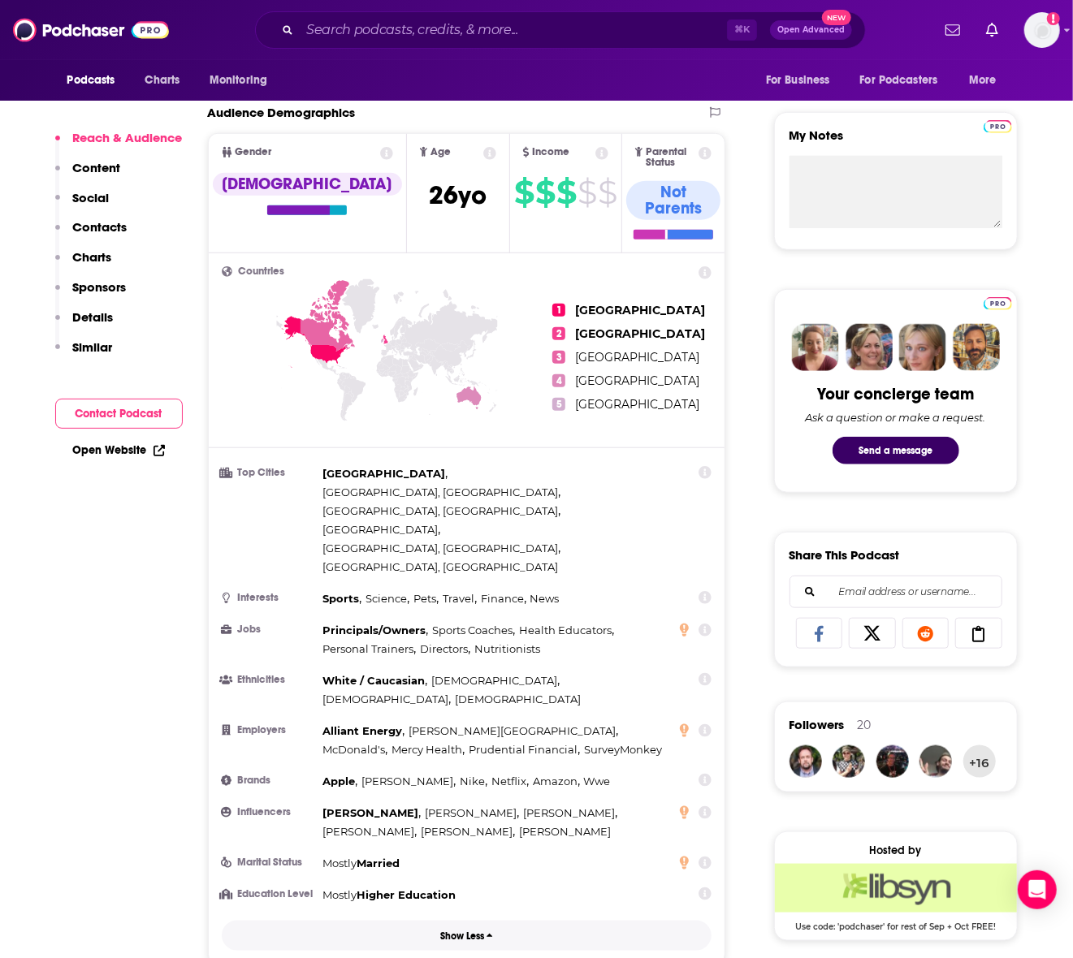
scroll to position [541, 0]
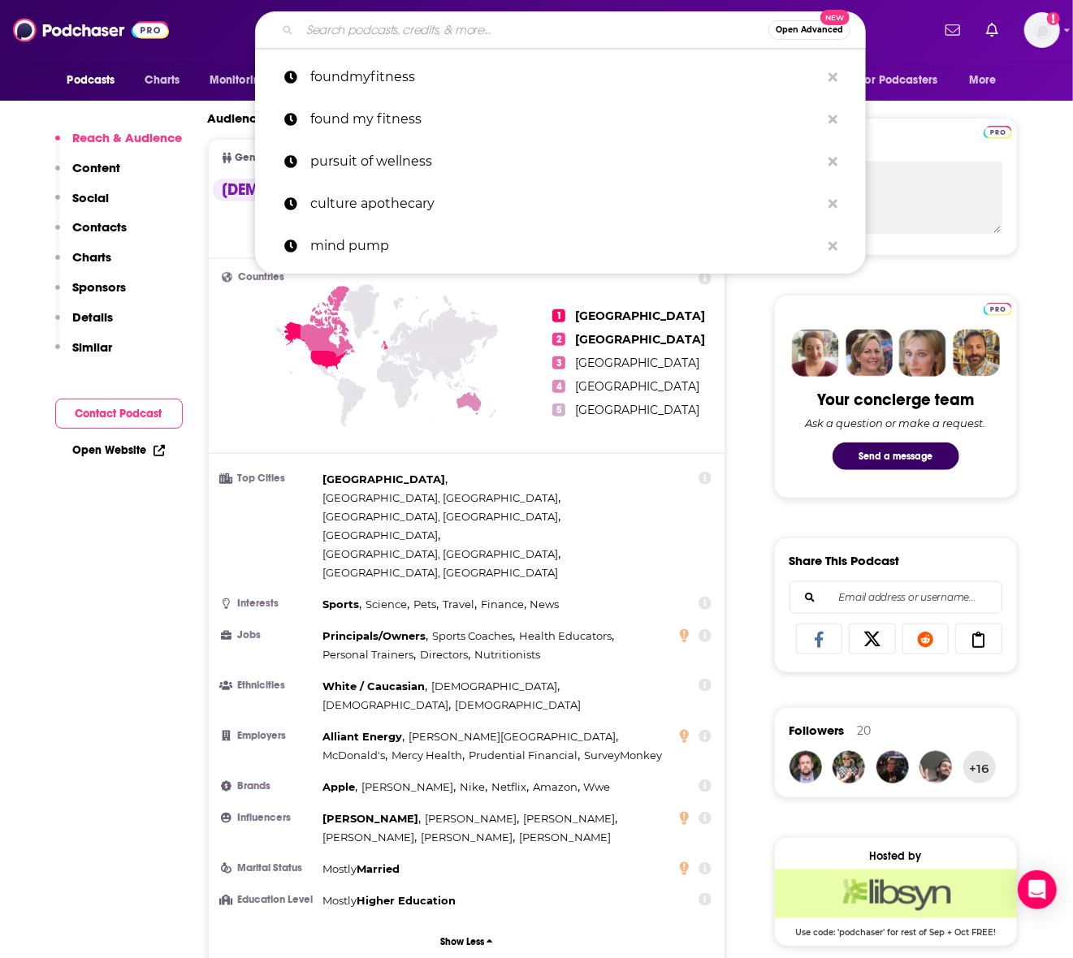
click at [378, 25] on input "Search podcasts, credits, & more..." at bounding box center [534, 30] width 469 height 26
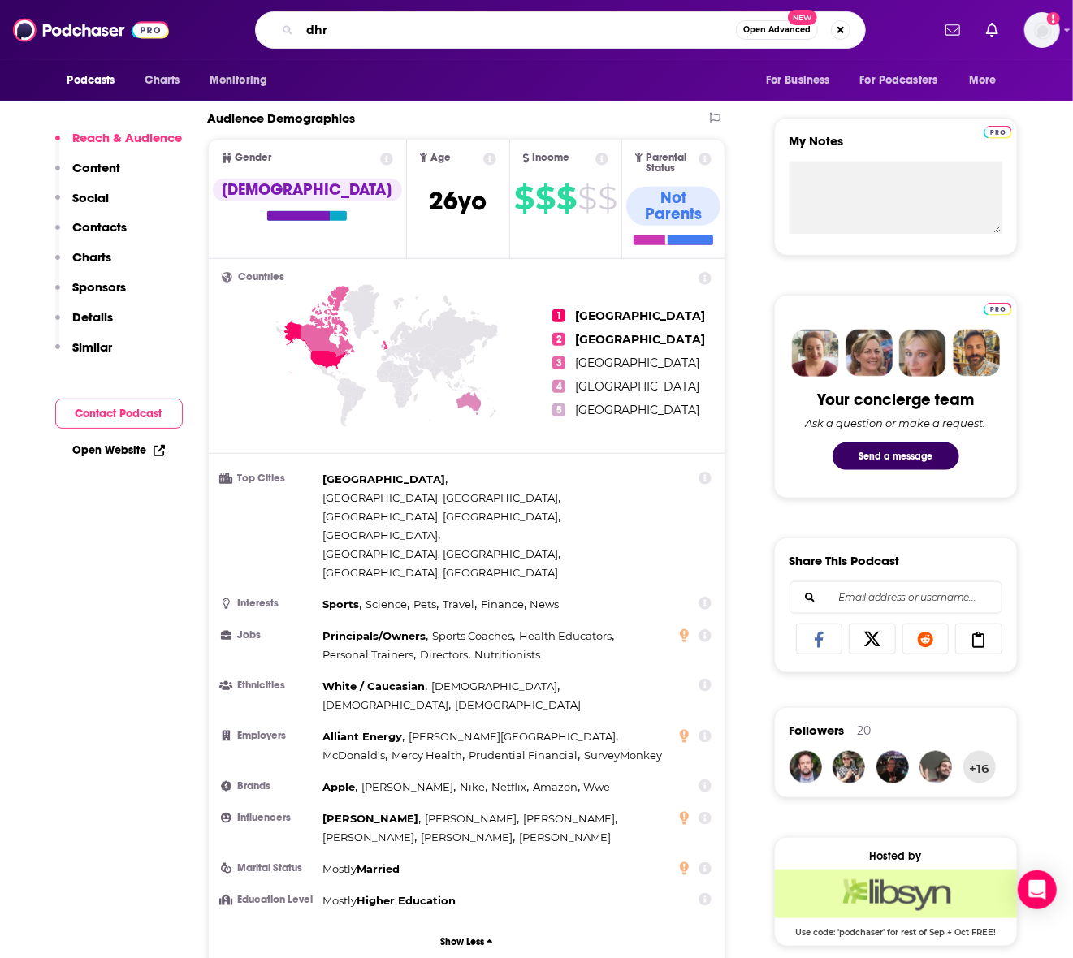
type input "dhru"
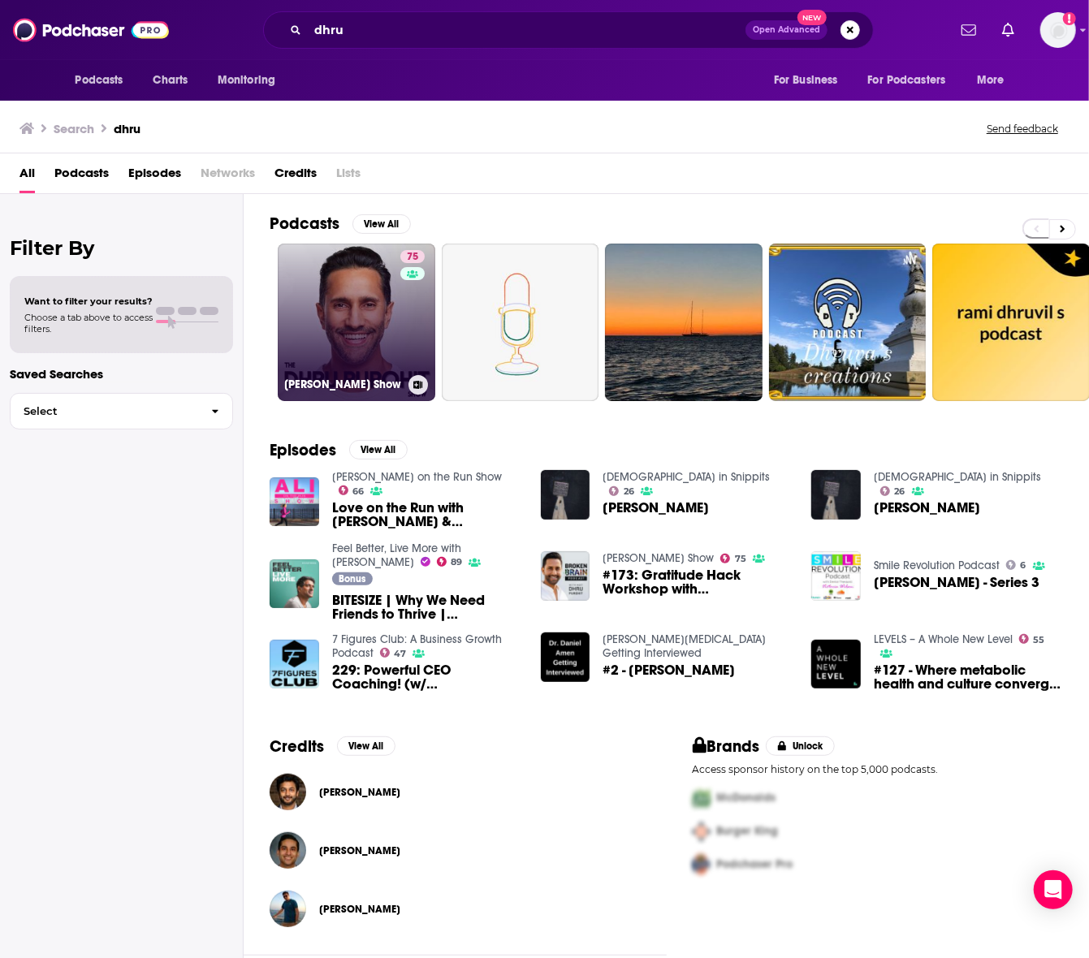
click at [377, 310] on link "75 [PERSON_NAME] Show" at bounding box center [357, 323] width 158 height 158
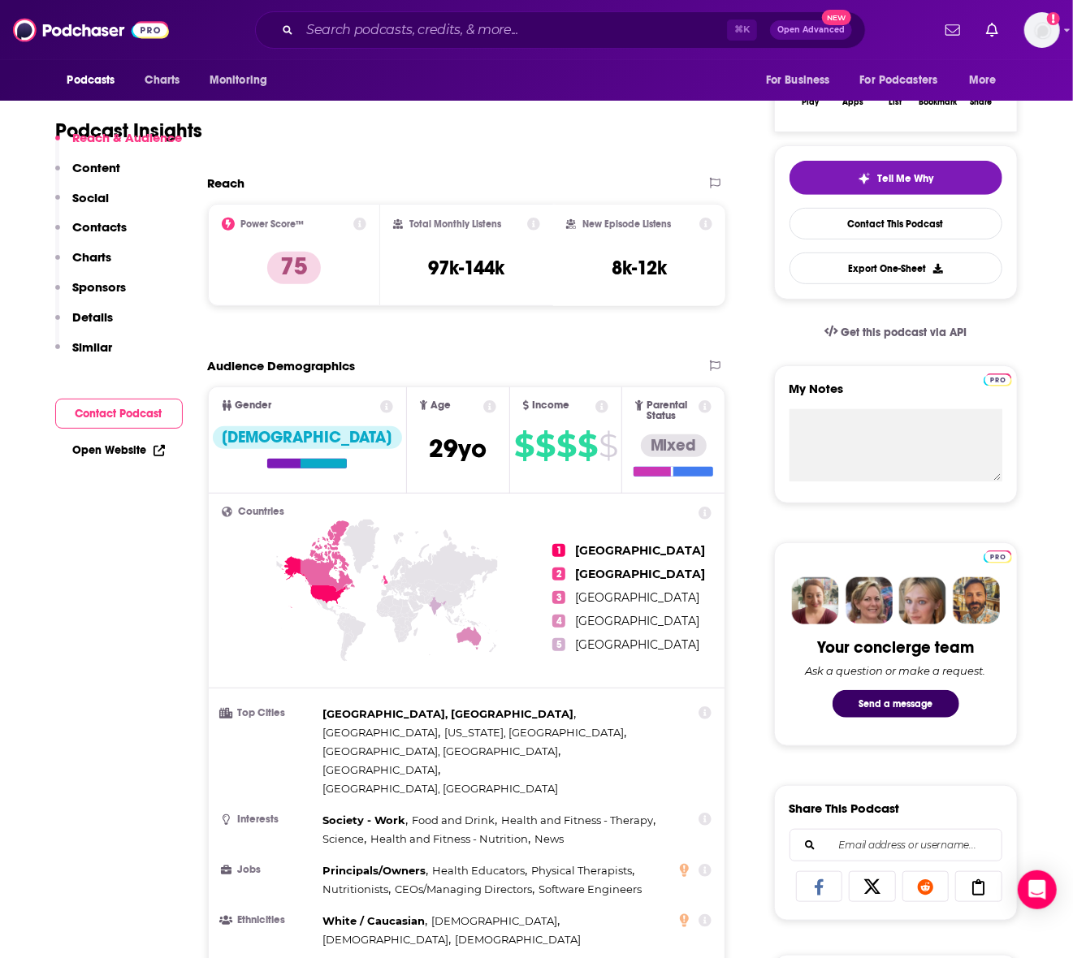
scroll to position [335, 0]
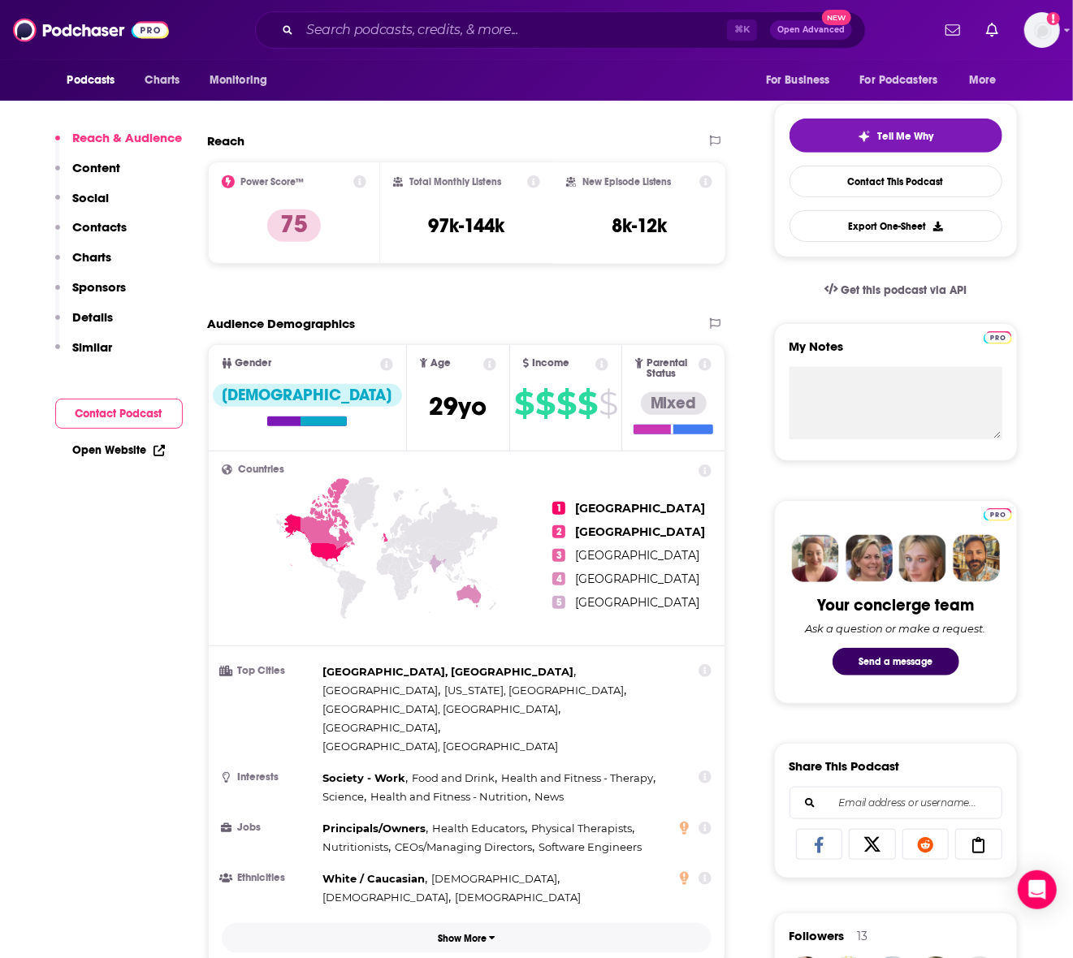
click at [449, 923] on button "Show More" at bounding box center [467, 938] width 490 height 30
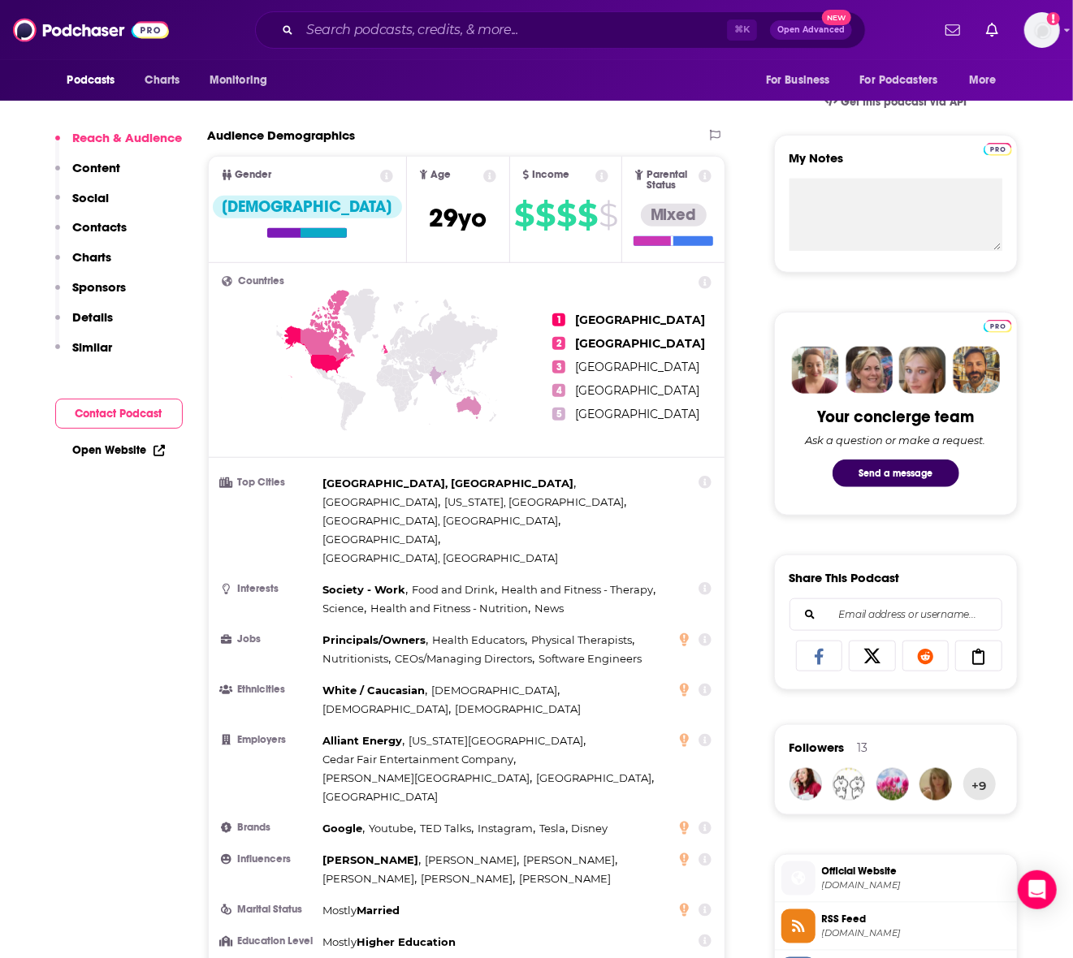
scroll to position [520, 0]
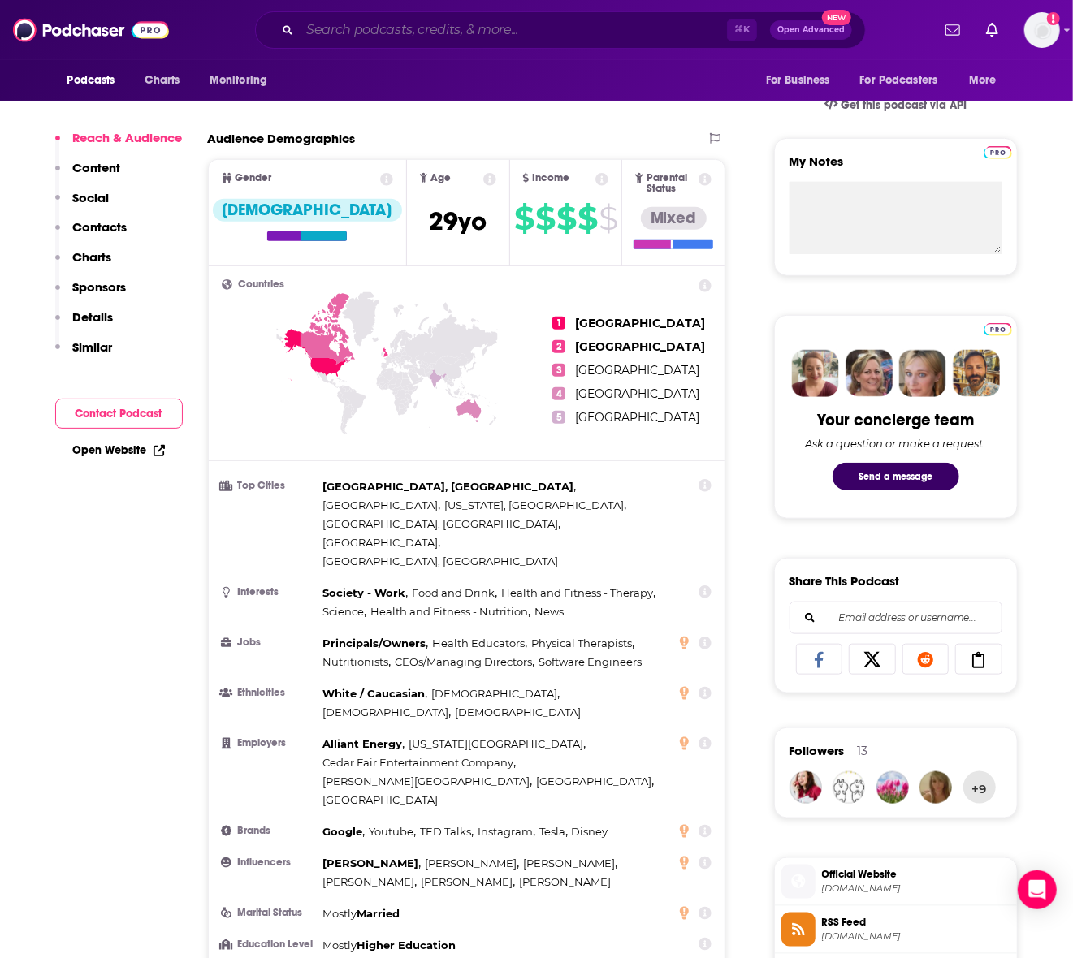
click at [397, 32] on input "Search podcasts, credits, & more..." at bounding box center [513, 30] width 427 height 26
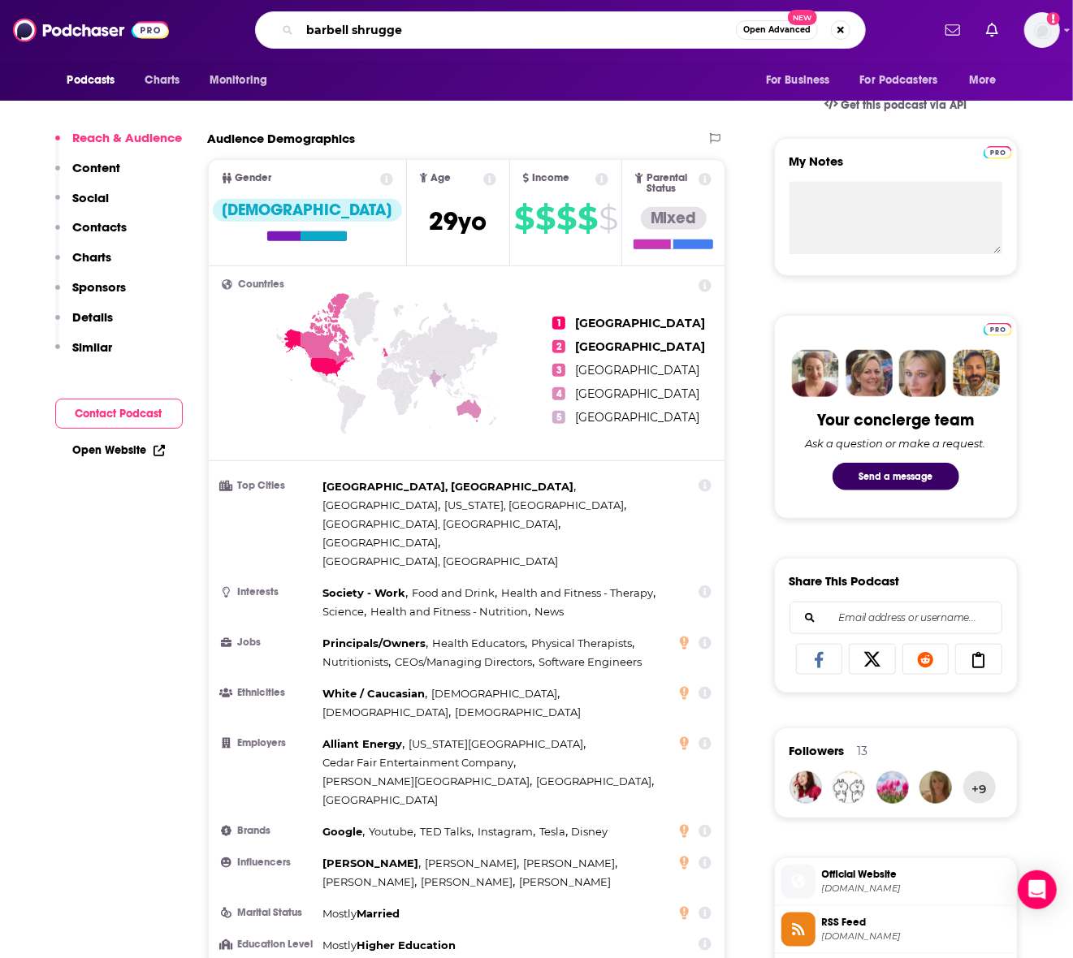
type input "barbell shrugged"
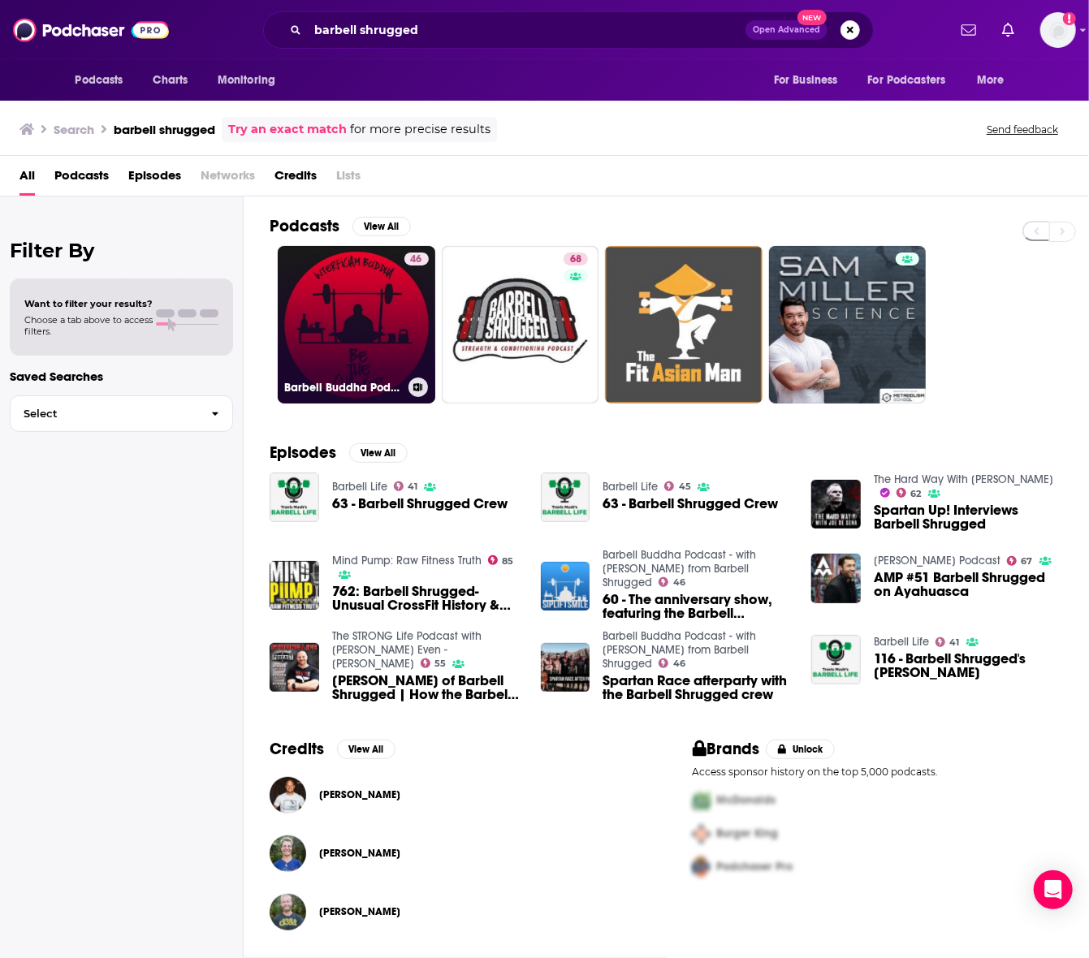
click at [402, 343] on link "46 Barbell Buddha Podcast - with [PERSON_NAME] from Barbell Shrugged" at bounding box center [357, 325] width 158 height 158
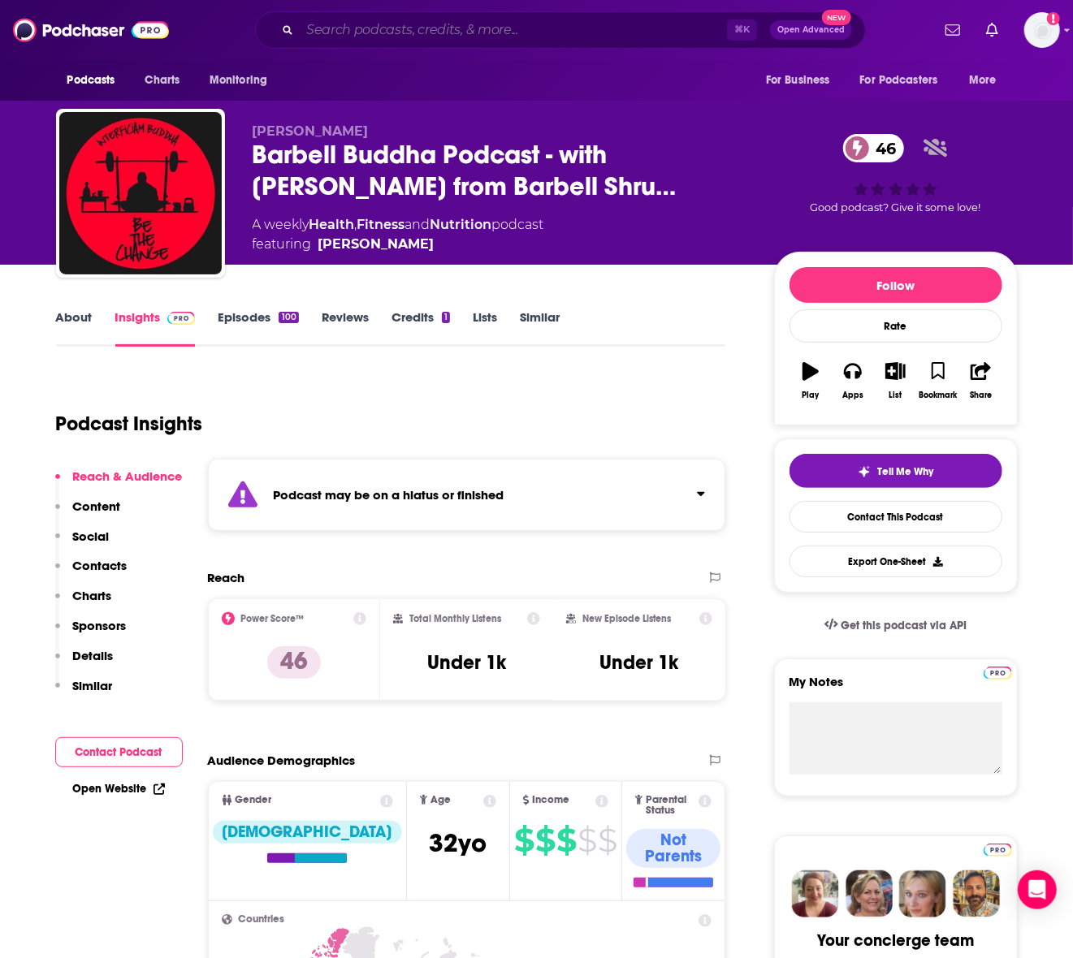
click at [381, 27] on input "Search podcasts, credits, & more..." at bounding box center [513, 30] width 427 height 26
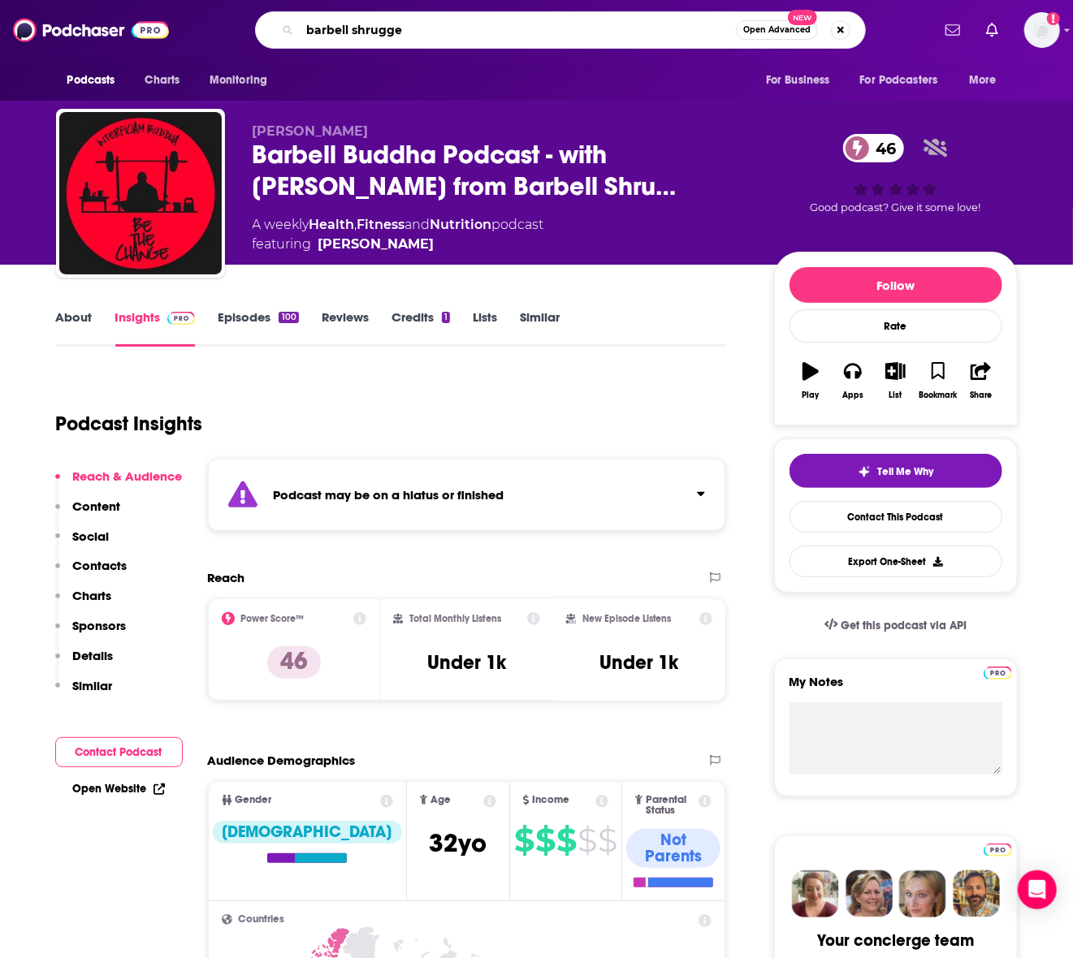
type input "barbell shrugged"
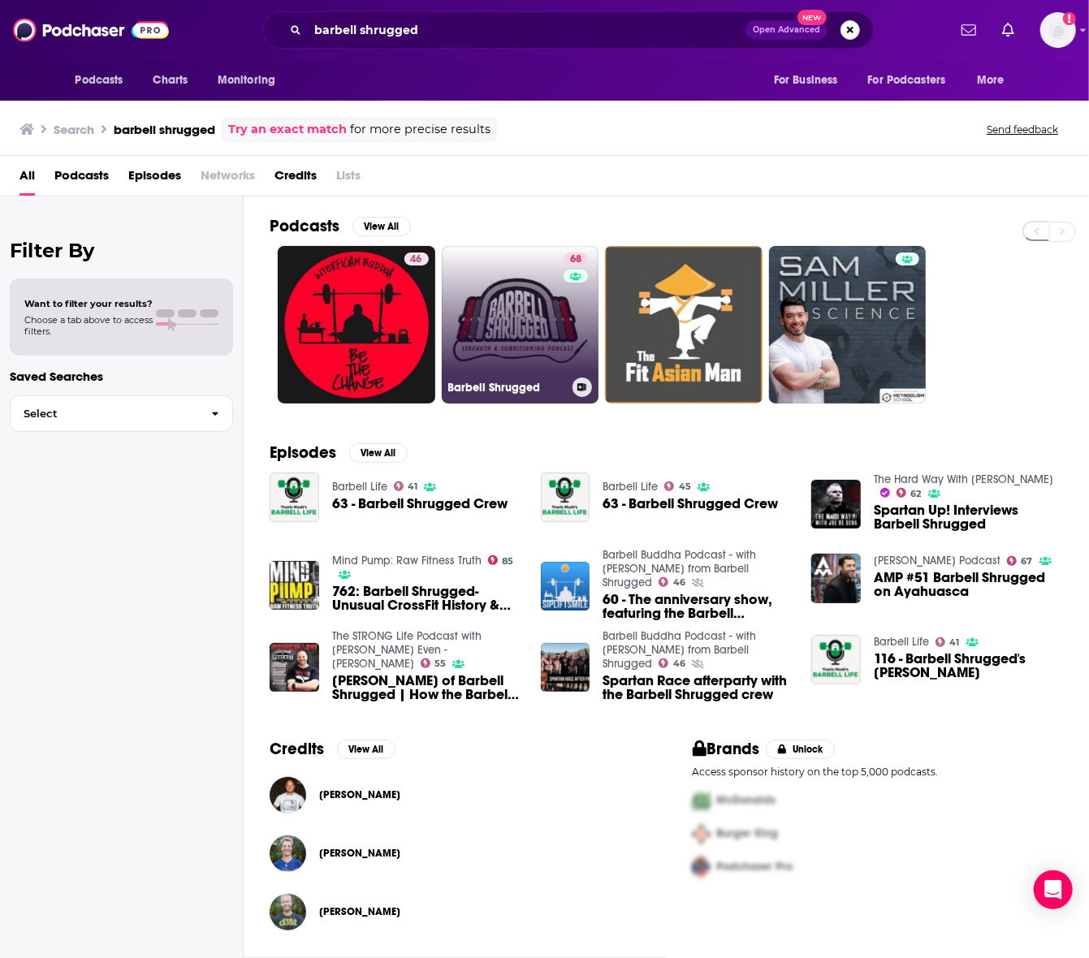
click at [476, 309] on link "68 Barbell Shrugged" at bounding box center [521, 325] width 158 height 158
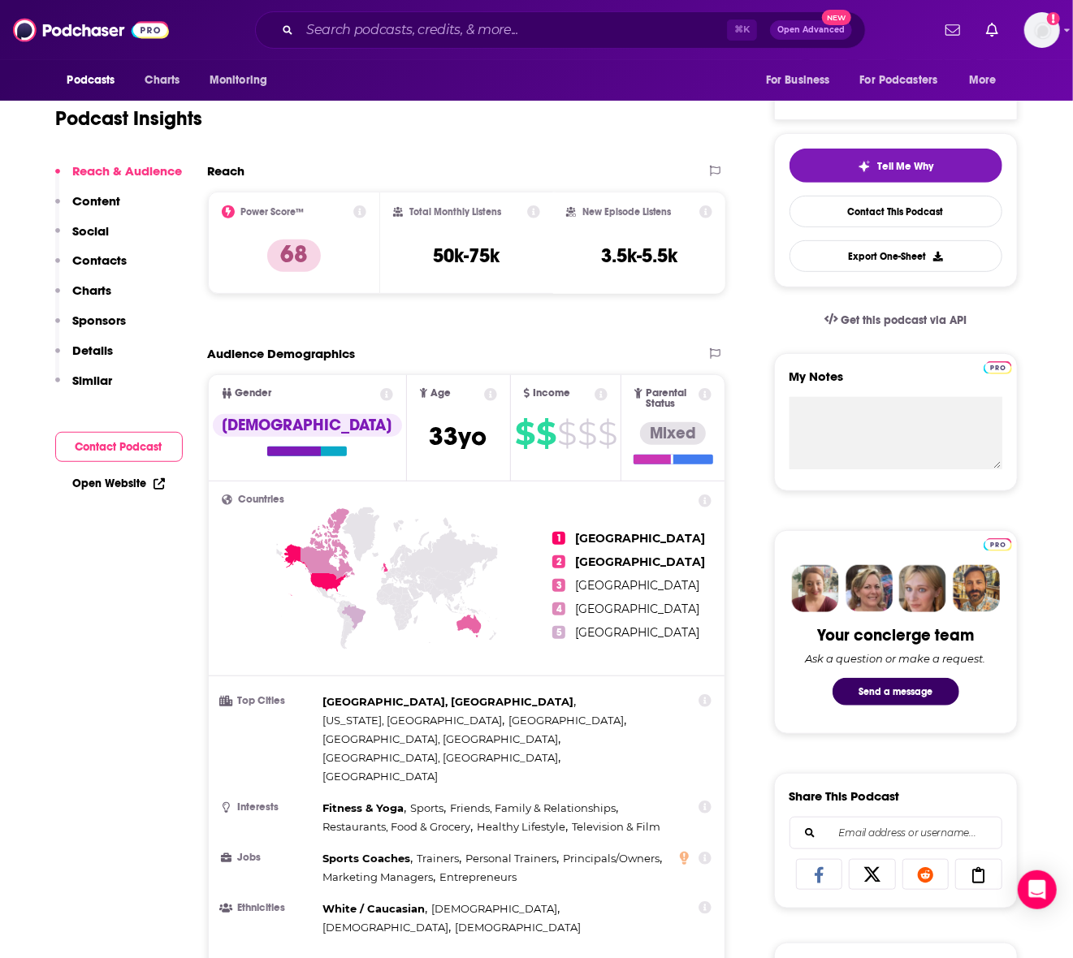
scroll to position [357, 0]
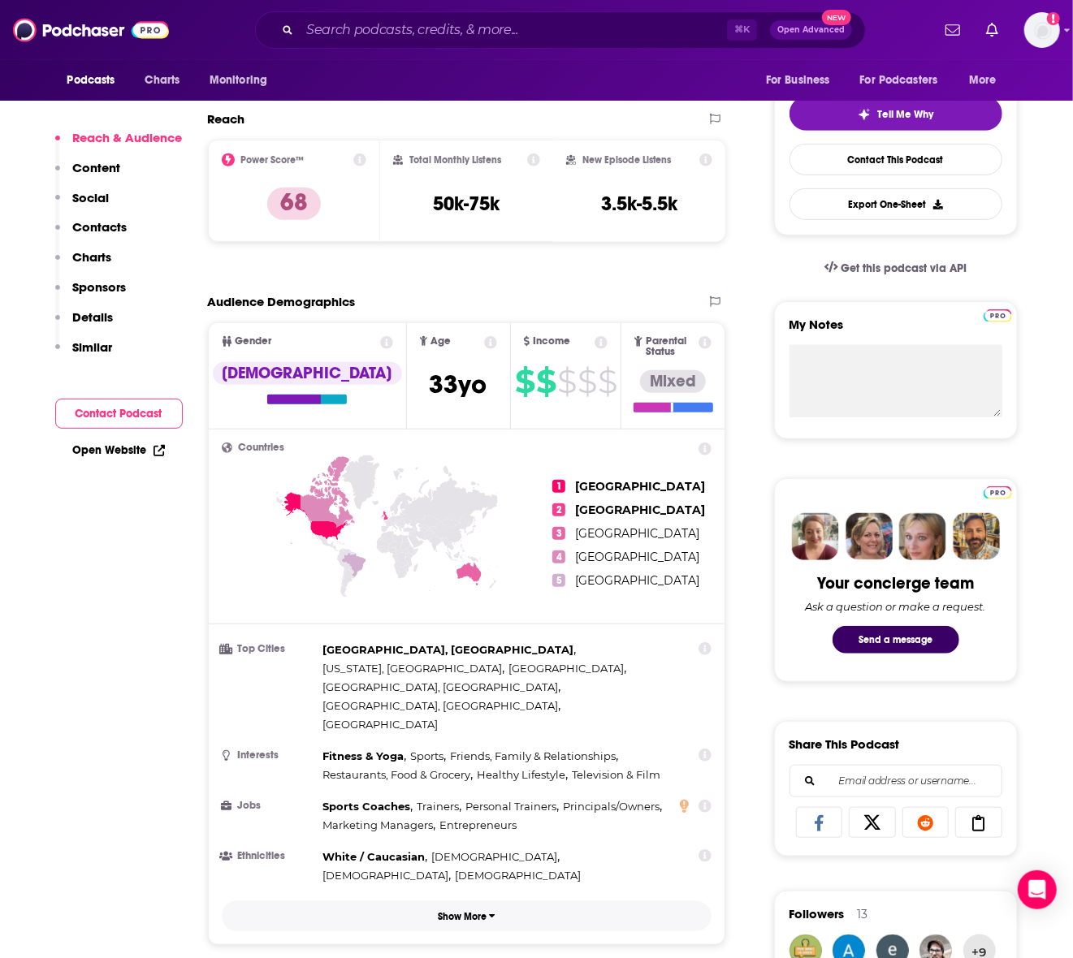
click at [440, 911] on p "Show More" at bounding box center [462, 916] width 49 height 11
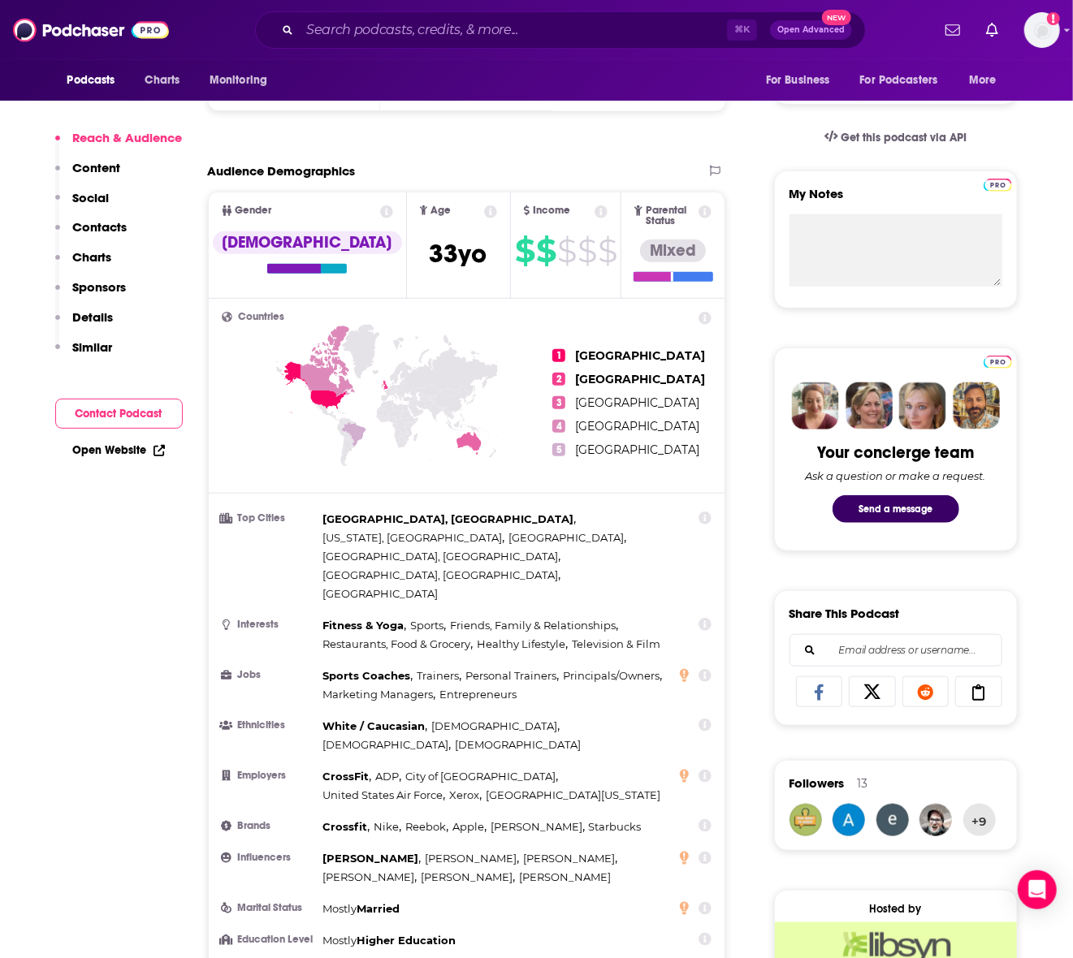
scroll to position [490, 0]
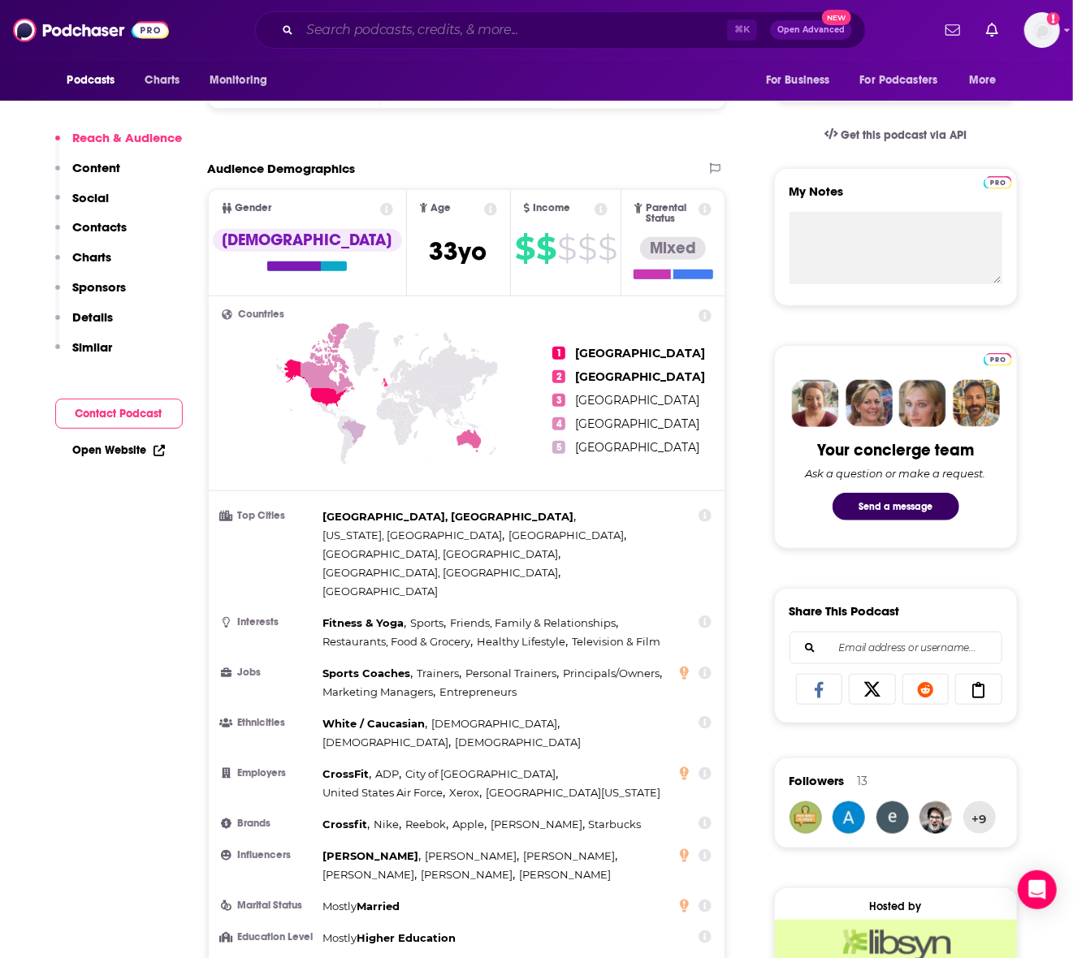
click at [391, 32] on input "Search podcasts, credits, & more..." at bounding box center [513, 30] width 427 height 26
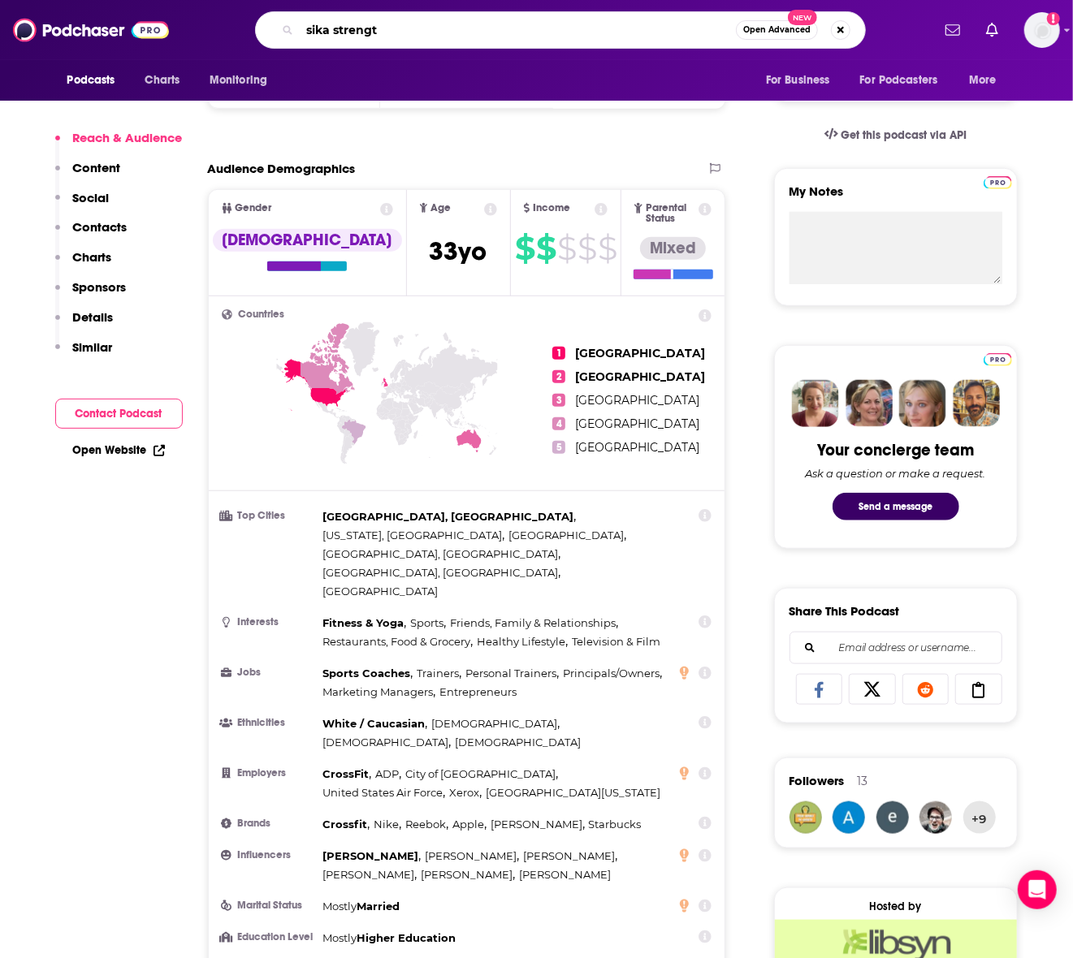
type input "sika strength"
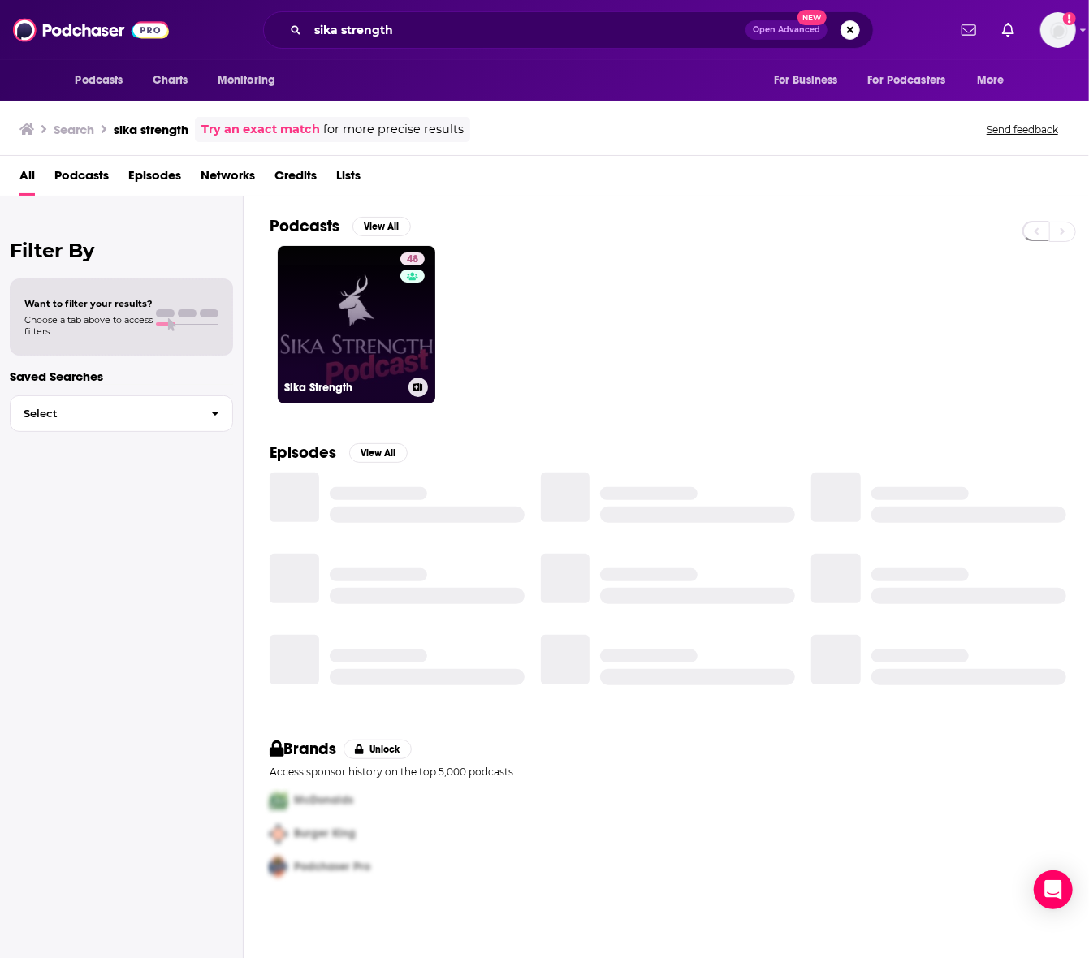
click at [326, 310] on link "48 Sika Strength" at bounding box center [357, 325] width 158 height 158
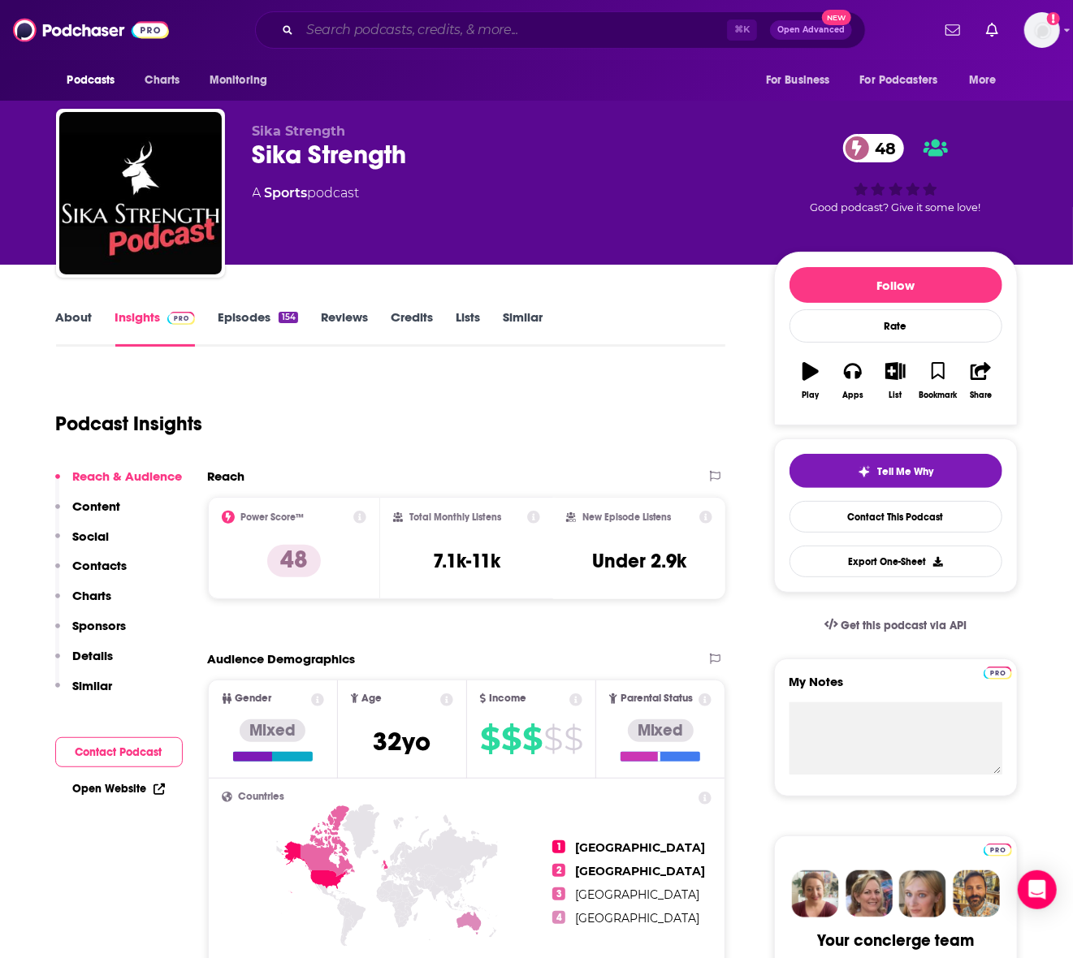
click at [317, 20] on input "Search podcasts, credits, & more..." at bounding box center [513, 30] width 427 height 26
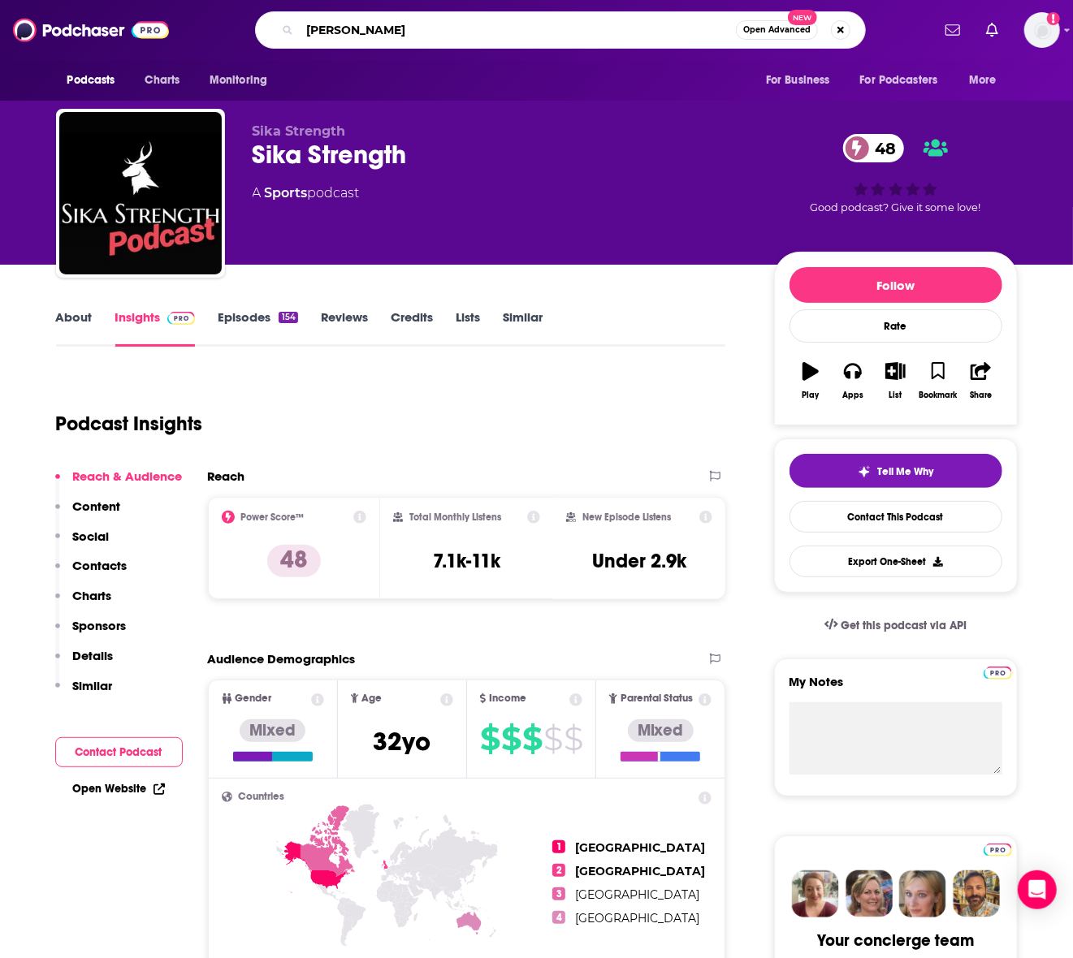
type input "[PERSON_NAME]"
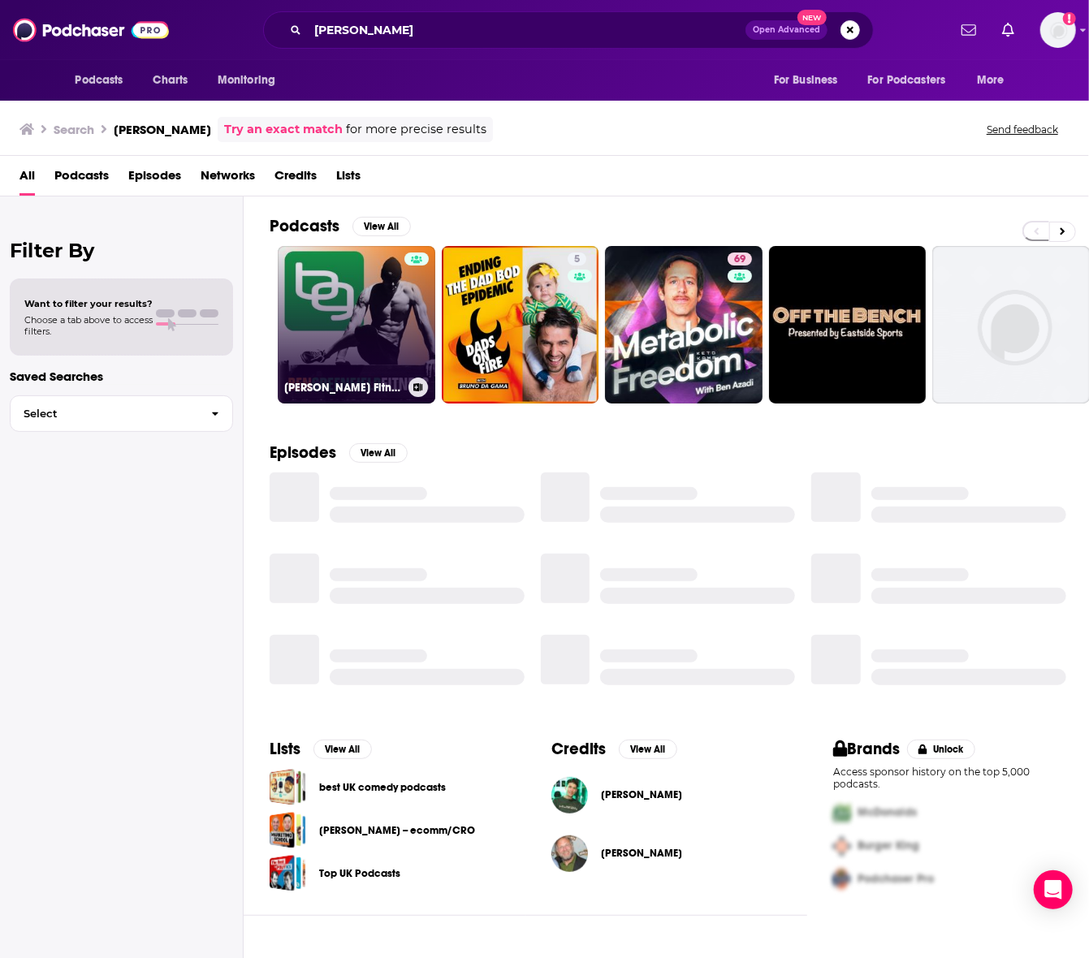
click at [352, 304] on link "[PERSON_NAME] Fitness: Diet, Fat Loss and Performance" at bounding box center [357, 325] width 158 height 158
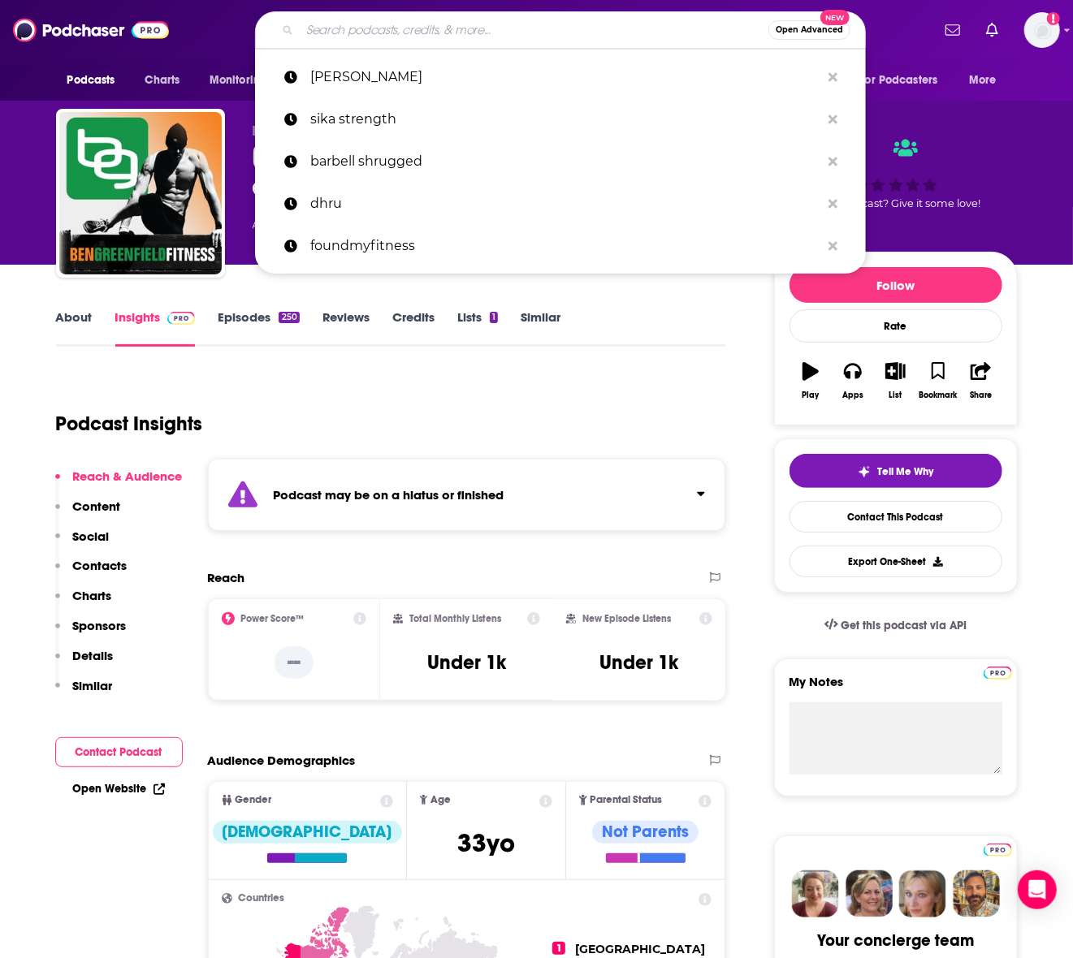
click at [313, 41] on input "Search podcasts, credits, & more..." at bounding box center [534, 30] width 469 height 26
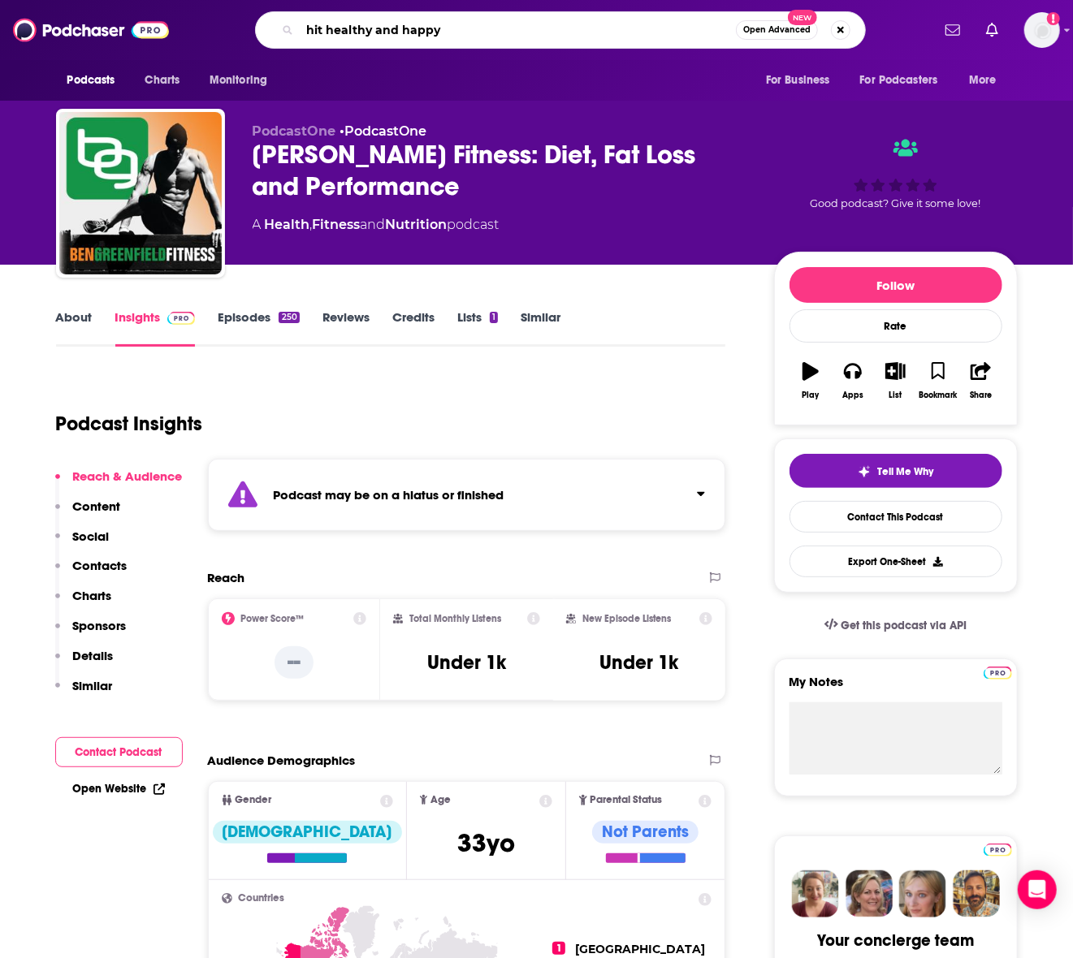
click at [371, 21] on input "hit healthy and happy" at bounding box center [518, 30] width 436 height 26
type input "[PERSON_NAME] life"
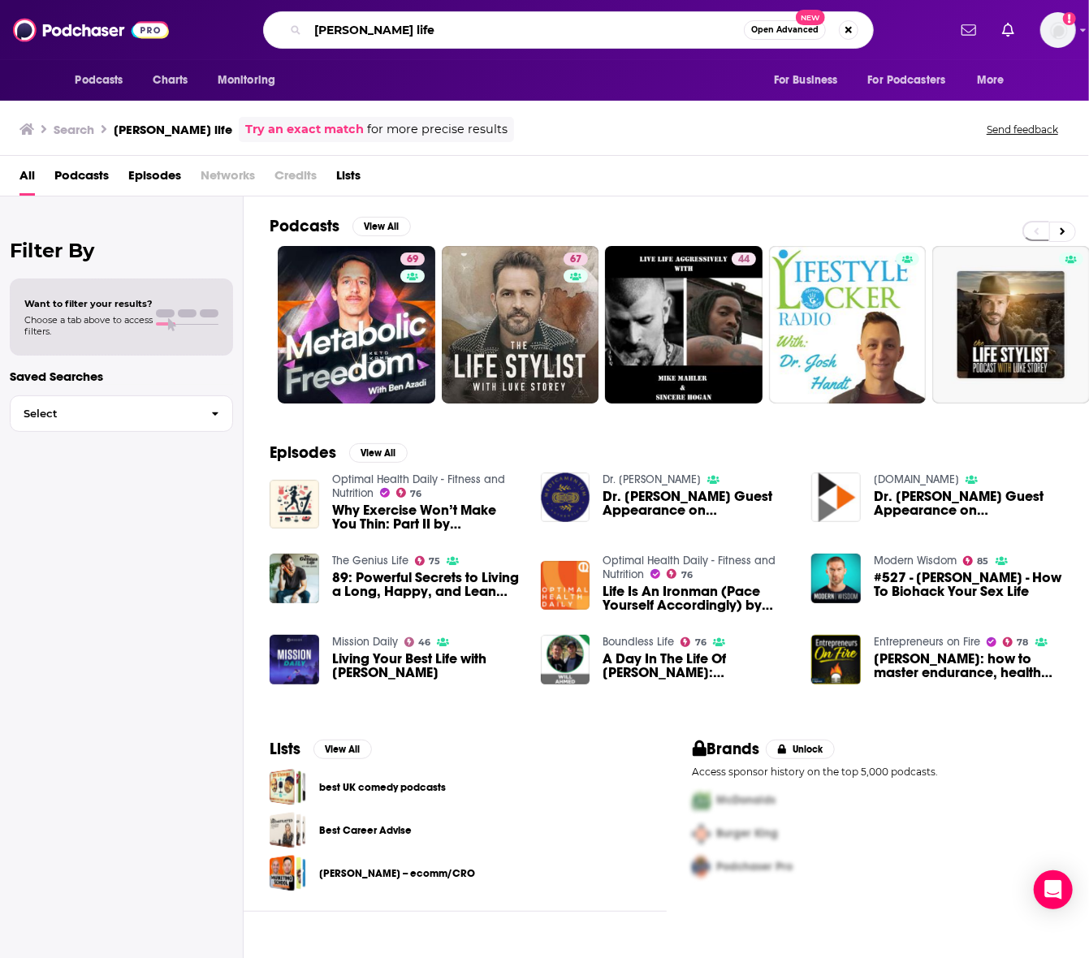
click at [435, 32] on input "[PERSON_NAME] life" at bounding box center [526, 30] width 436 height 26
click at [466, 22] on input "[PERSON_NAME] life" at bounding box center [526, 30] width 436 height 26
type input "boundless life"
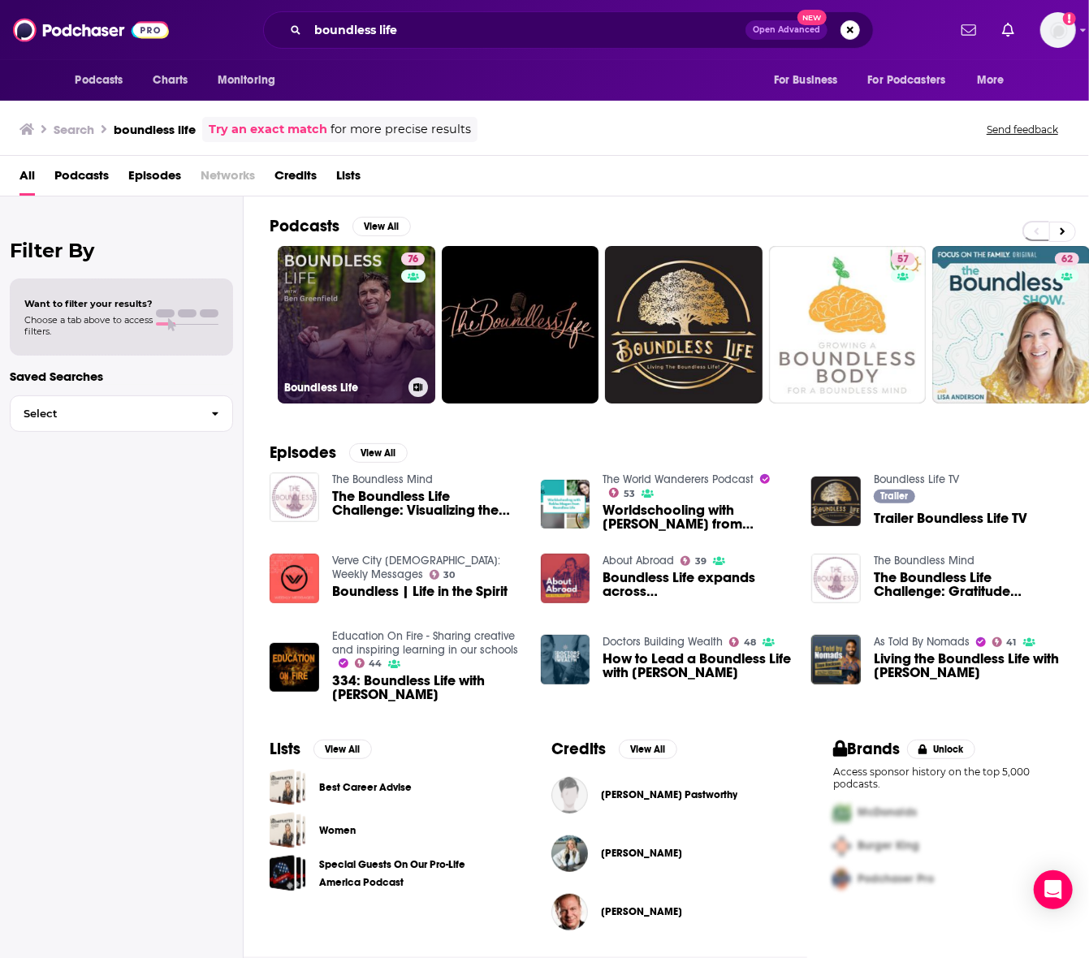
click at [354, 265] on link "76 Boundless Life" at bounding box center [357, 325] width 158 height 158
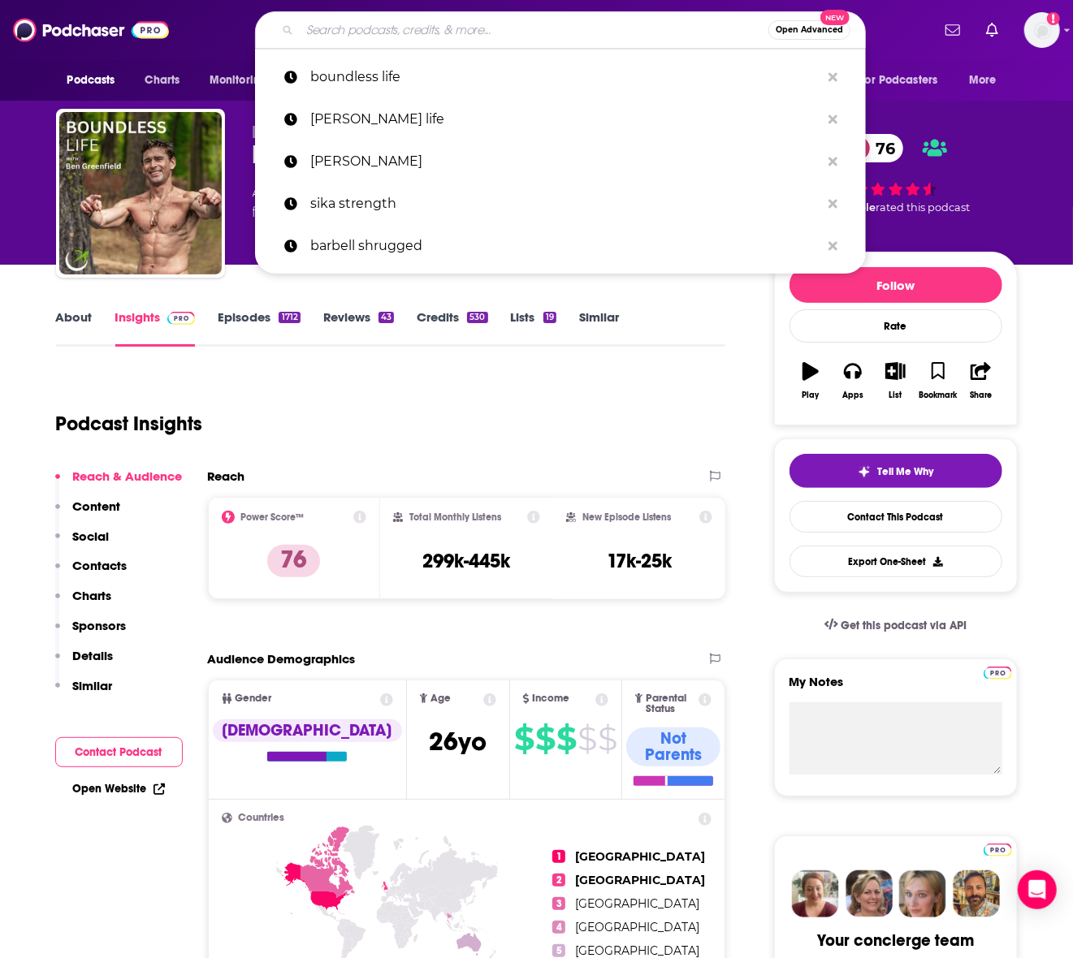
click at [398, 18] on input "Search podcasts, credits, & more..." at bounding box center [534, 30] width 469 height 26
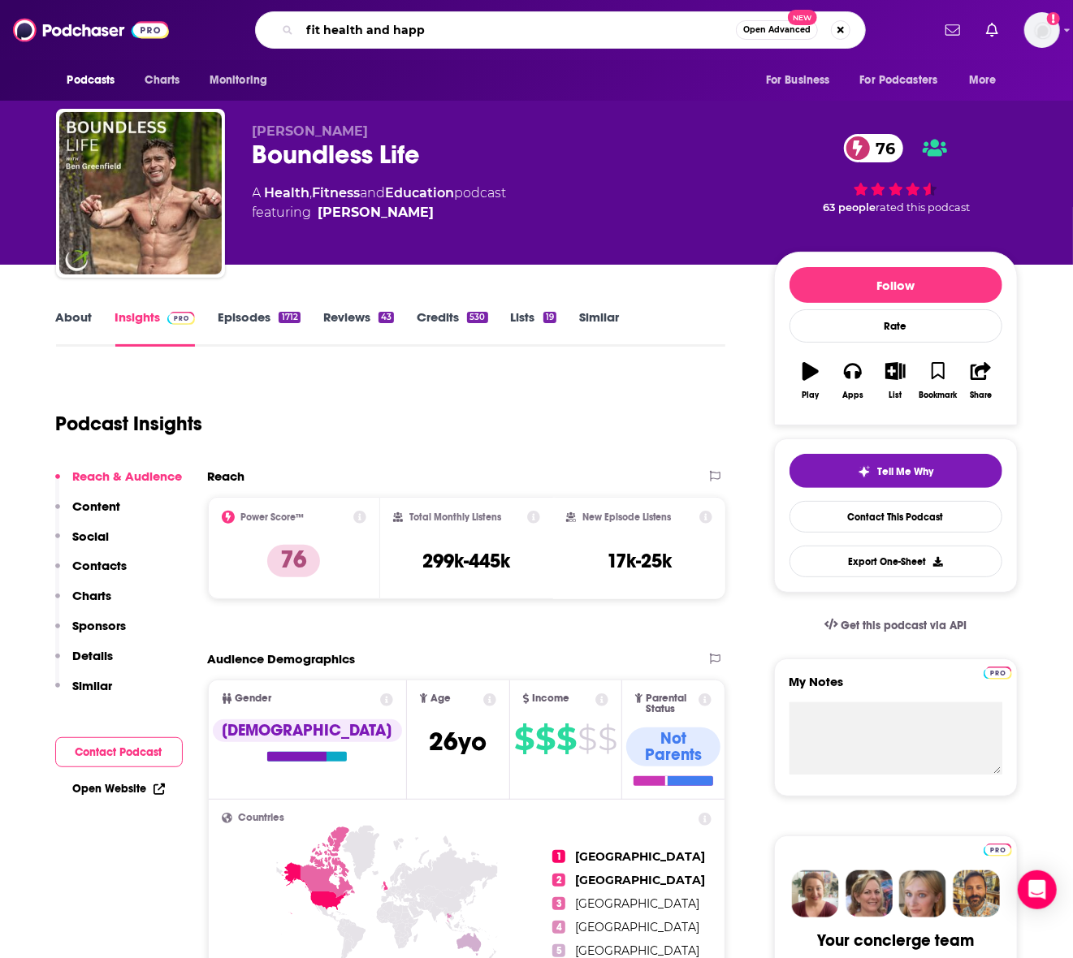
type input "fit health and happy"
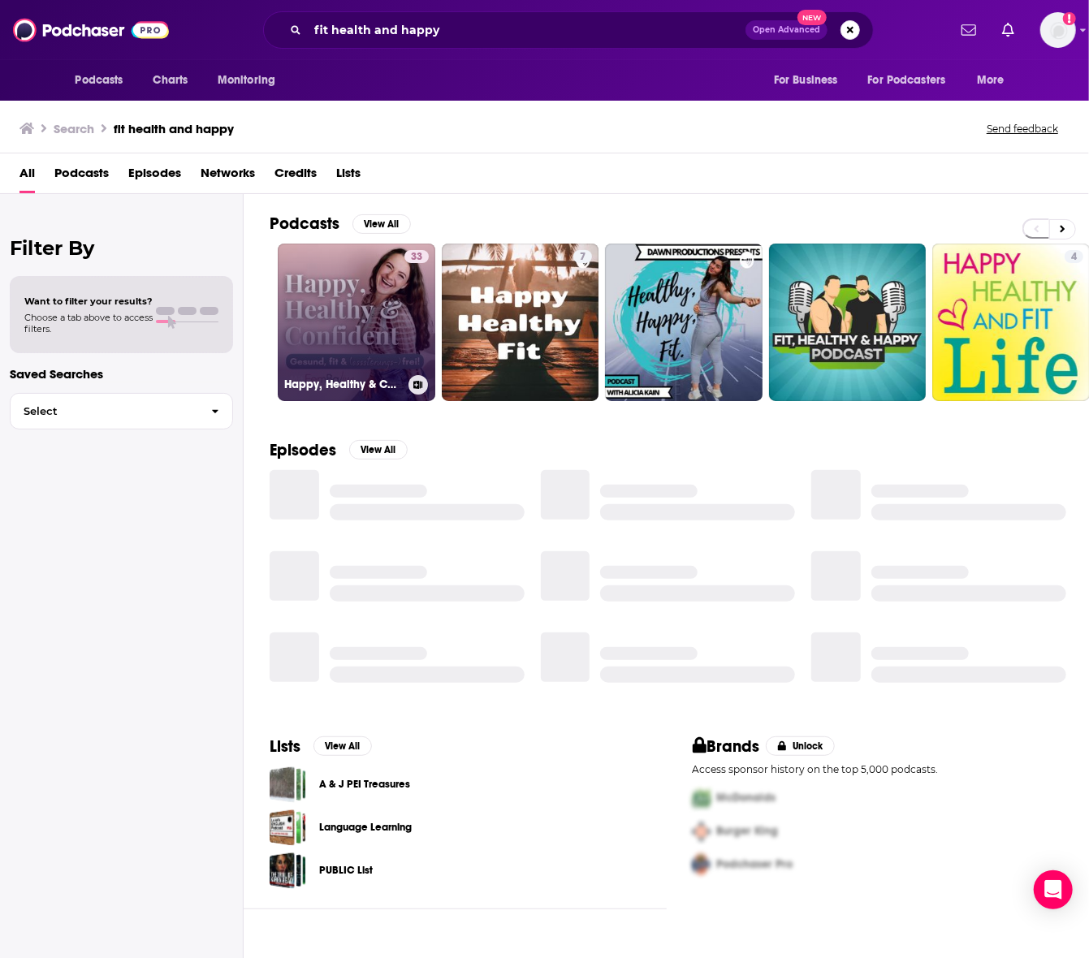
click at [327, 292] on link "33 Happy, Healthy & Confident - gesund, fit & (essstörungs-)frei mit FemBaLina" at bounding box center [357, 323] width 158 height 158
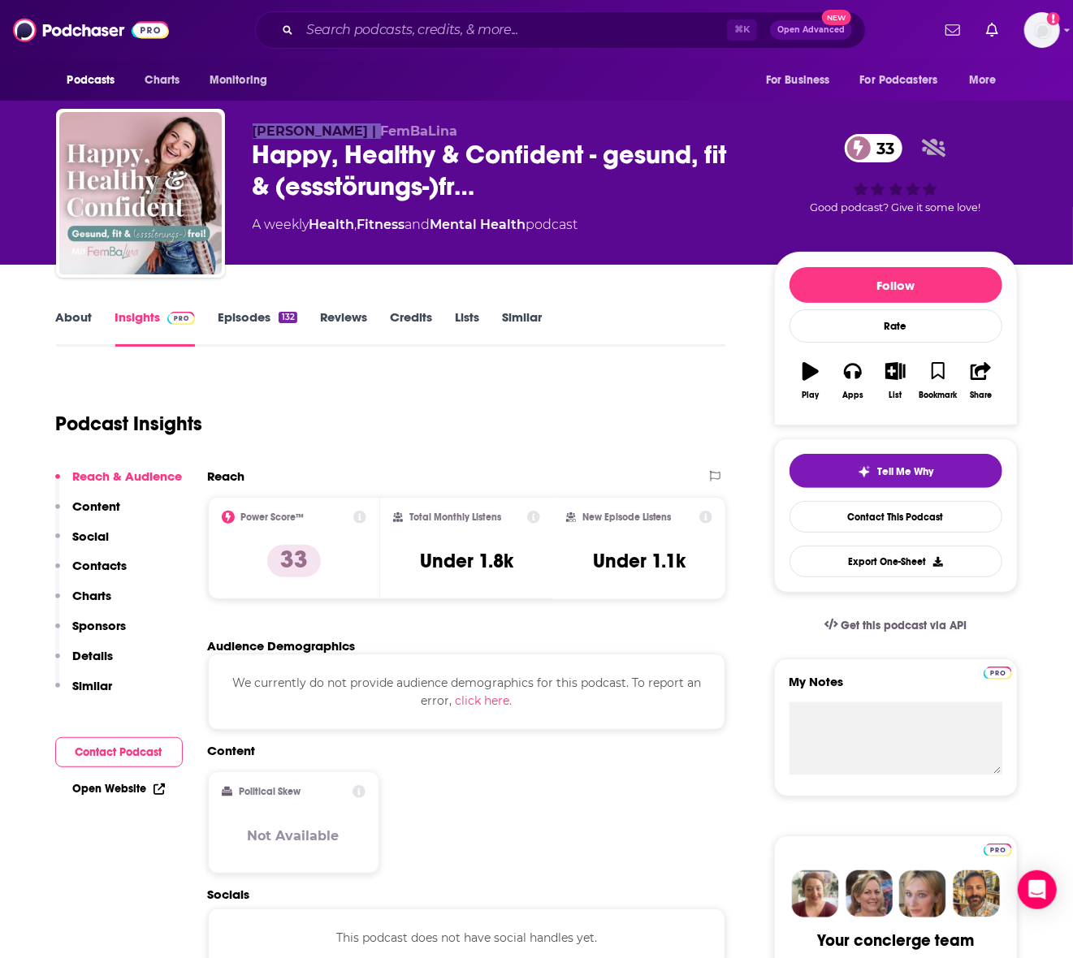
drag, startPoint x: 382, startPoint y: 132, endPoint x: 253, endPoint y: 131, distance: 129.9
click at [253, 131] on p "[PERSON_NAME] | FemBaLina" at bounding box center [500, 130] width 495 height 15
copy span "[PERSON_NAME] | FemBaLina"
click at [351, 28] on input "Search podcasts, credits, & more..." at bounding box center [513, 30] width 427 height 26
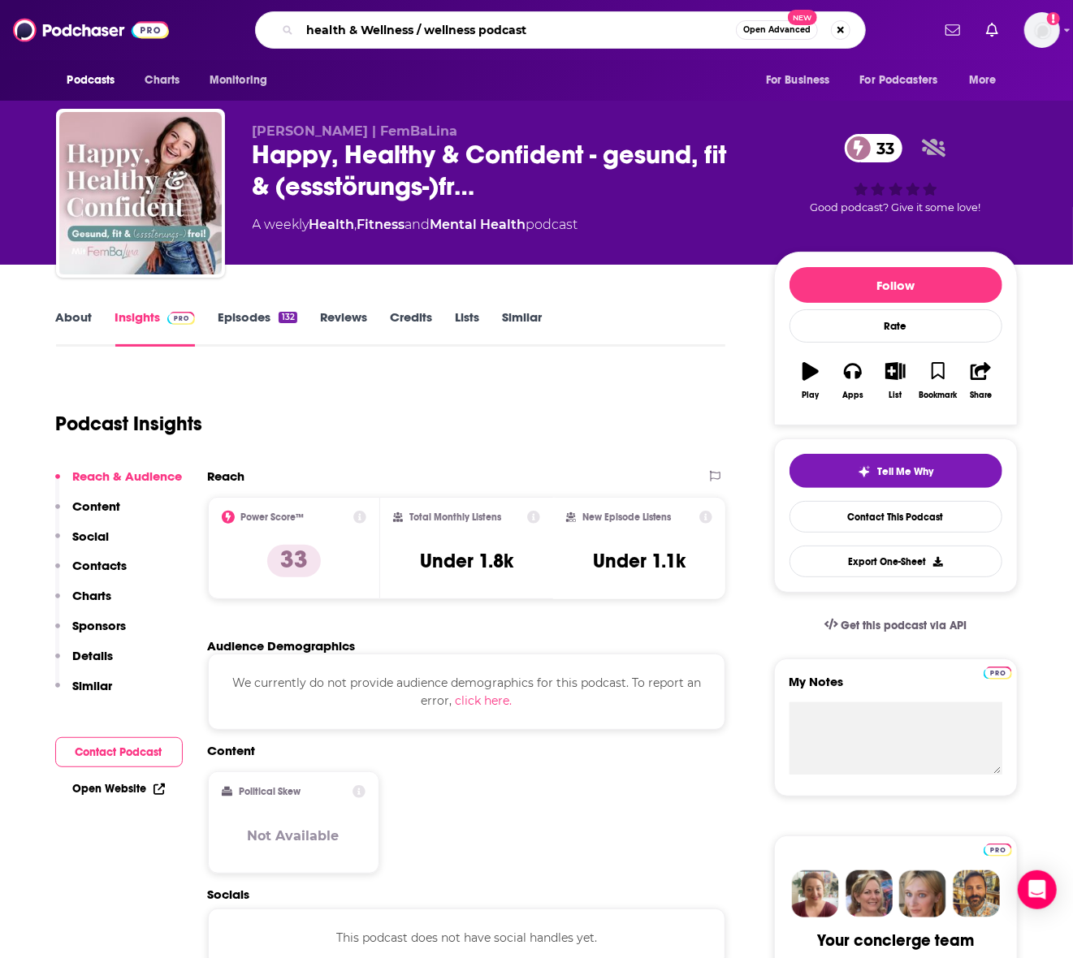
type input "health & Wellness / wellness podcasts"
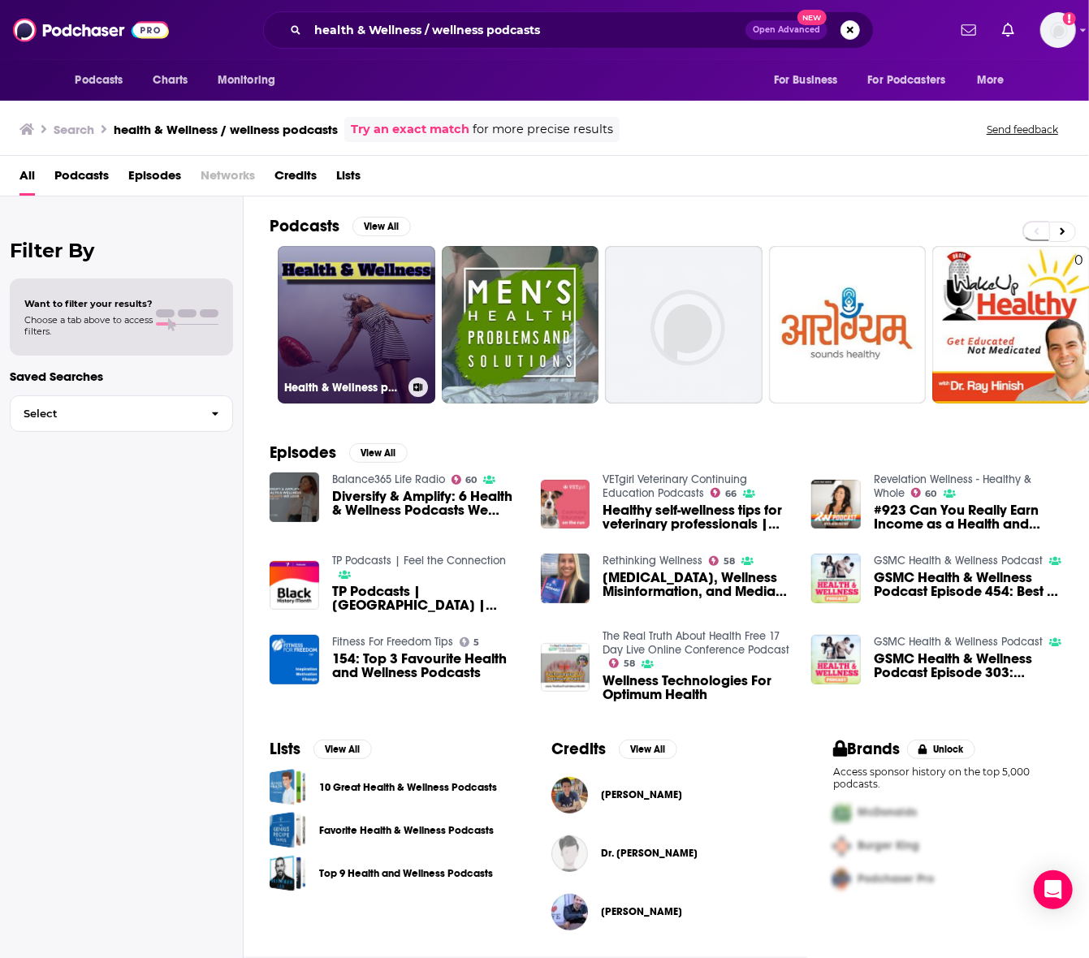
click at [371, 261] on link "Health & Wellness podcasts" at bounding box center [357, 325] width 158 height 158
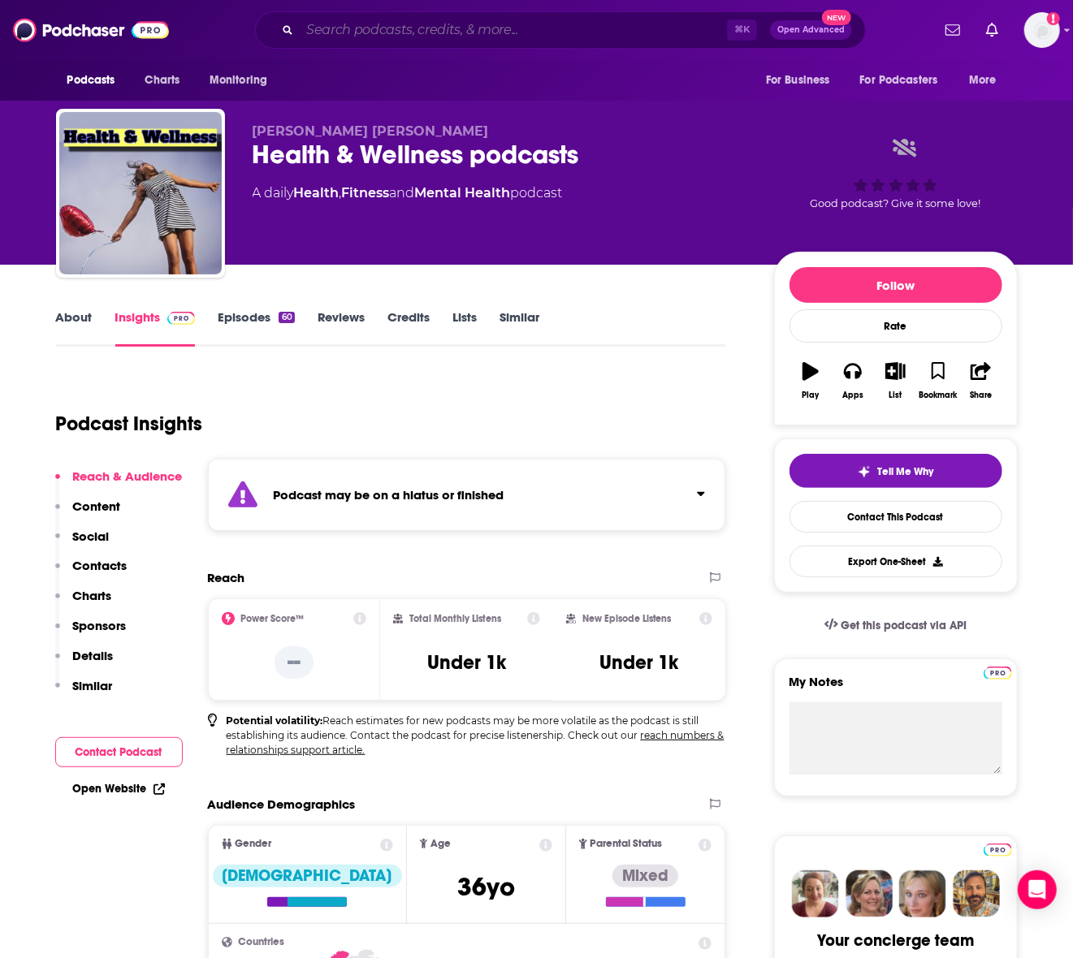
click at [372, 32] on input "Search podcasts, credits, & more..." at bounding box center [513, 30] width 427 height 26
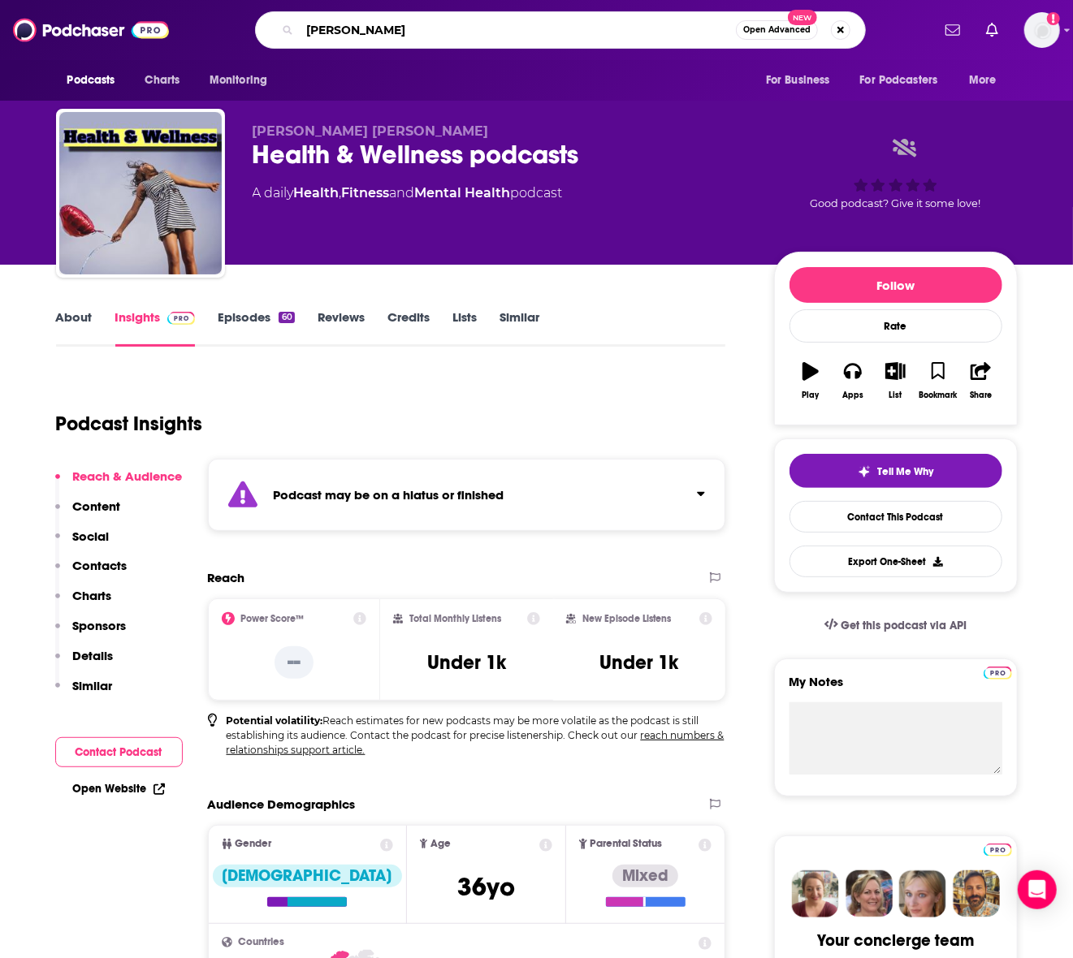
type input "[PERSON_NAME]"
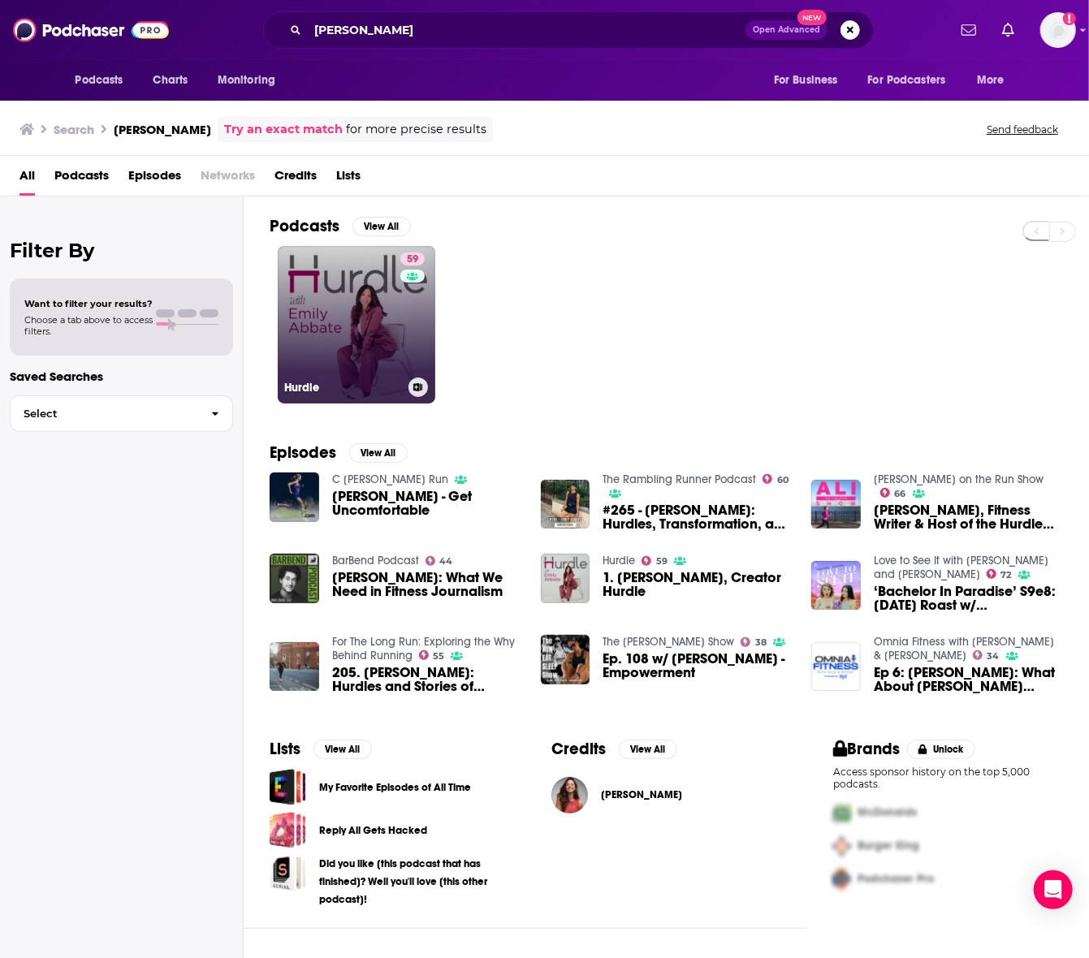
click at [350, 317] on link "59 Hurdle" at bounding box center [357, 325] width 158 height 158
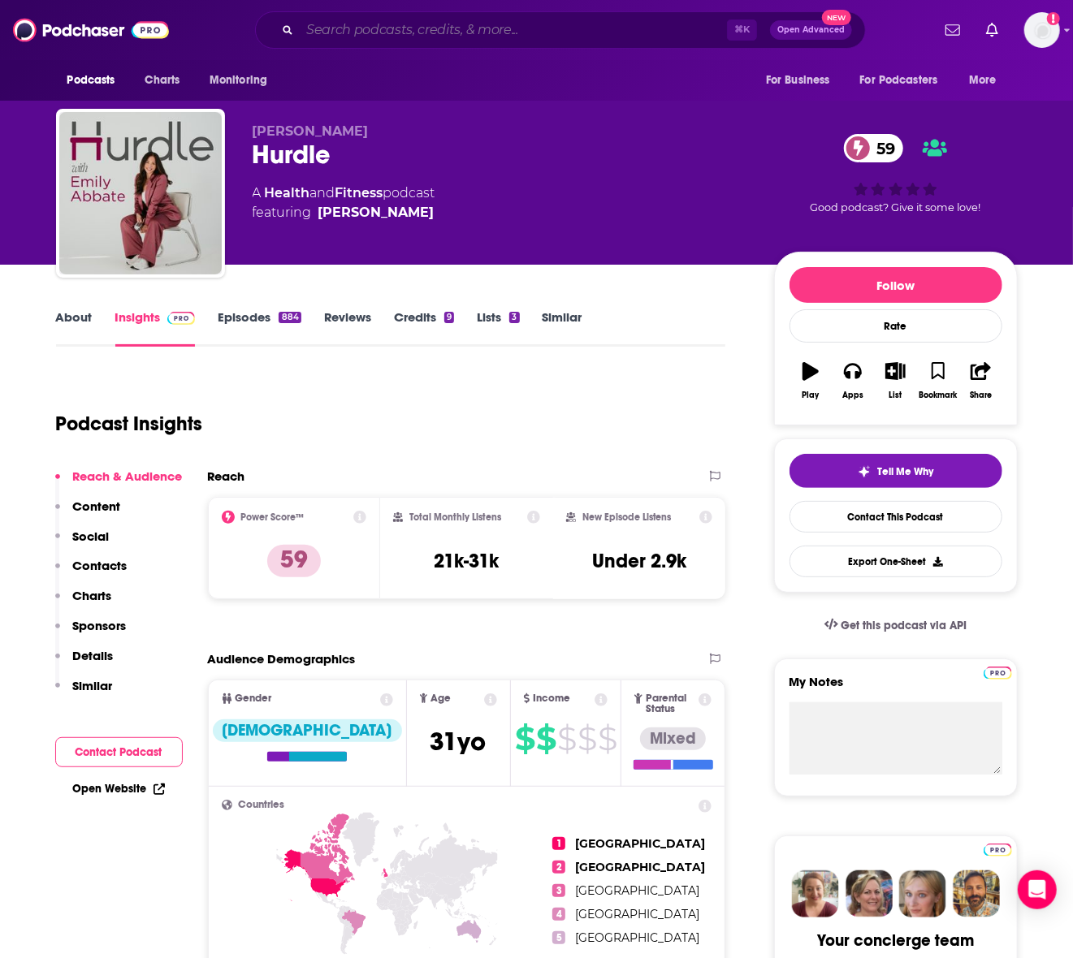
click at [338, 36] on input "Search podcasts, credits, & more..." at bounding box center [513, 30] width 427 height 26
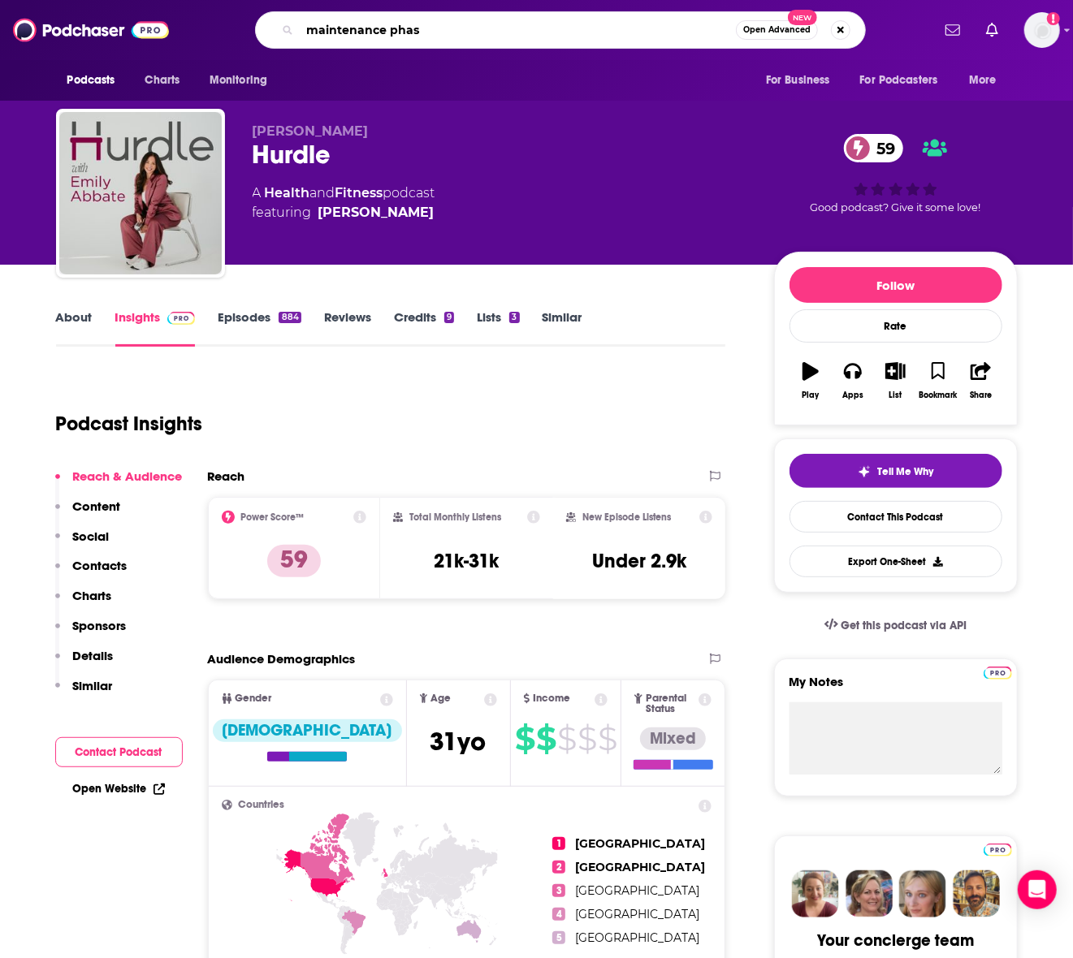
type input "maintenance phase"
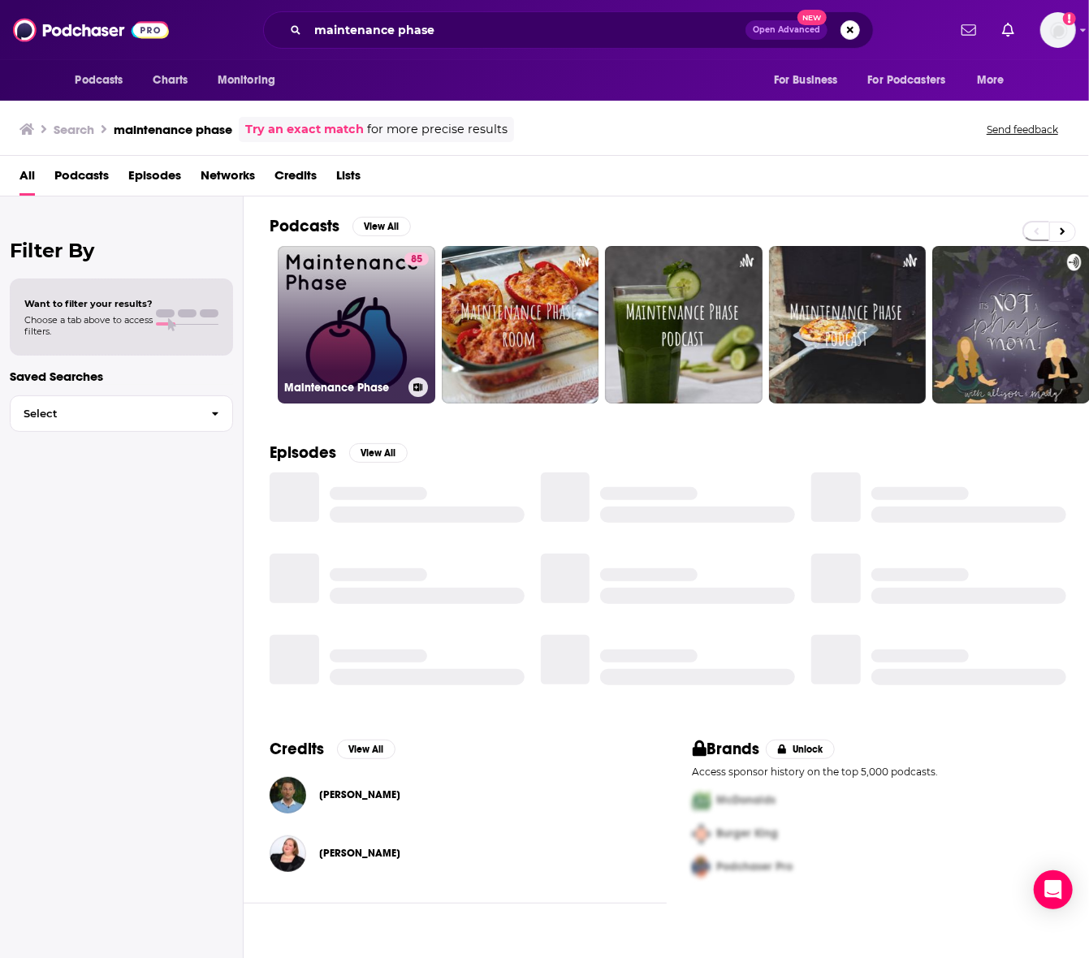
click at [356, 306] on link "85 Maintenance Phase" at bounding box center [357, 325] width 158 height 158
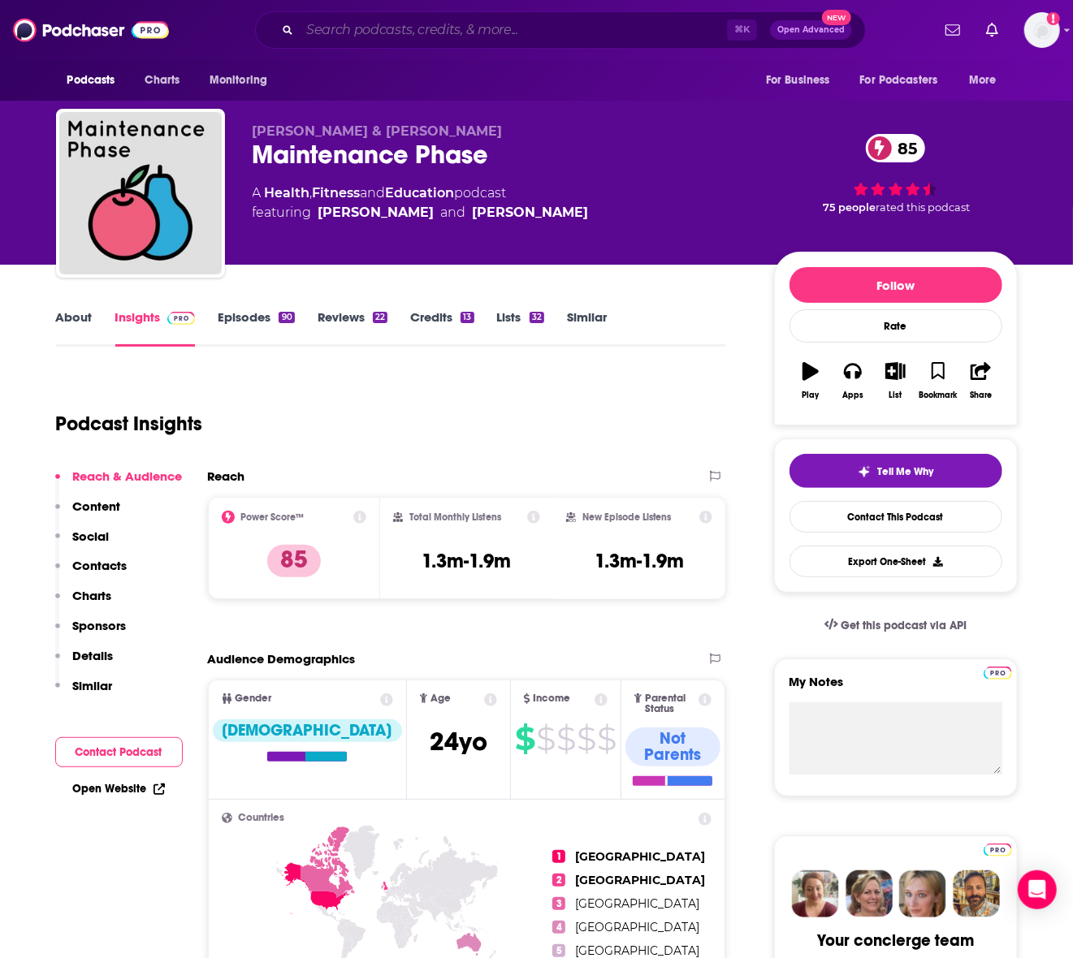
click at [374, 32] on input "Search podcasts, credits, & more..." at bounding box center [513, 30] width 427 height 26
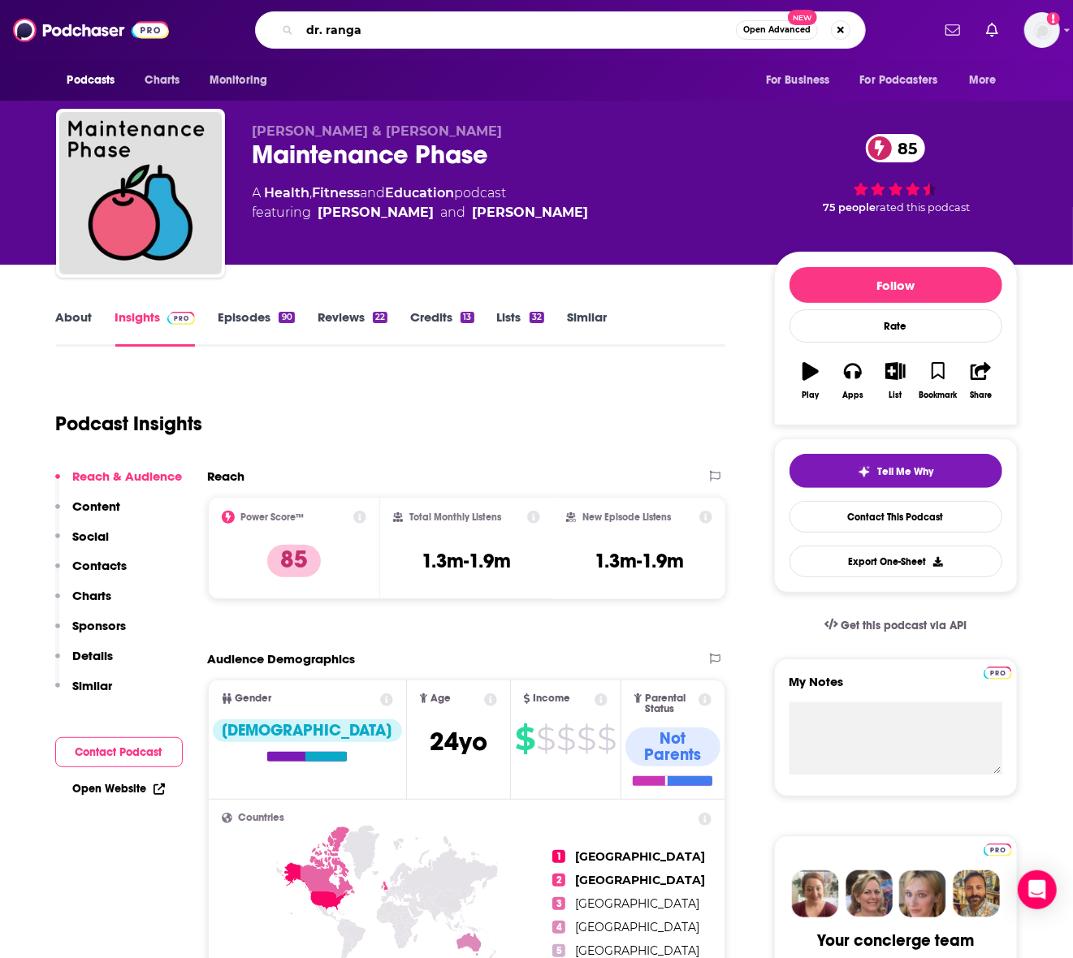
type input "[PERSON_NAME][GEOGRAPHIC_DATA]"
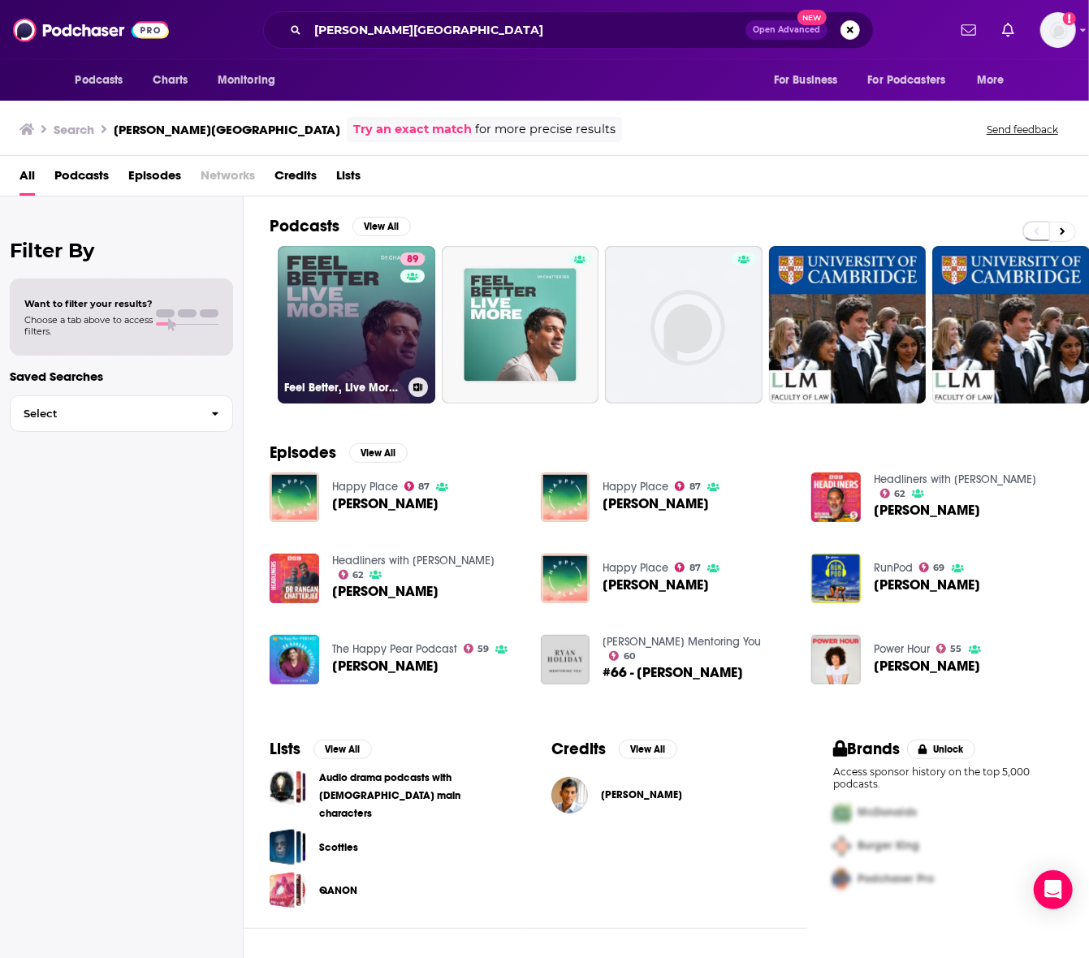
click at [307, 293] on link "89 Feel Better, Live More with [PERSON_NAME]" at bounding box center [357, 325] width 158 height 158
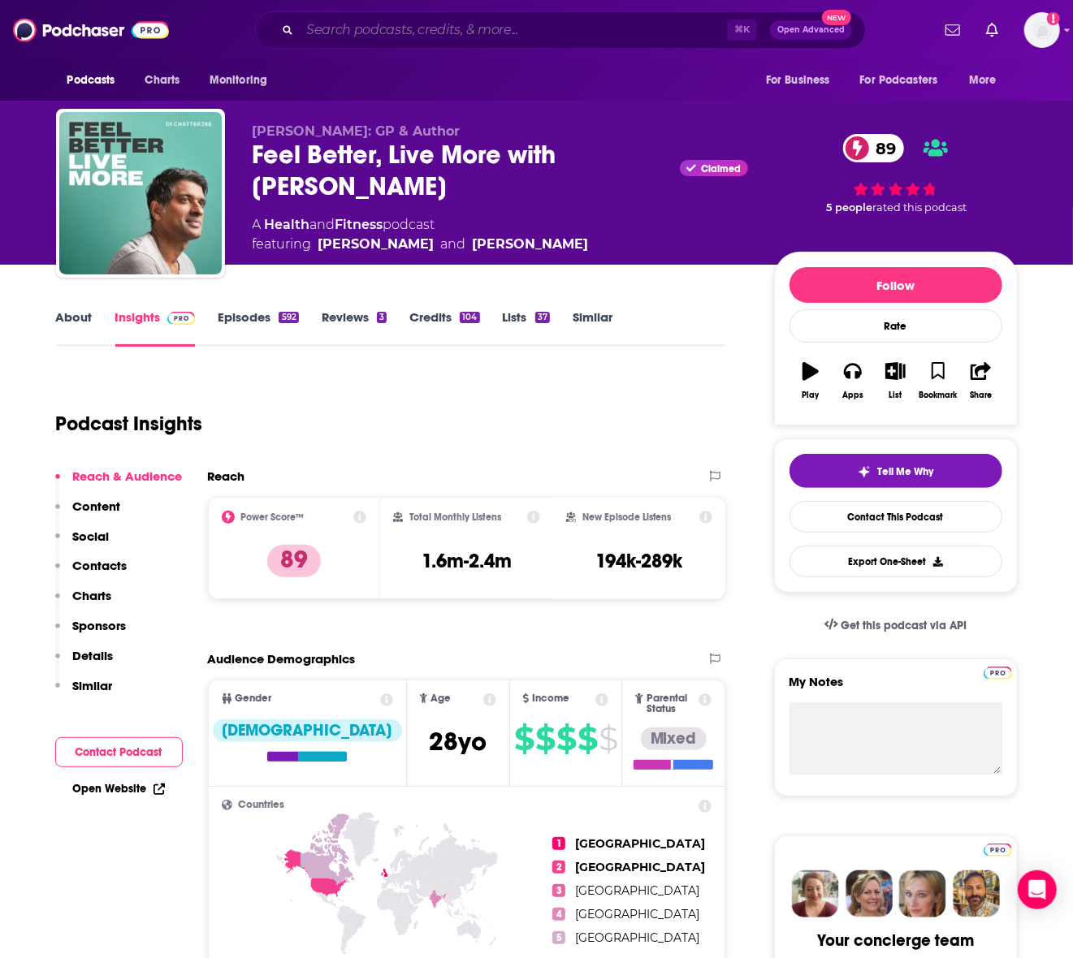
click at [330, 38] on input "Search podcasts, credits, & more..." at bounding box center [513, 30] width 427 height 26
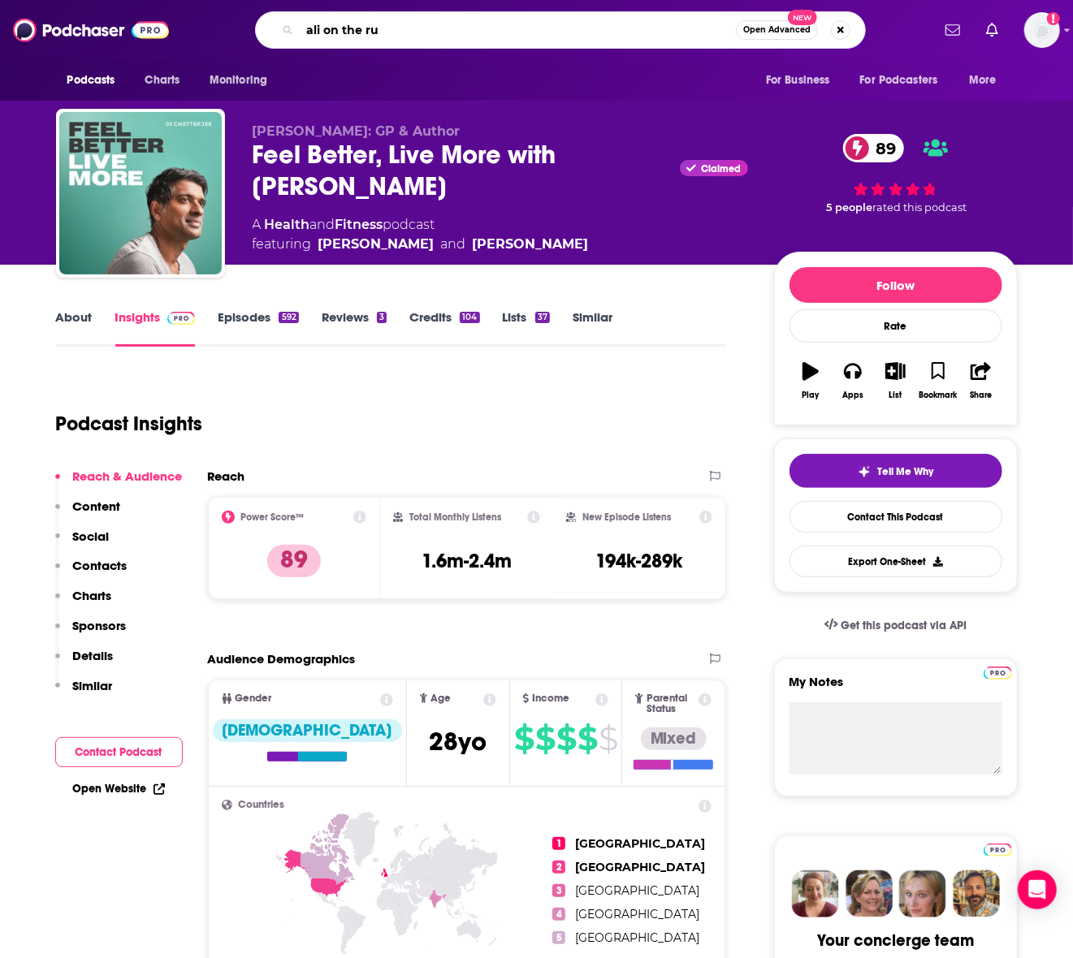
type input "ali on the run"
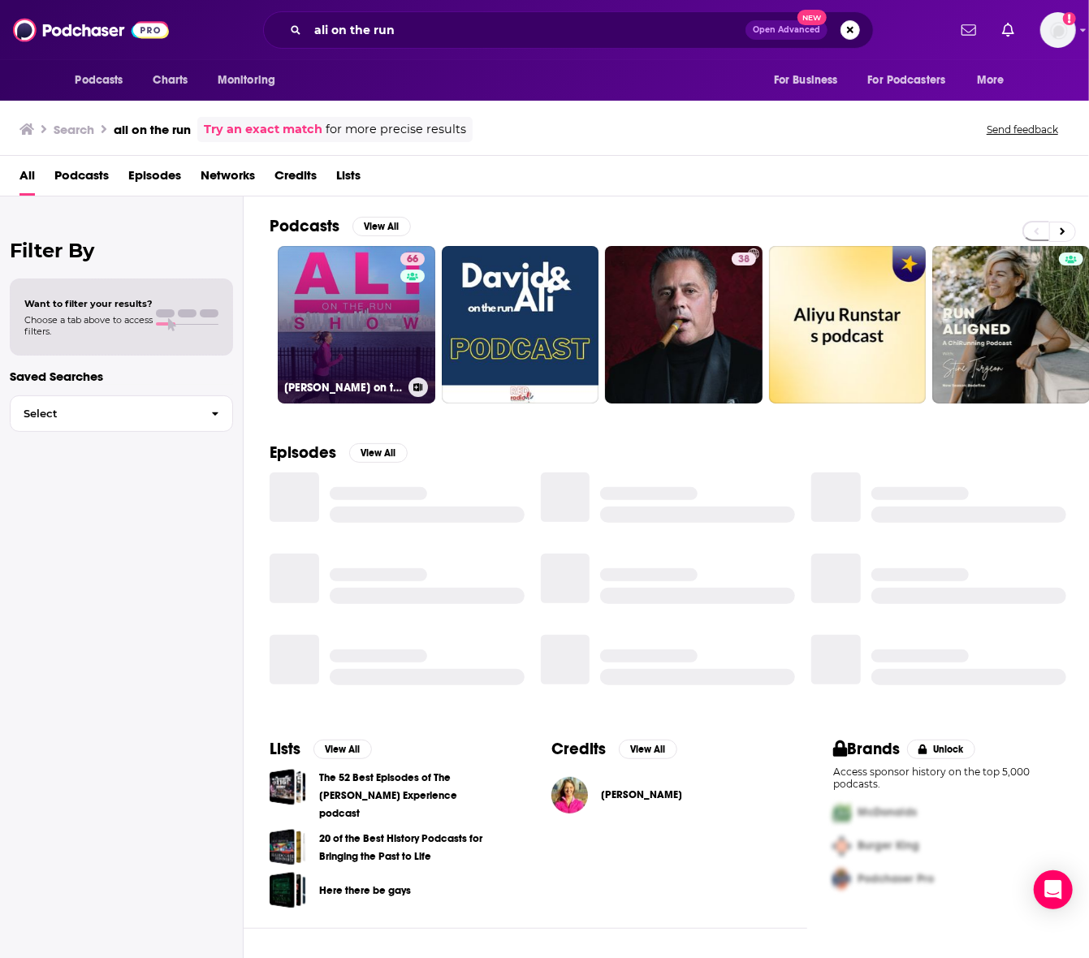
click at [387, 305] on link "66 [PERSON_NAME] on the Run Show" at bounding box center [357, 325] width 158 height 158
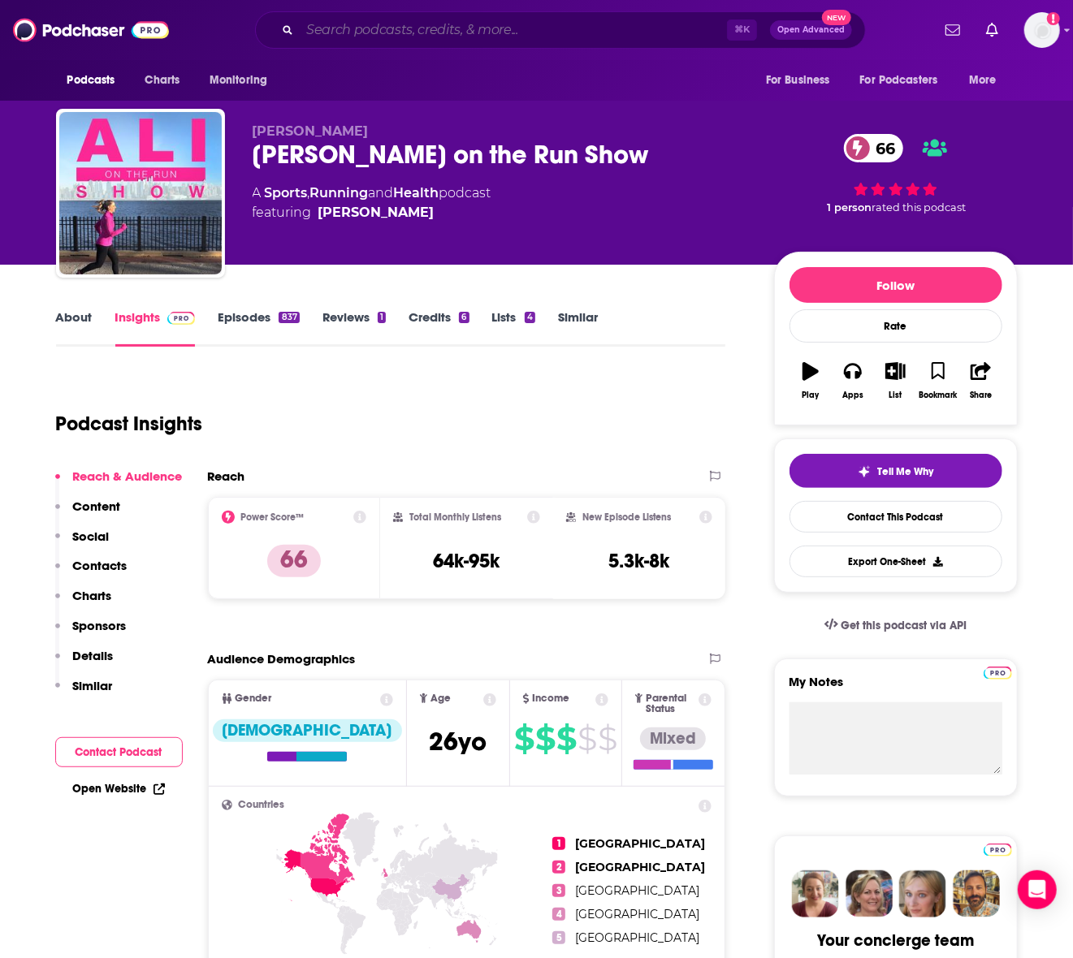
click at [390, 34] on input "Search podcasts, credits, & more..." at bounding box center [513, 30] width 427 height 26
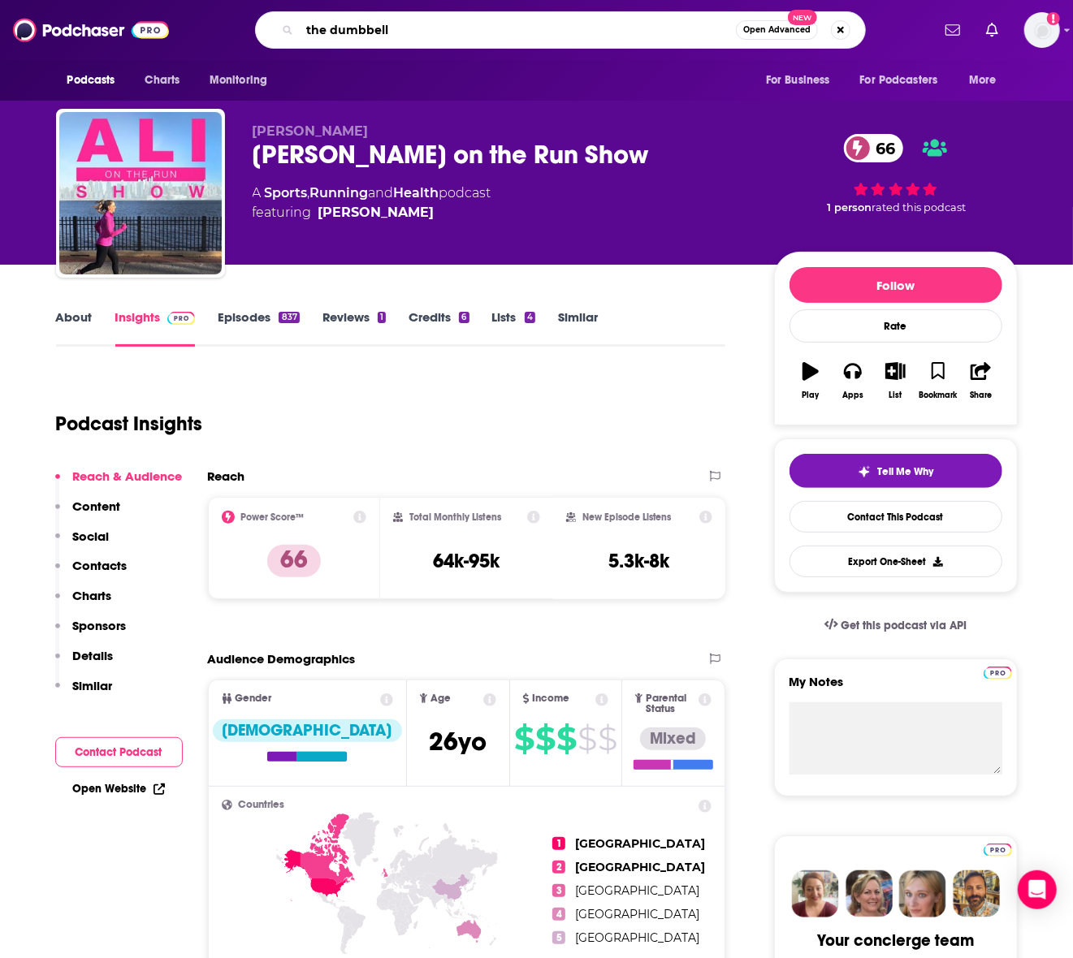
type input "the dumbbells"
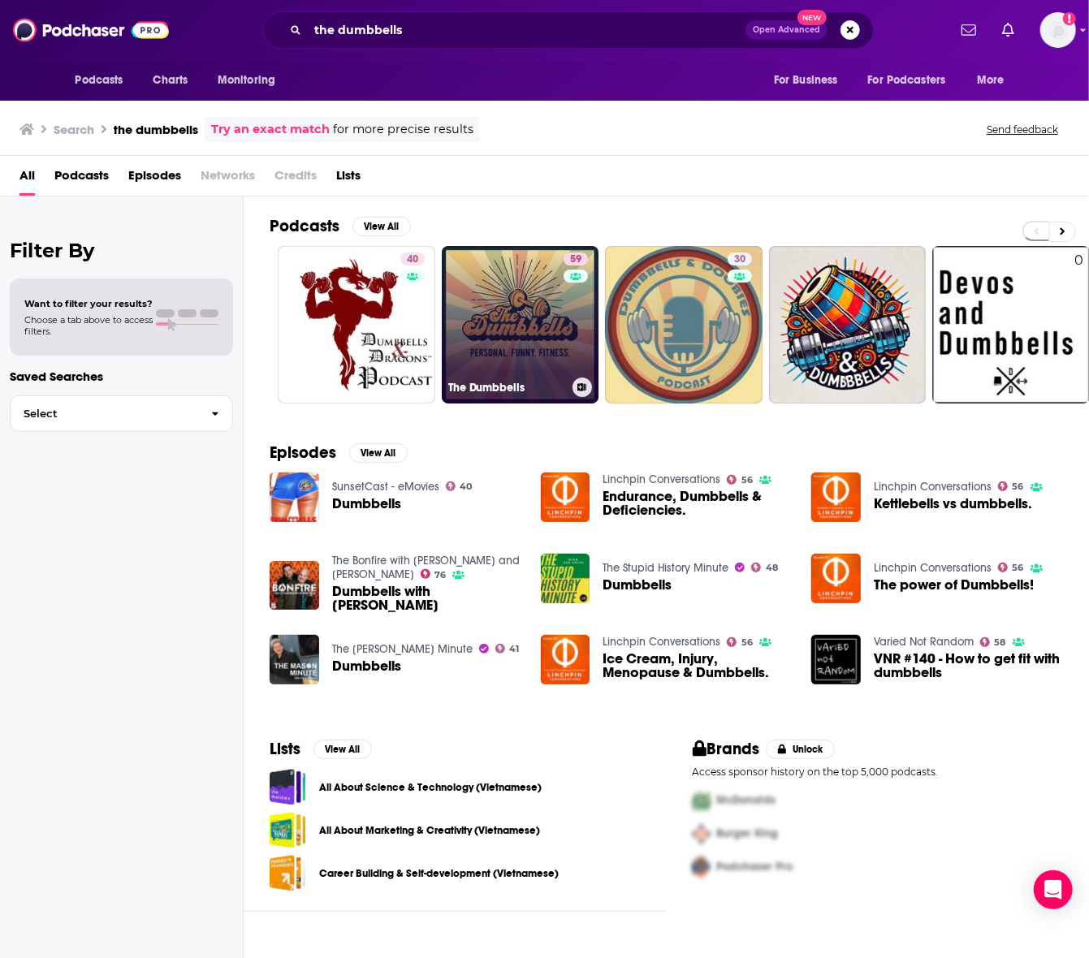
click at [531, 316] on link "59 The Dumbbells" at bounding box center [521, 325] width 158 height 158
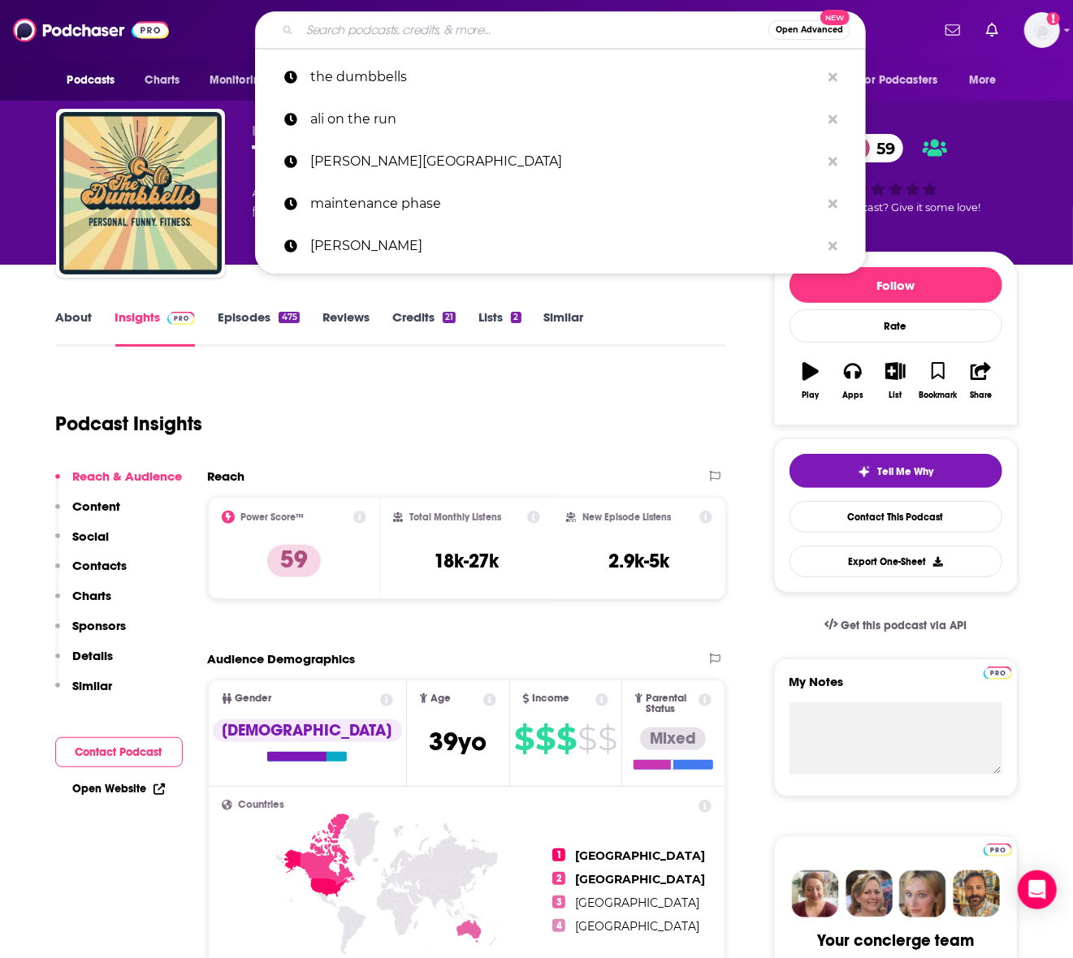
click at [382, 37] on input "Search podcasts, credits, & more..." at bounding box center [534, 30] width 469 height 26
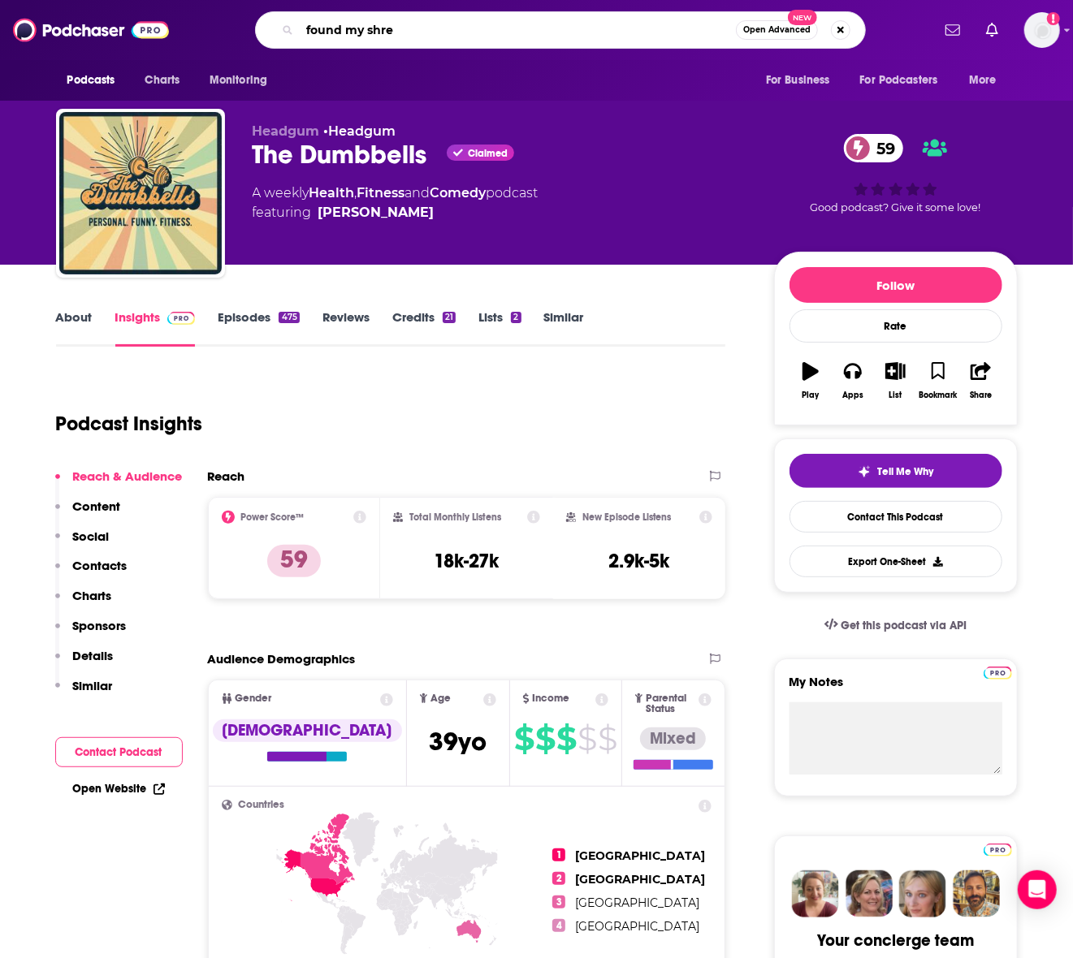
type input "found my shred"
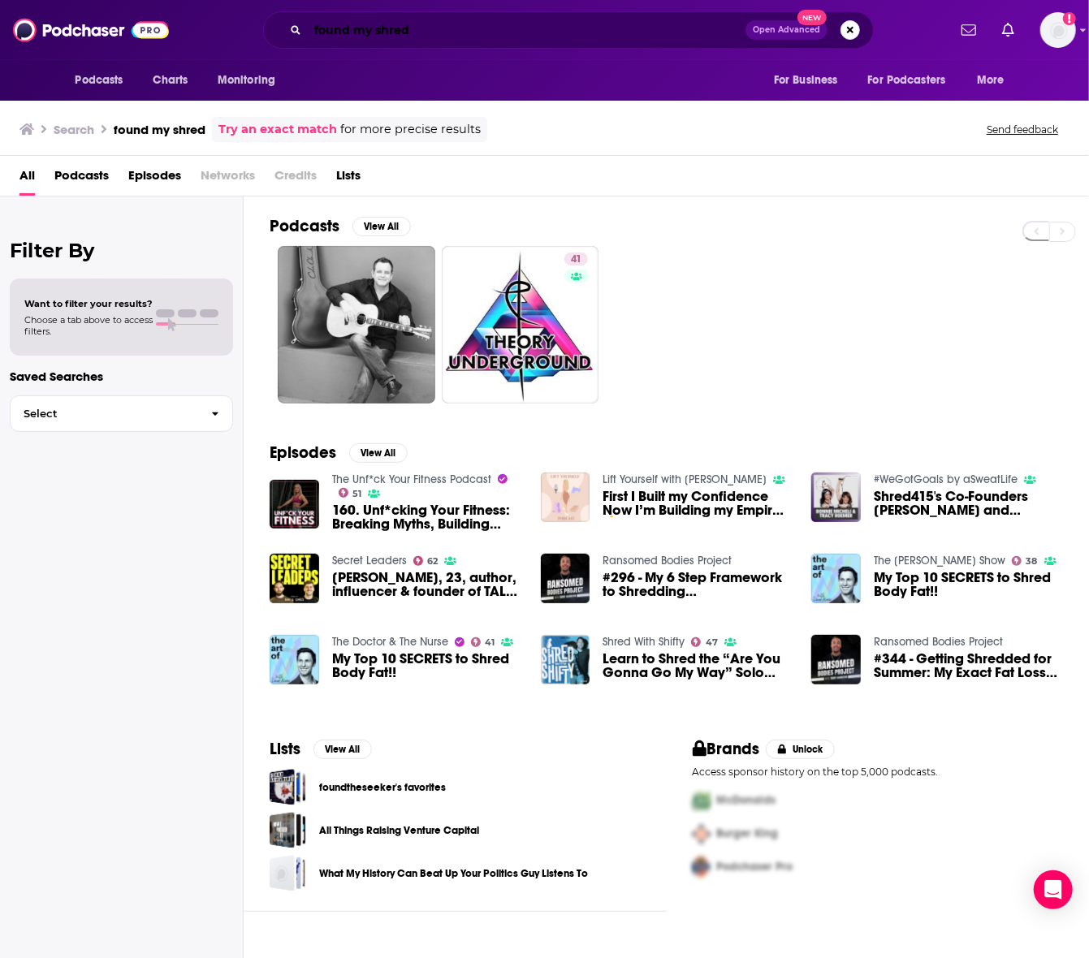
click at [443, 18] on input "found my shred" at bounding box center [527, 30] width 438 height 26
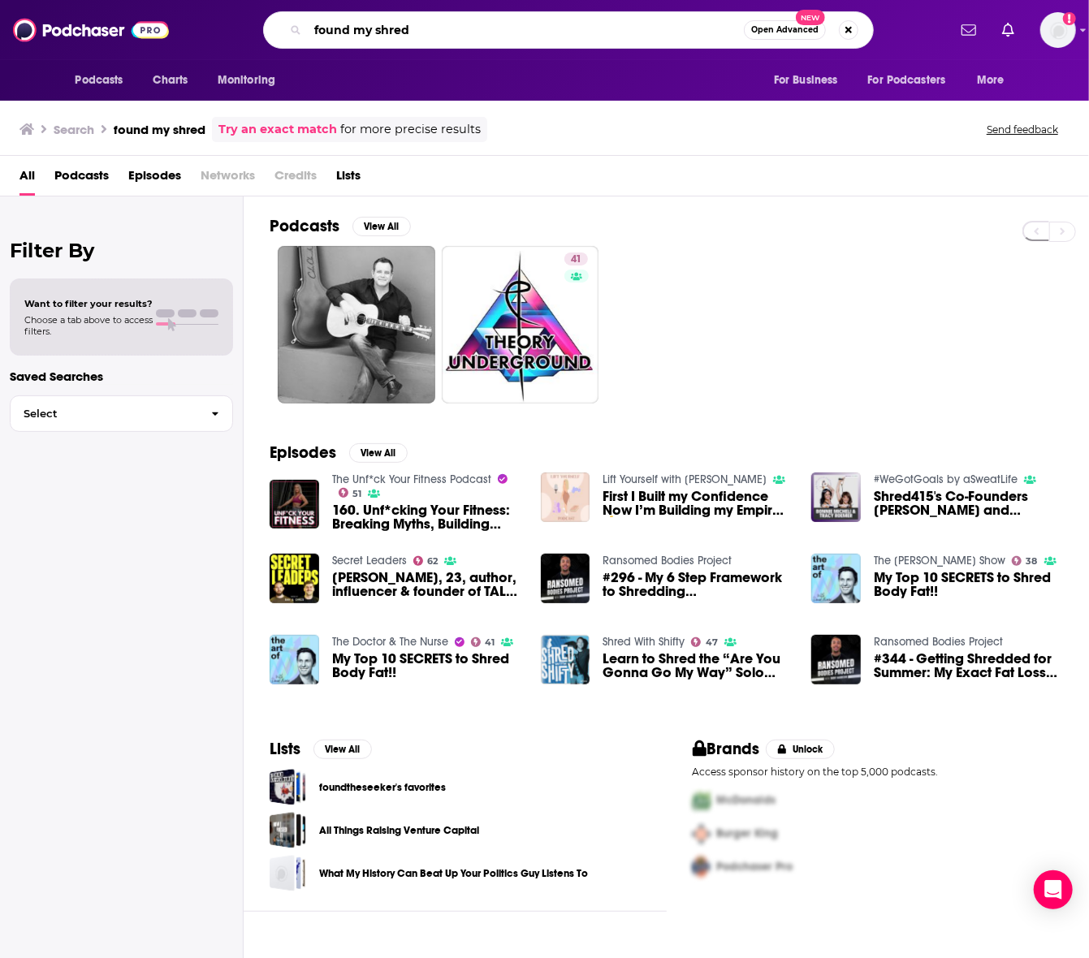
click at [438, 19] on input "found my shred" at bounding box center [526, 30] width 436 height 26
click at [437, 19] on input "found my shred" at bounding box center [526, 30] width 436 height 26
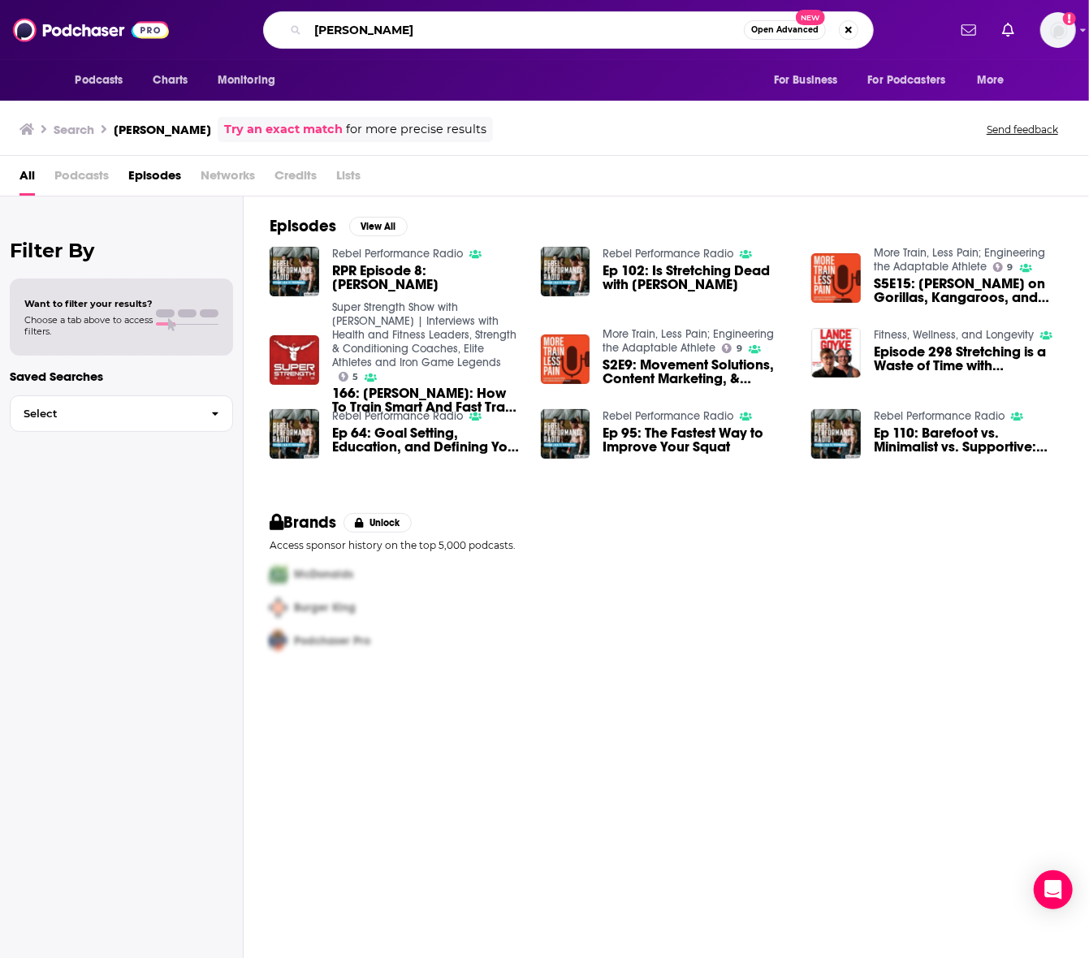
click at [456, 24] on input "[PERSON_NAME]" at bounding box center [526, 30] width 436 height 26
click at [456, 22] on input "[PERSON_NAME]" at bounding box center [526, 30] width 436 height 26
click at [416, 20] on input "[PERSON_NAME]" at bounding box center [526, 30] width 436 height 26
click at [415, 20] on input "[PERSON_NAME]" at bounding box center [526, 30] width 436 height 26
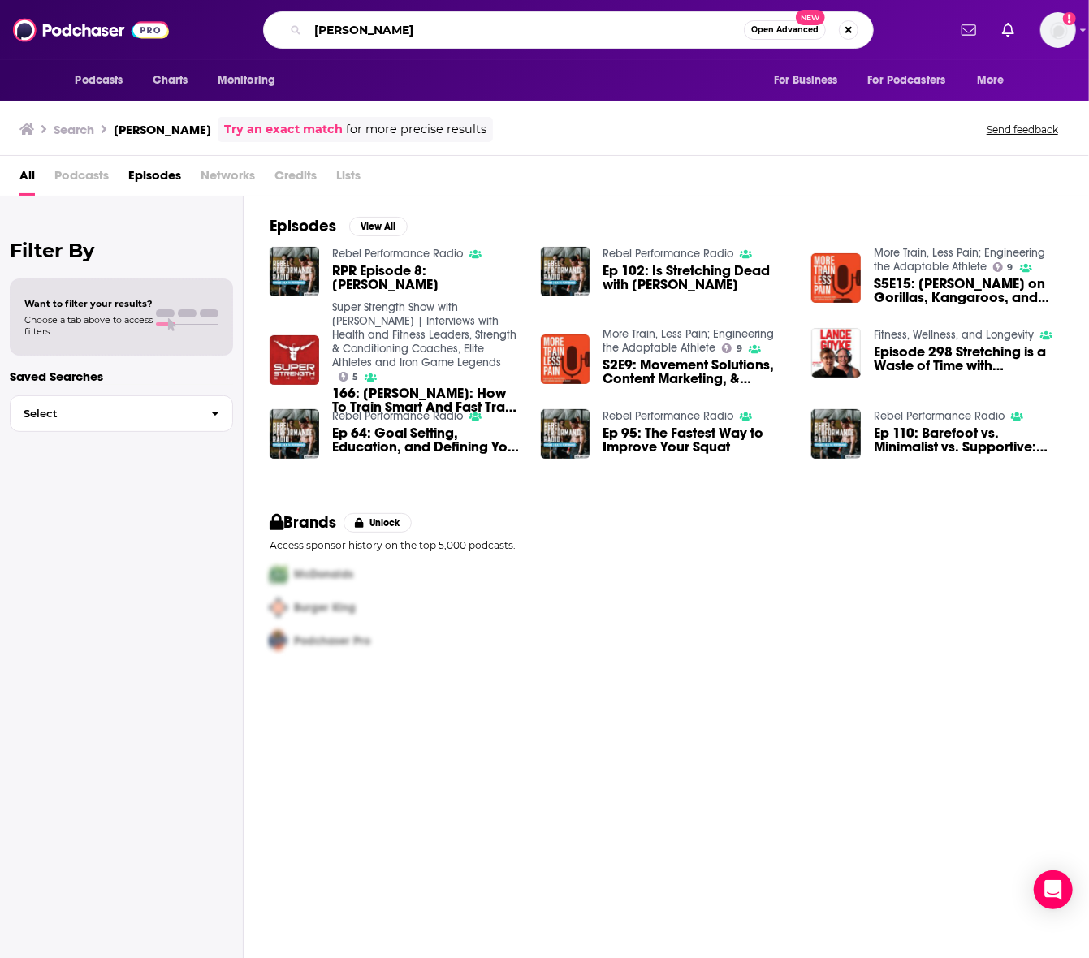
click at [415, 21] on input "[PERSON_NAME]" at bounding box center [526, 30] width 436 height 26
type input "the art of improvement"
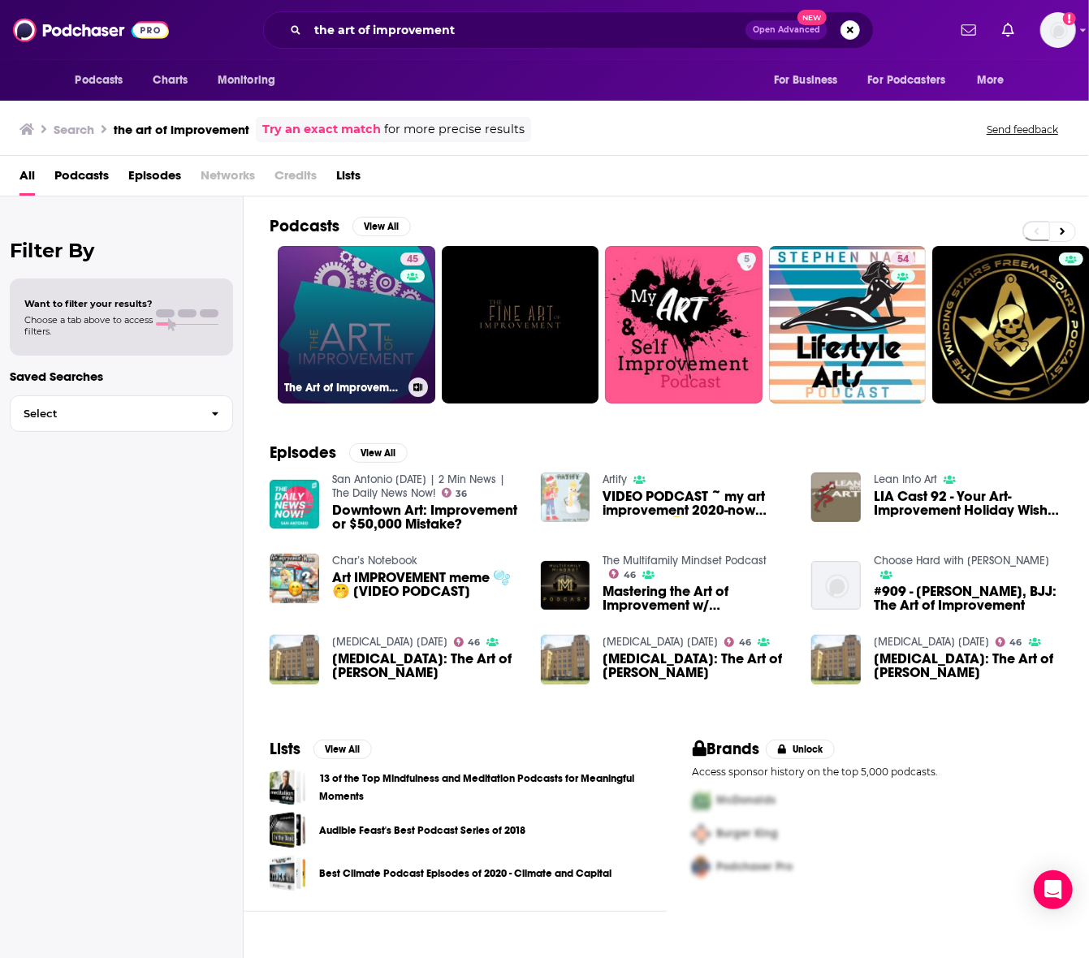
click at [335, 331] on link "45 The Art of Improvement" at bounding box center [357, 325] width 158 height 158
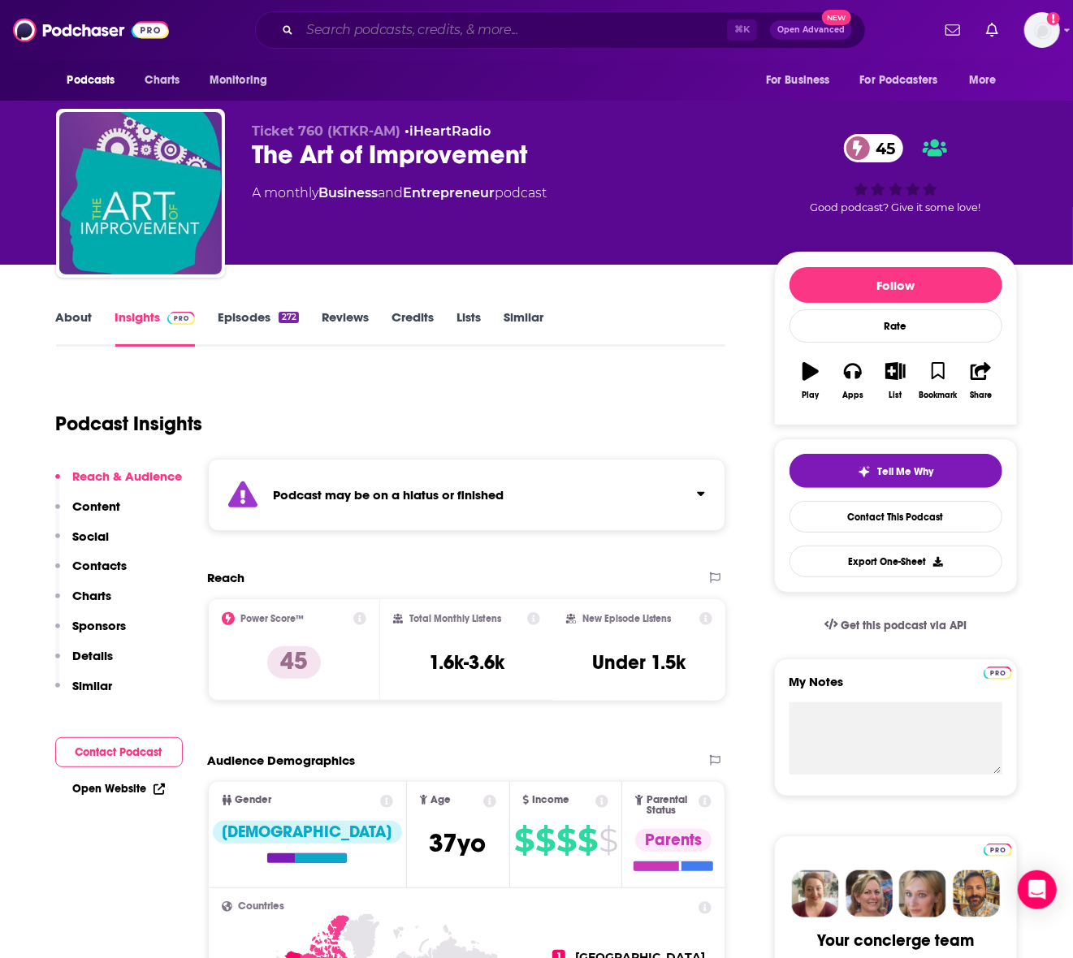
click at [464, 36] on input "Search podcasts, credits, & more..." at bounding box center [513, 30] width 427 height 26
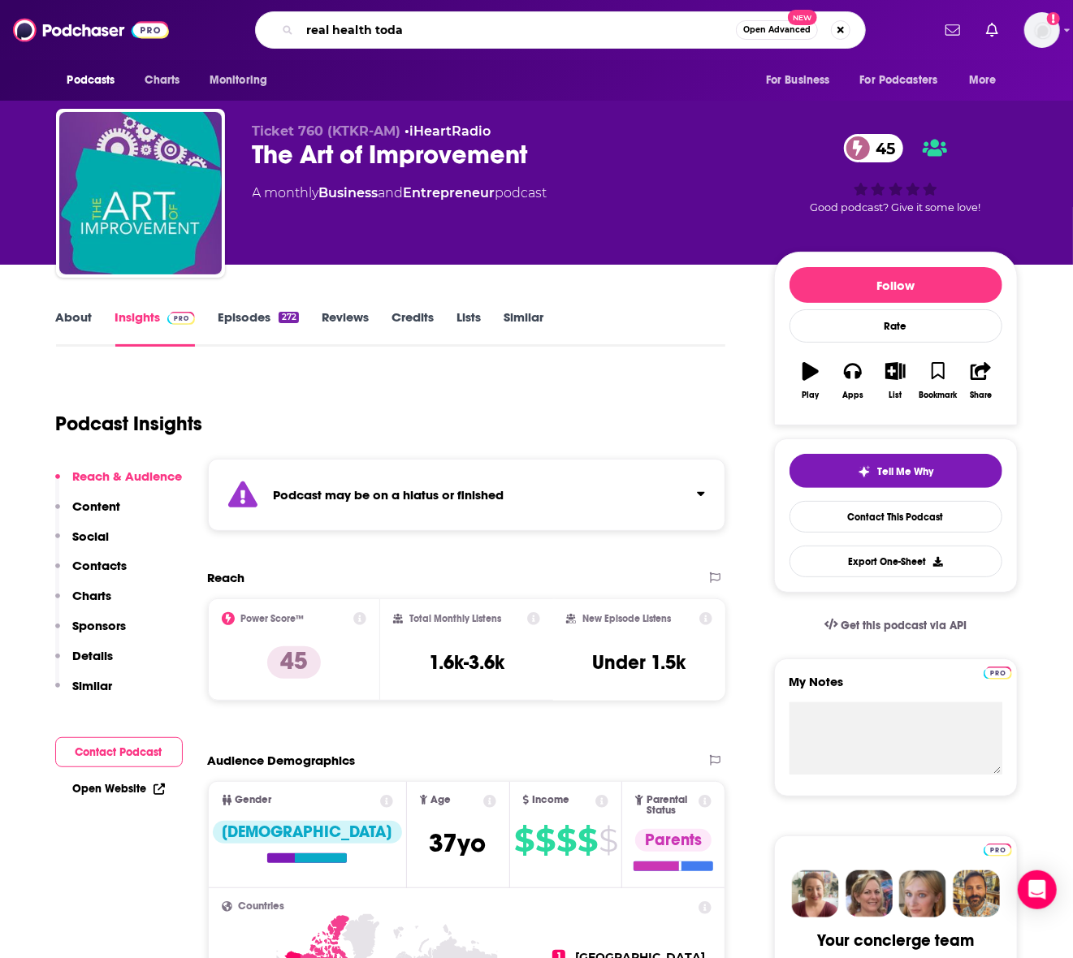
type input "real health [DATE]"
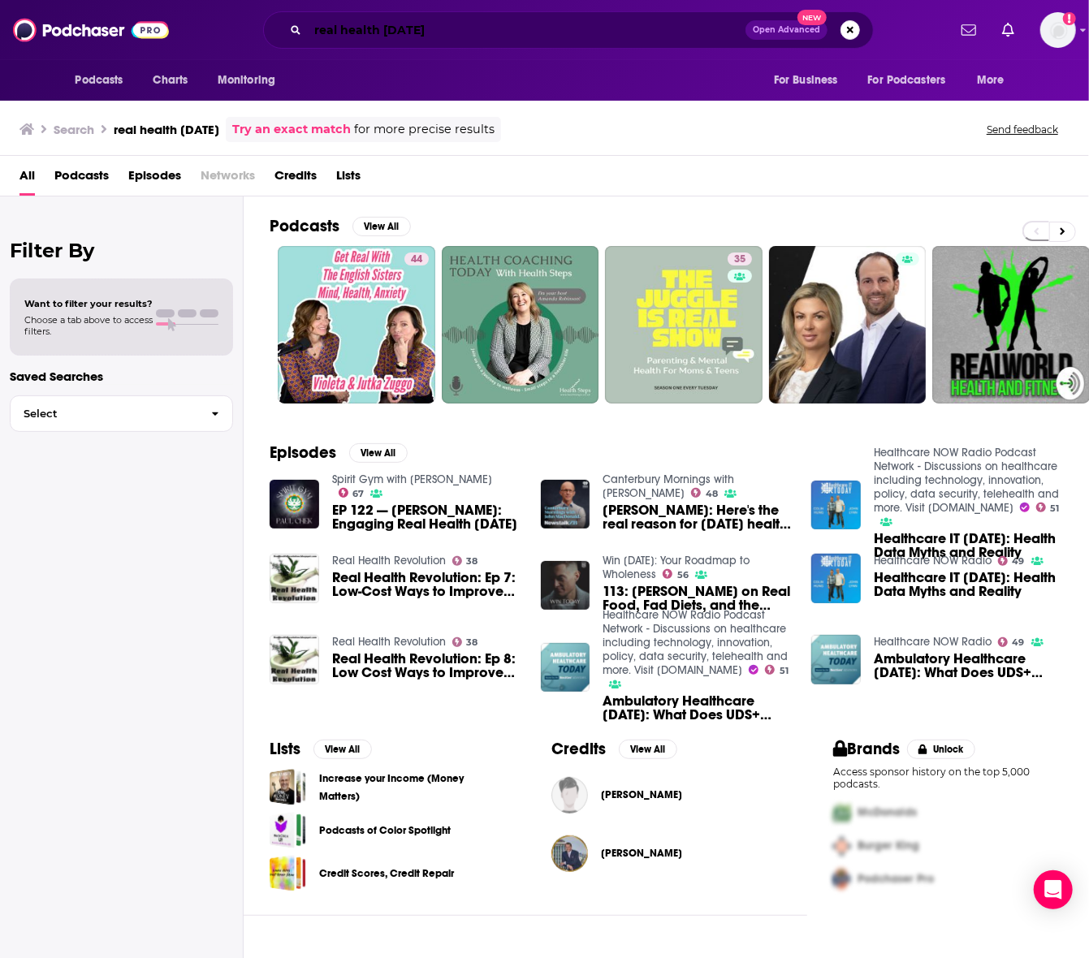
click at [478, 38] on input "real health [DATE]" at bounding box center [527, 30] width 438 height 26
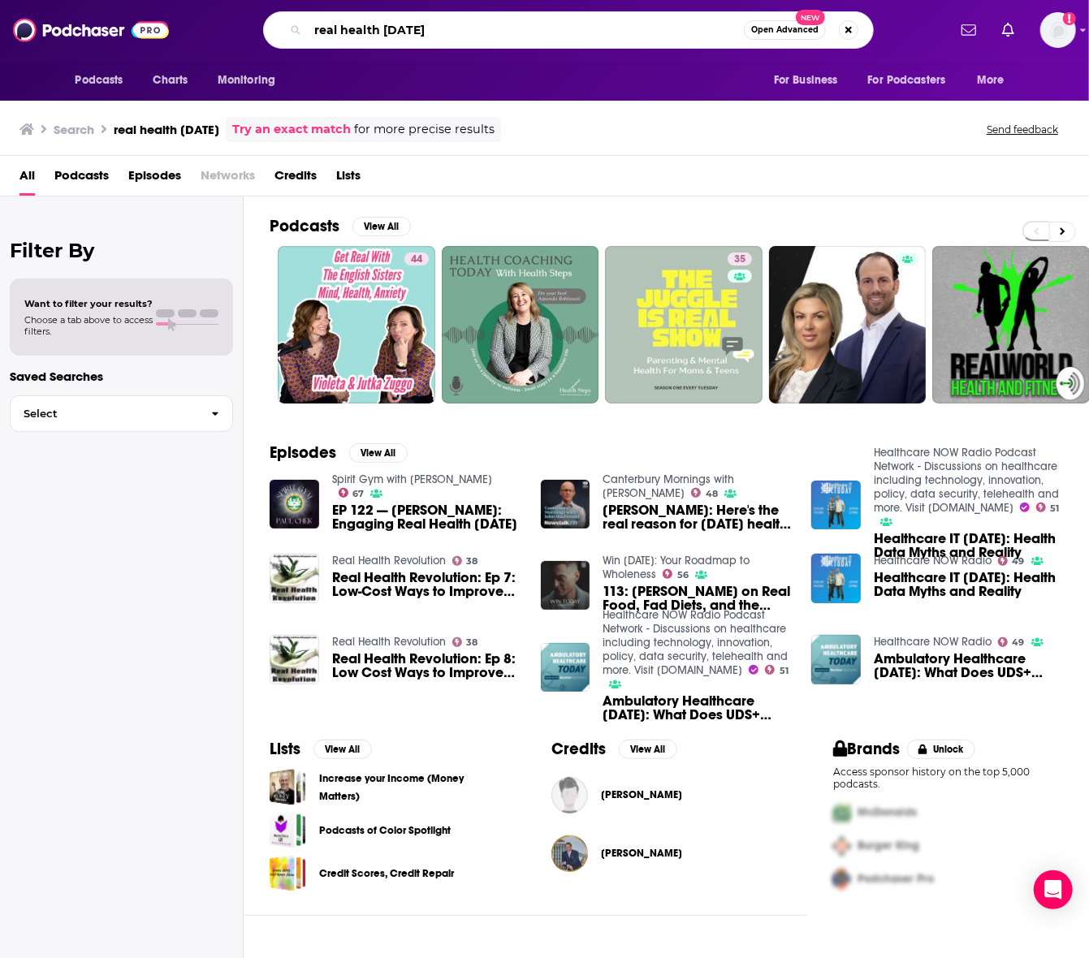
click at [478, 38] on input "real health [DATE]" at bounding box center [526, 30] width 436 height 26
type input "[PERSON_NAME]"
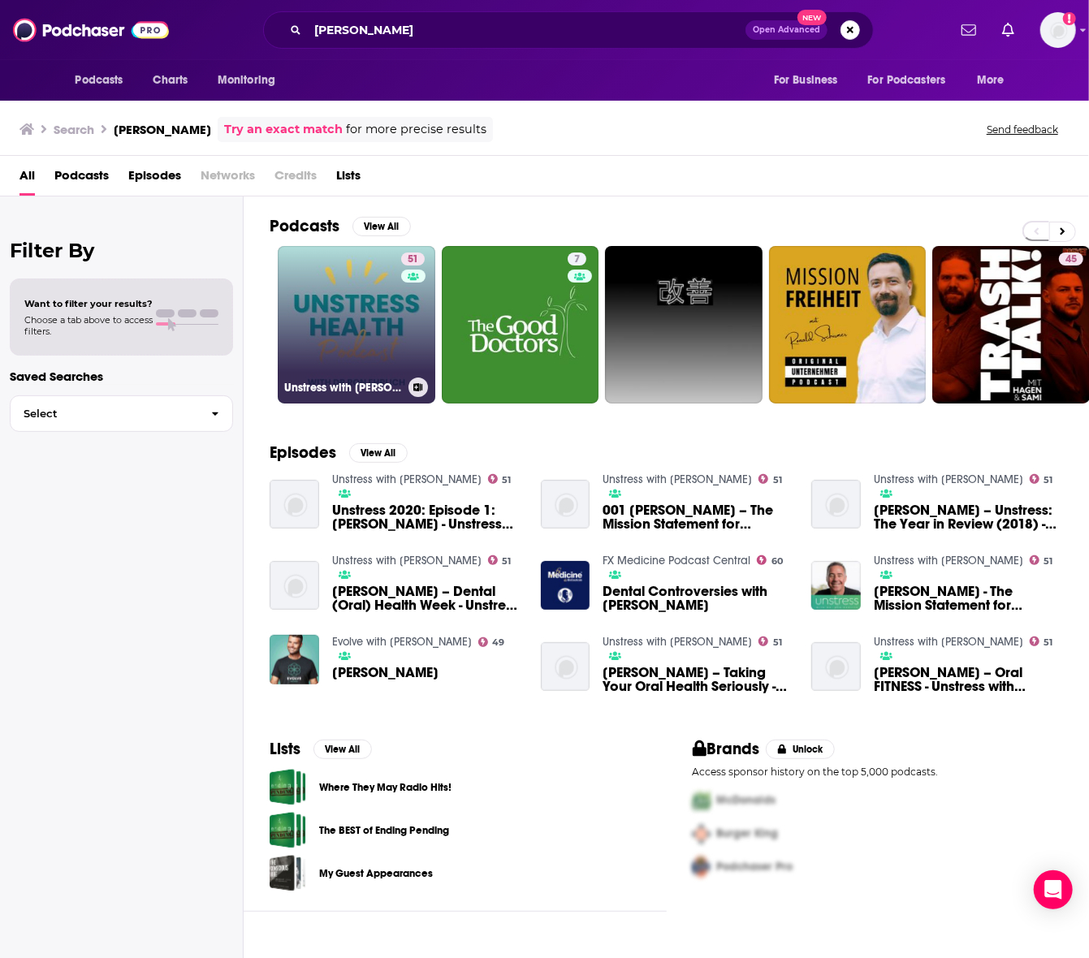
click at [322, 293] on link "51 Unstress with [PERSON_NAME]" at bounding box center [357, 325] width 158 height 158
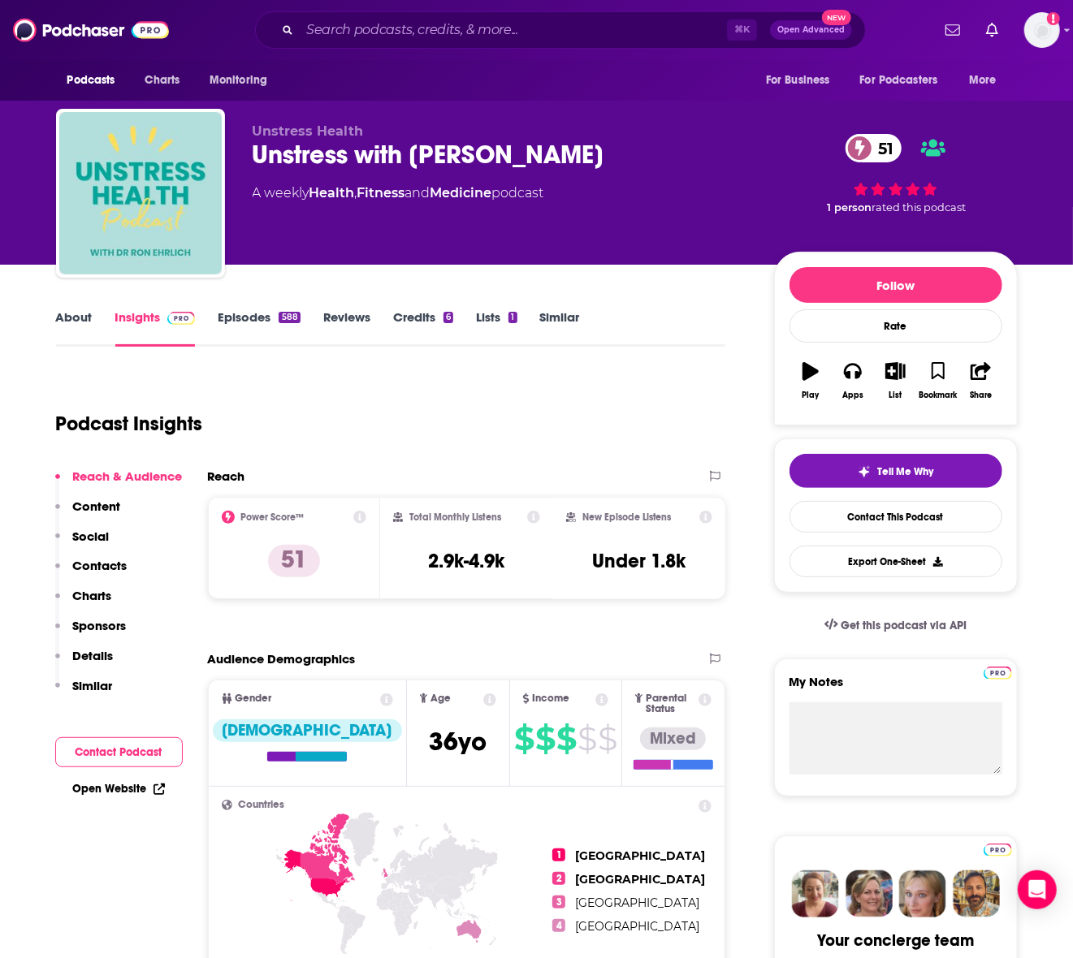
click at [320, 152] on div "Unstress with [PERSON_NAME] 51" at bounding box center [500, 155] width 495 height 32
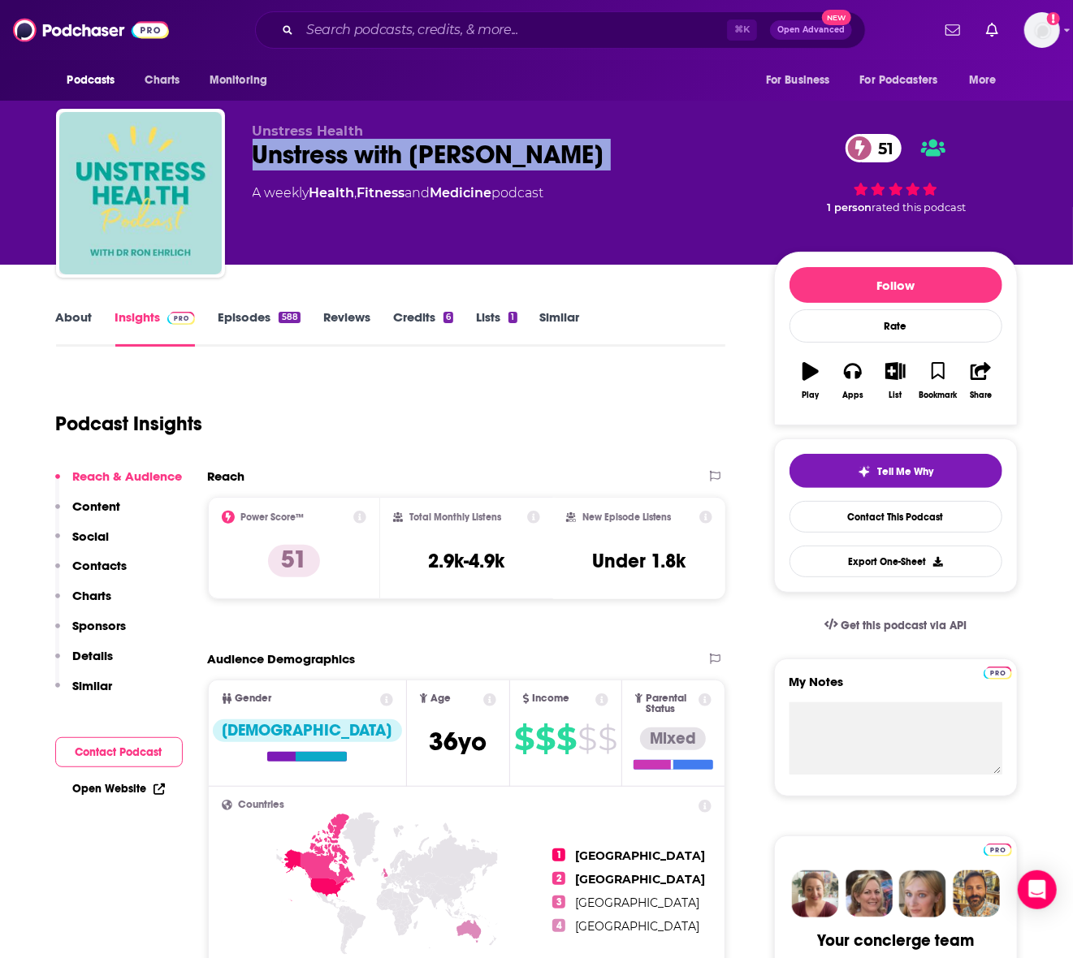
click at [320, 152] on div "Unstress with [PERSON_NAME] 51" at bounding box center [500, 155] width 495 height 32
copy div "Unstress with [PERSON_NAME] 51"
click at [339, 32] on input "Search podcasts, credits, & more..." at bounding box center [513, 30] width 427 height 26
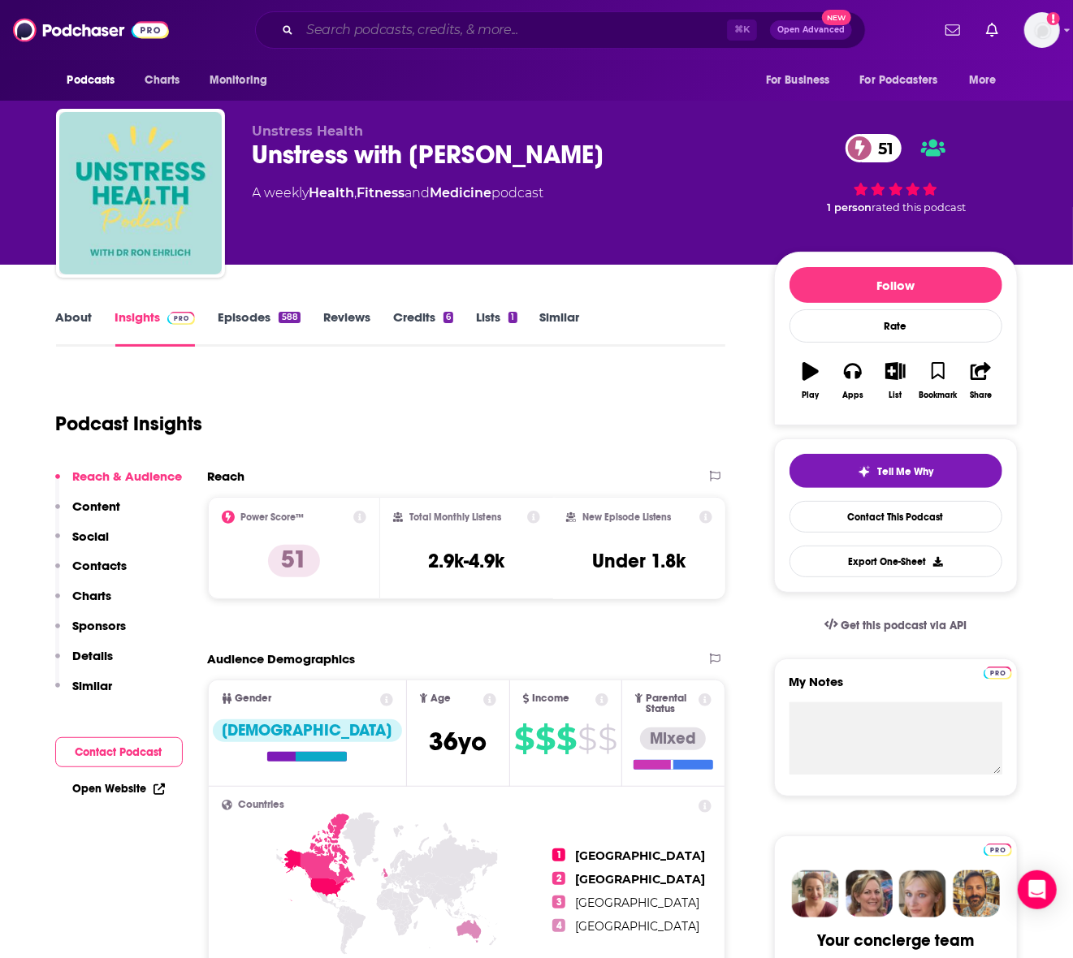
click at [339, 32] on input "Search podcasts, credits, & more..." at bounding box center [513, 30] width 427 height 26
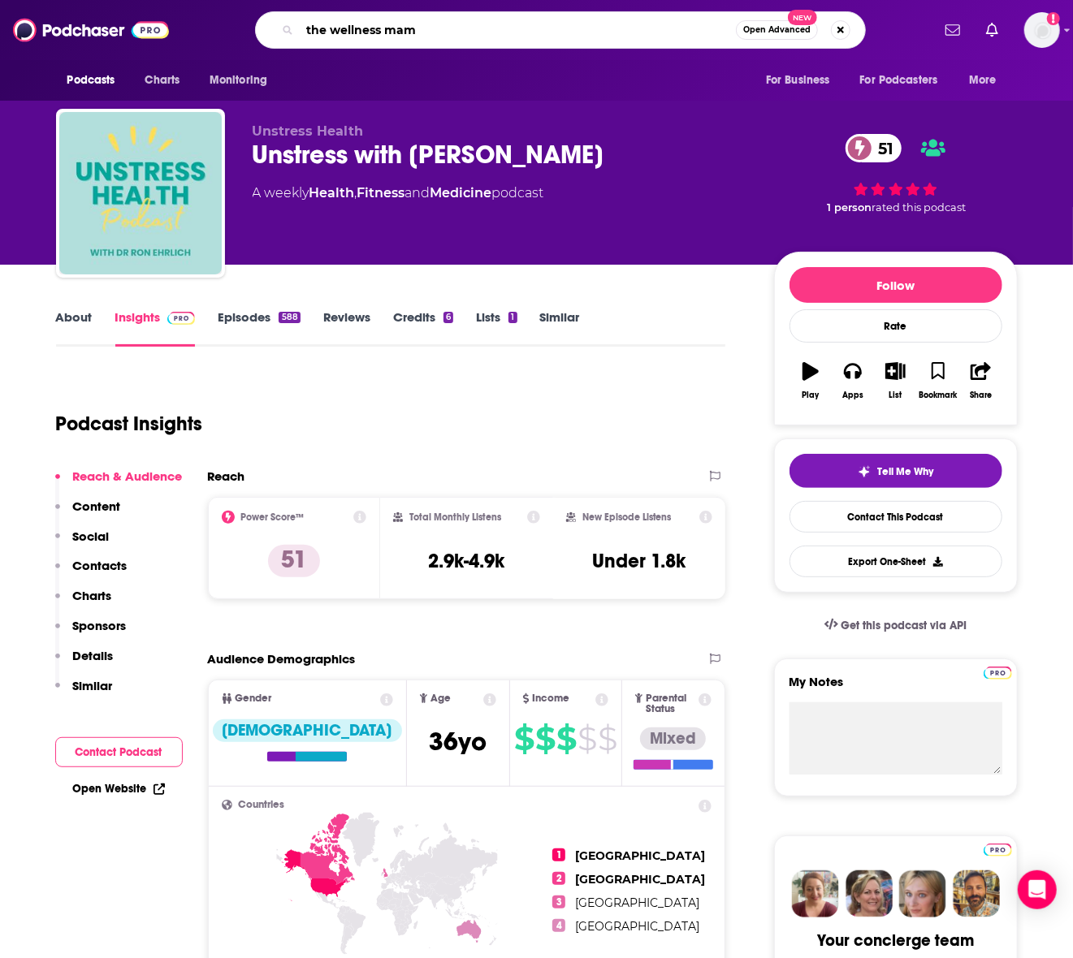
type input "the wellness mama"
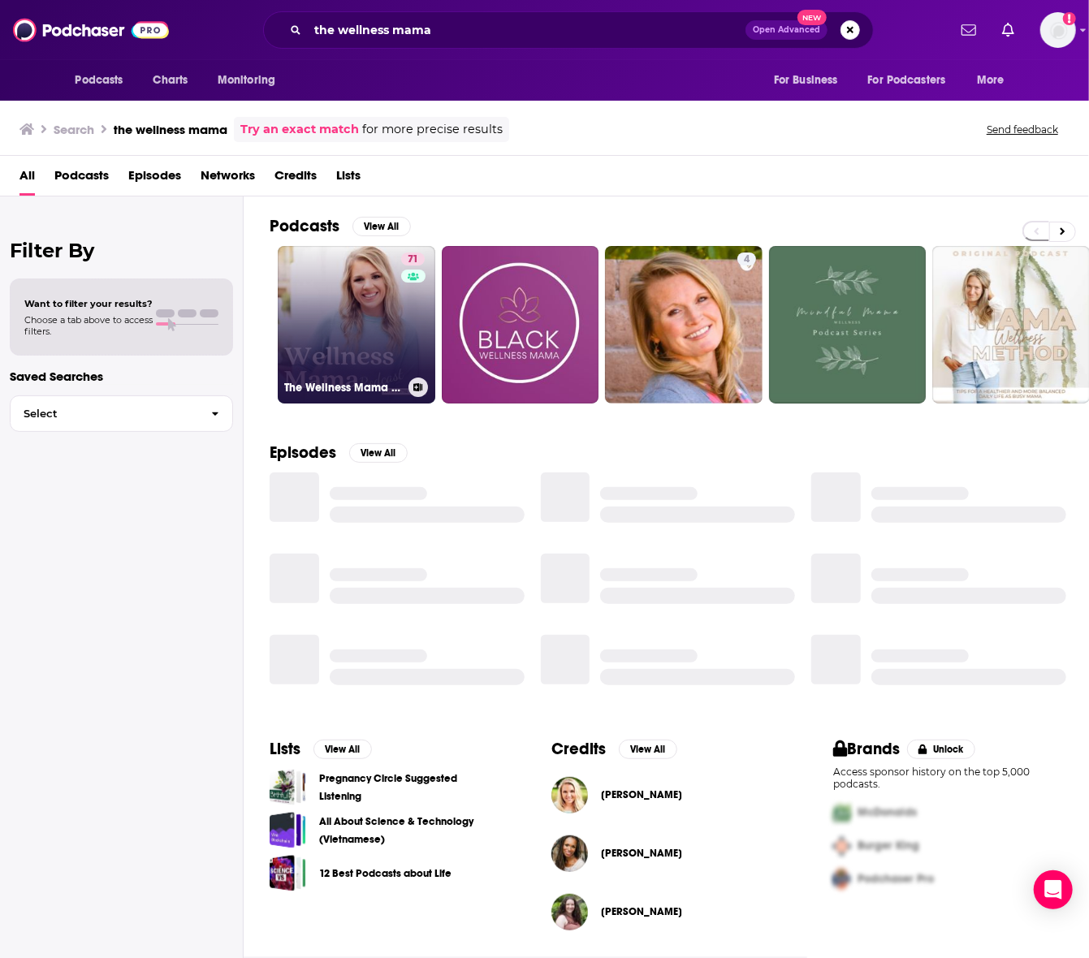
click at [311, 292] on link "71 The Wellness Mama Podcast" at bounding box center [357, 325] width 158 height 158
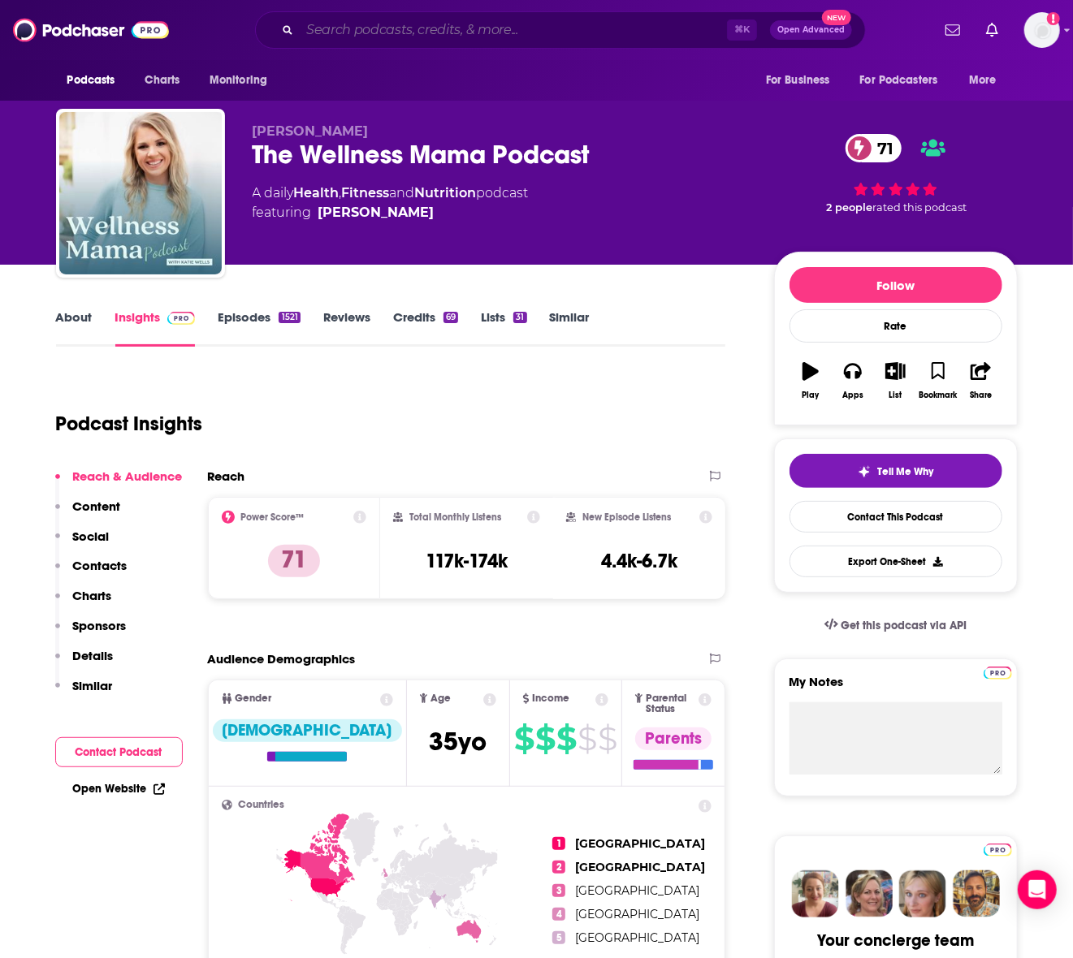
click at [393, 32] on input "Search podcasts, credits, & more..." at bounding box center [513, 30] width 427 height 26
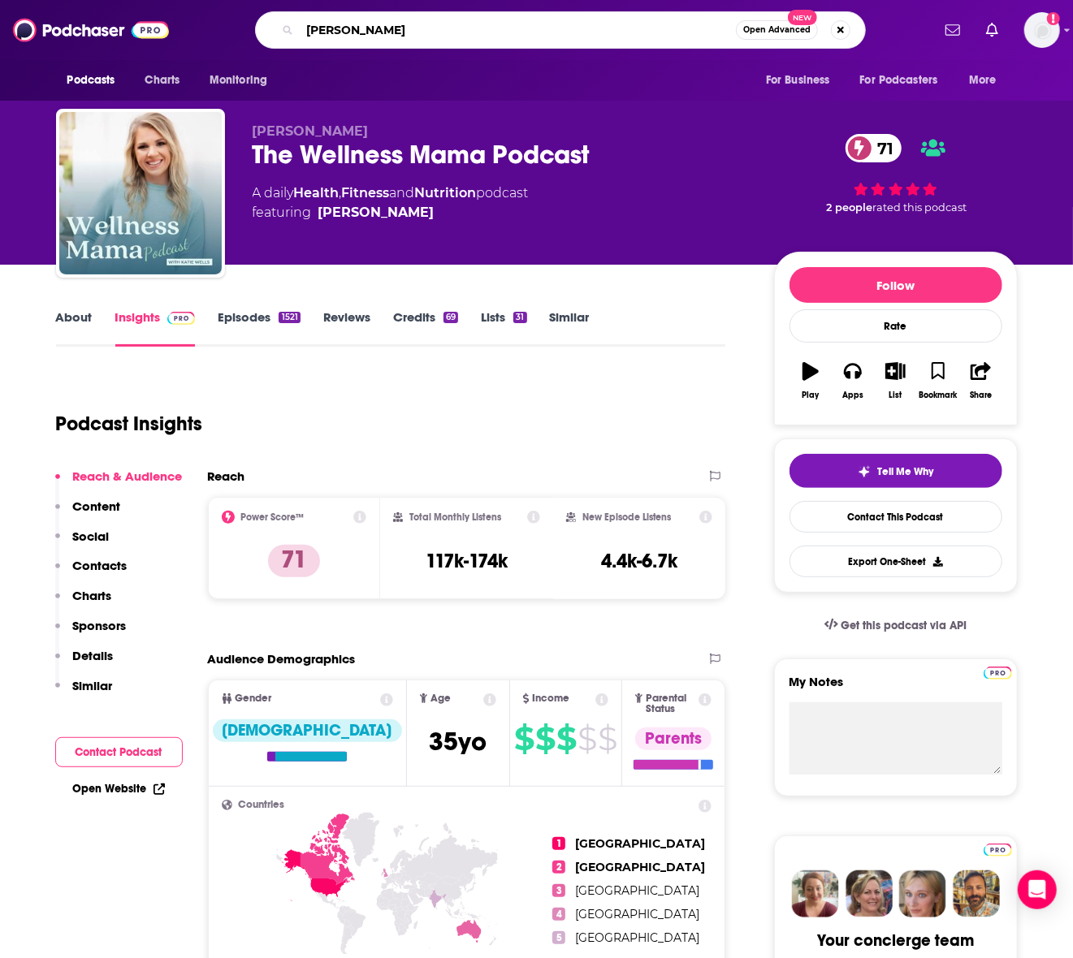
type input "barbend"
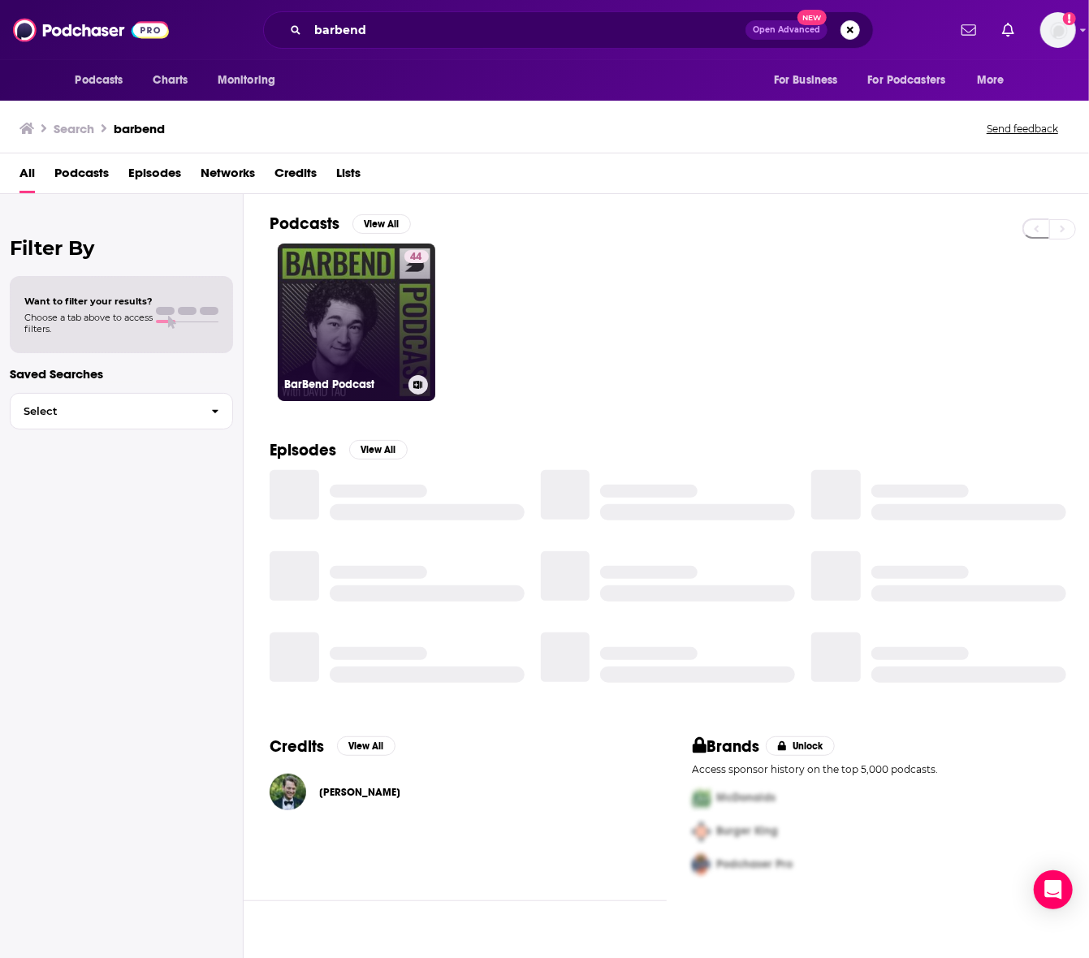
click at [313, 285] on link "44 BarBend Podcast" at bounding box center [357, 323] width 158 height 158
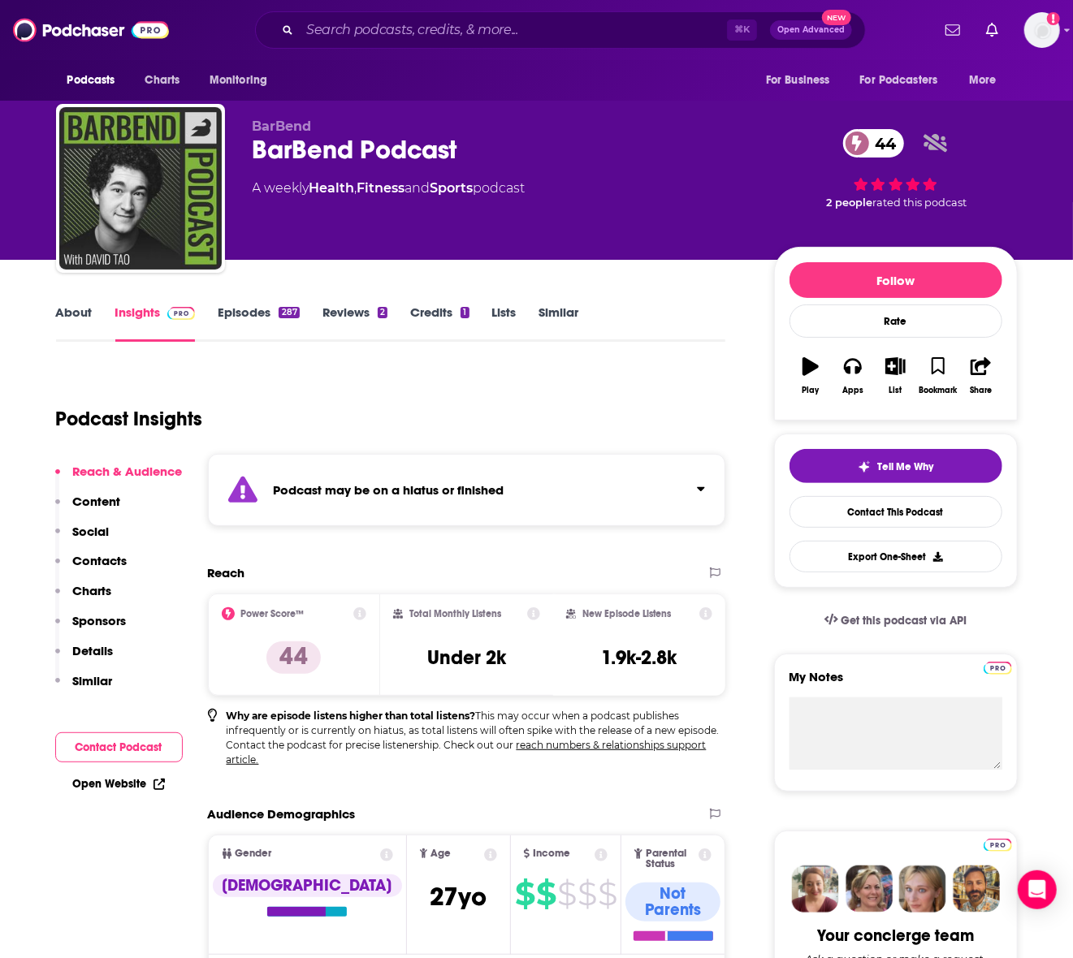
scroll to position [11, 0]
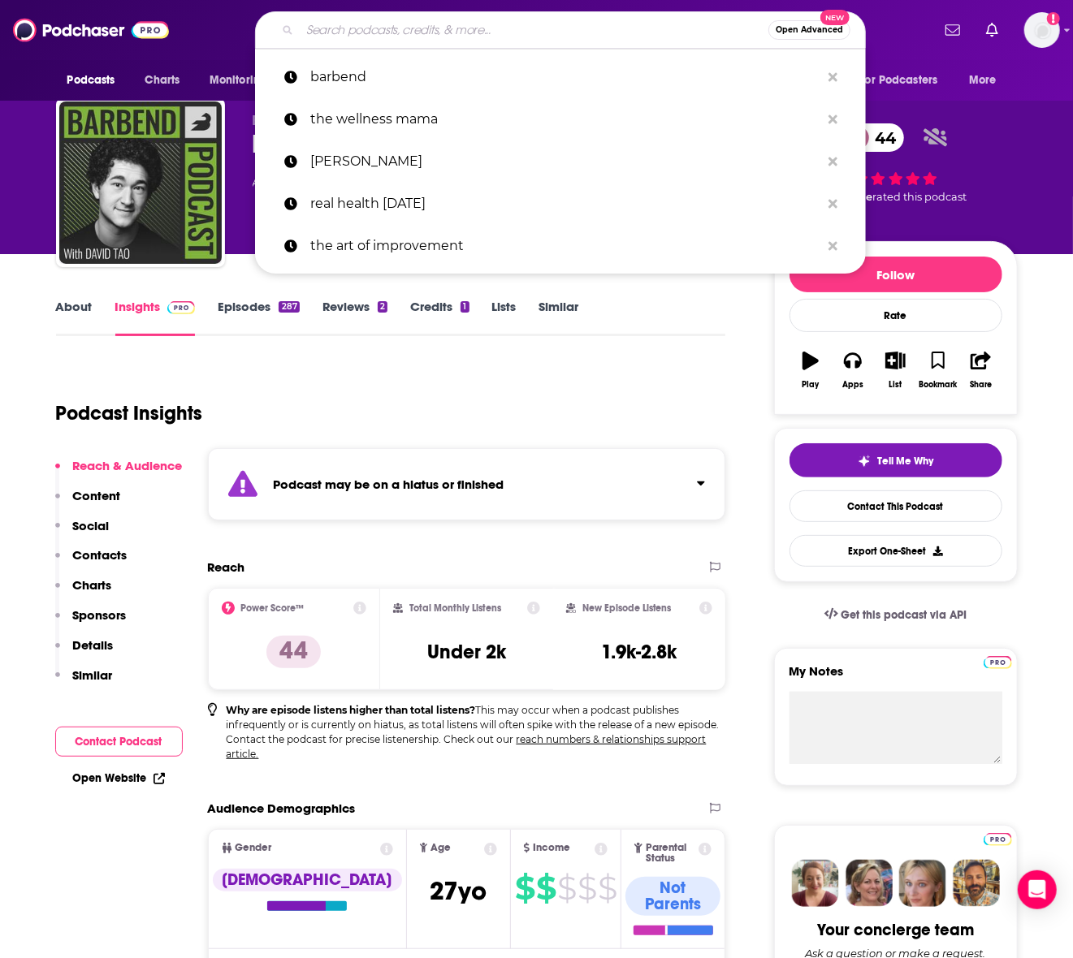
click at [336, 41] on input "Search podcasts, credits, & more..." at bounding box center [534, 30] width 469 height 26
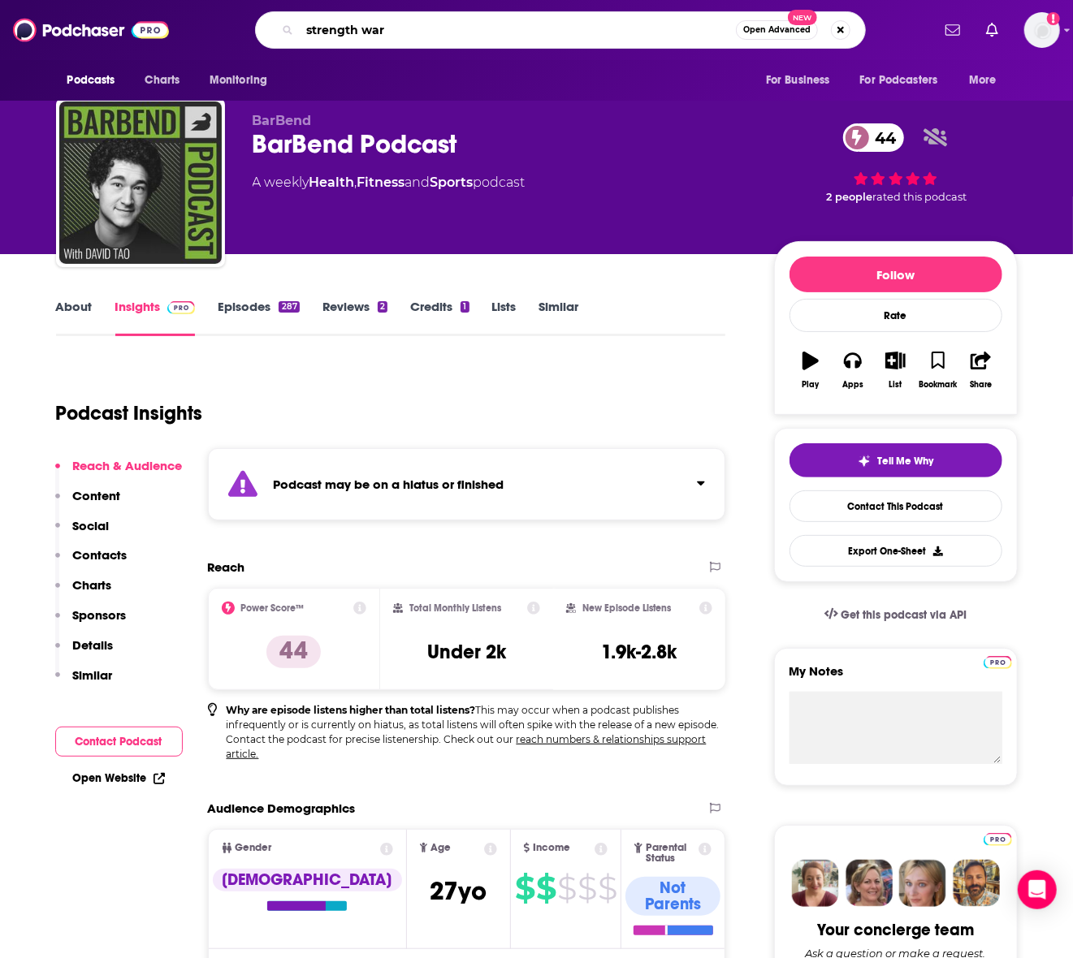
type input "strength wars"
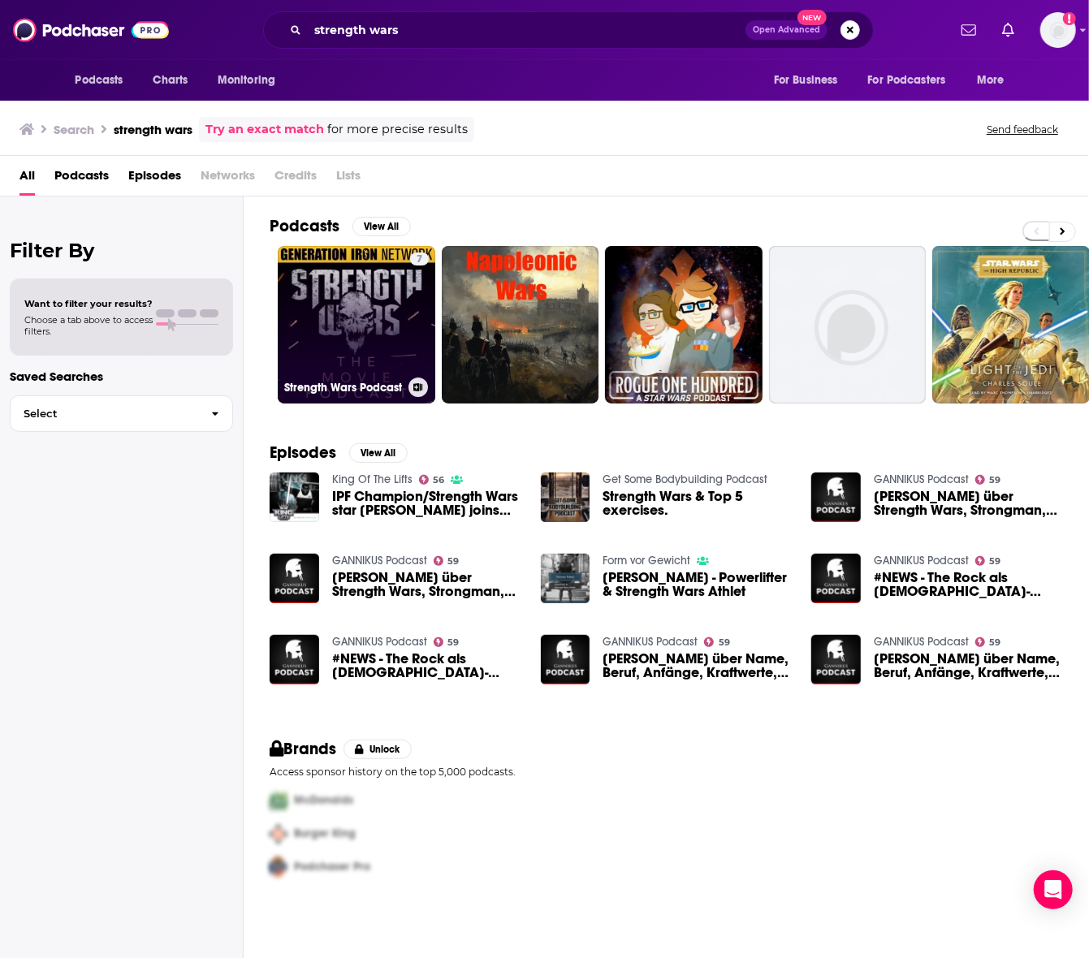
click at [335, 300] on link "7 Strength Wars Podcast" at bounding box center [357, 325] width 158 height 158
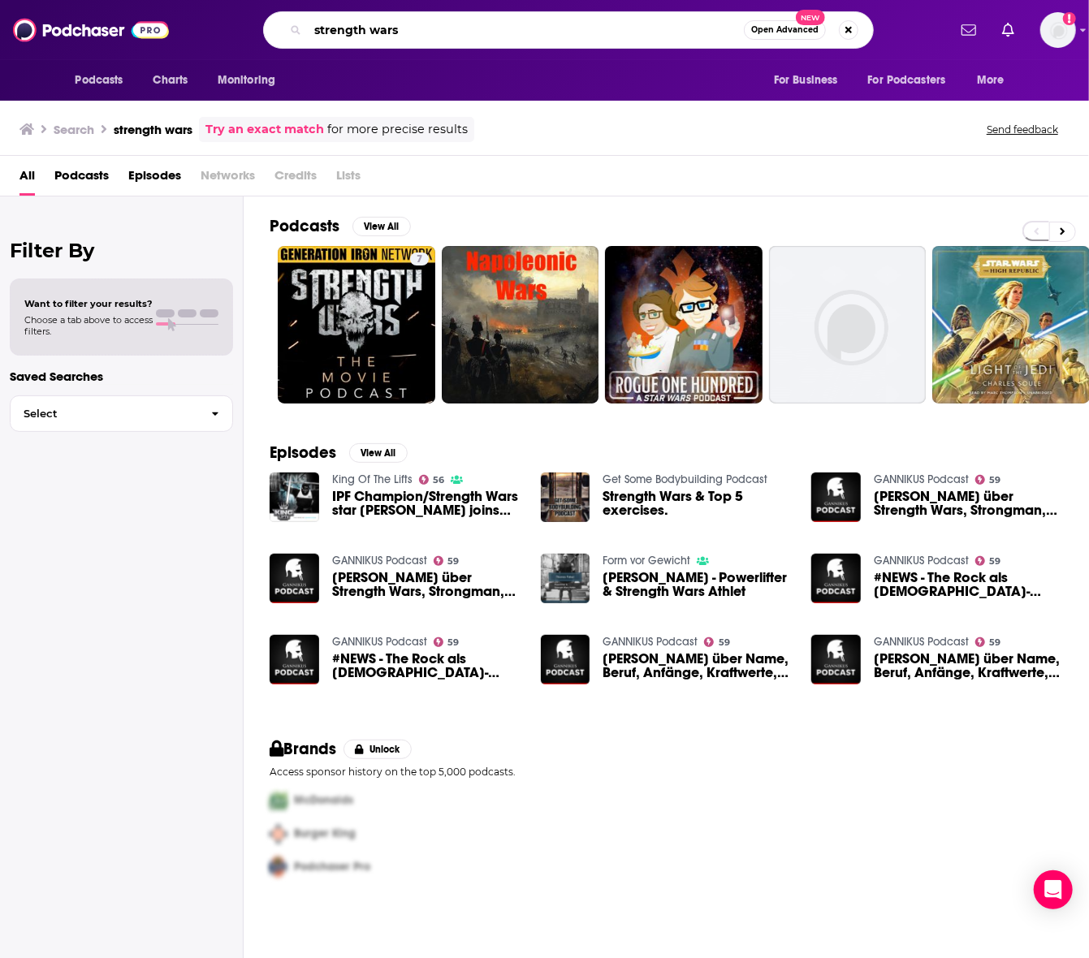
click at [408, 42] on input "strength wars" at bounding box center [526, 30] width 436 height 26
click at [408, 40] on input "strength wars" at bounding box center [526, 30] width 436 height 26
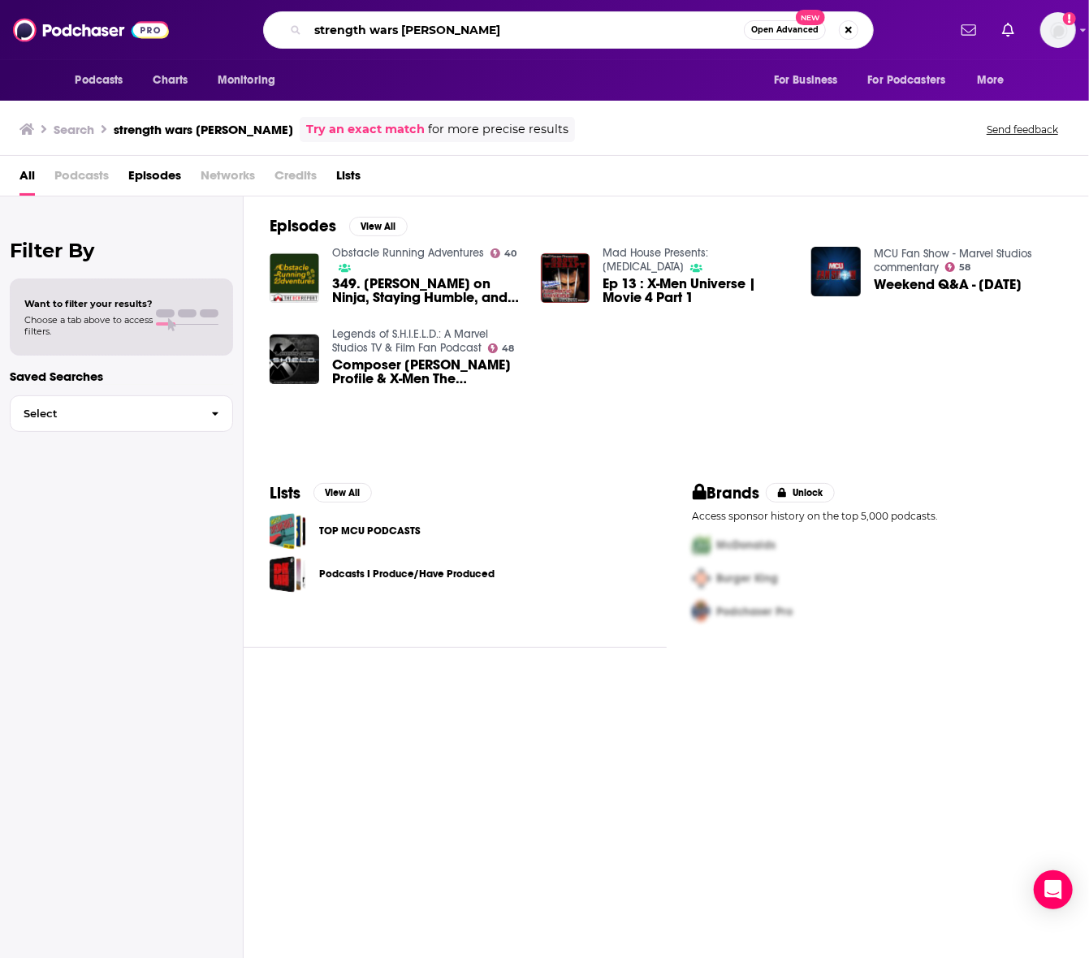
click at [406, 32] on input "strength wars [PERSON_NAME]" at bounding box center [526, 30] width 436 height 26
type input "whoop"
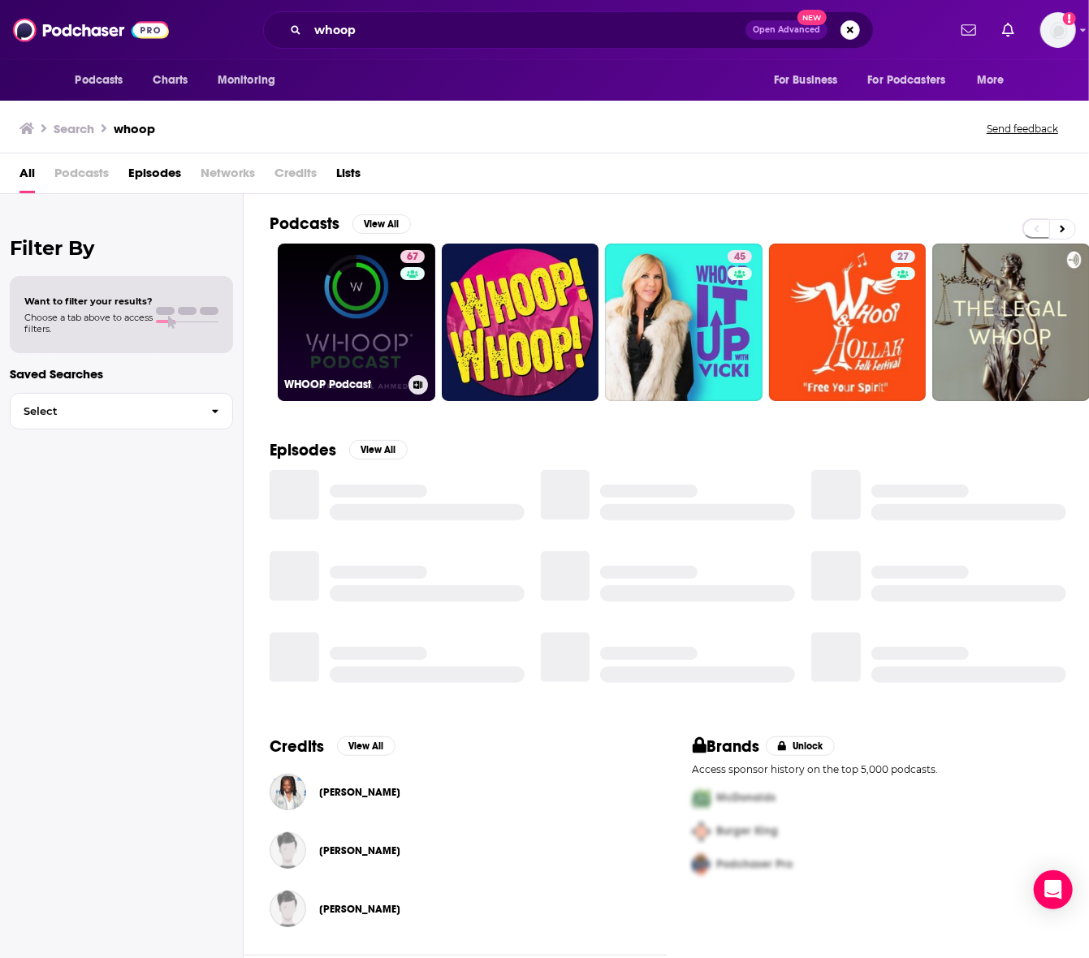
click at [355, 314] on link "67 WHOOP Podcast" at bounding box center [357, 323] width 158 height 158
